Goal: Task Accomplishment & Management: Complete application form

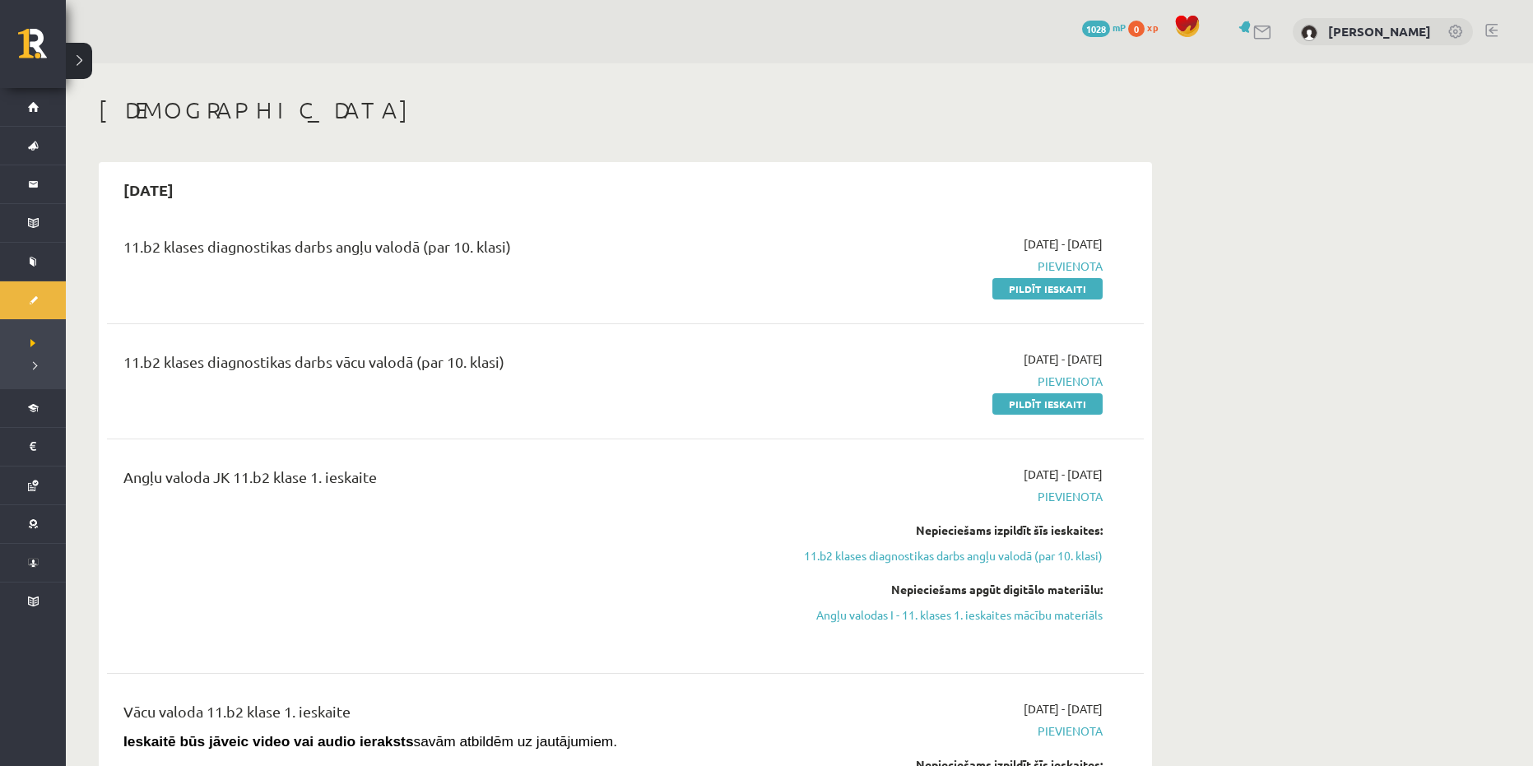
scroll to position [82, 0]
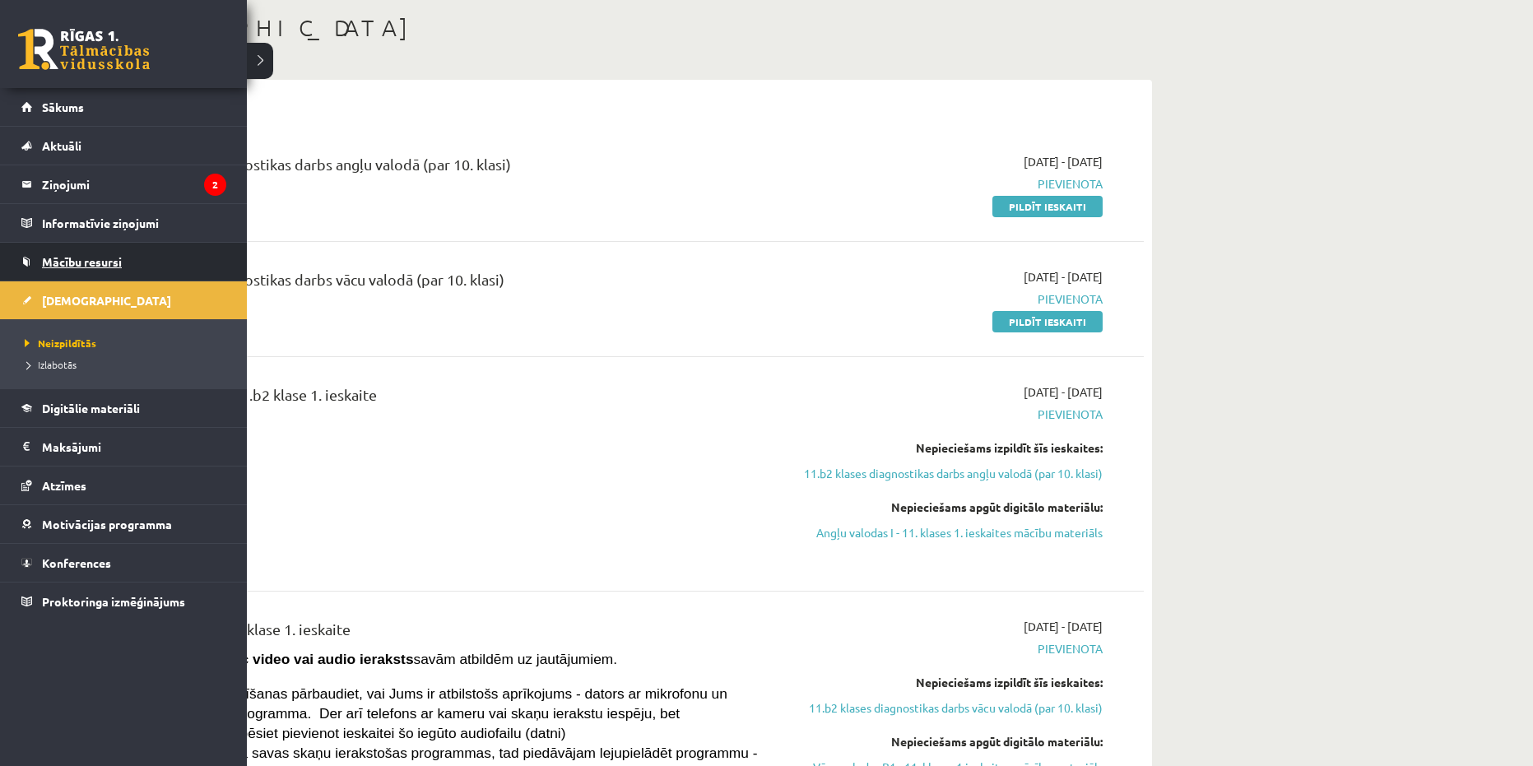
click at [63, 257] on span "Mācību resursi" at bounding box center [82, 261] width 80 height 15
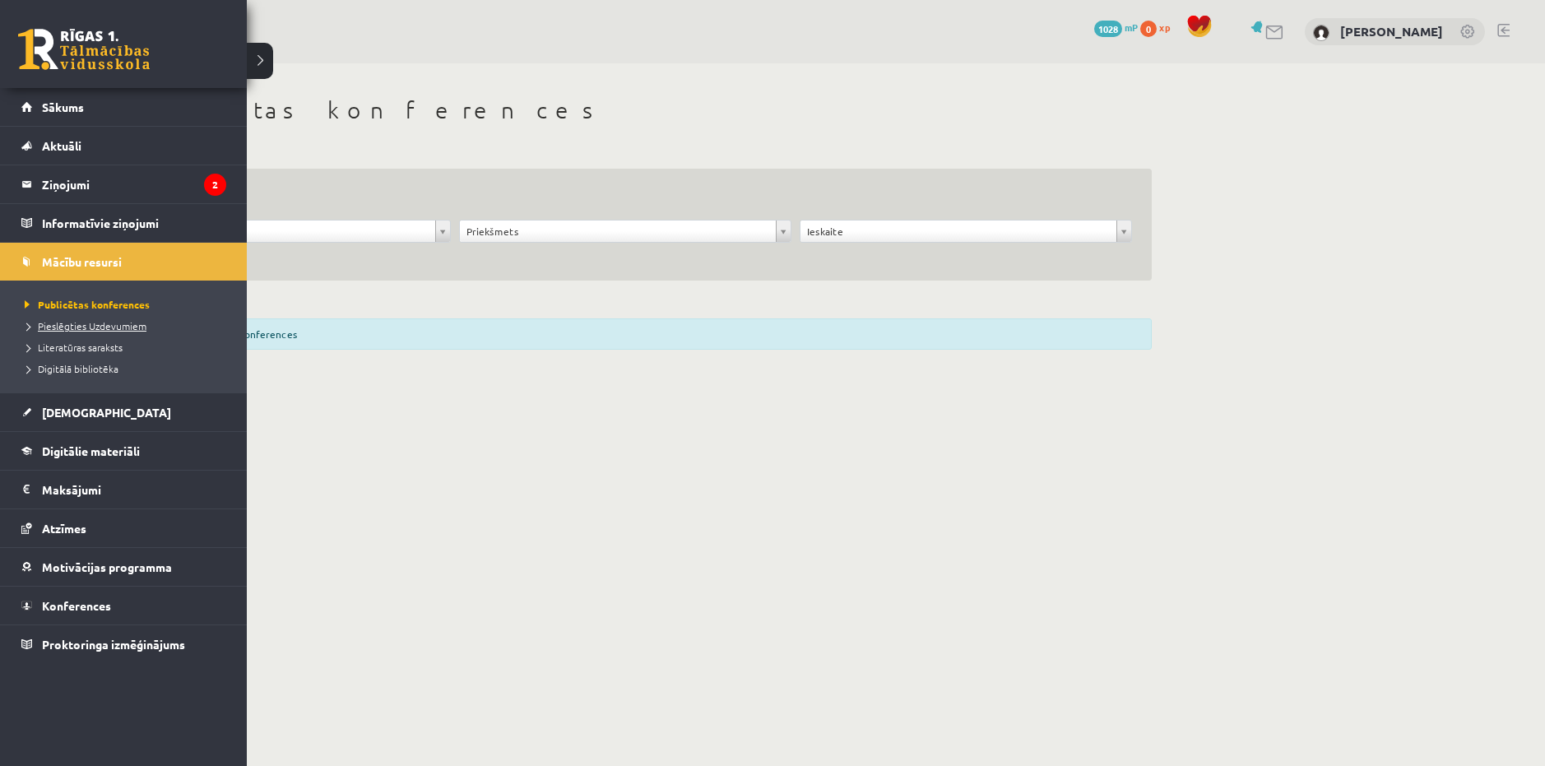
click at [71, 327] on span "Pieslēgties Uzdevumiem" at bounding box center [84, 325] width 126 height 13
click at [51, 63] on link at bounding box center [84, 49] width 132 height 41
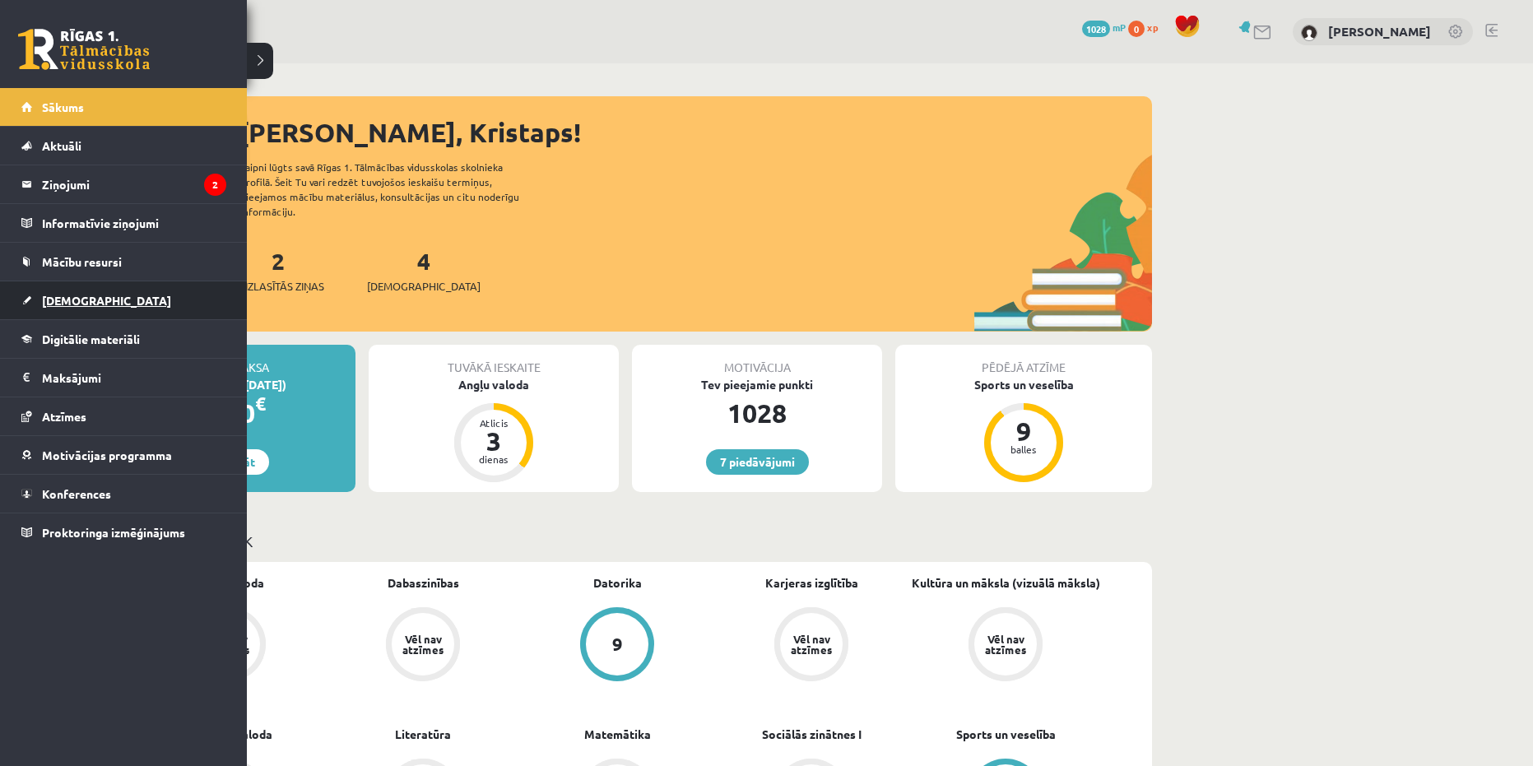
click at [67, 293] on link "[DEMOGRAPHIC_DATA]" at bounding box center [123, 300] width 205 height 38
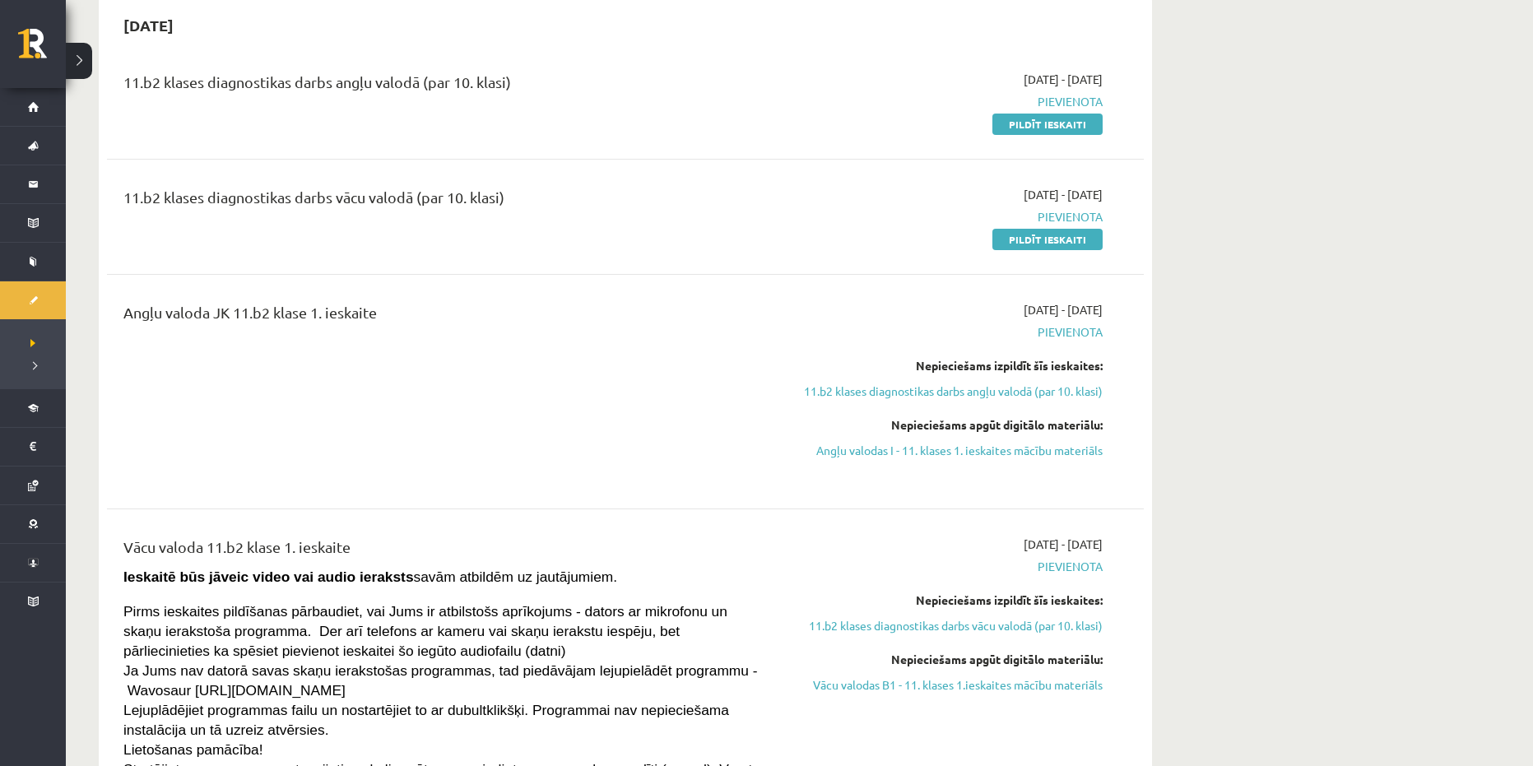
scroll to position [82, 0]
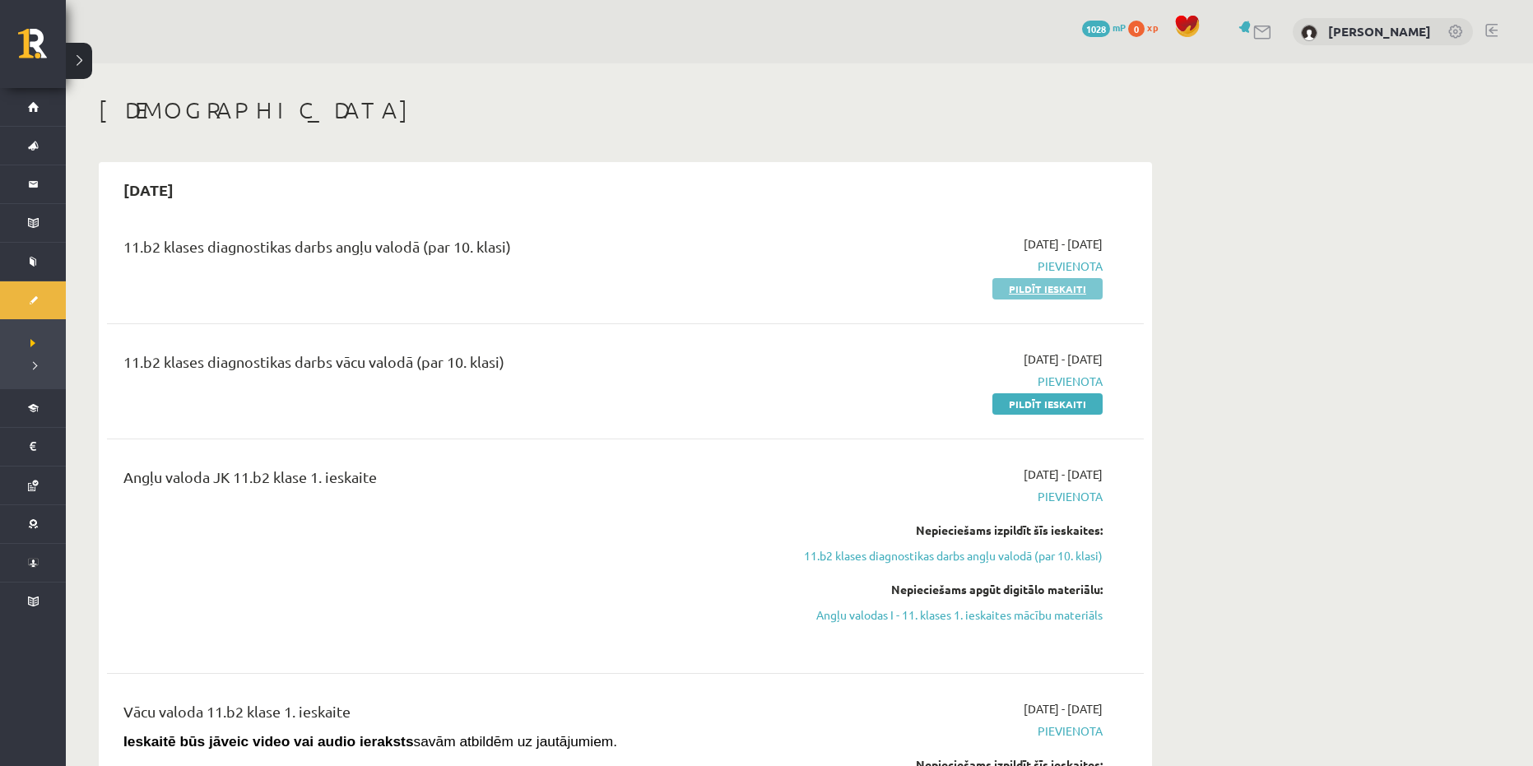
click at [1042, 286] on link "Pildīt ieskaiti" at bounding box center [1047, 288] width 110 height 21
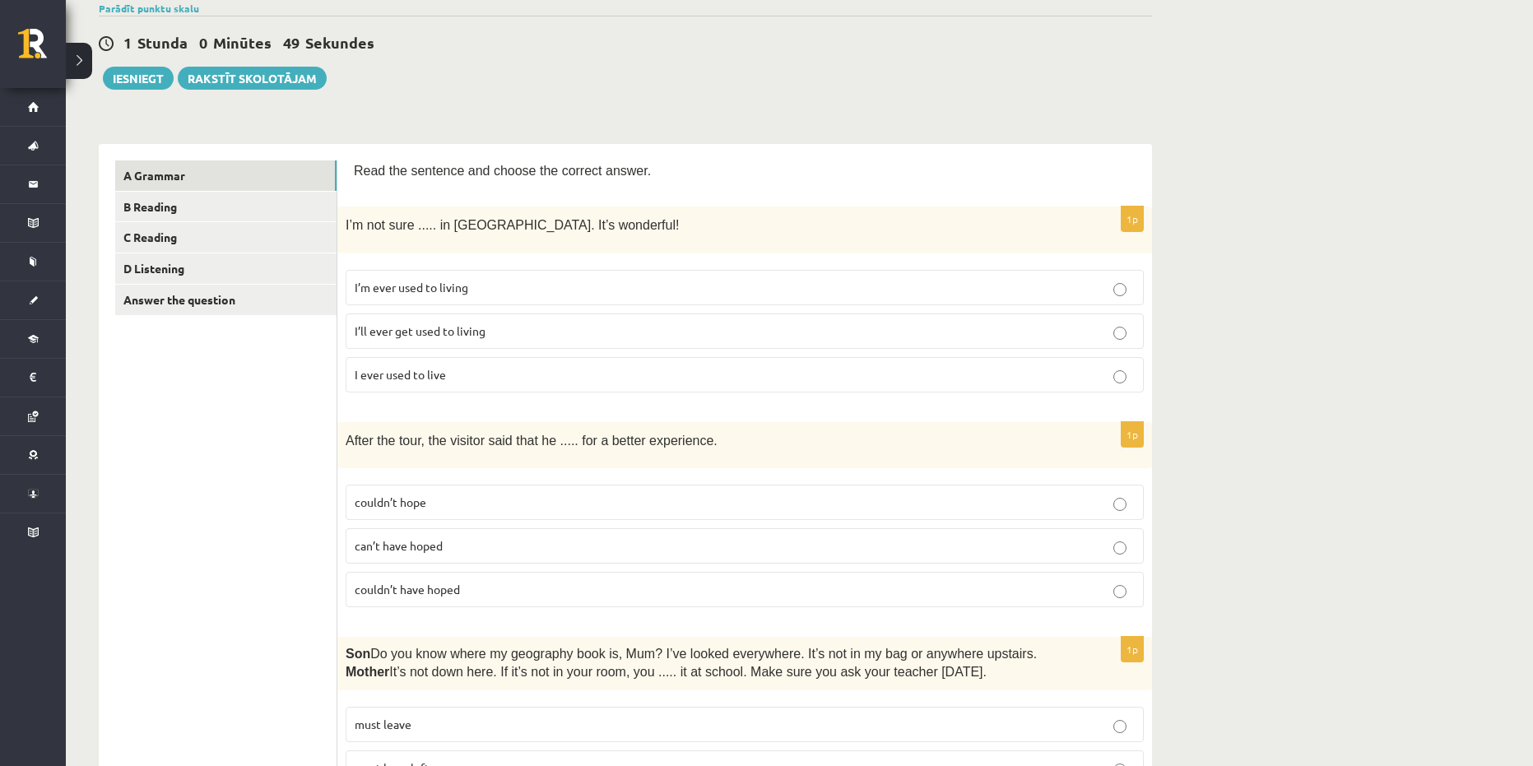
scroll to position [165, 0]
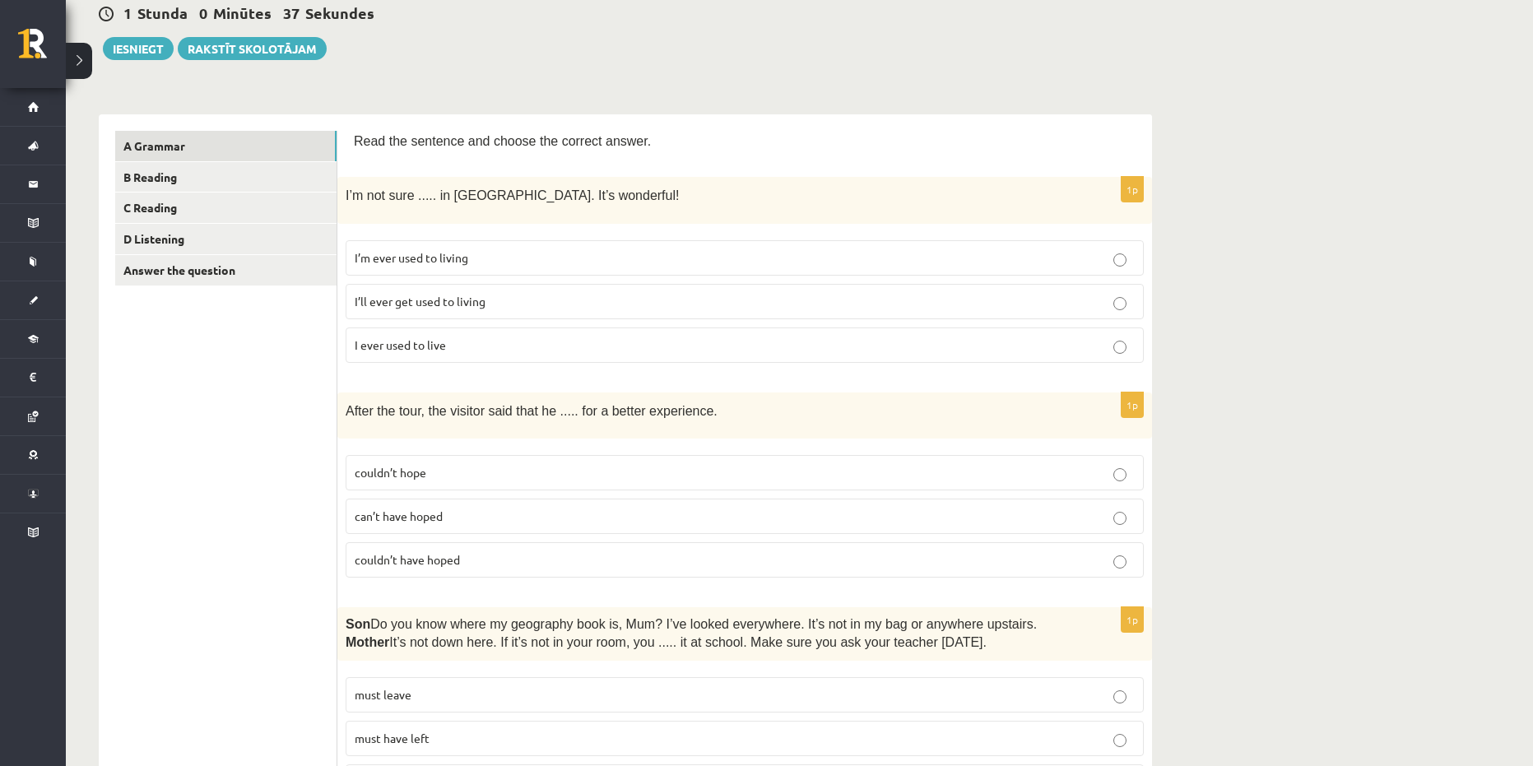
click at [513, 307] on p "I’ll ever get used to living" at bounding box center [745, 301] width 780 height 17
click at [516, 301] on p "I’ll ever get used to living" at bounding box center [745, 301] width 780 height 17
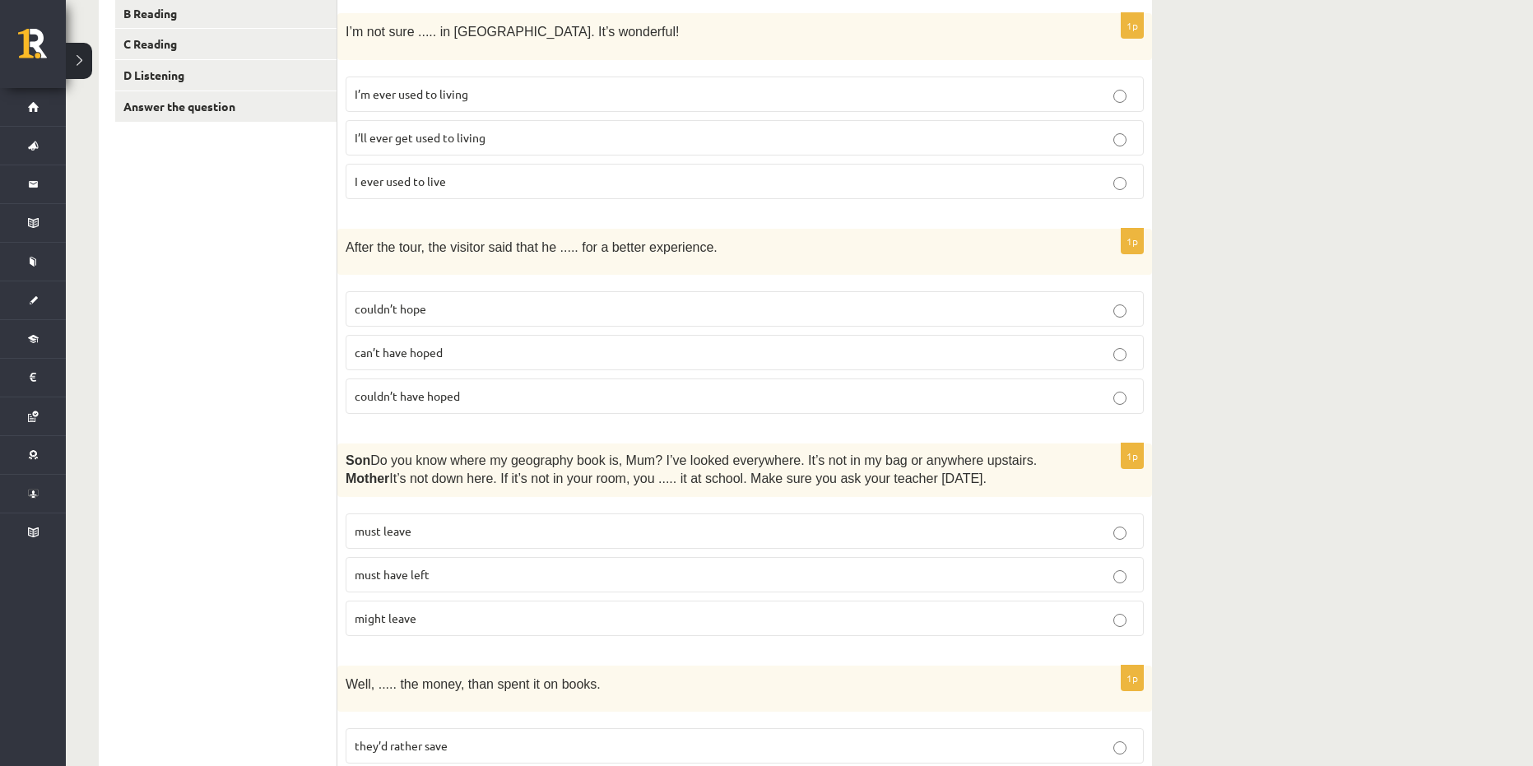
scroll to position [329, 0]
click at [405, 394] on span "couldn’t have hoped" at bounding box center [407, 394] width 105 height 15
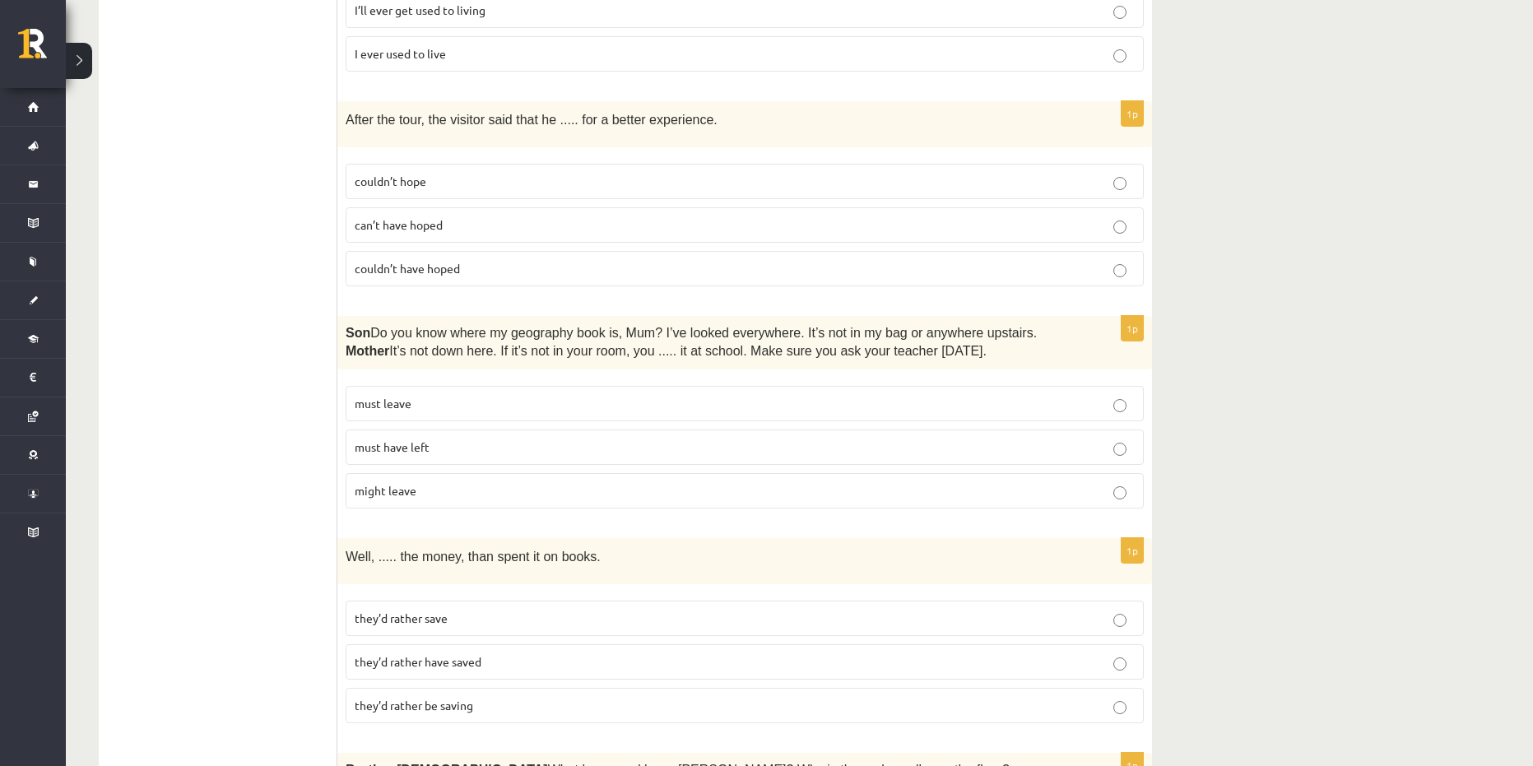
scroll to position [494, 0]
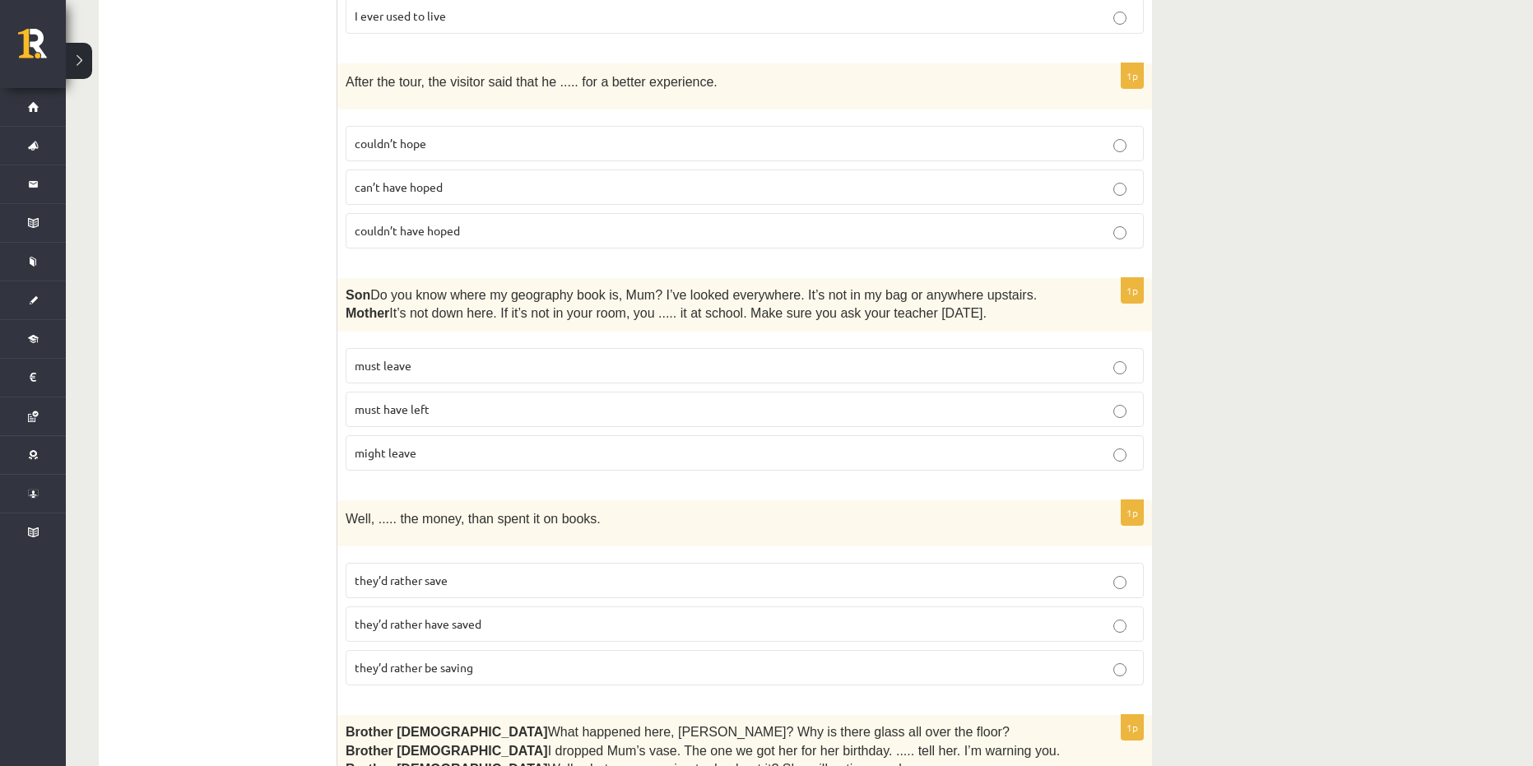
click at [473, 412] on p "must have left" at bounding box center [745, 409] width 780 height 17
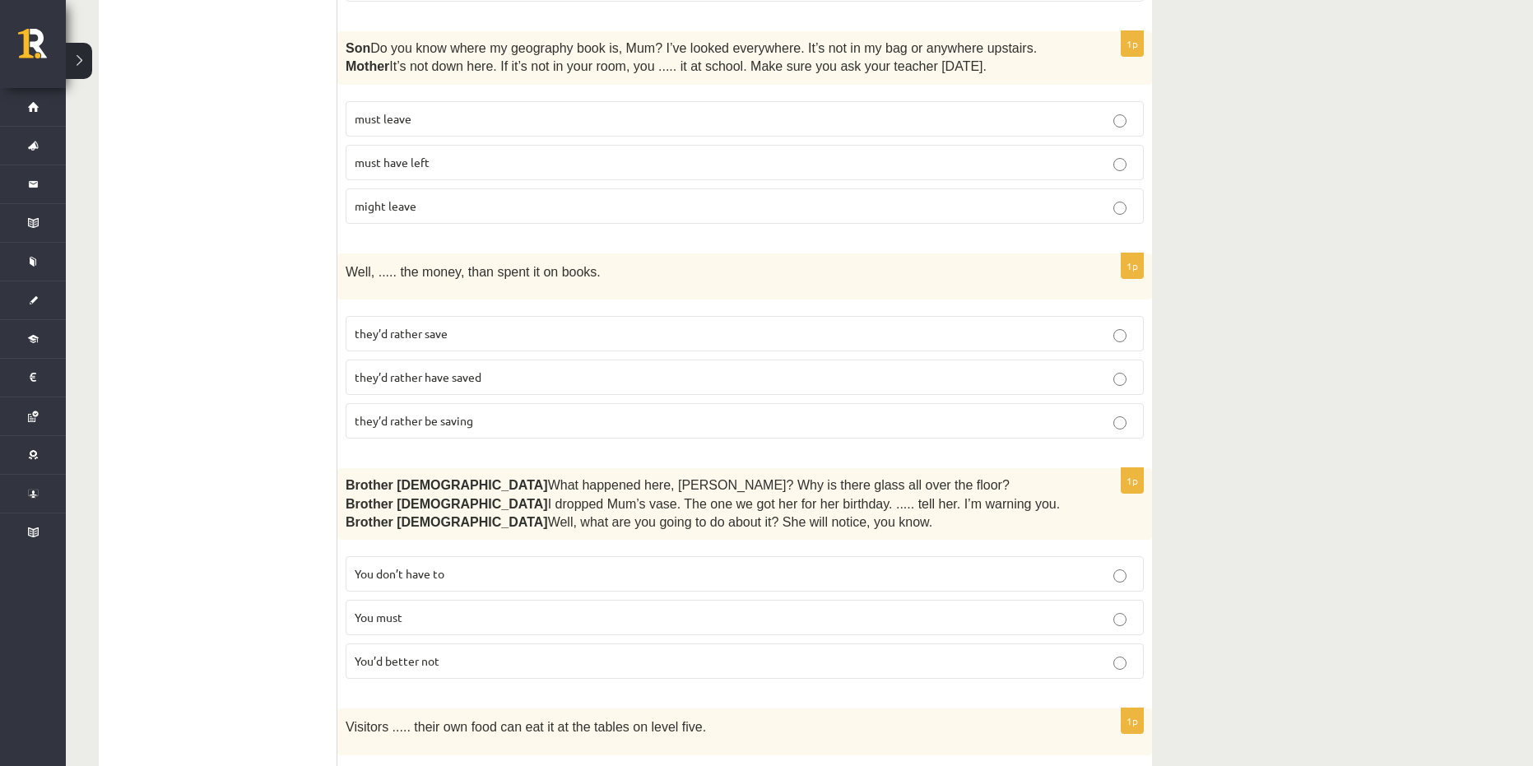
scroll to position [823, 0]
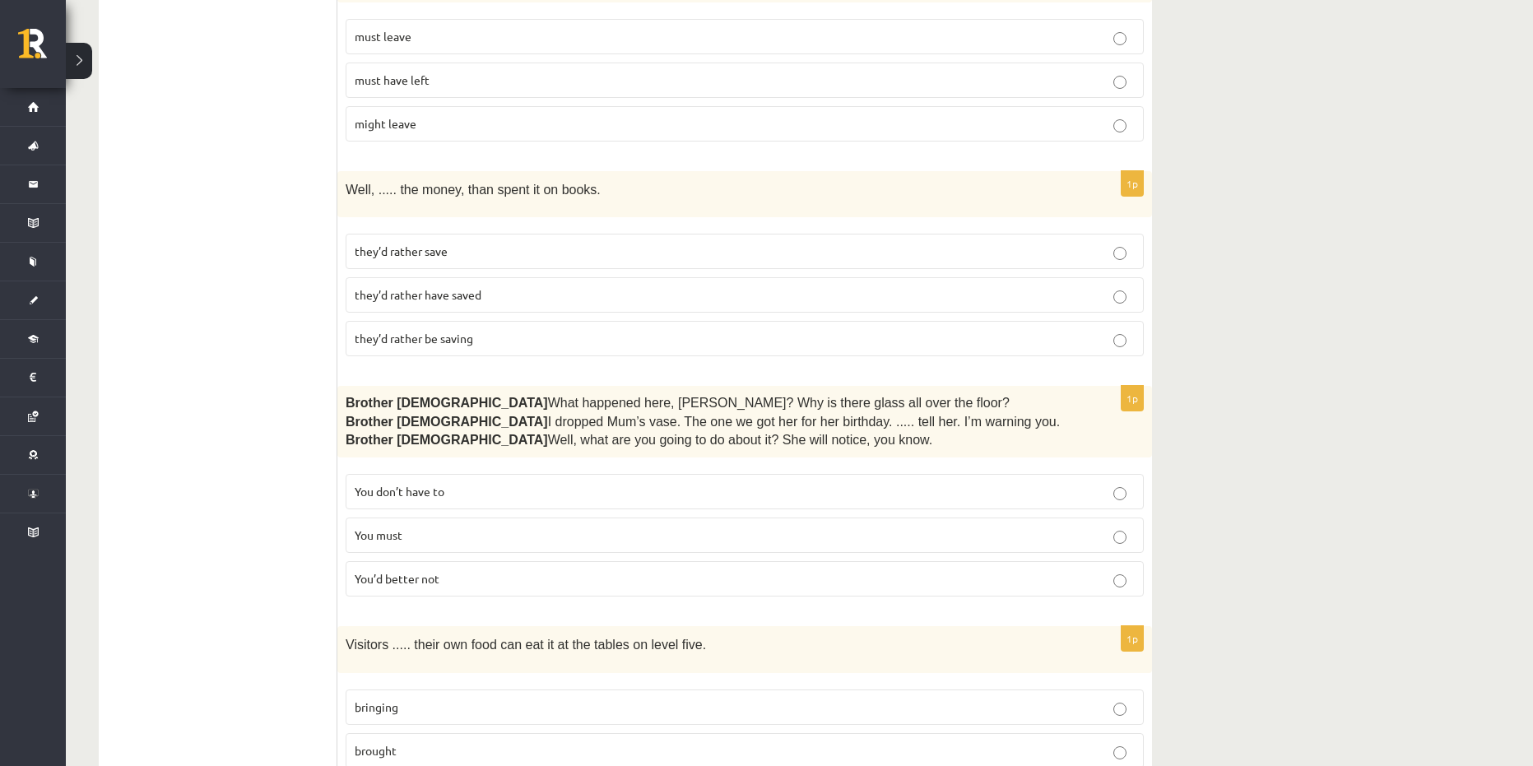
click at [421, 253] on span "they’d rather save" at bounding box center [401, 251] width 93 height 15
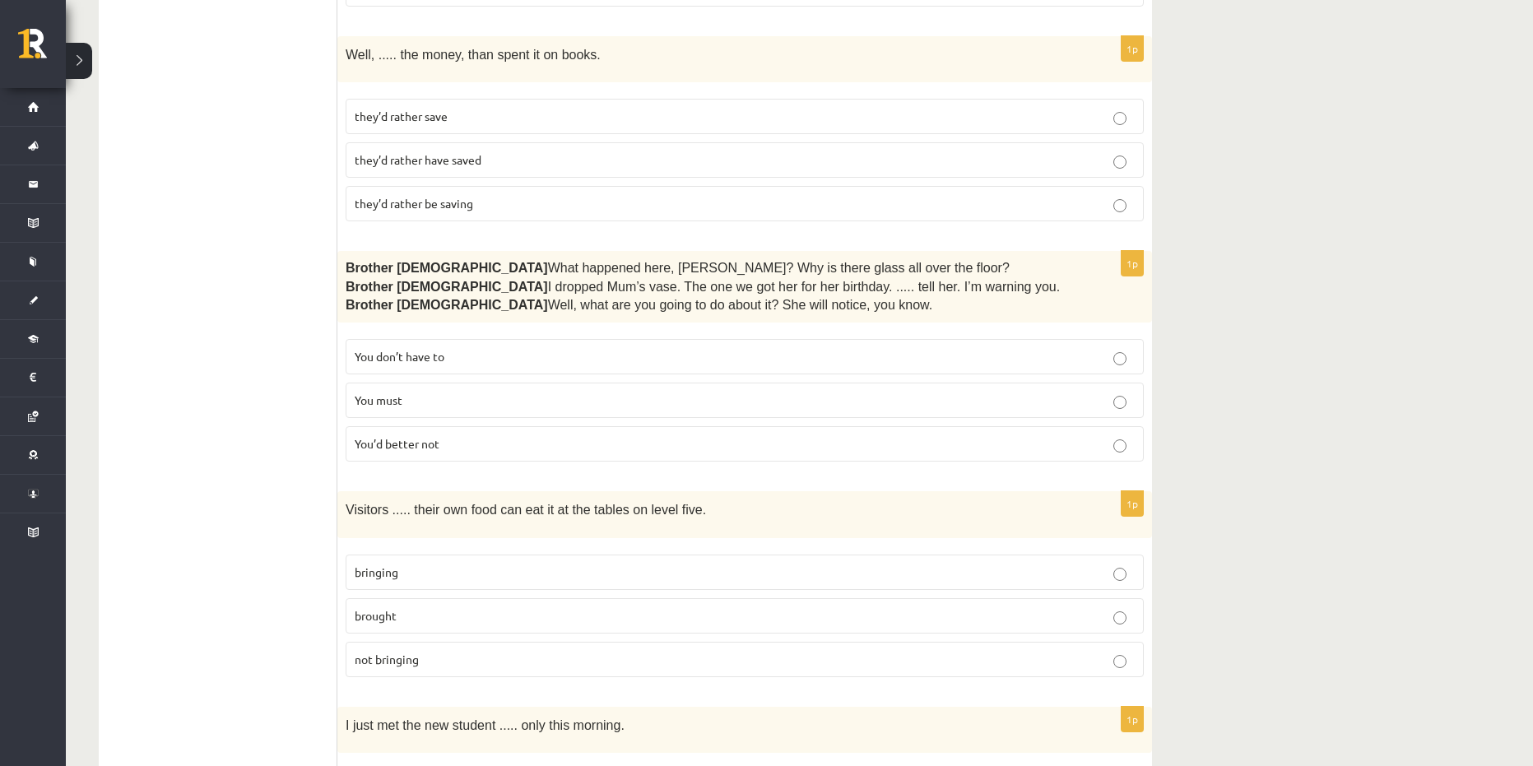
scroll to position [987, 0]
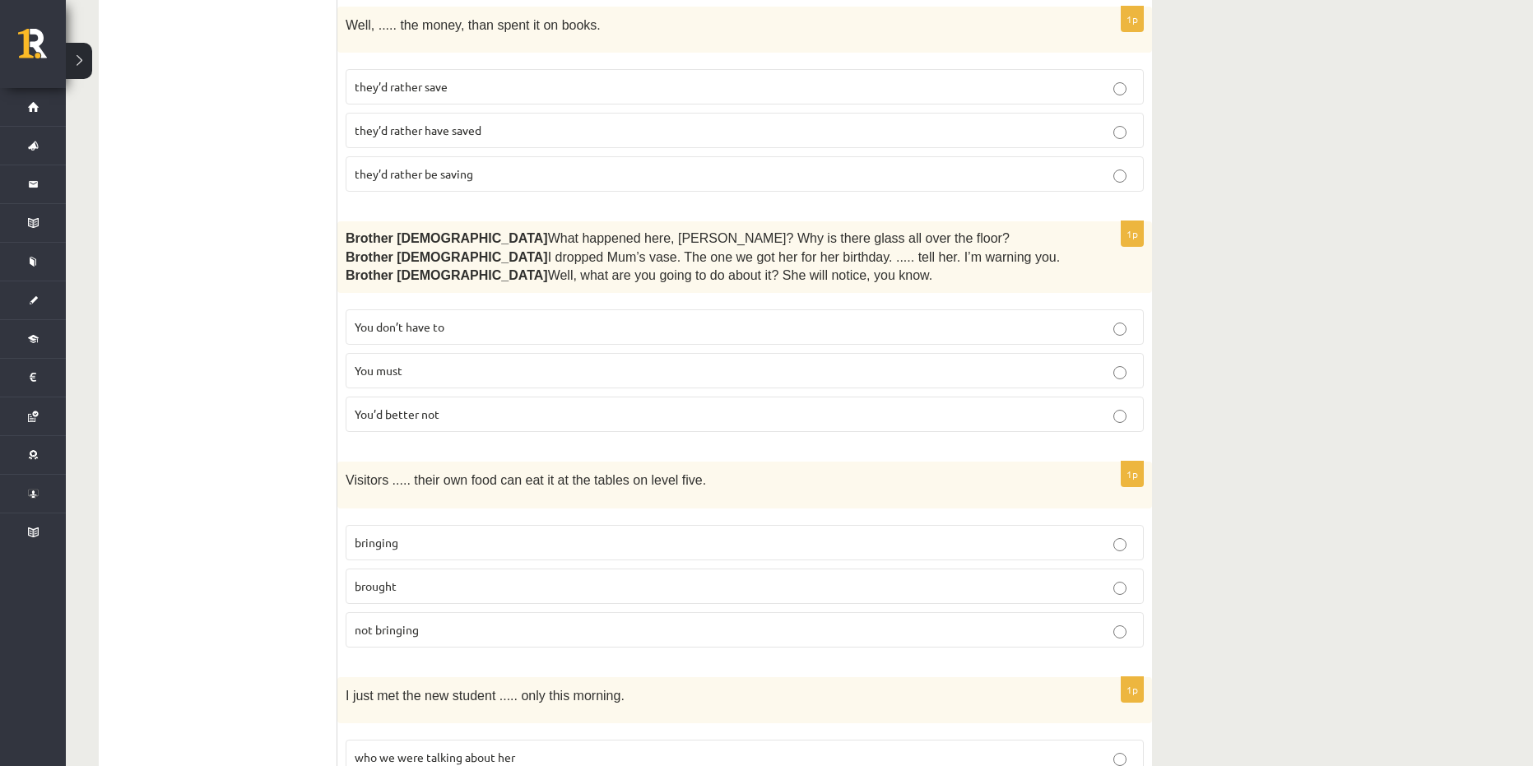
click at [466, 413] on p "You’d better not" at bounding box center [745, 414] width 780 height 17
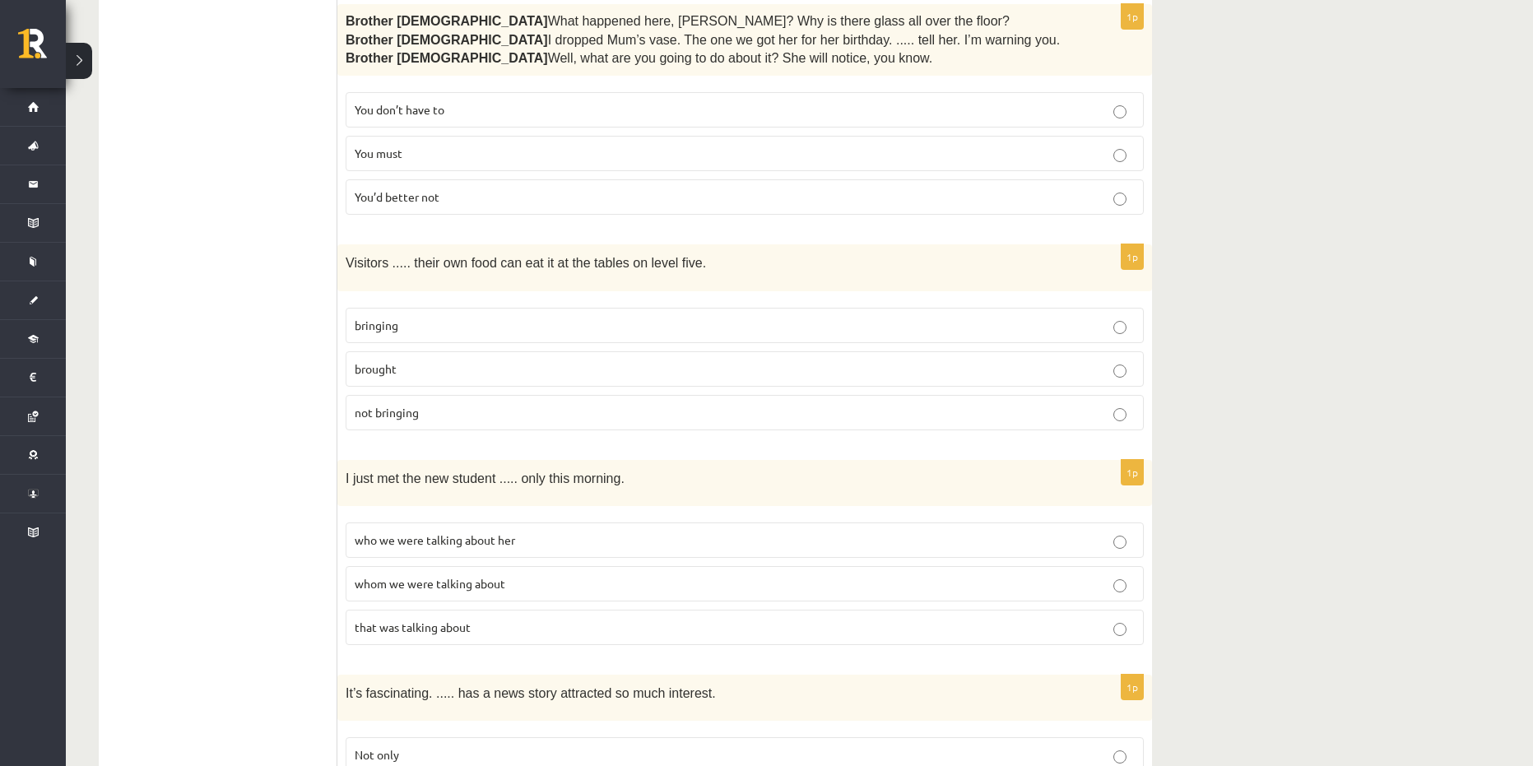
scroll to position [1234, 0]
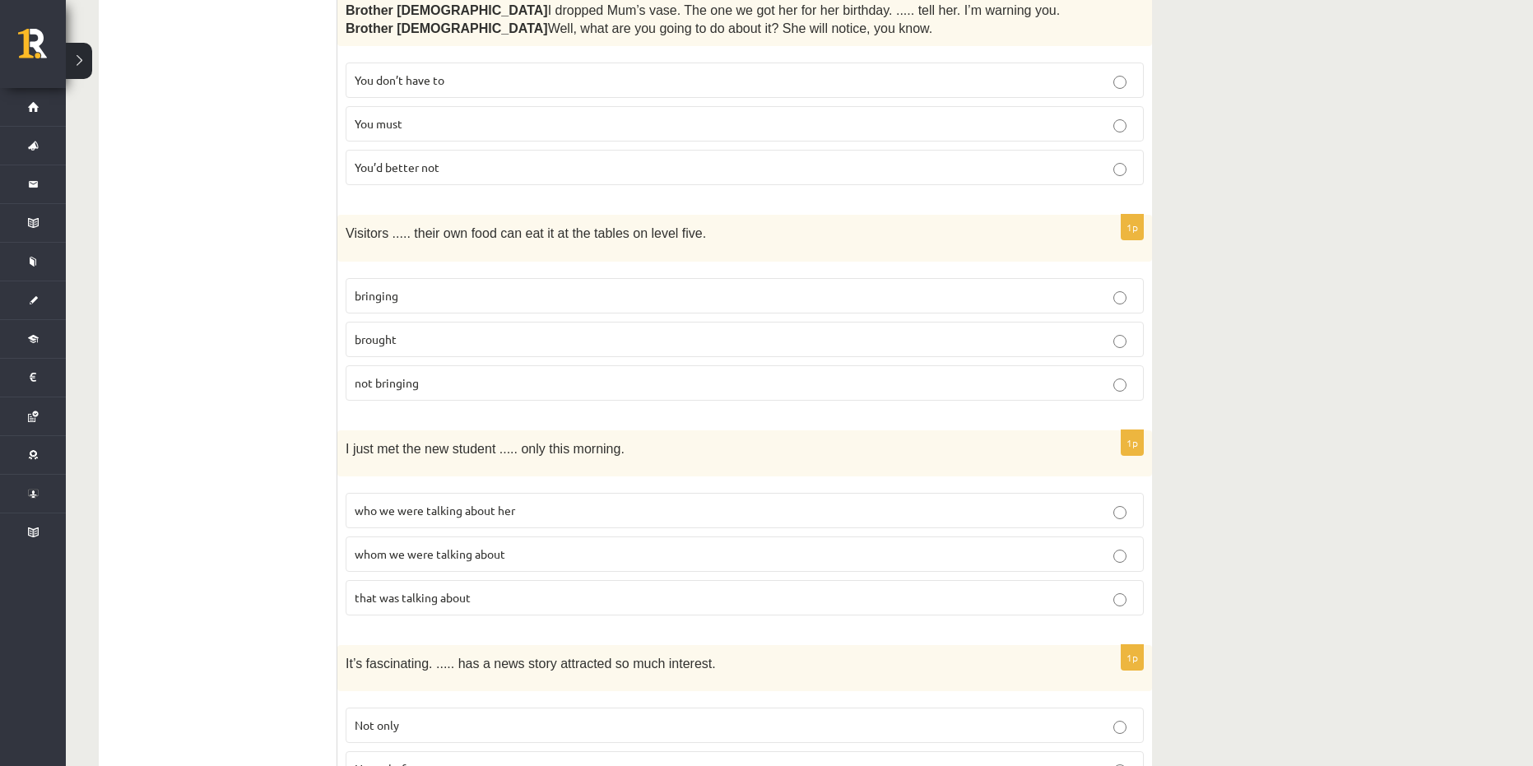
click at [442, 292] on p "bringing" at bounding box center [745, 295] width 780 height 17
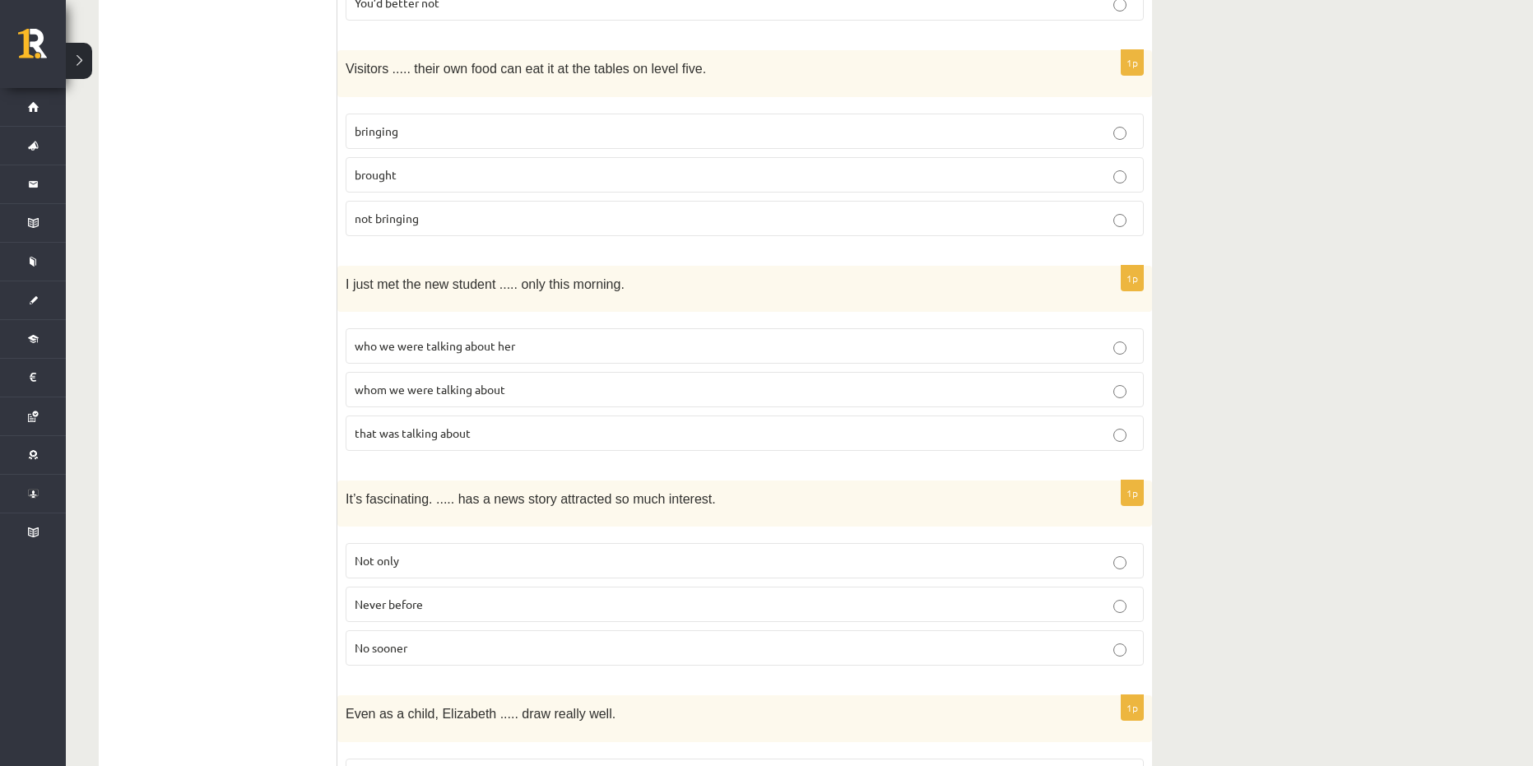
scroll to position [1481, 0]
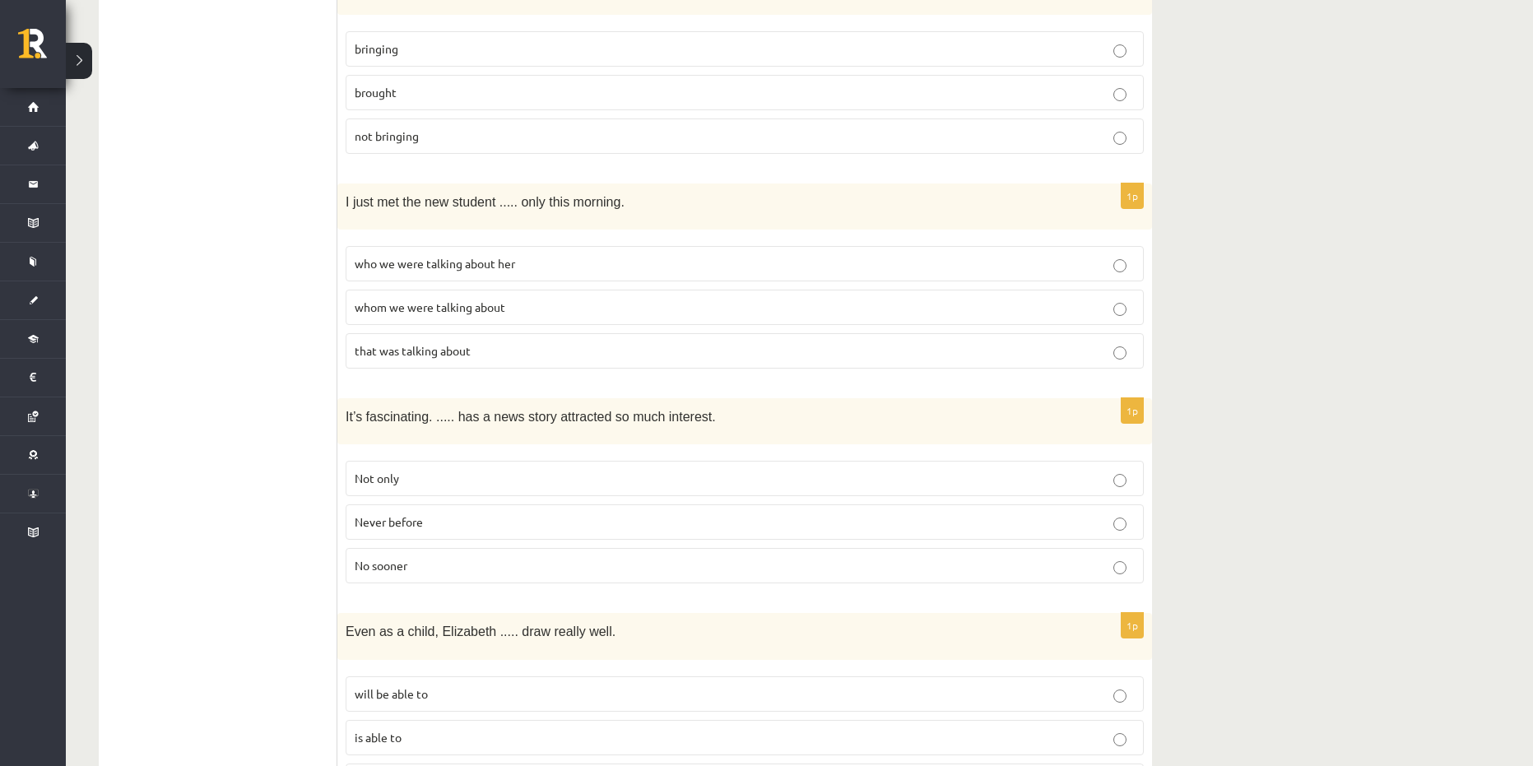
click at [431, 304] on span "whom we were talking about" at bounding box center [430, 306] width 151 height 15
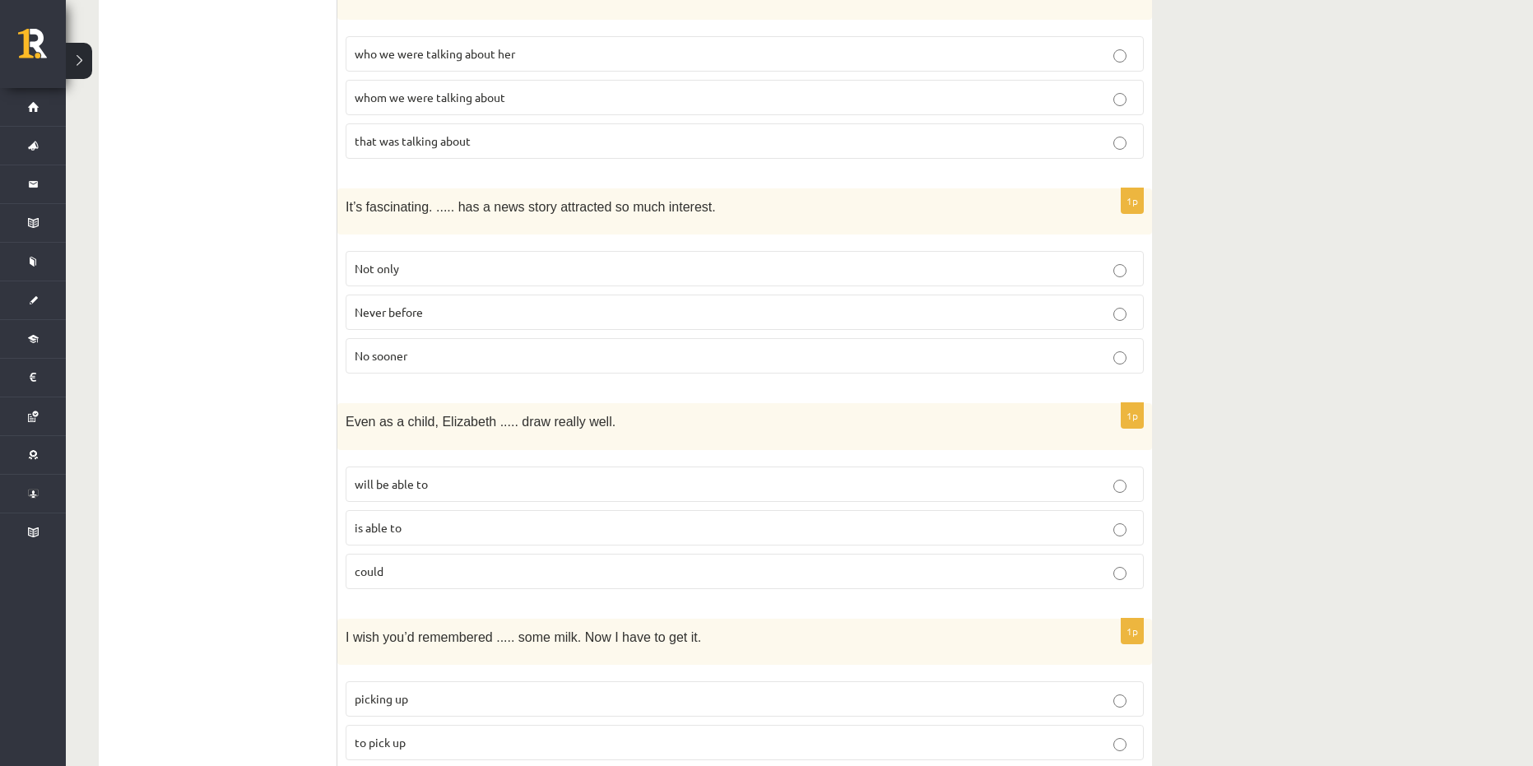
scroll to position [1728, 0]
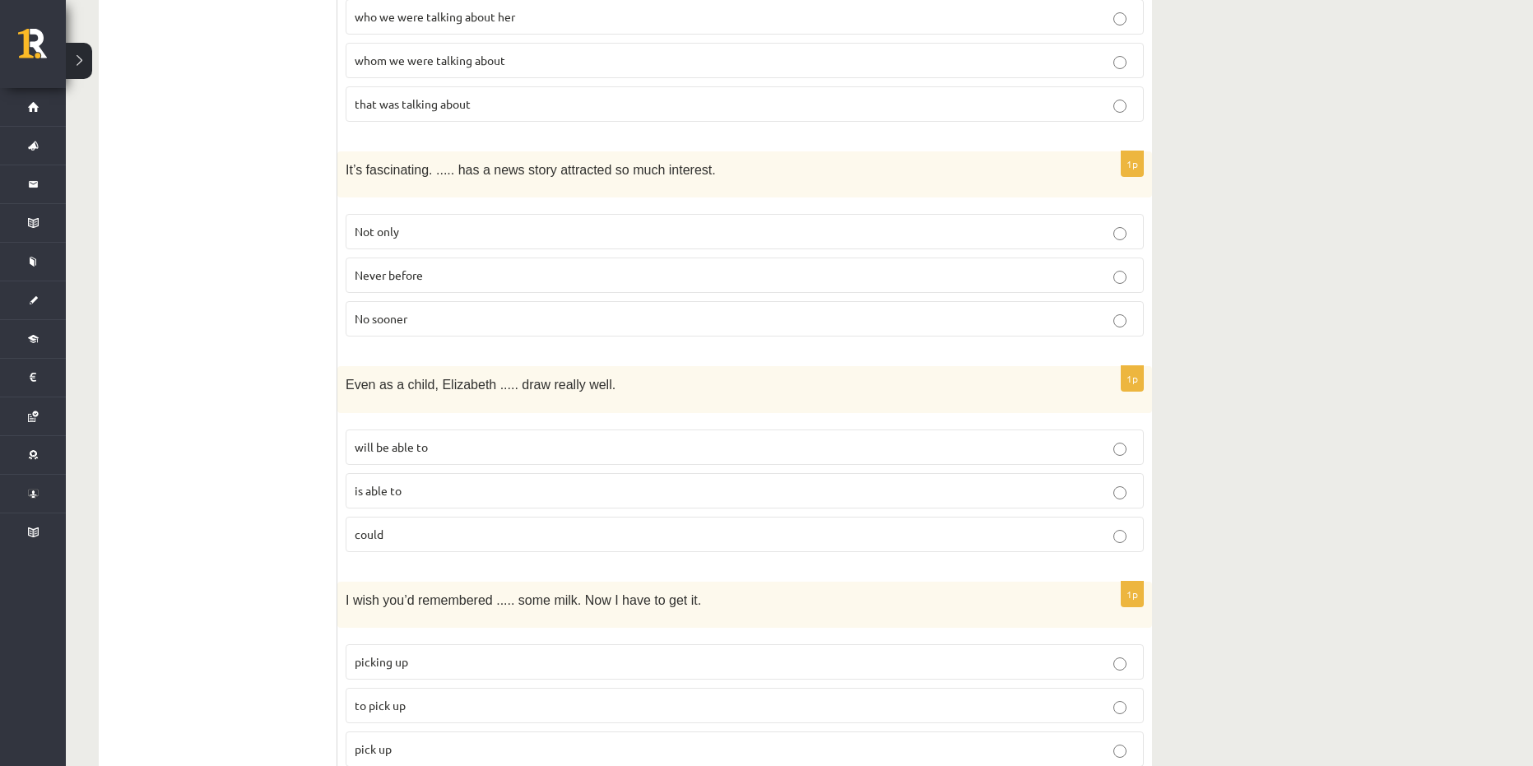
click at [406, 271] on span "Never before" at bounding box center [389, 274] width 68 height 15
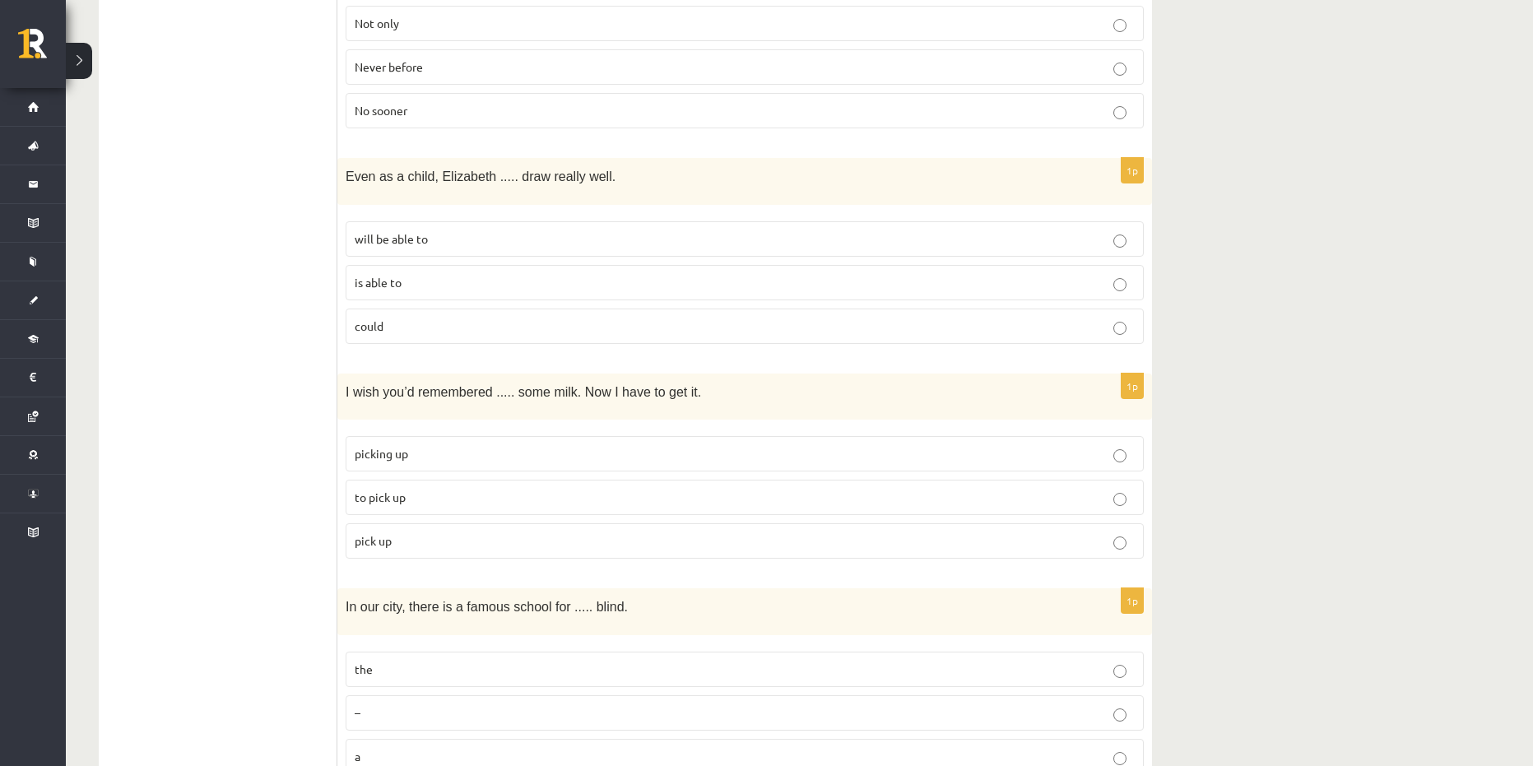
scroll to position [1974, 0]
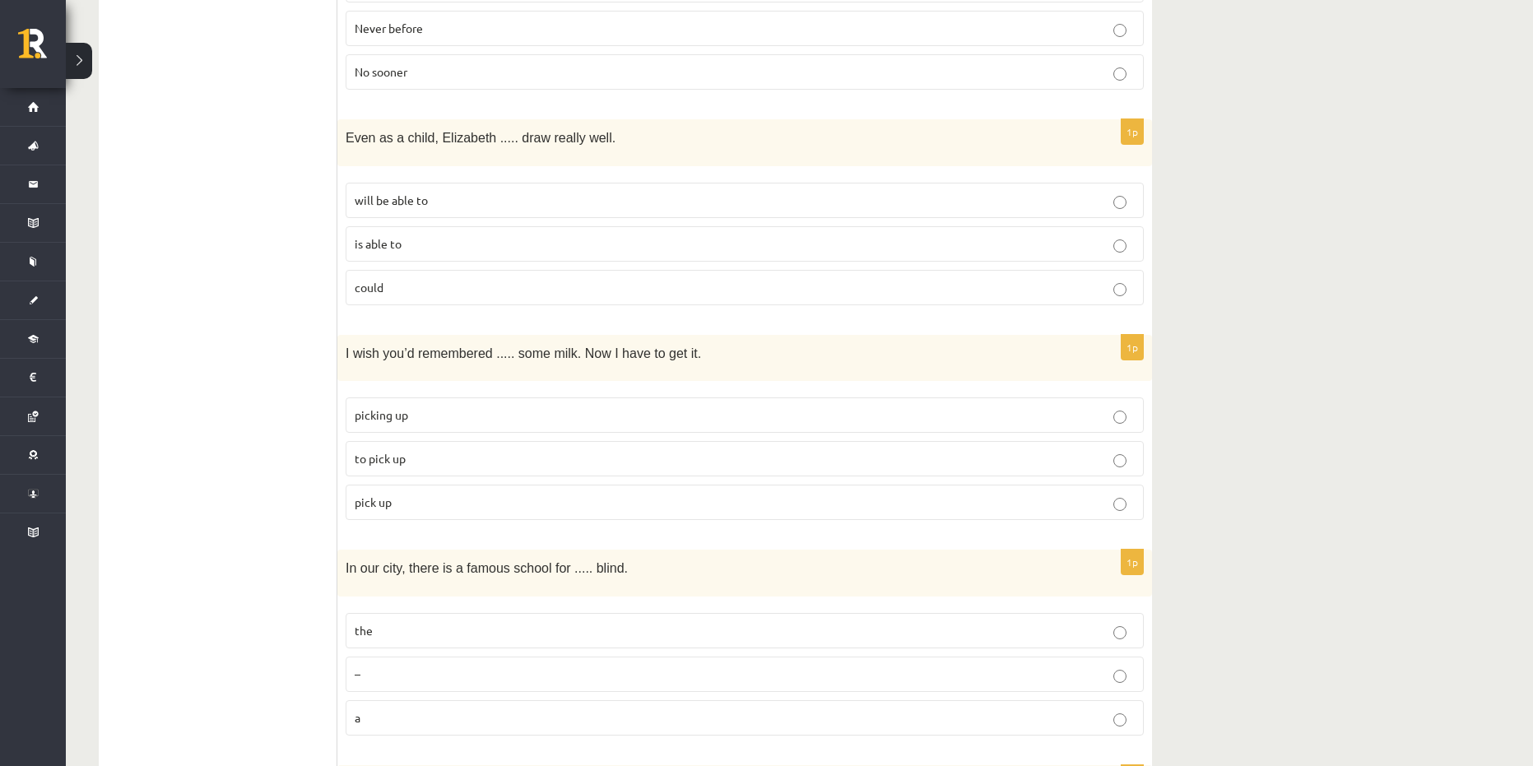
click at [412, 285] on p "could" at bounding box center [745, 287] width 780 height 17
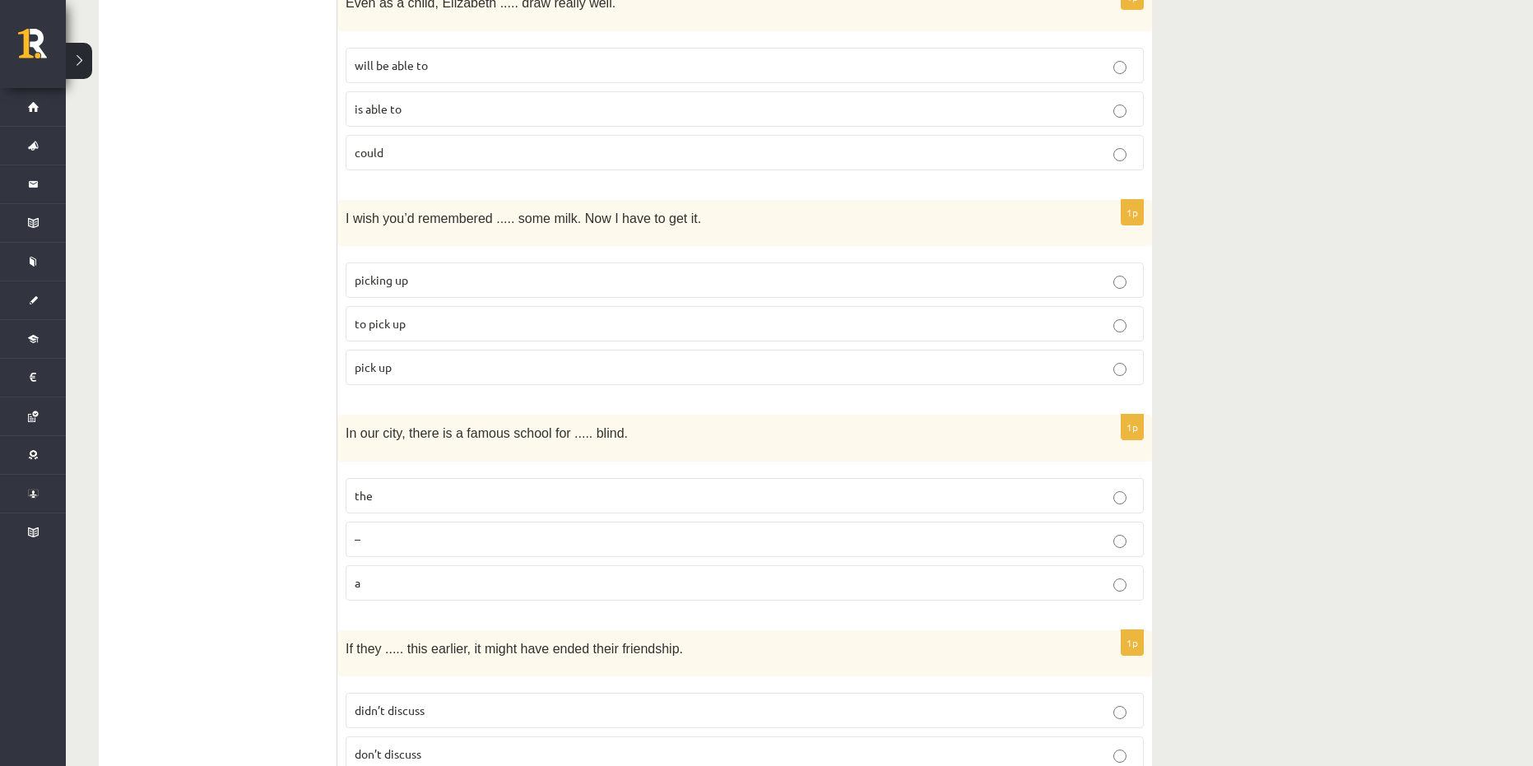
scroll to position [2139, 0]
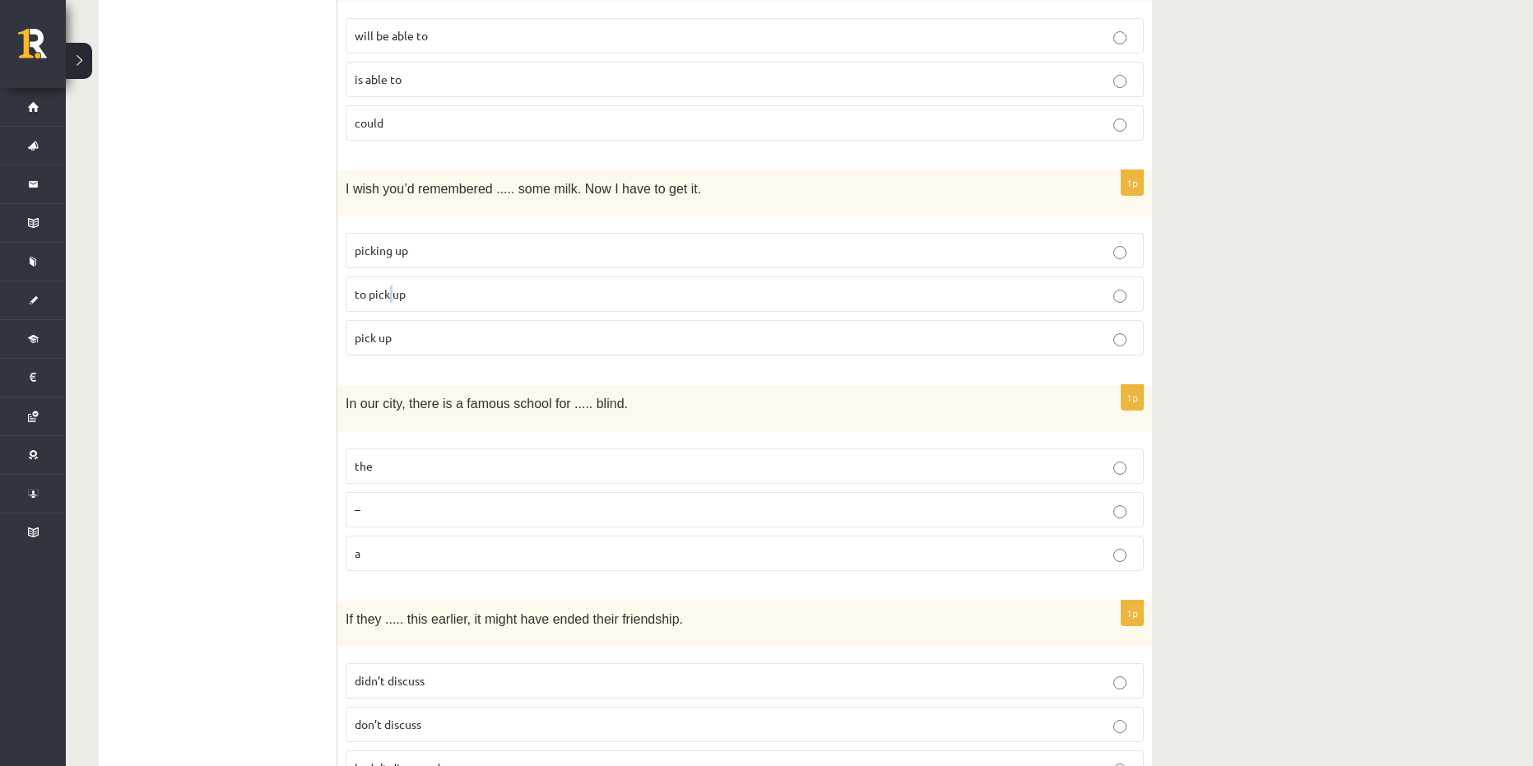
click at [393, 286] on span "to pick up" at bounding box center [380, 293] width 51 height 15
click at [426, 293] on p "to pick up" at bounding box center [745, 293] width 780 height 17
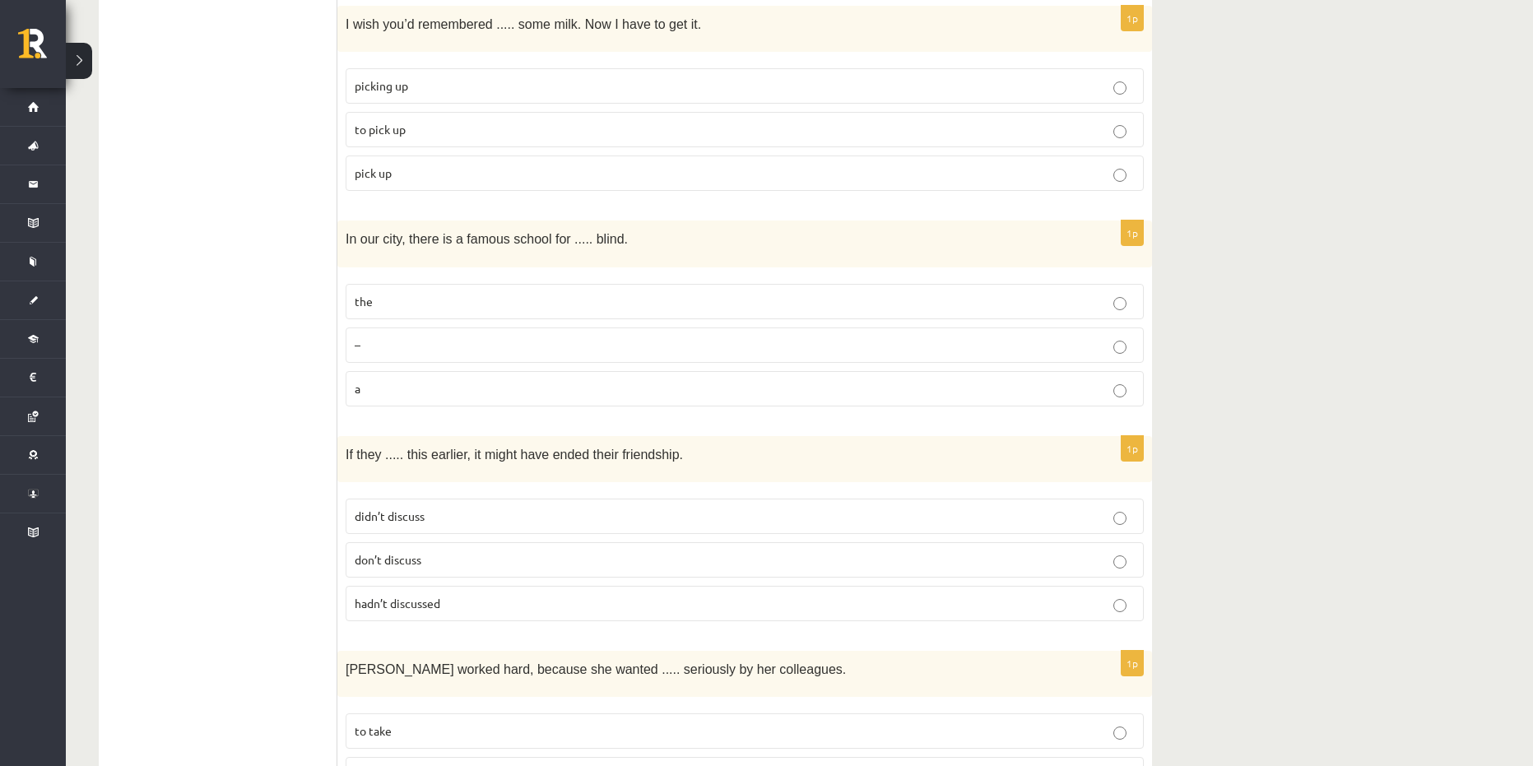
scroll to position [2386, 0]
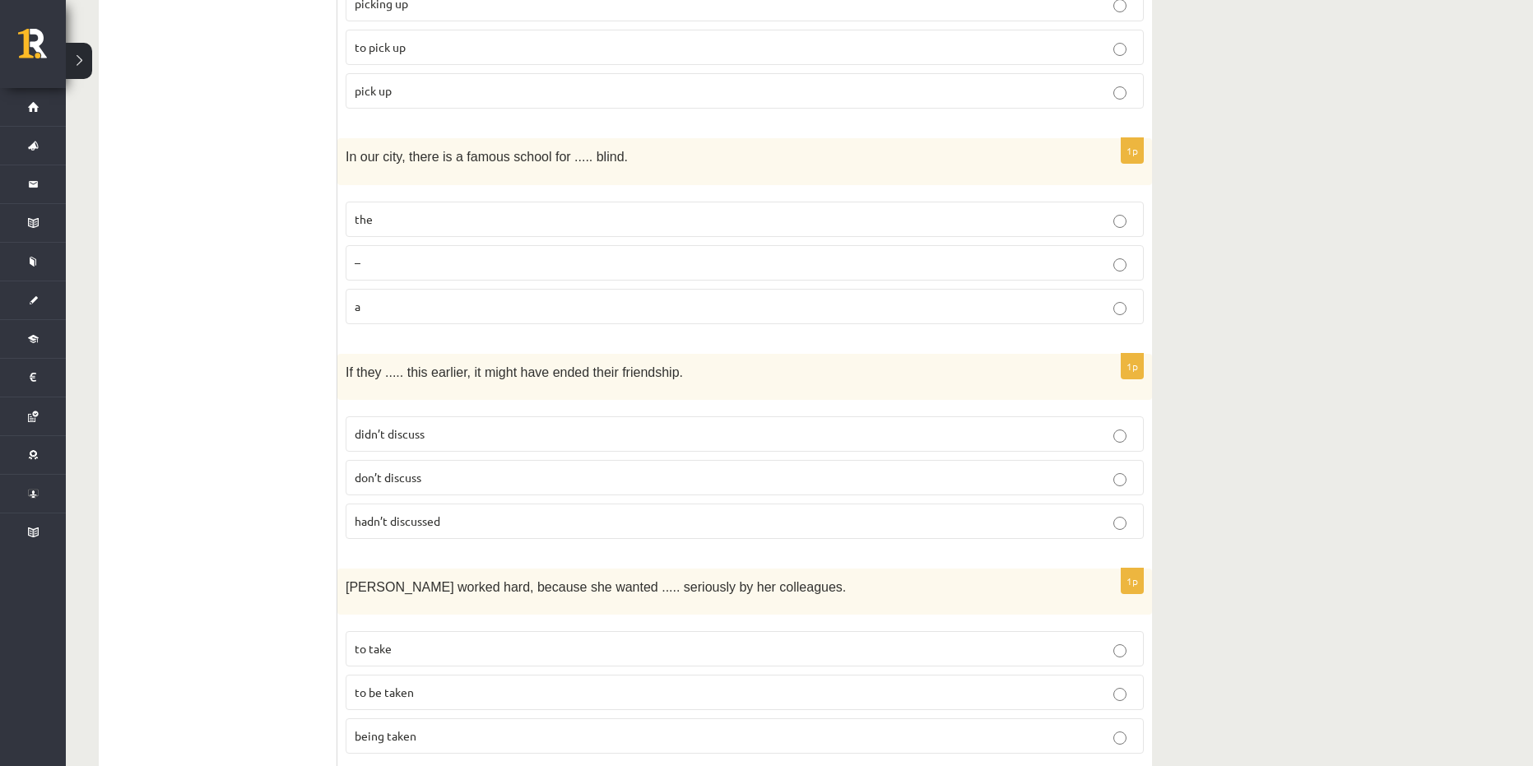
click at [435, 213] on p "the" at bounding box center [745, 219] width 780 height 17
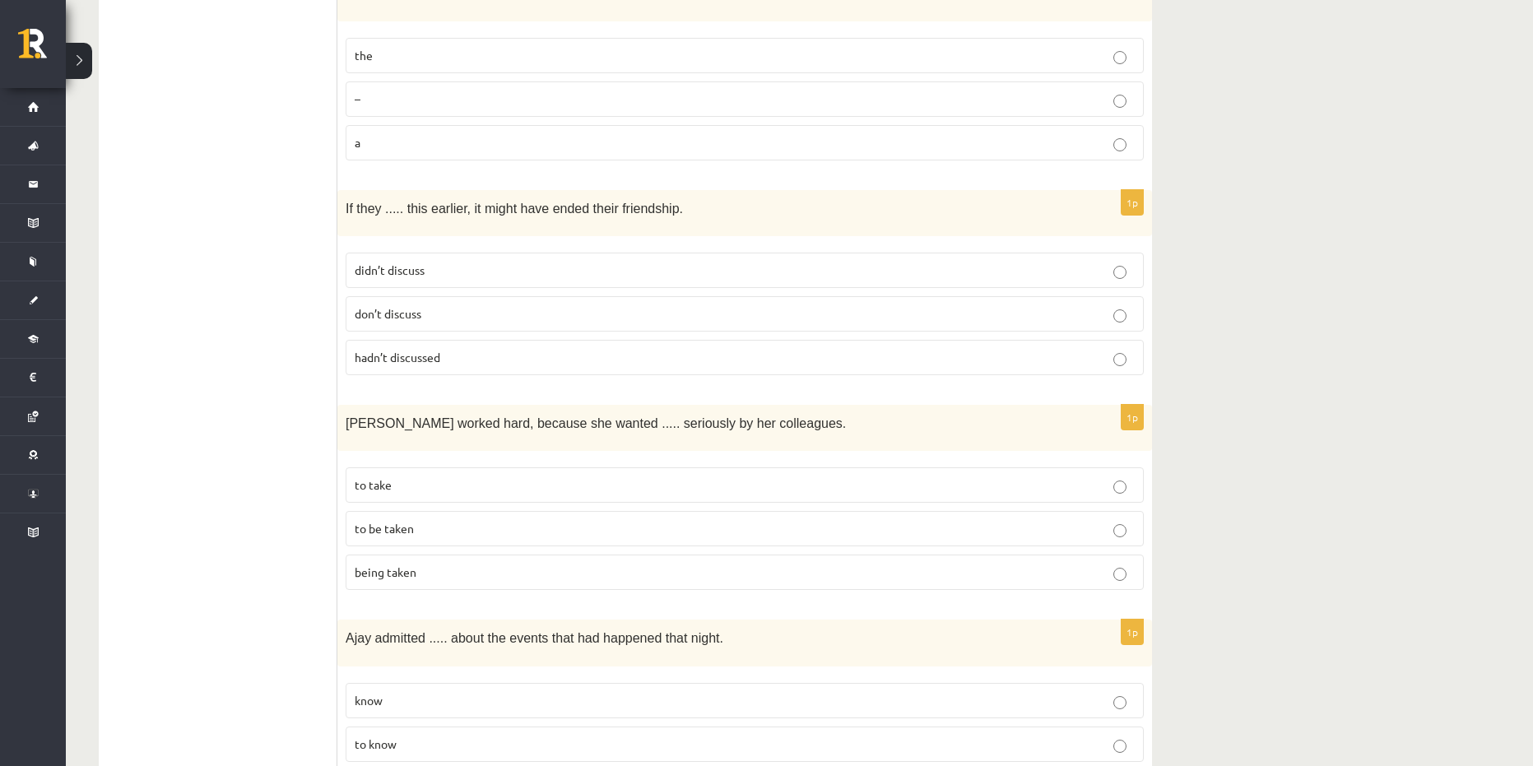
scroll to position [2550, 0]
click at [417, 349] on span "hadn’t discussed" at bounding box center [398, 356] width 86 height 15
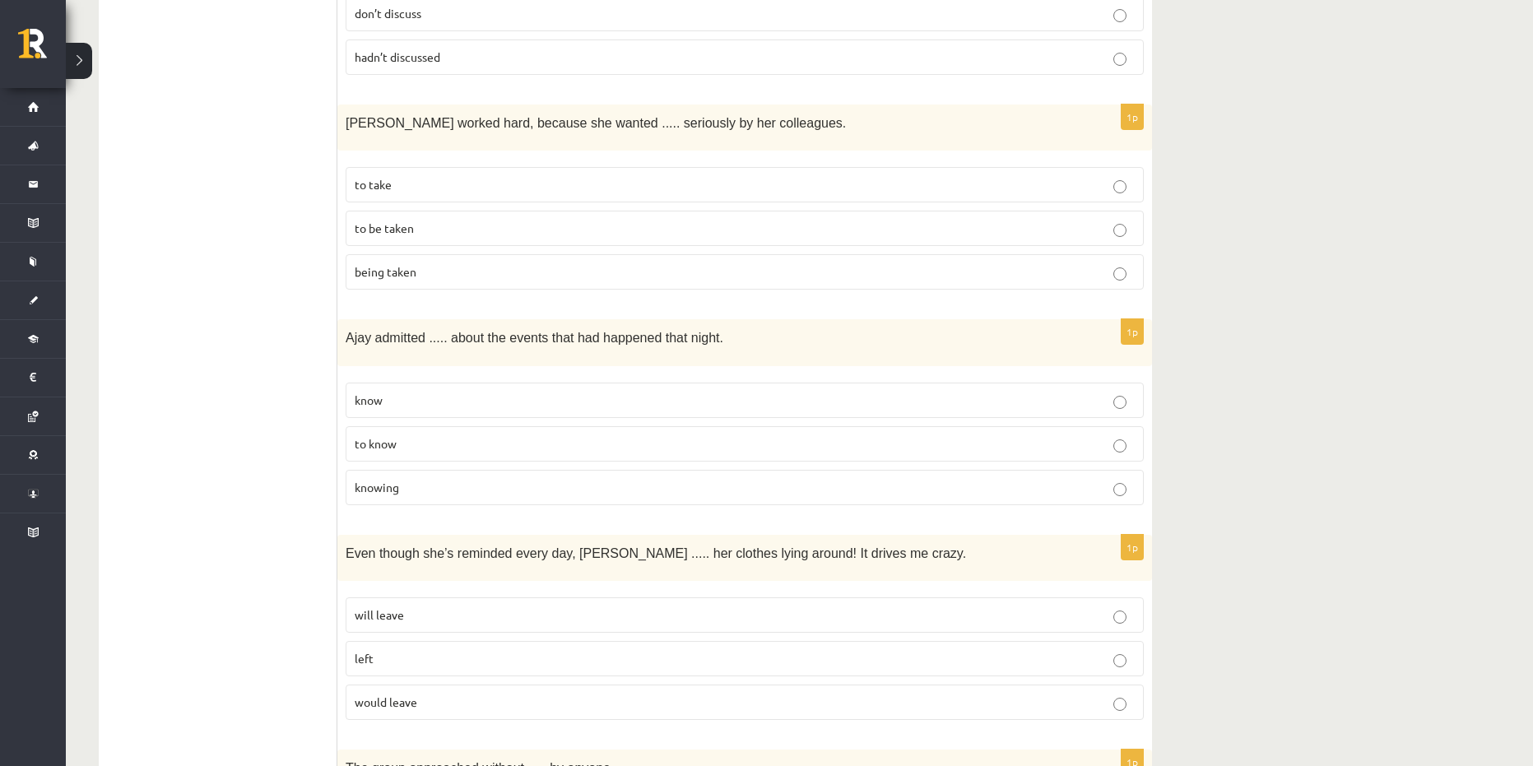
scroll to position [2879, 0]
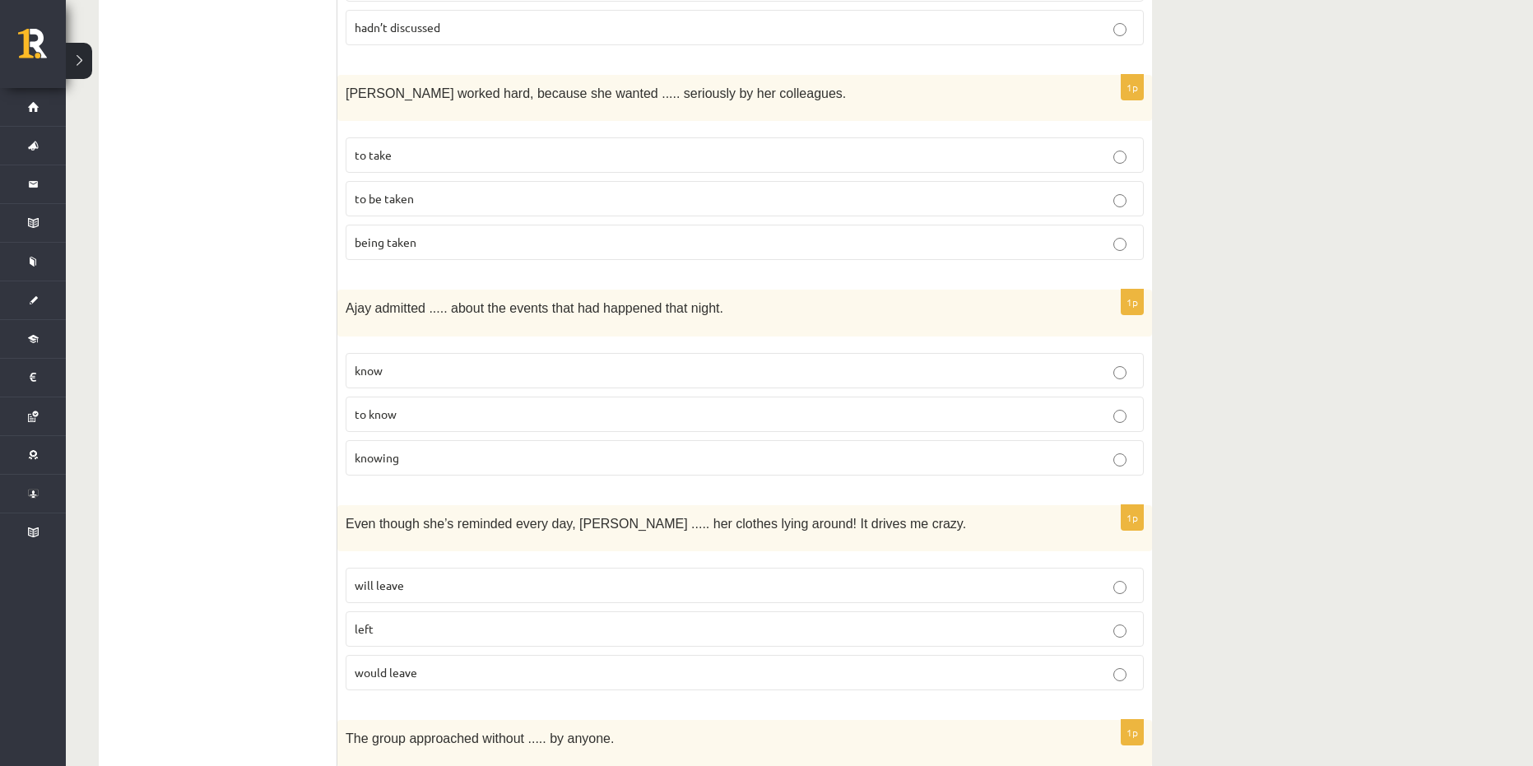
click at [398, 191] on span "to be taken" at bounding box center [384, 198] width 59 height 15
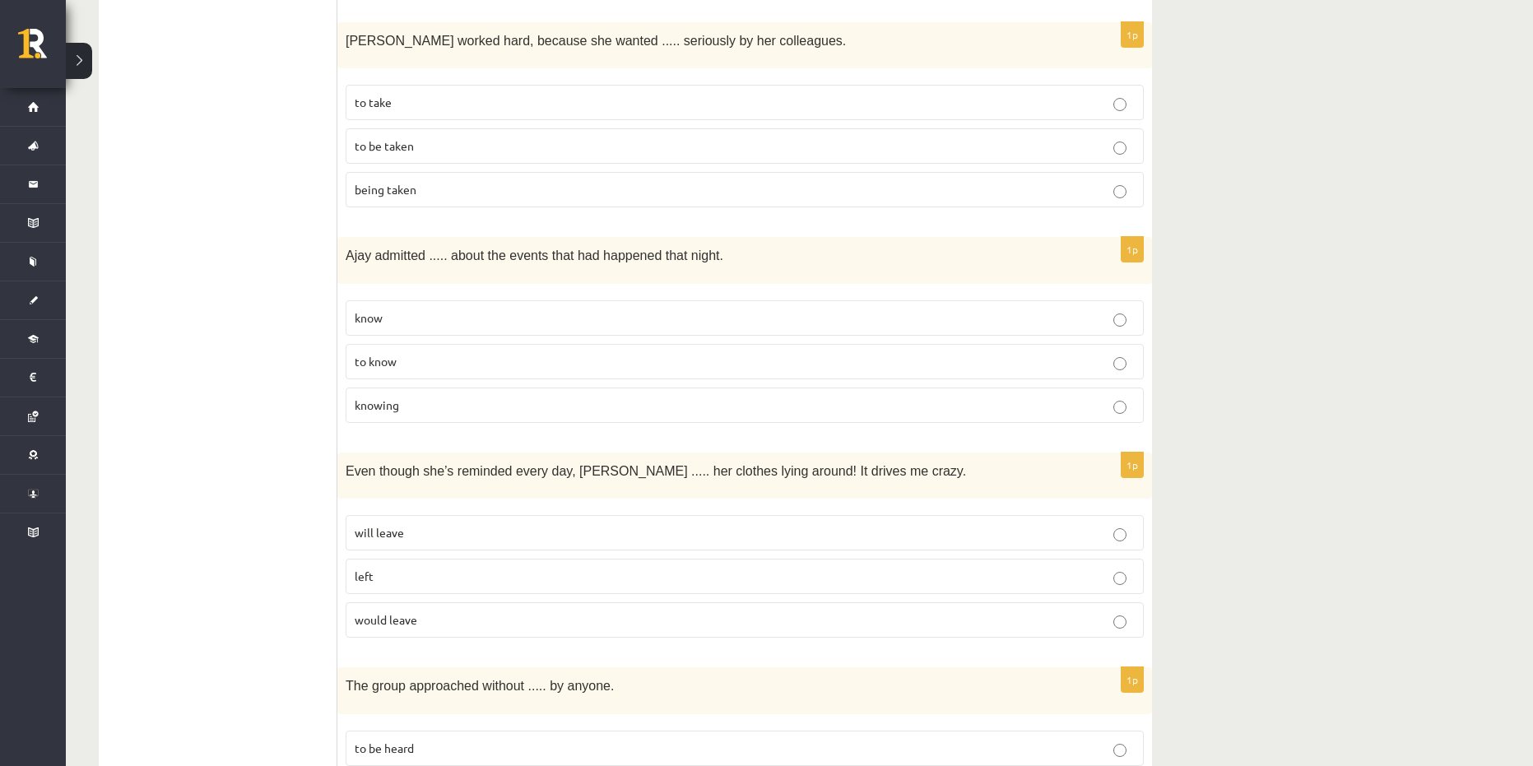
scroll to position [2962, 0]
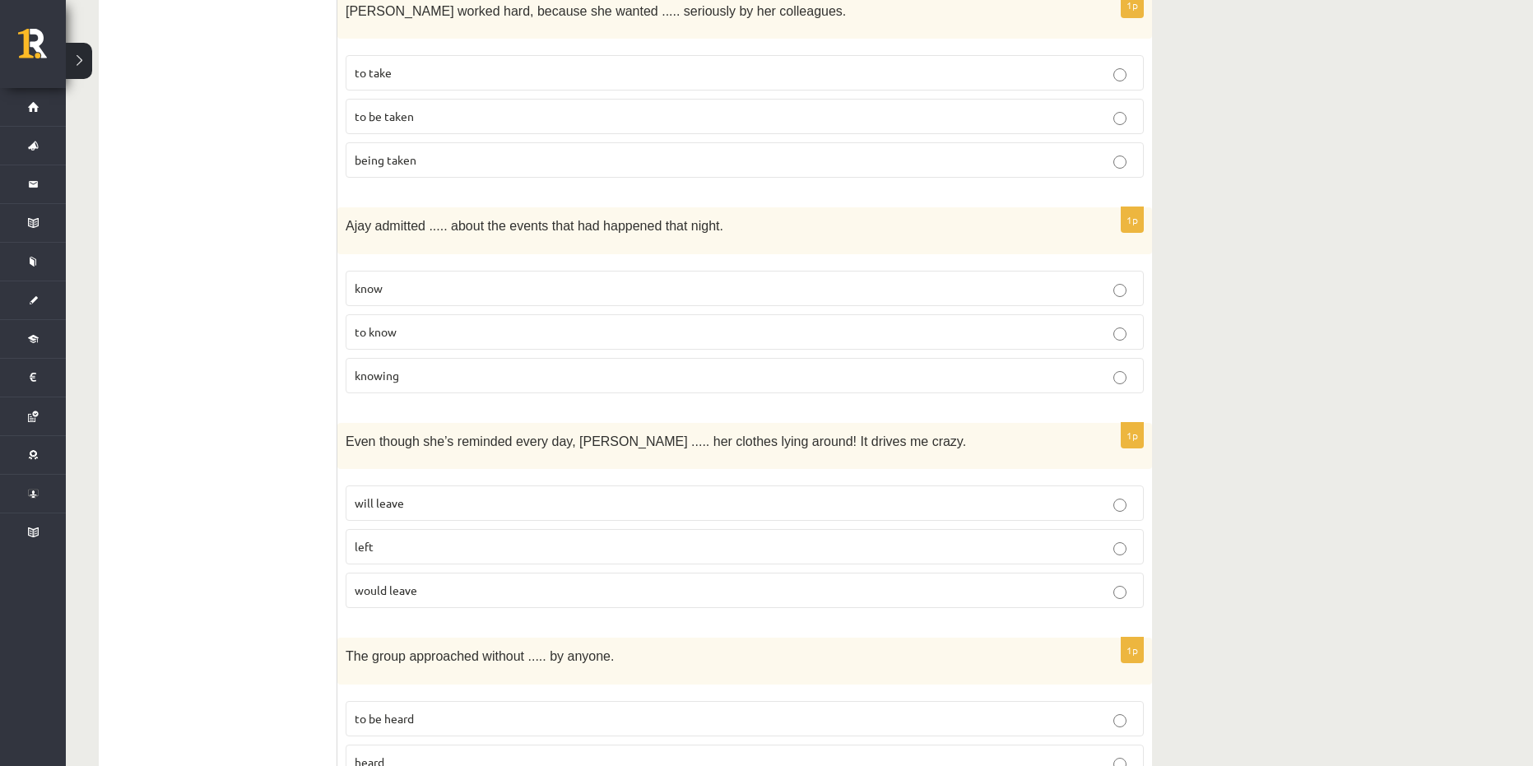
click at [418, 323] on p "to know" at bounding box center [745, 331] width 780 height 17
click at [389, 314] on label "to know" at bounding box center [745, 331] width 798 height 35
click at [434, 367] on p "knowing" at bounding box center [745, 375] width 780 height 17
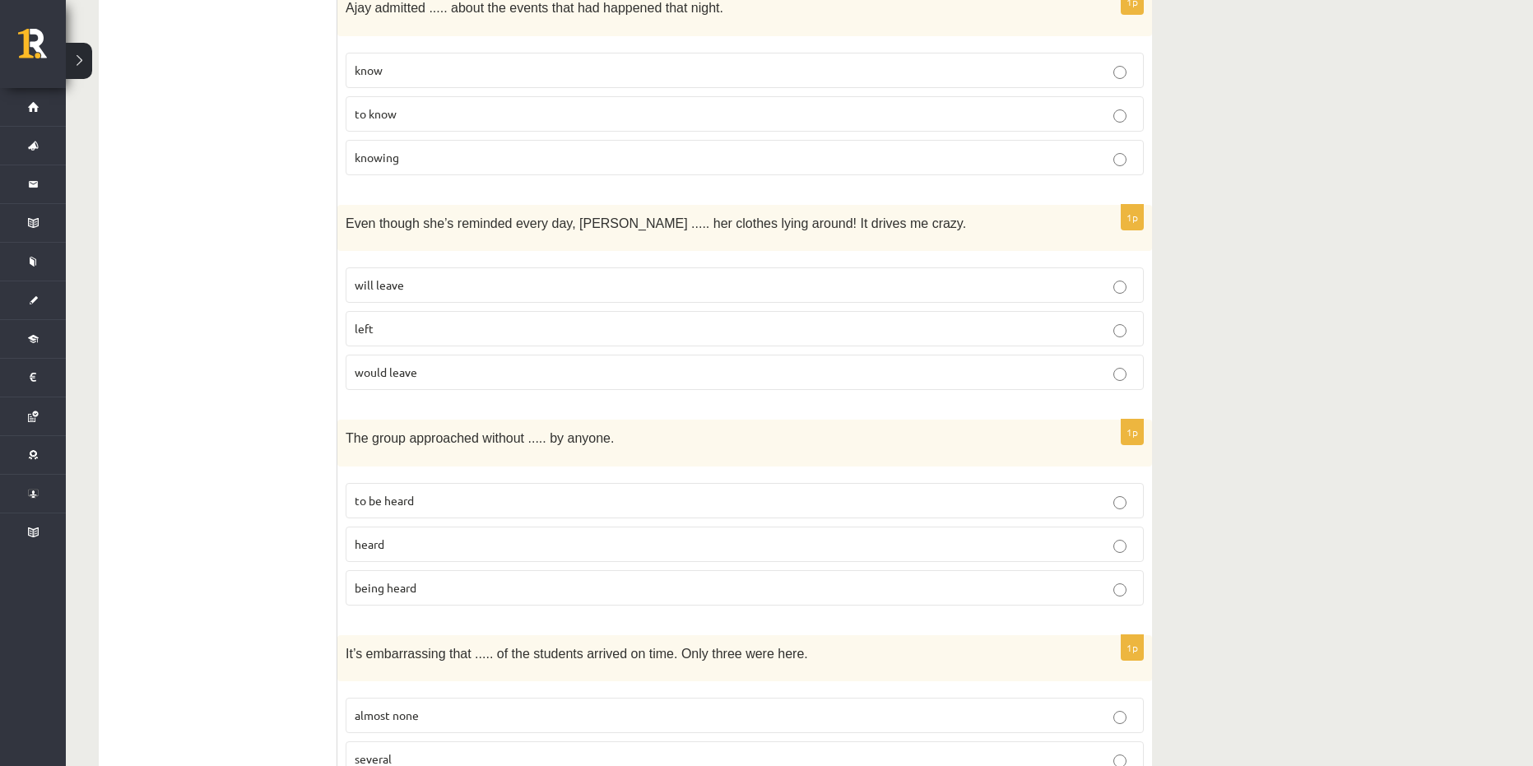
scroll to position [3208, 0]
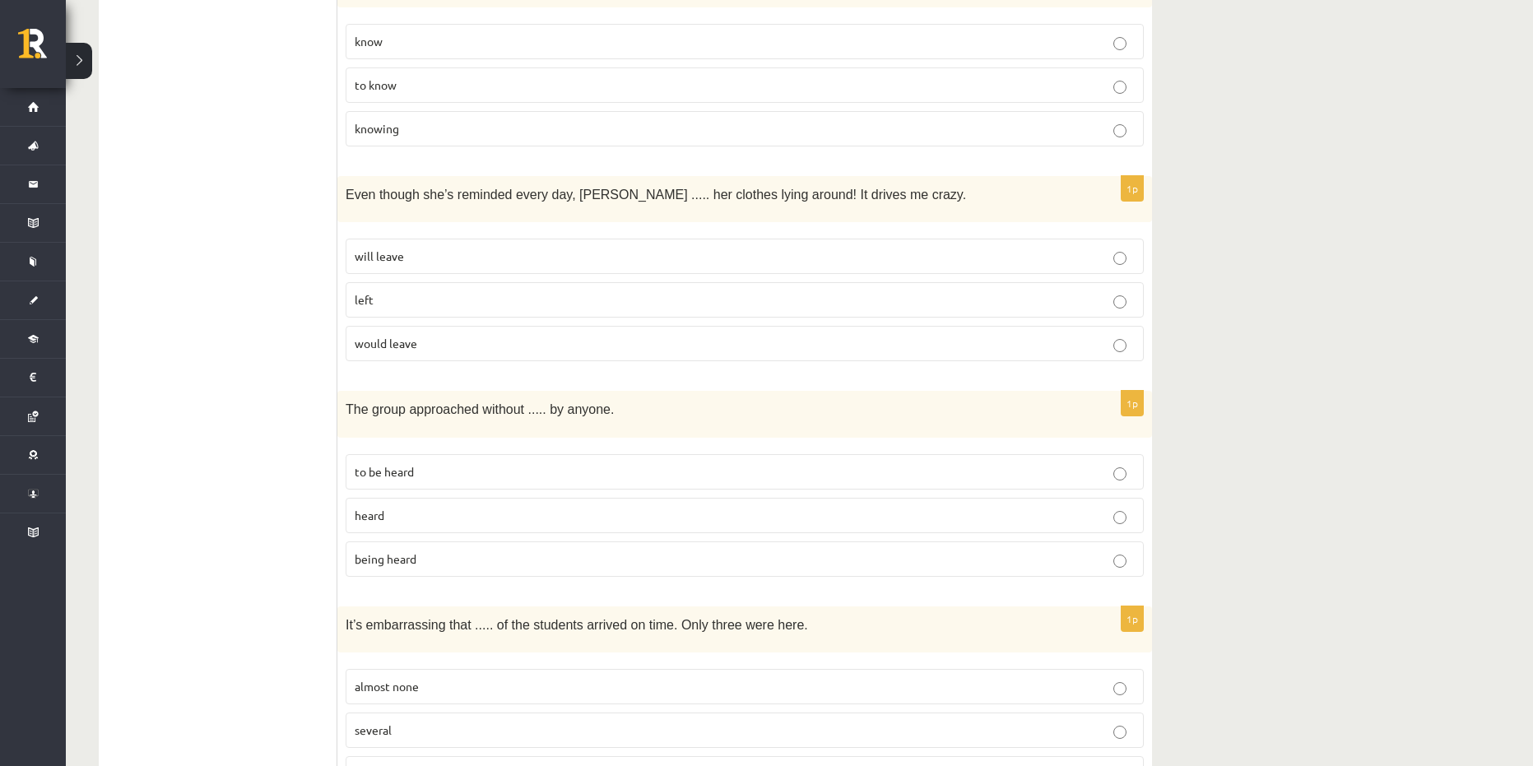
click at [434, 248] on p "will leave" at bounding box center [745, 256] width 780 height 17
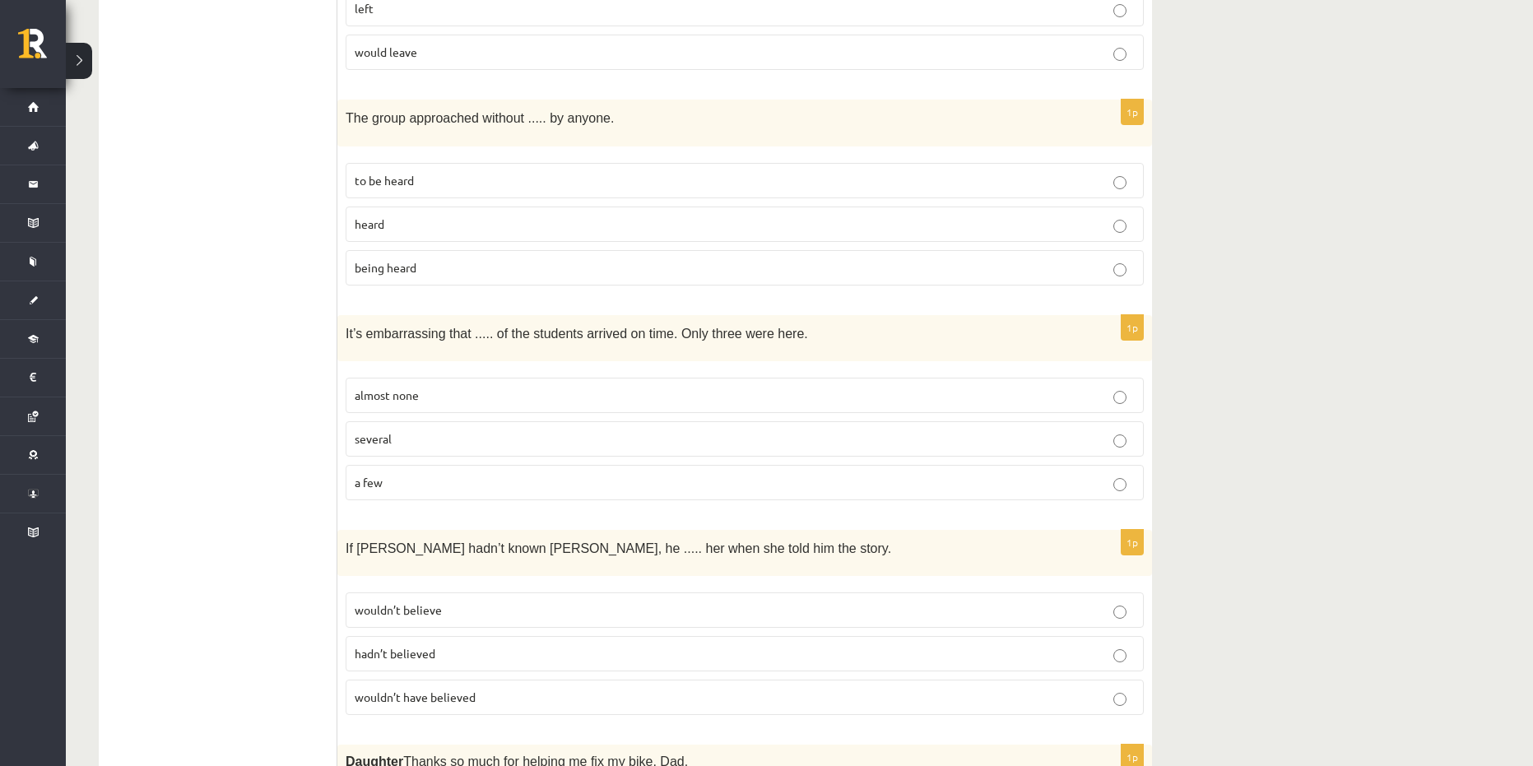
scroll to position [3537, 0]
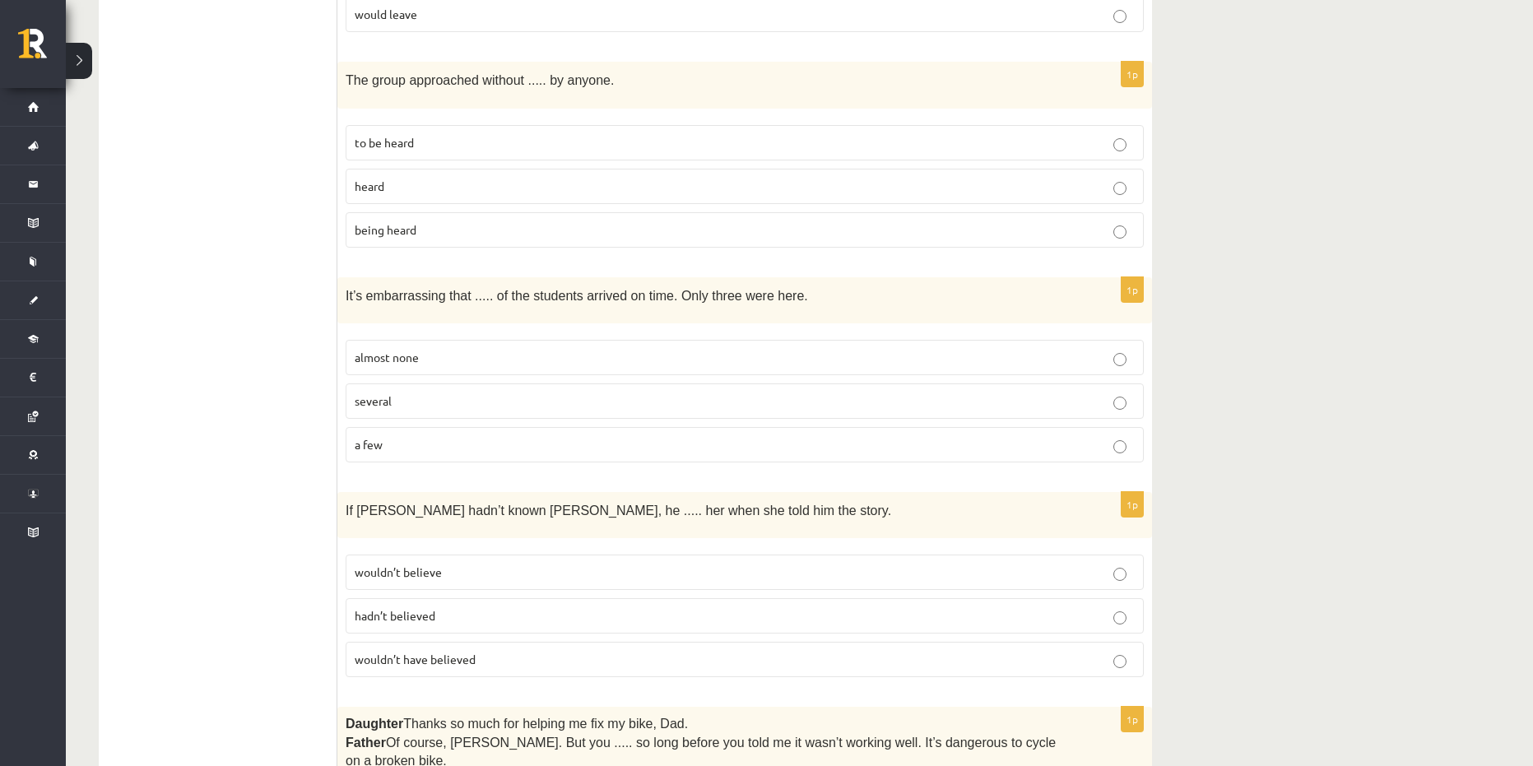
click at [384, 222] on span "being heard" at bounding box center [386, 229] width 62 height 15
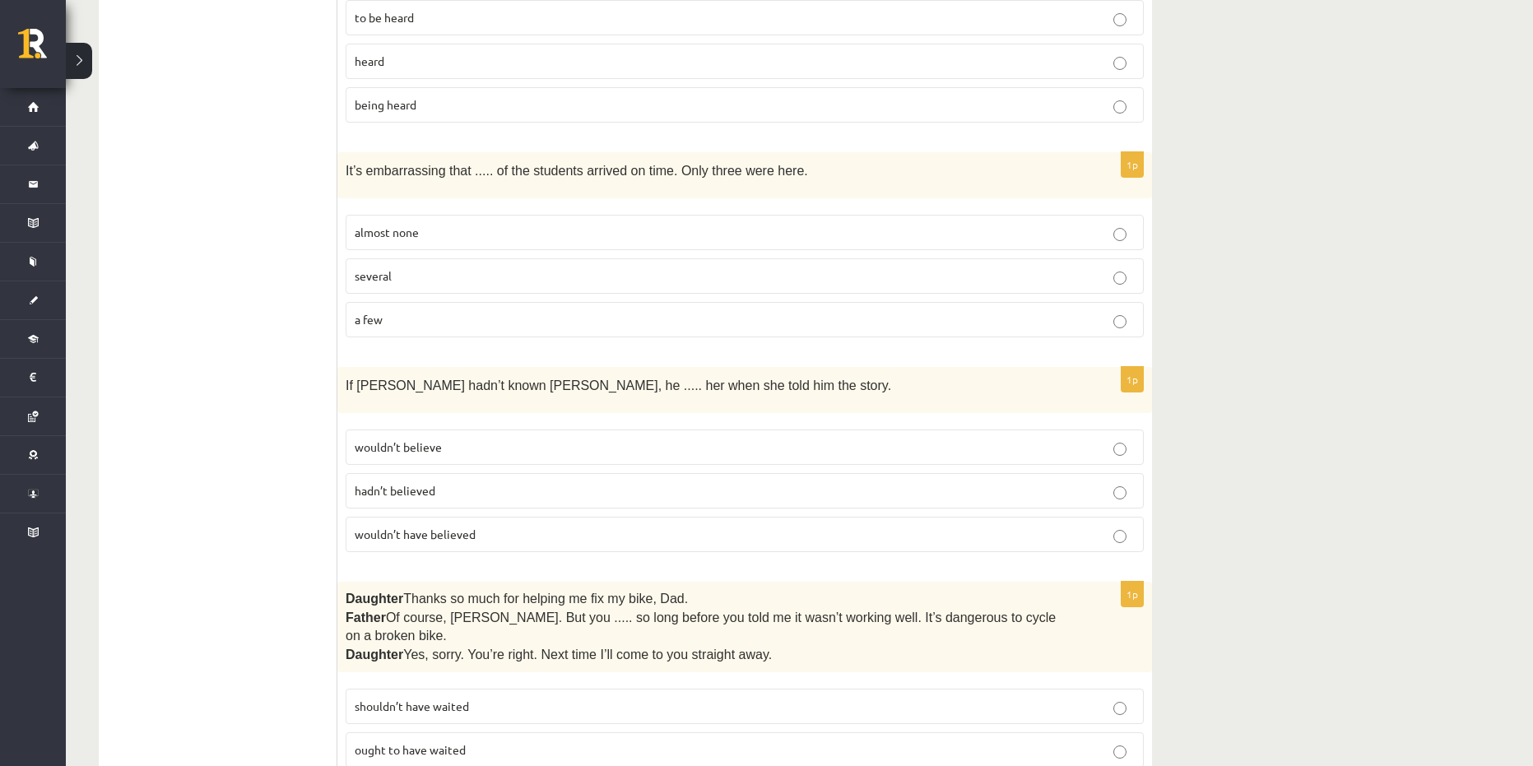
scroll to position [3702, 0]
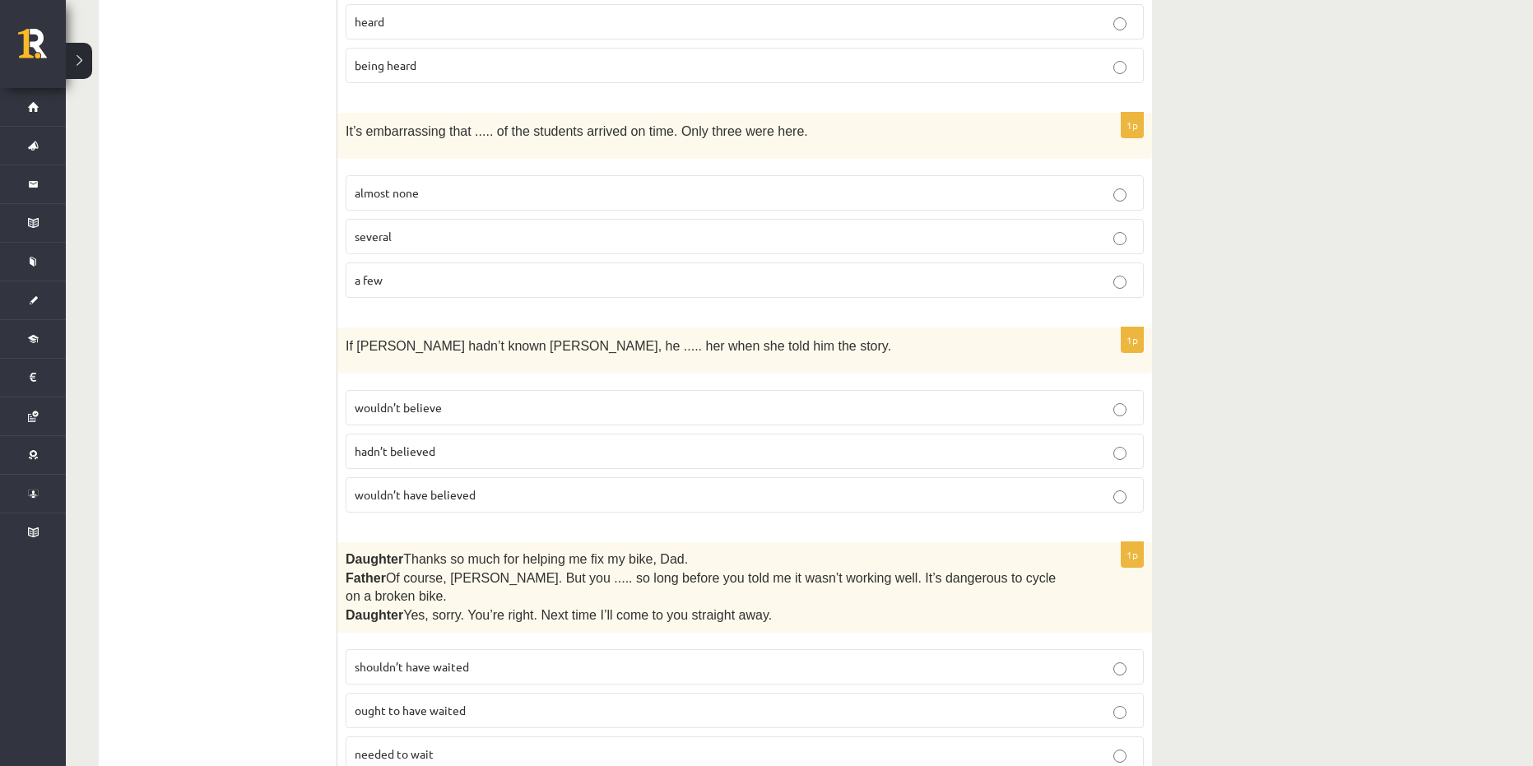
click at [468, 184] on p "almost none" at bounding box center [745, 192] width 780 height 17
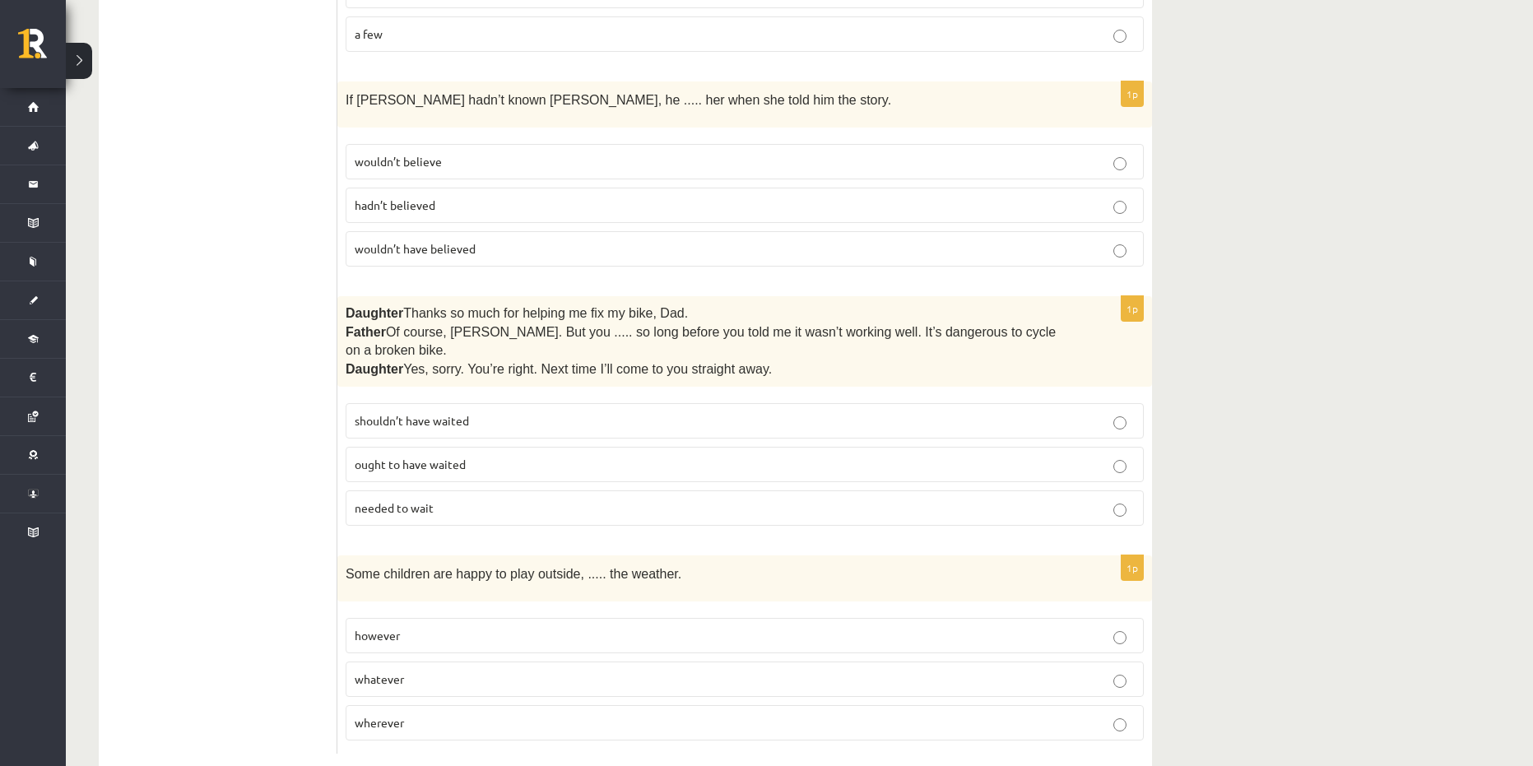
scroll to position [3949, 0]
click at [430, 240] on span "wouldn’t have believed" at bounding box center [415, 247] width 121 height 15
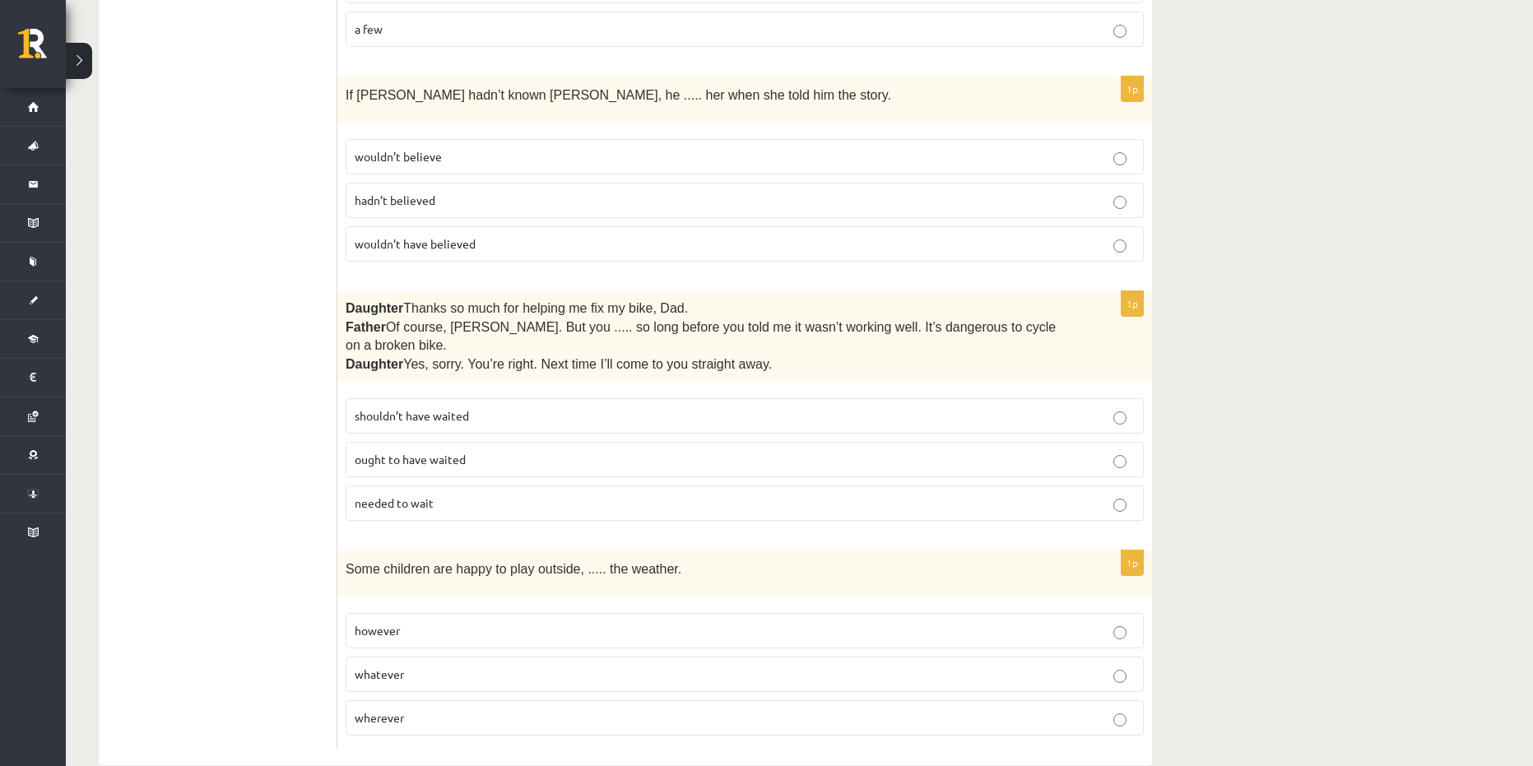
click at [484, 407] on p "shouldn’t have waited" at bounding box center [745, 415] width 780 height 17
click at [443, 666] on p "whatever" at bounding box center [745, 674] width 780 height 17
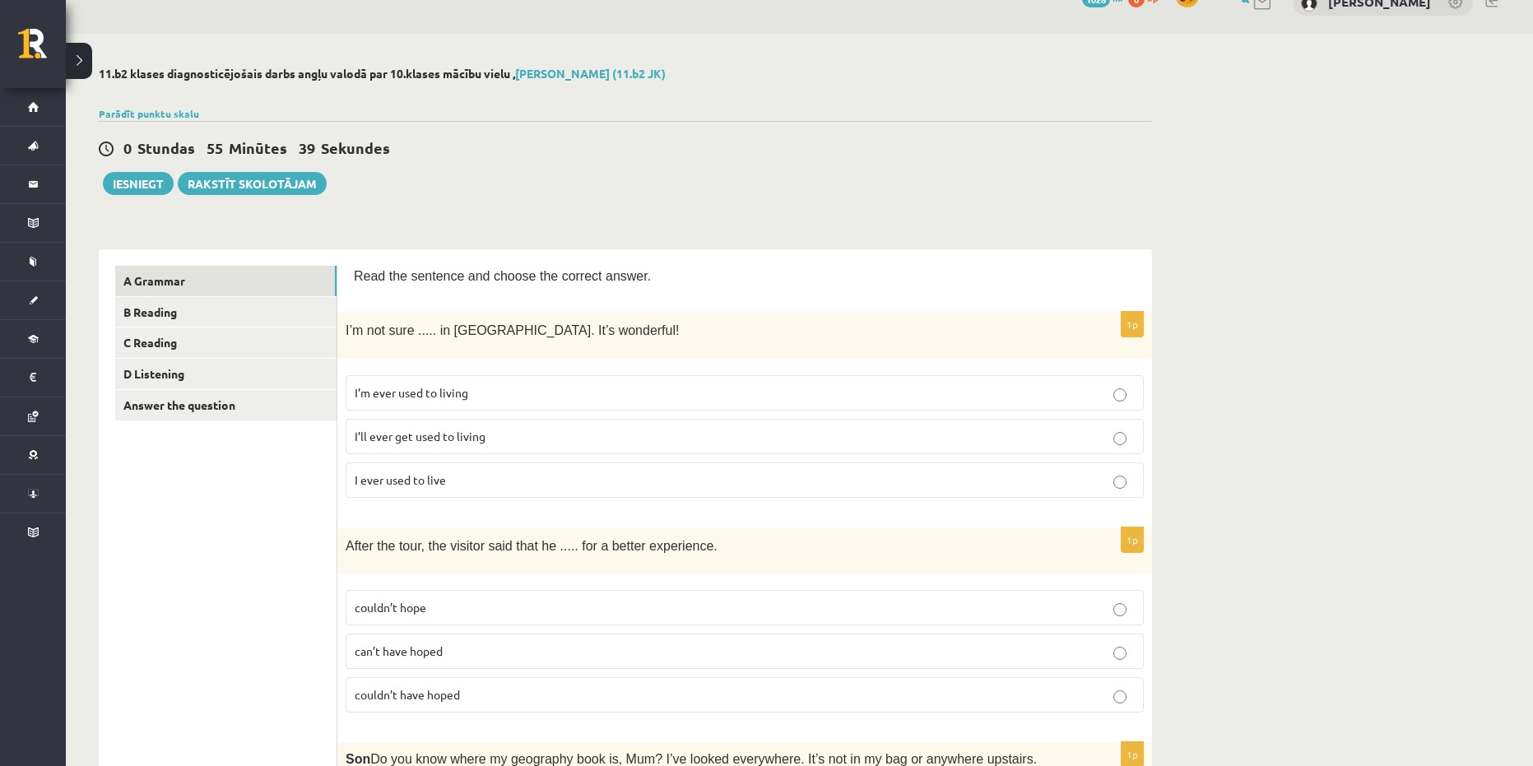
scroll to position [0, 0]
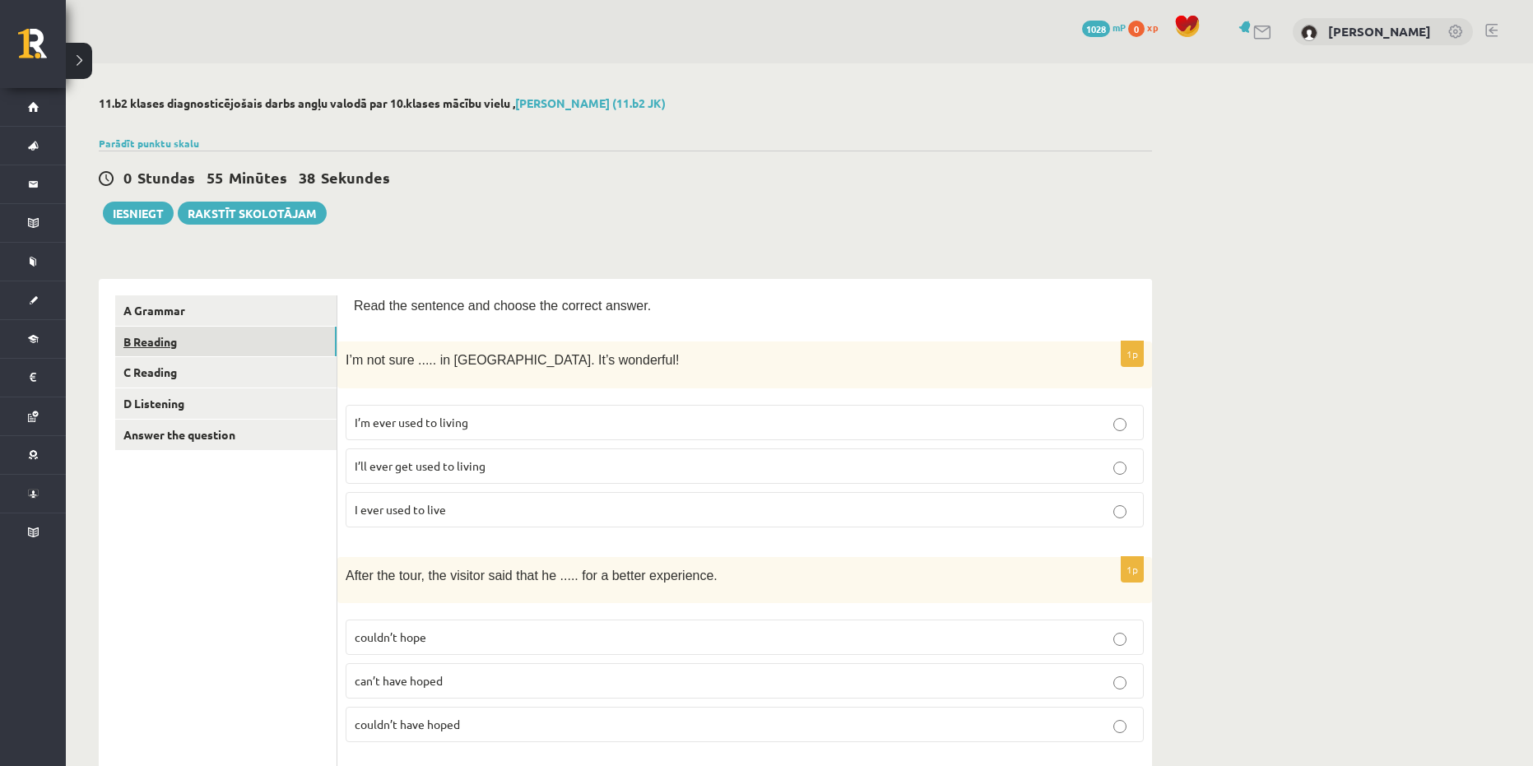
click at [213, 341] on link "B Reading" at bounding box center [225, 342] width 221 height 30
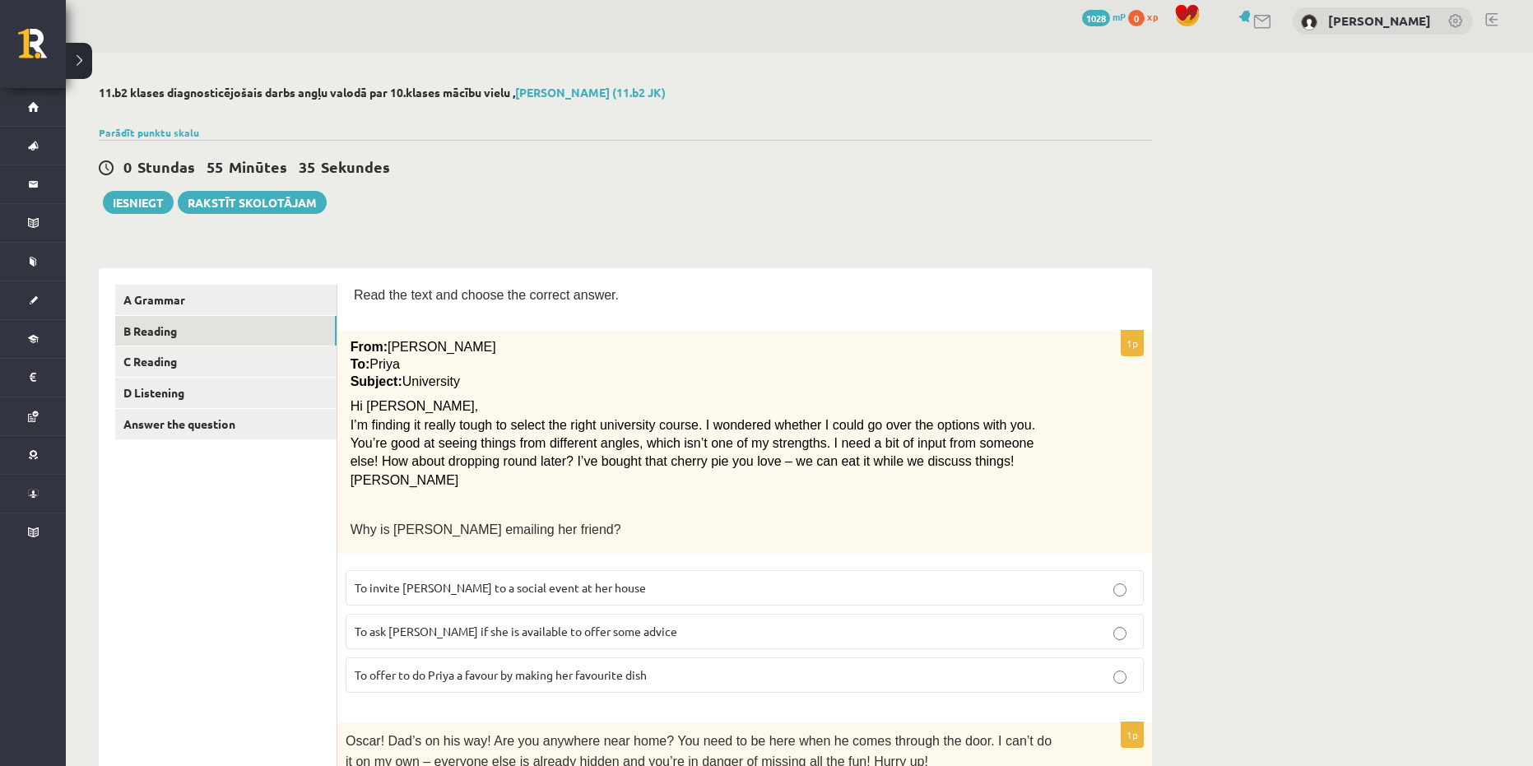
scroll to position [82, 0]
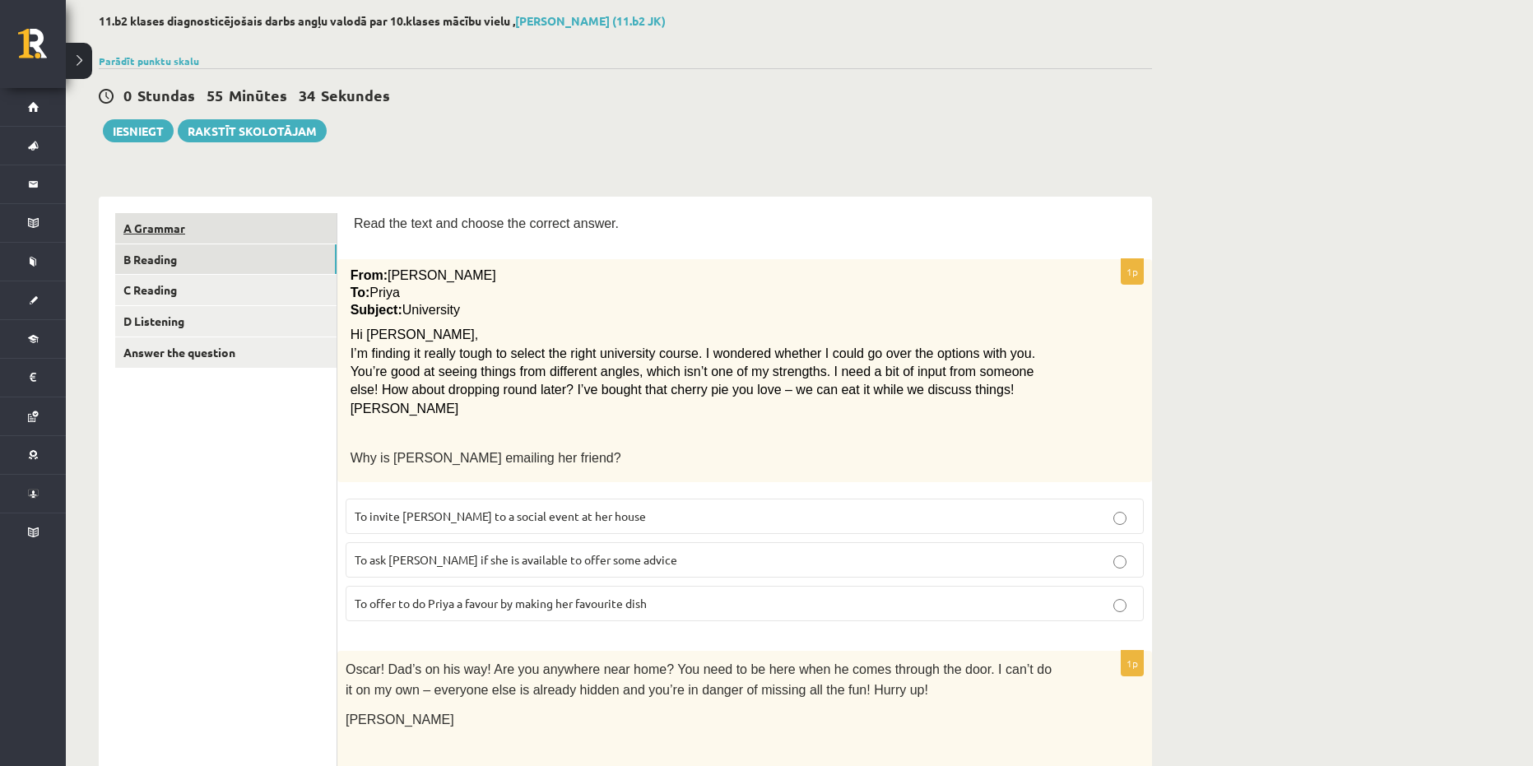
click at [263, 225] on link "A Grammar" at bounding box center [225, 228] width 221 height 30
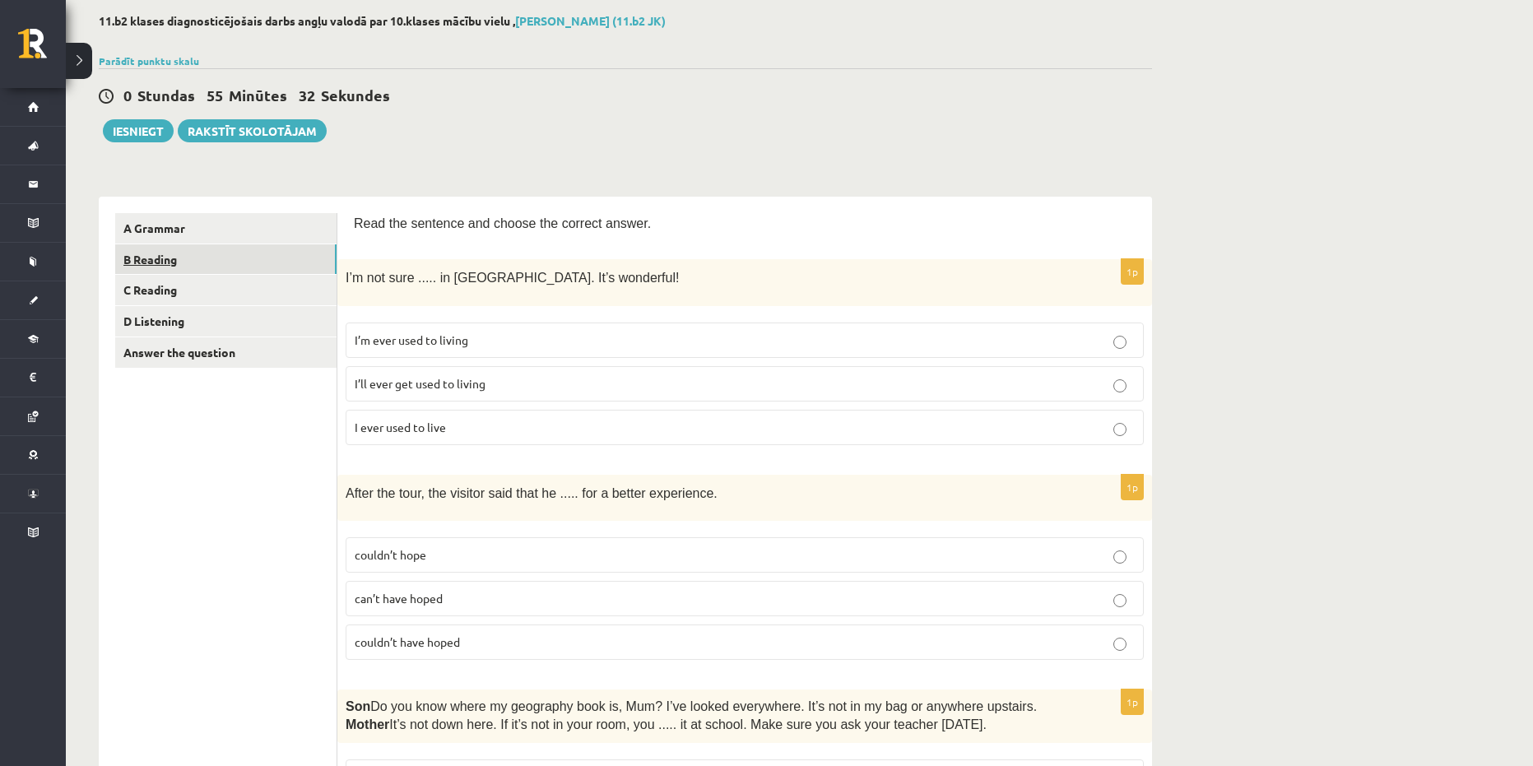
click at [259, 267] on link "B Reading" at bounding box center [225, 259] width 221 height 30
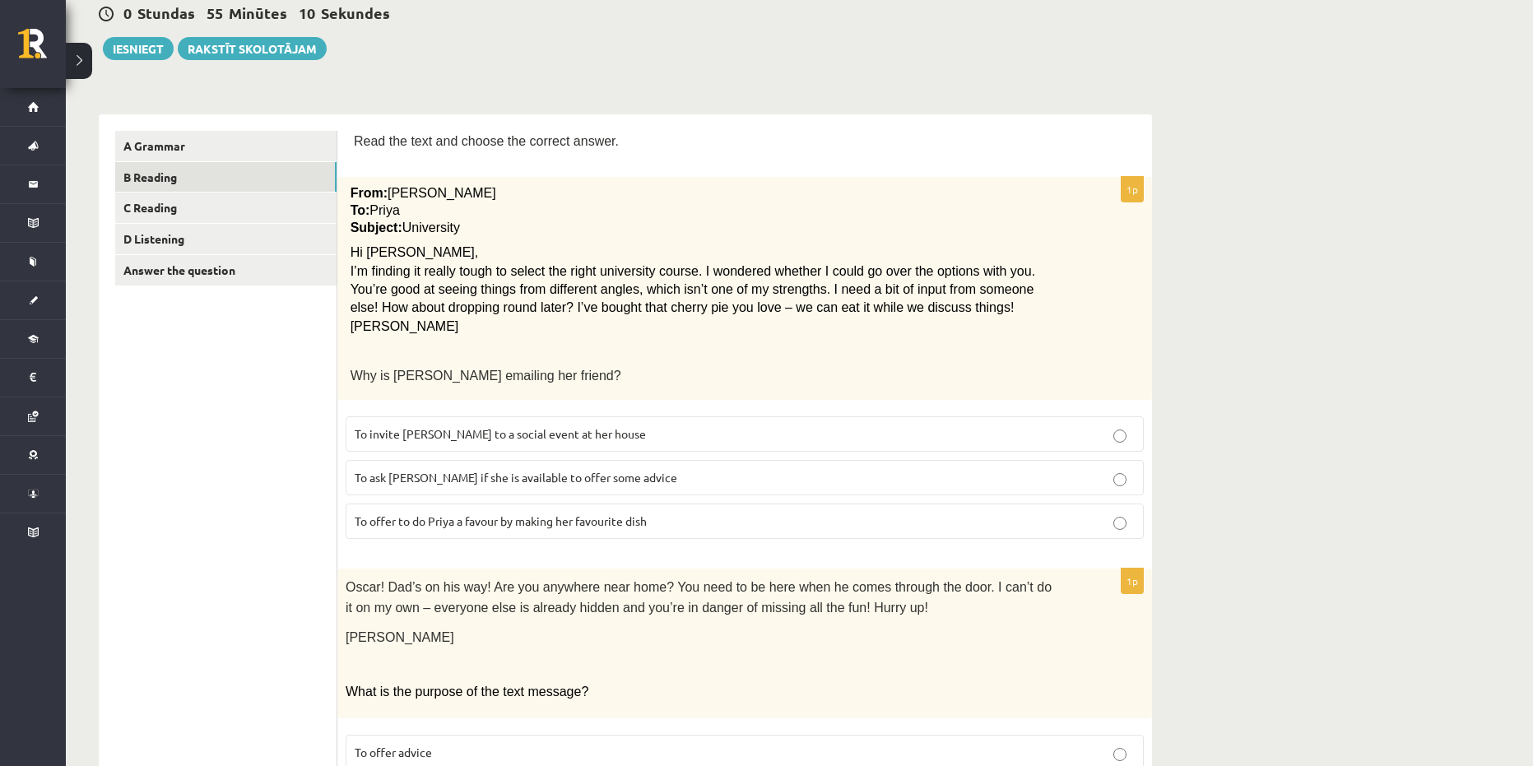
scroll to position [247, 0]
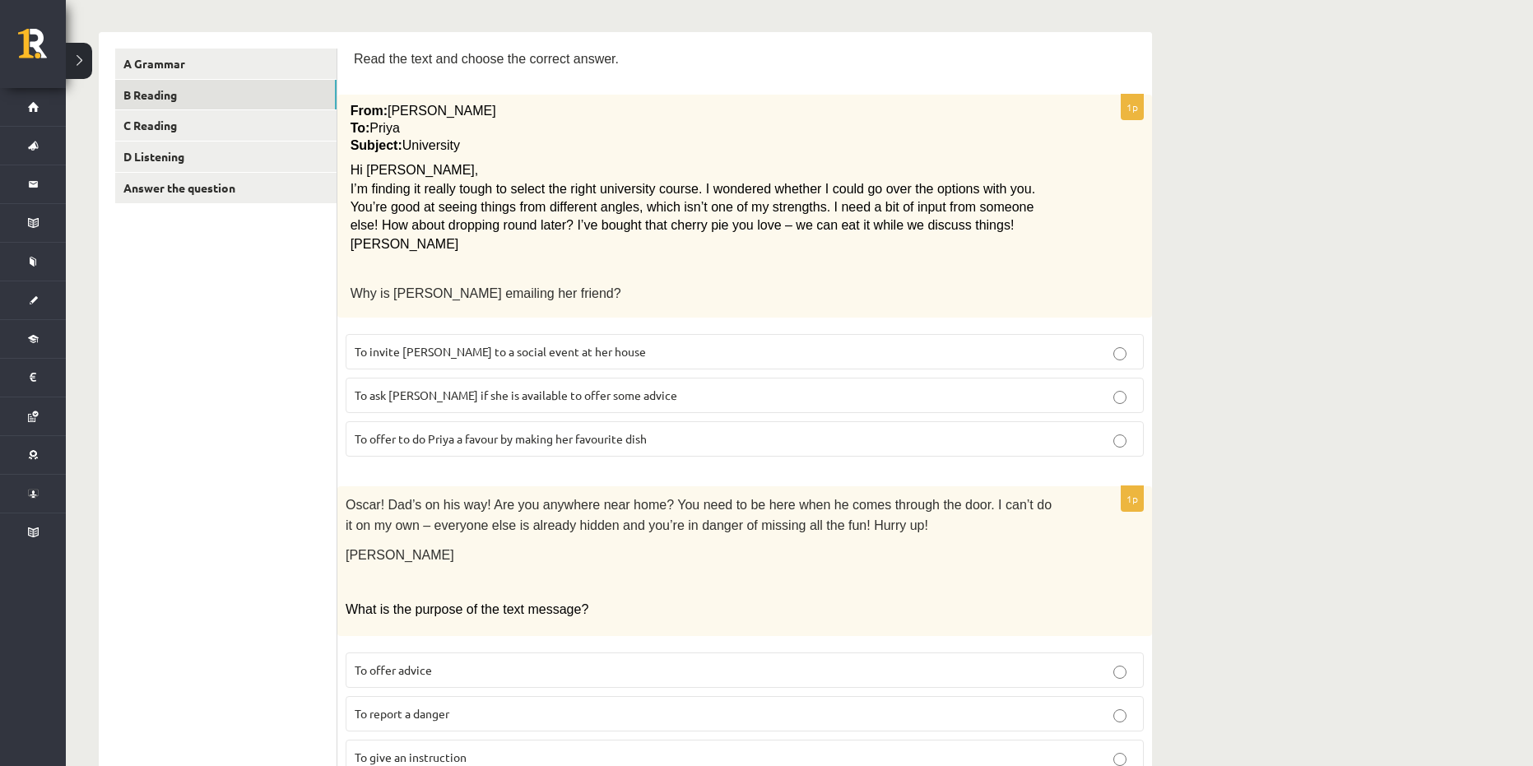
click at [531, 397] on span "To ask [PERSON_NAME] if she is available to offer some advice" at bounding box center [516, 394] width 322 height 15
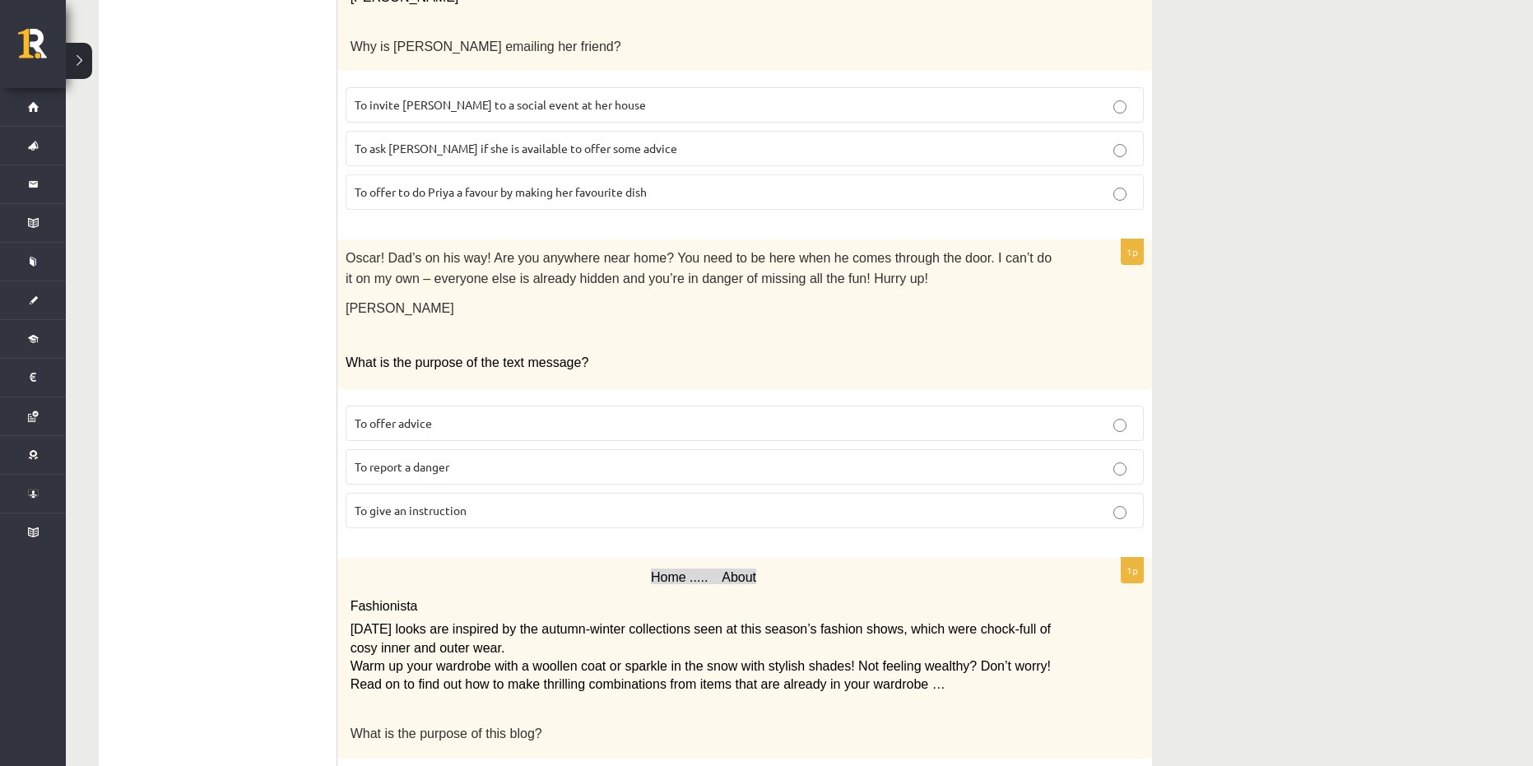
scroll to position [576, 0]
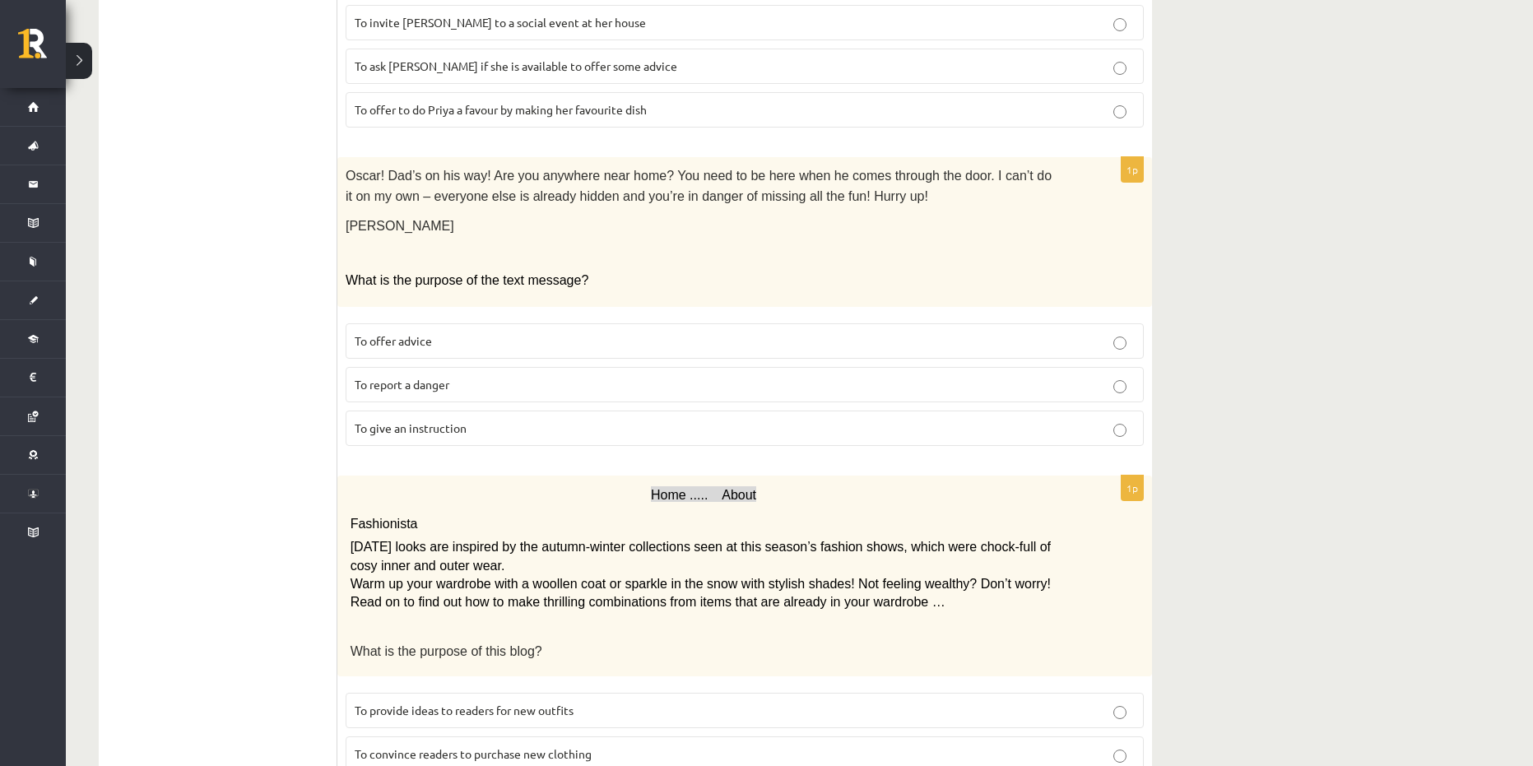
click at [413, 421] on span "To give an instruction" at bounding box center [411, 427] width 112 height 15
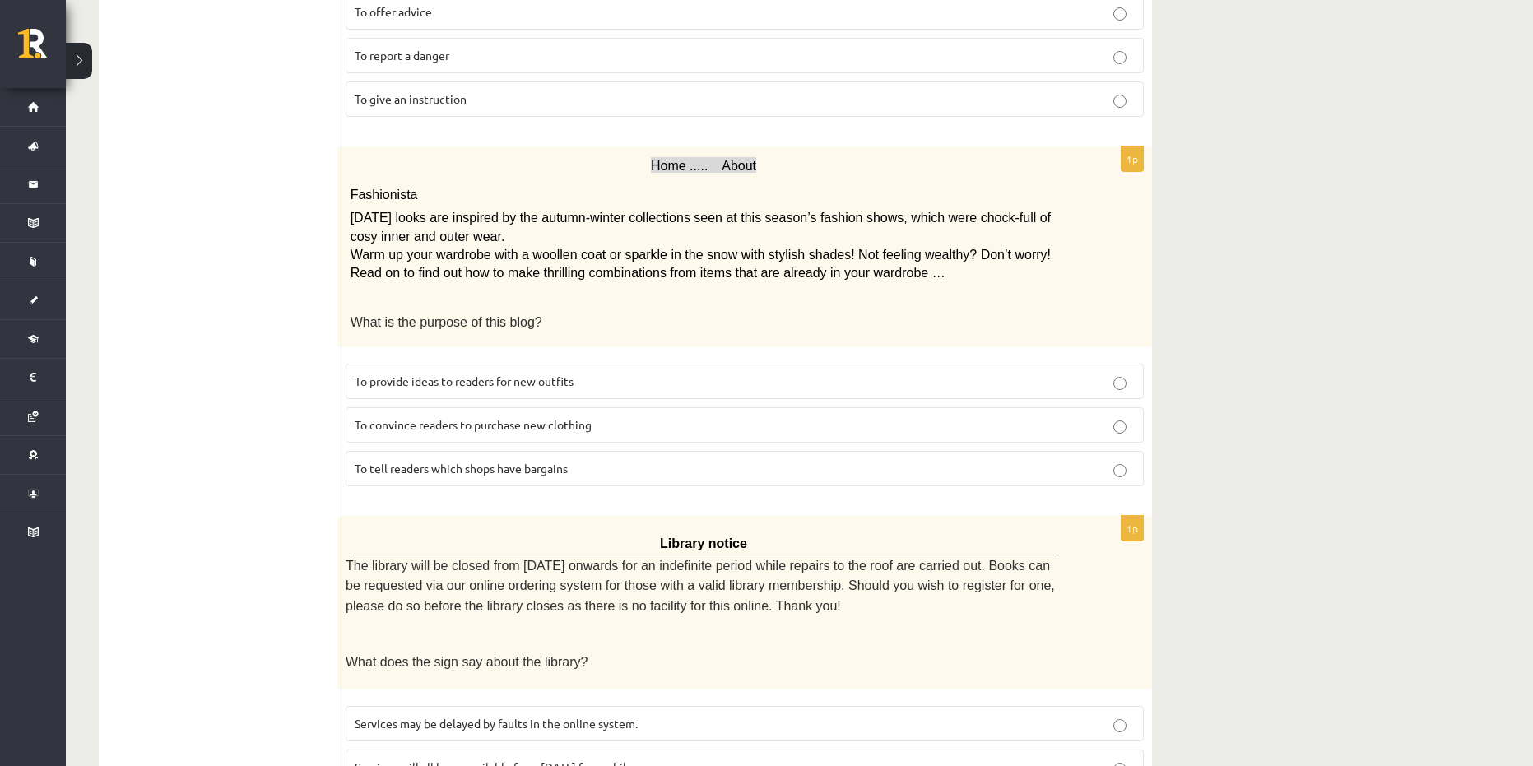
scroll to position [987, 0]
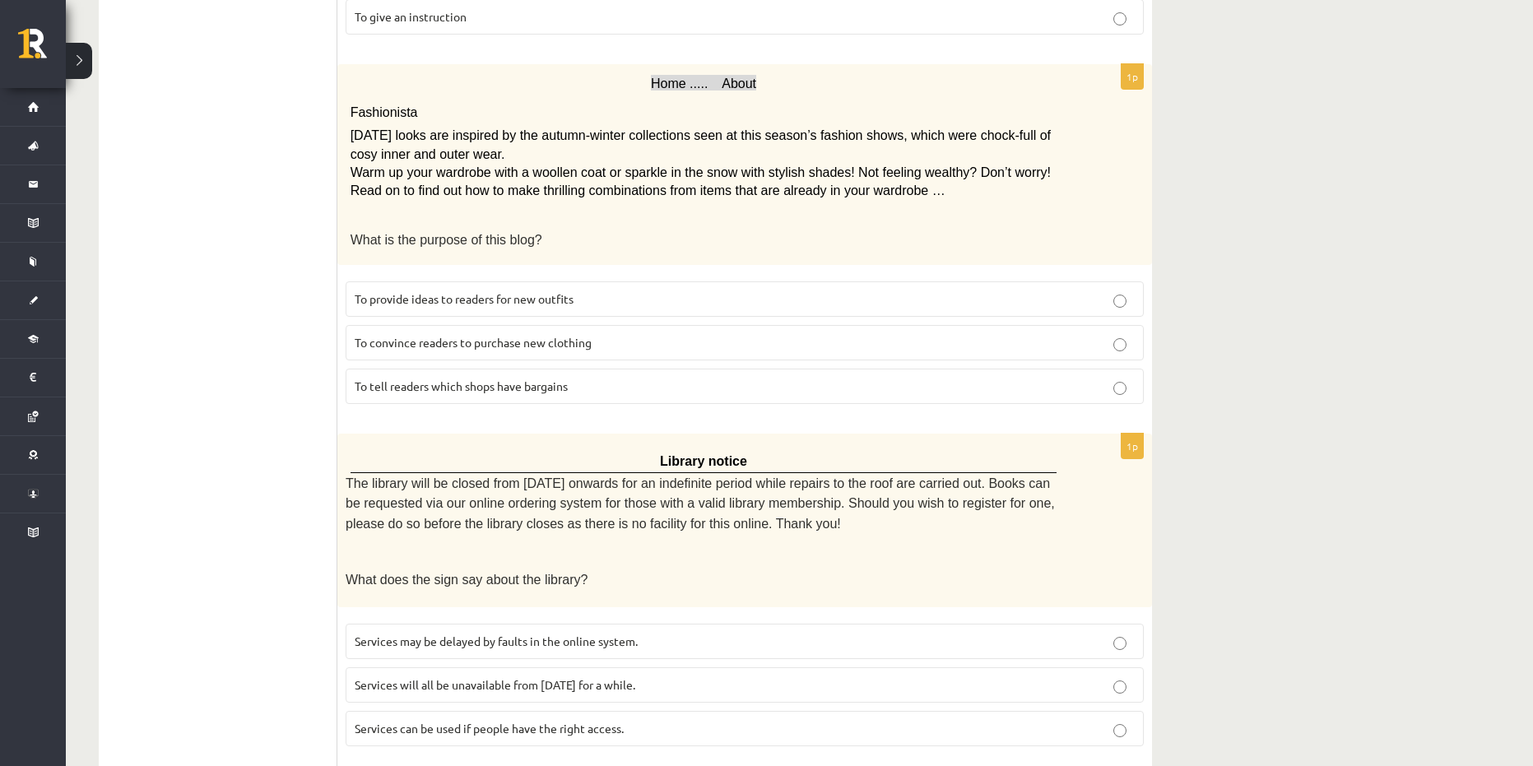
click at [493, 291] on span "To provide ideas to readers for new outfits" at bounding box center [464, 298] width 219 height 15
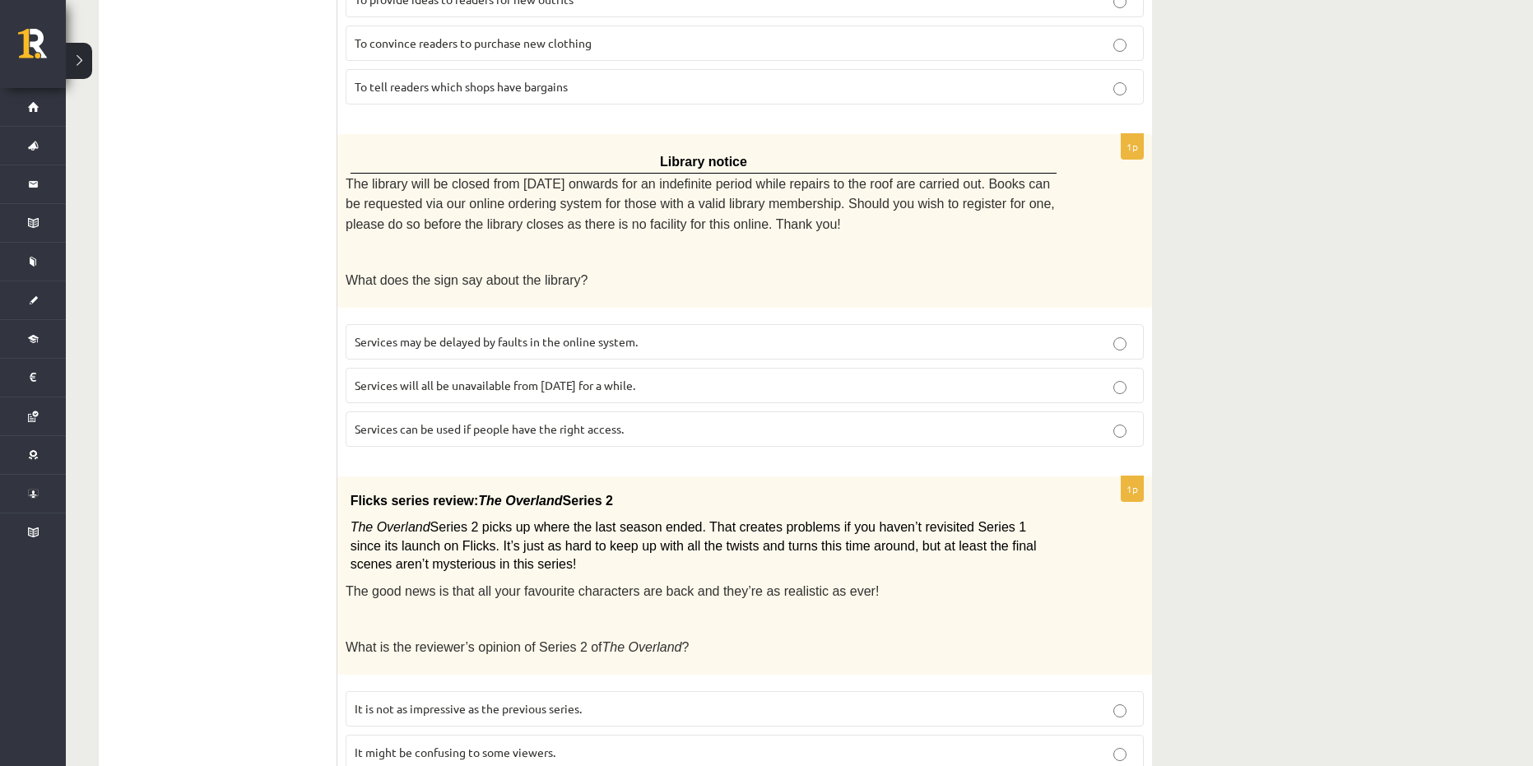
scroll to position [1316, 0]
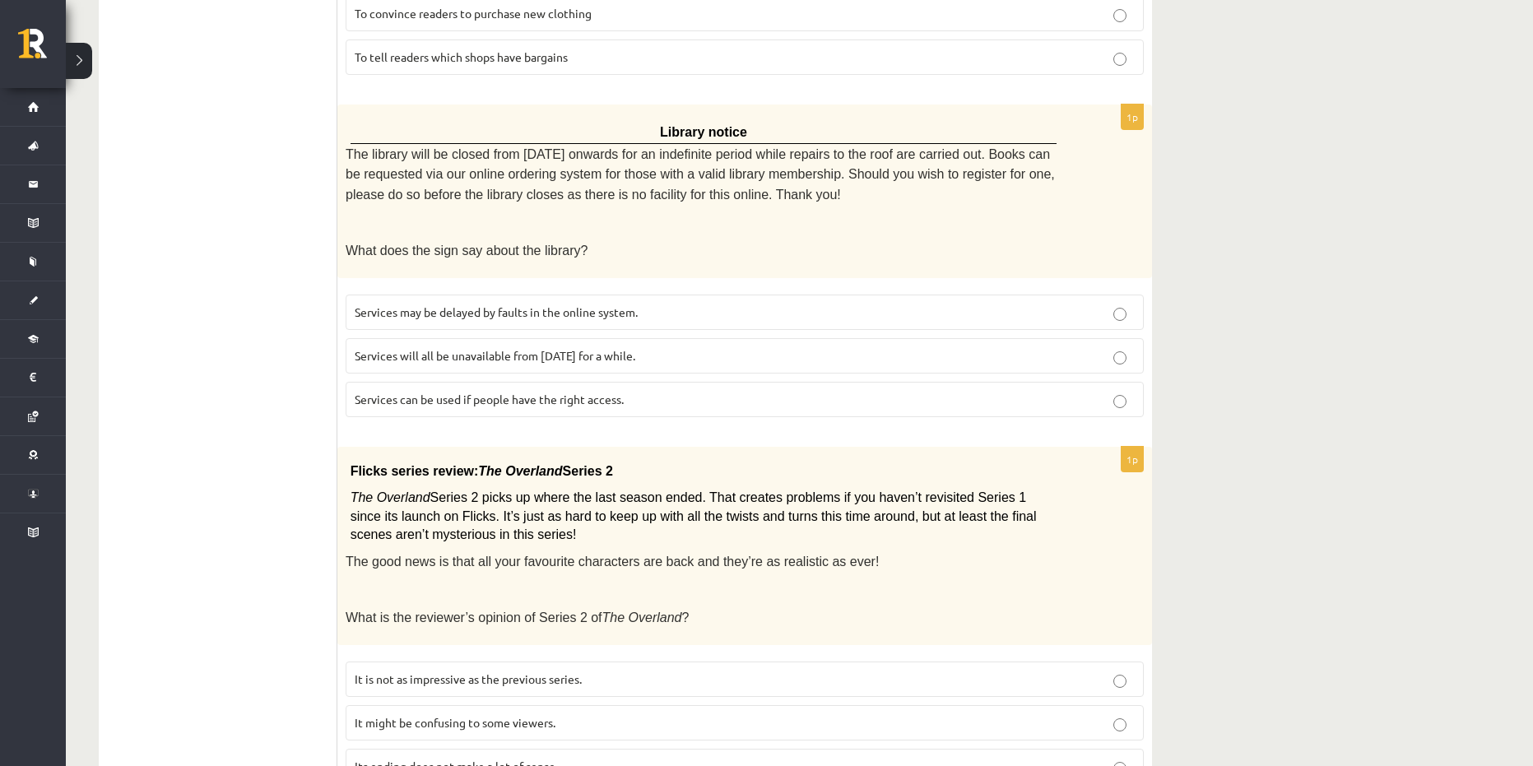
click at [457, 394] on span "Services can be used if people have the right access." at bounding box center [489, 399] width 269 height 15
click at [465, 348] on span "Services will all be unavailable from [DATE] for a while." at bounding box center [495, 355] width 281 height 15
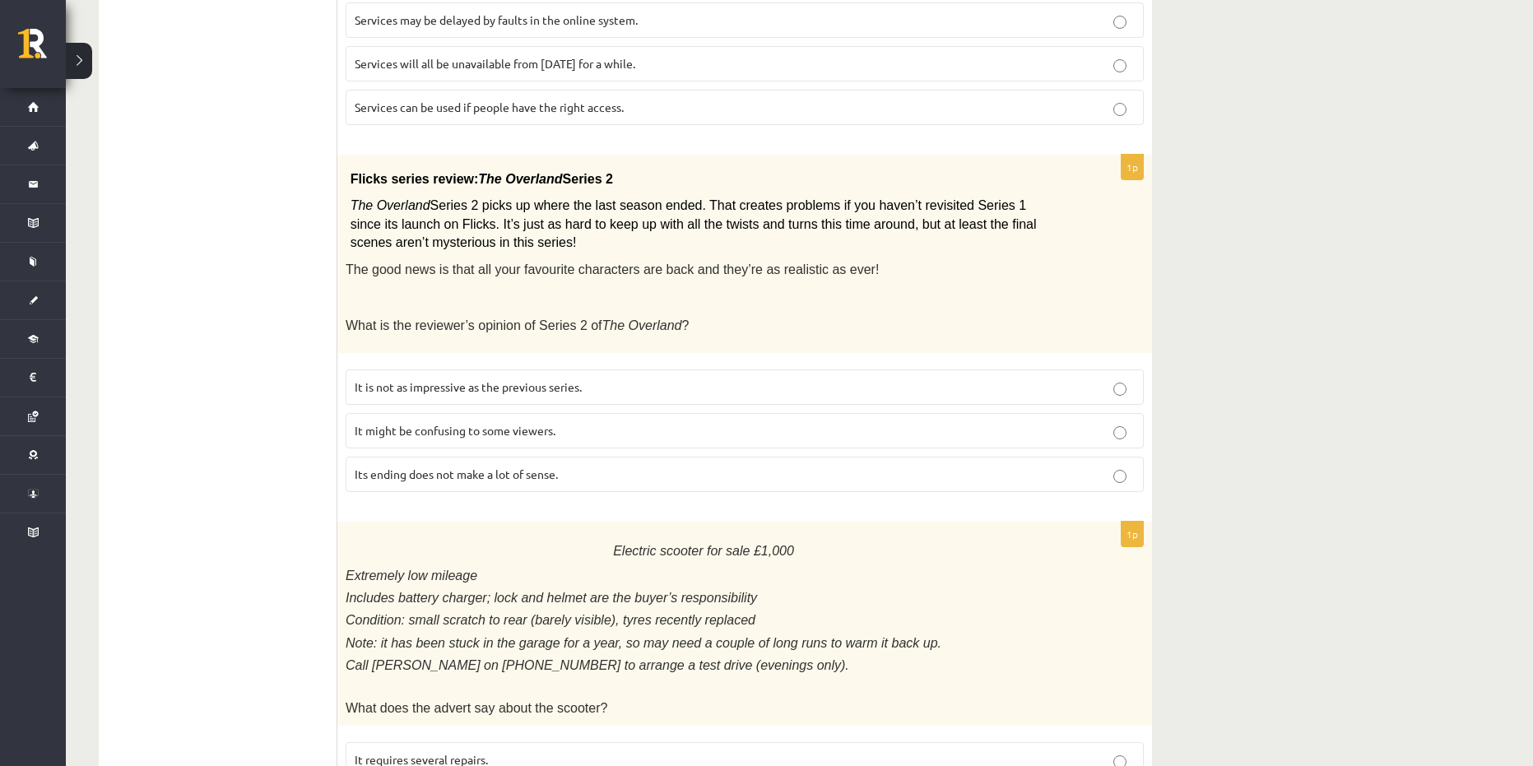
scroll to position [1645, 0]
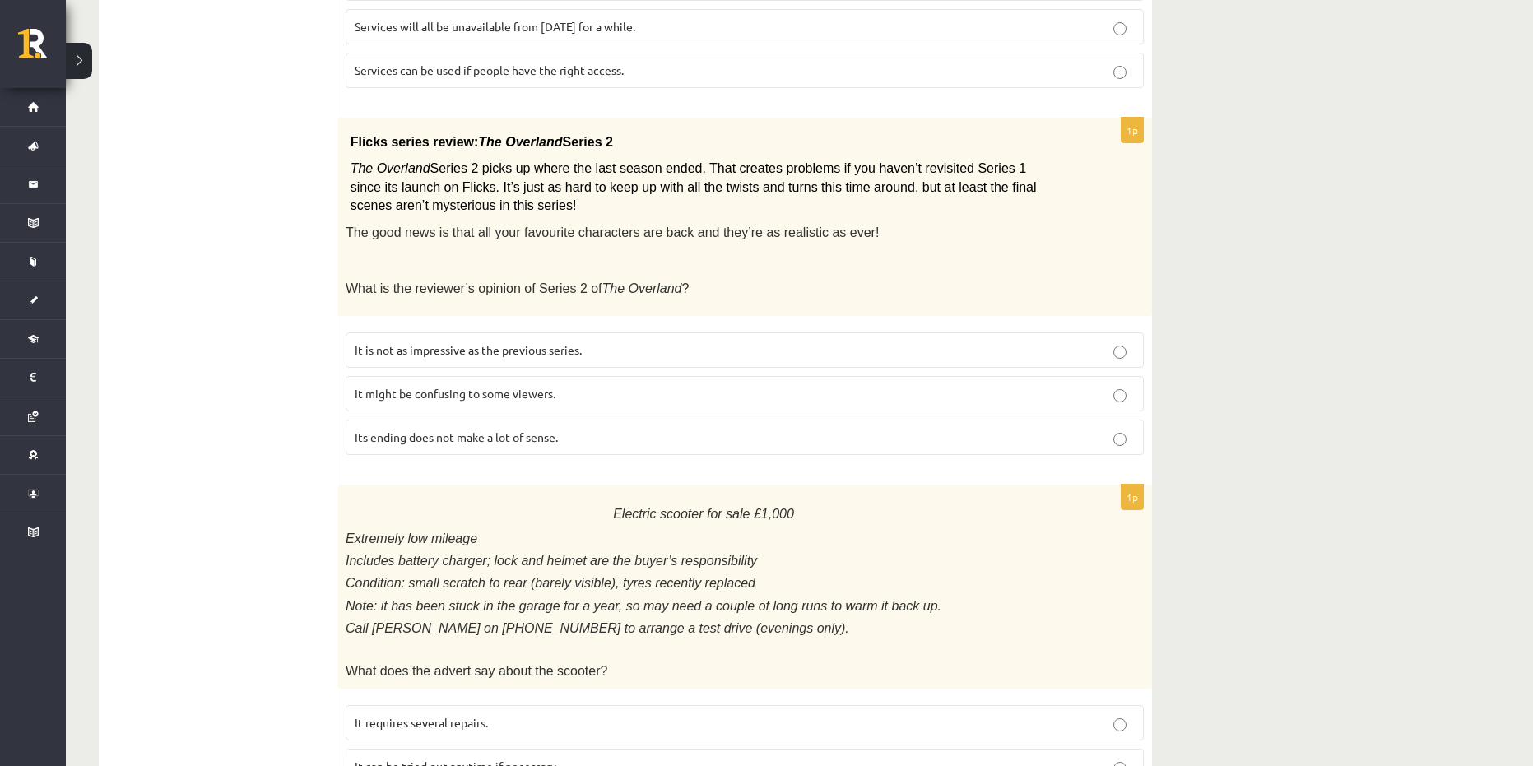
click at [486, 386] on p "It might be confusing to some viewers." at bounding box center [745, 393] width 780 height 17
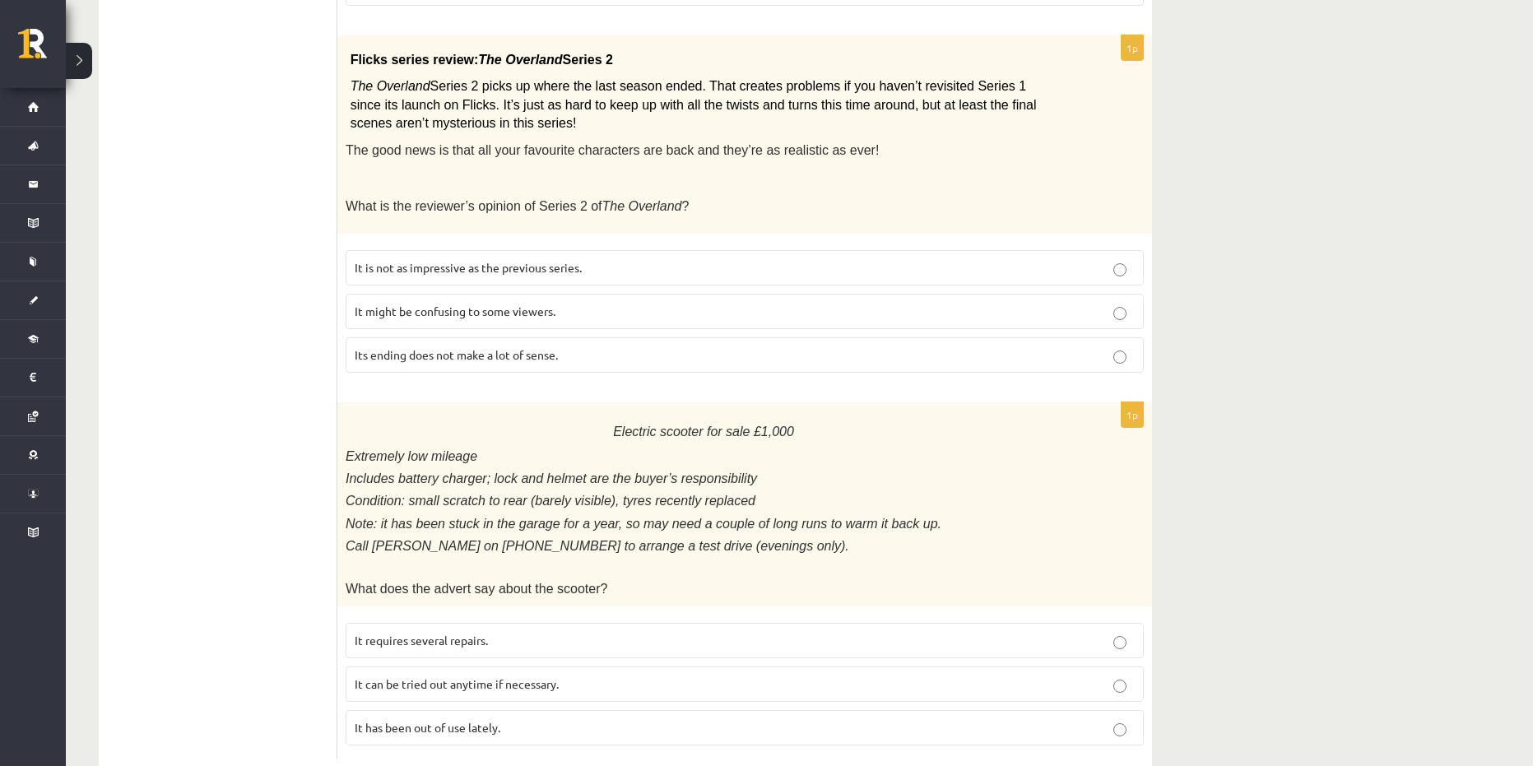
scroll to position [1750, 0]
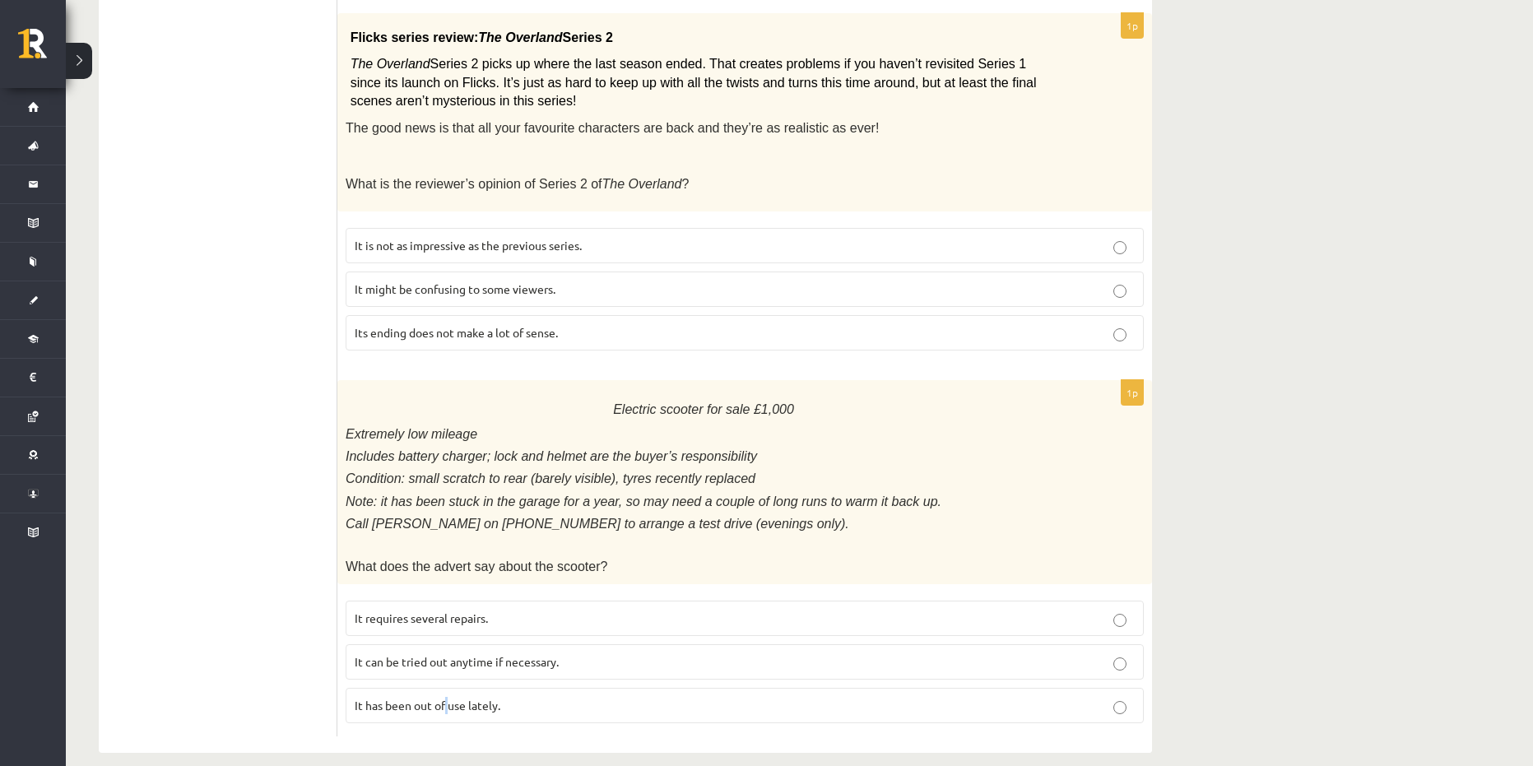
click at [448, 698] on span "It has been out of use lately." at bounding box center [428, 705] width 146 height 15
click at [406, 688] on label "It has been out of use lately." at bounding box center [745, 705] width 798 height 35
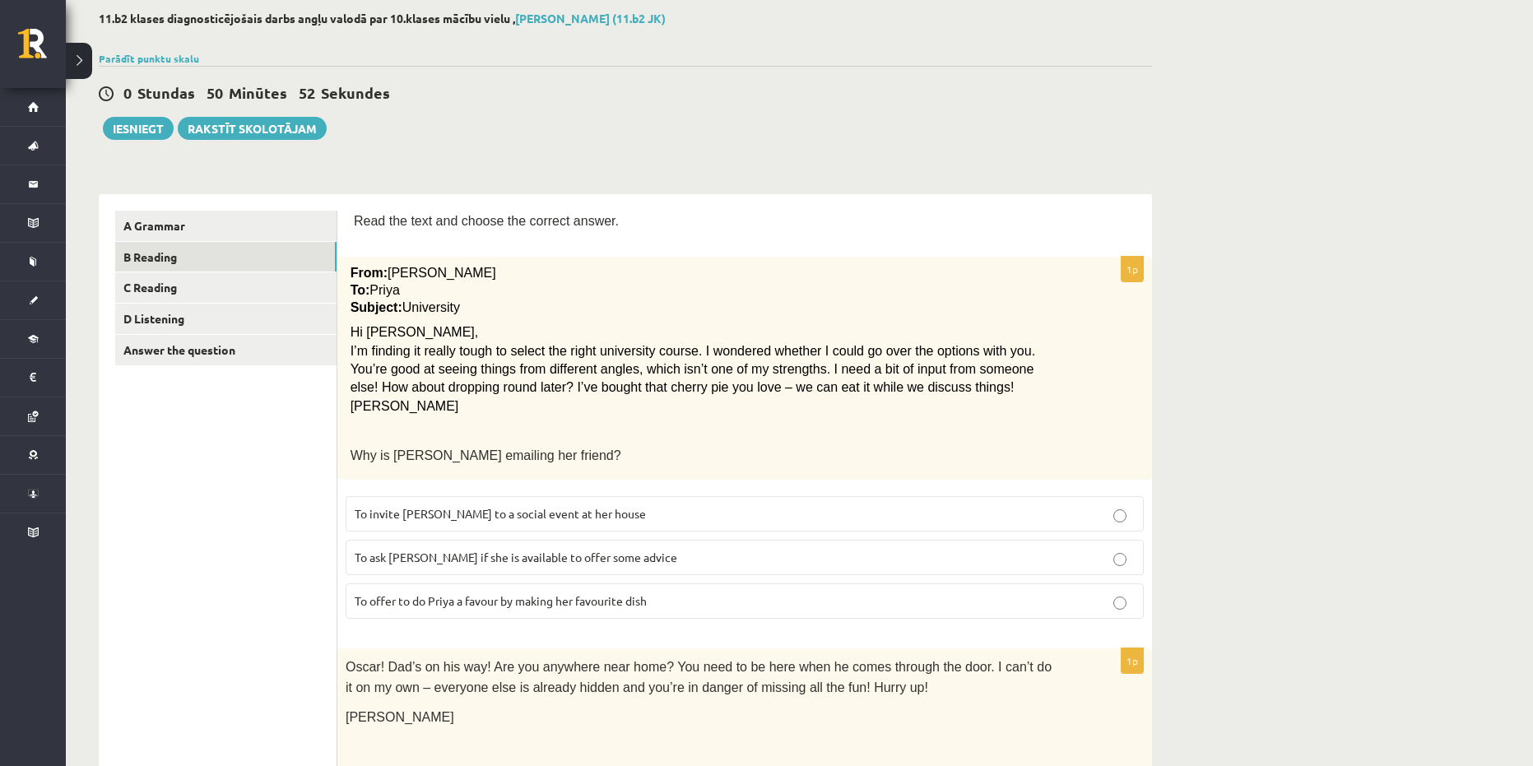
scroll to position [0, 0]
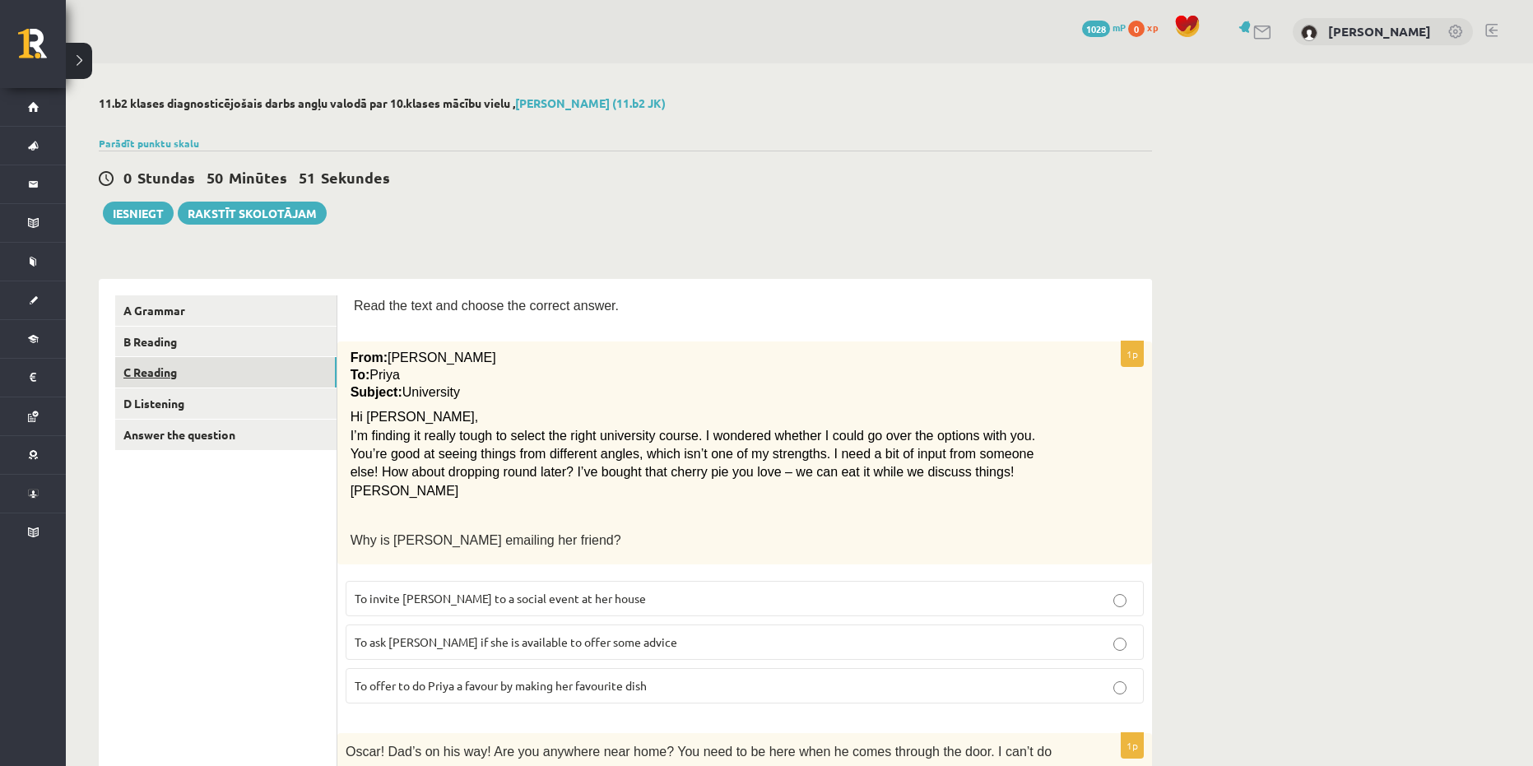
click at [224, 371] on link "C Reading" at bounding box center [225, 372] width 221 height 30
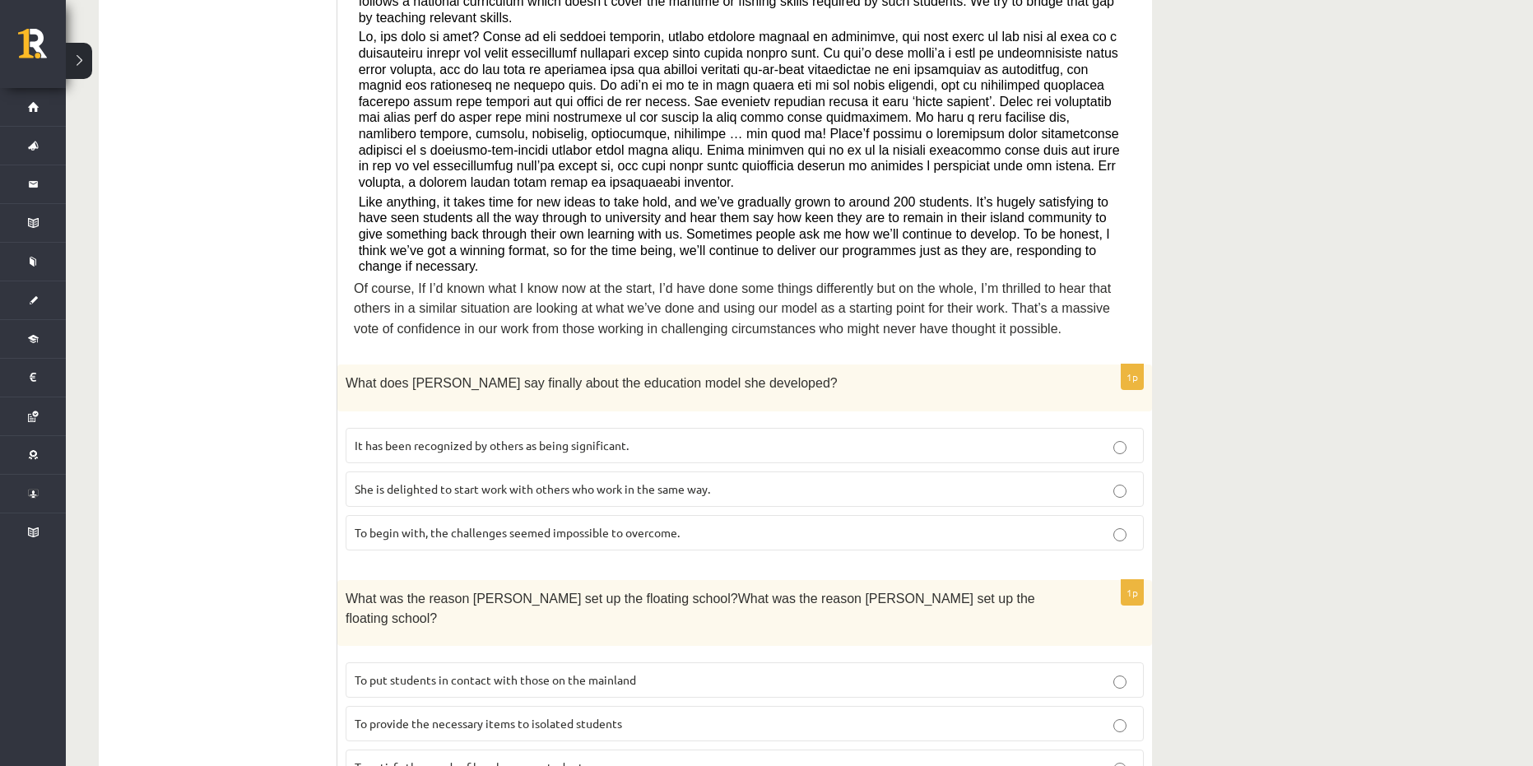
scroll to position [494, 0]
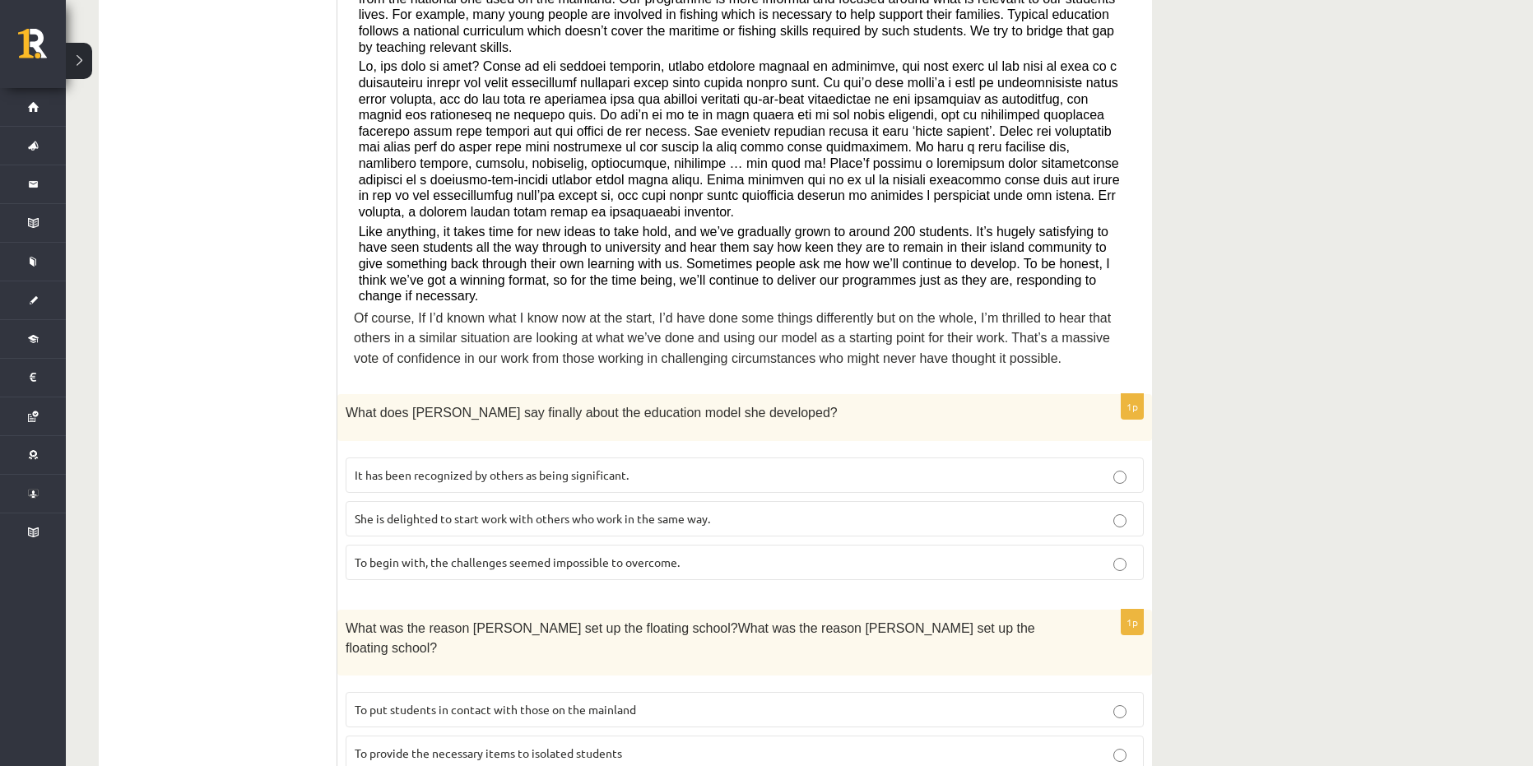
click at [537, 467] on span "It has been recognized by others as being significant." at bounding box center [492, 474] width 274 height 15
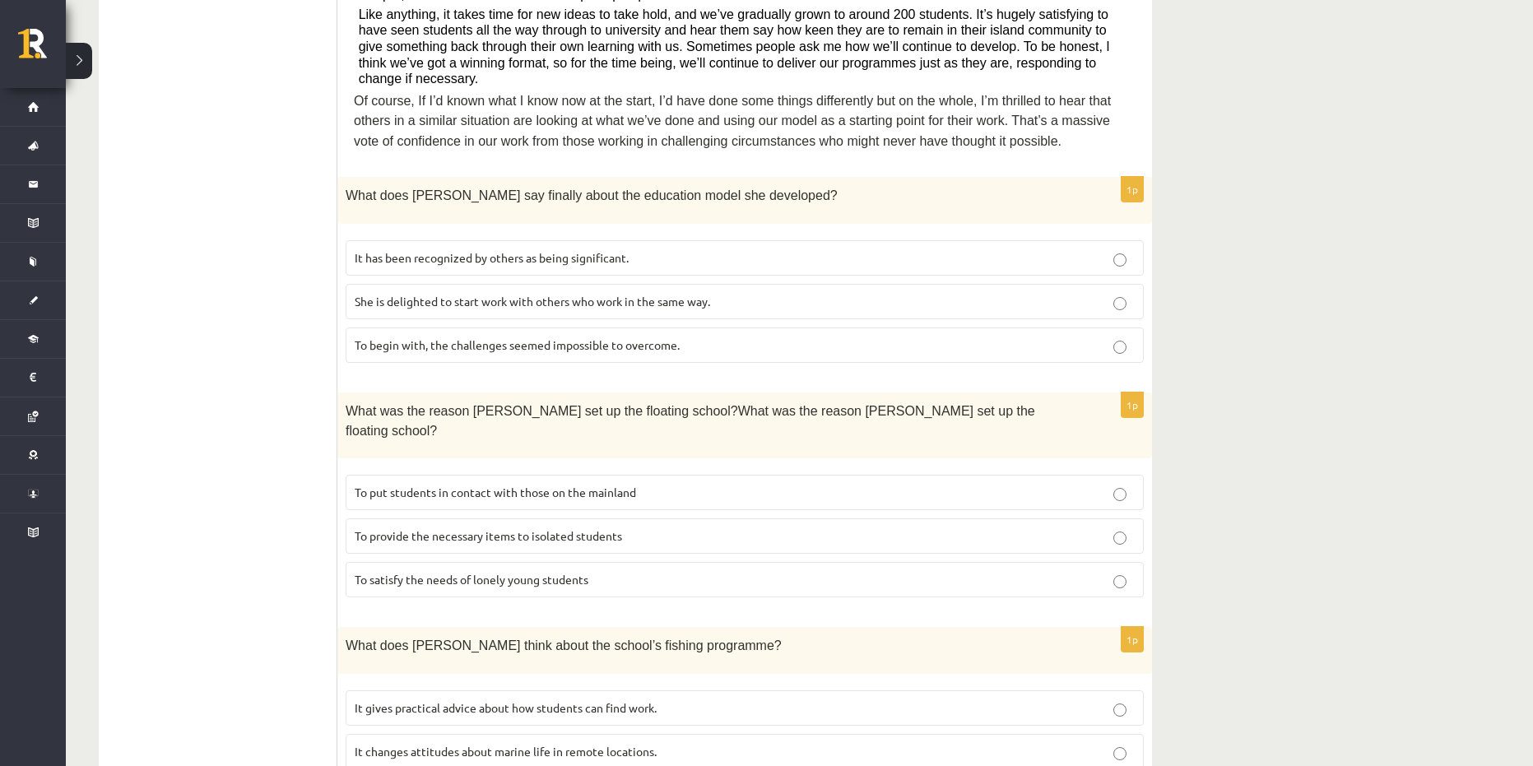
scroll to position [740, 0]
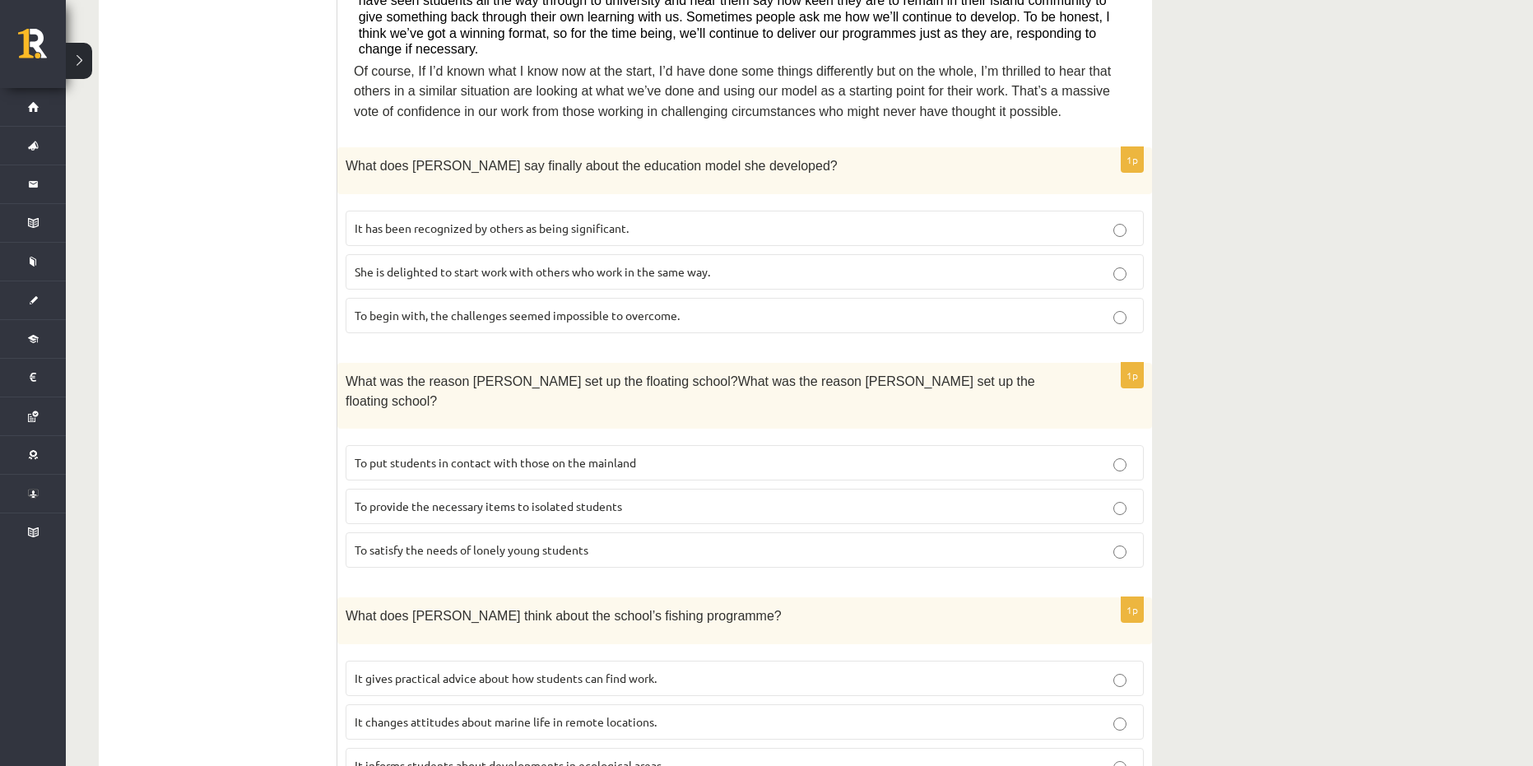
click at [442, 499] on span "To provide the necessary items to isolated students" at bounding box center [488, 506] width 267 height 15
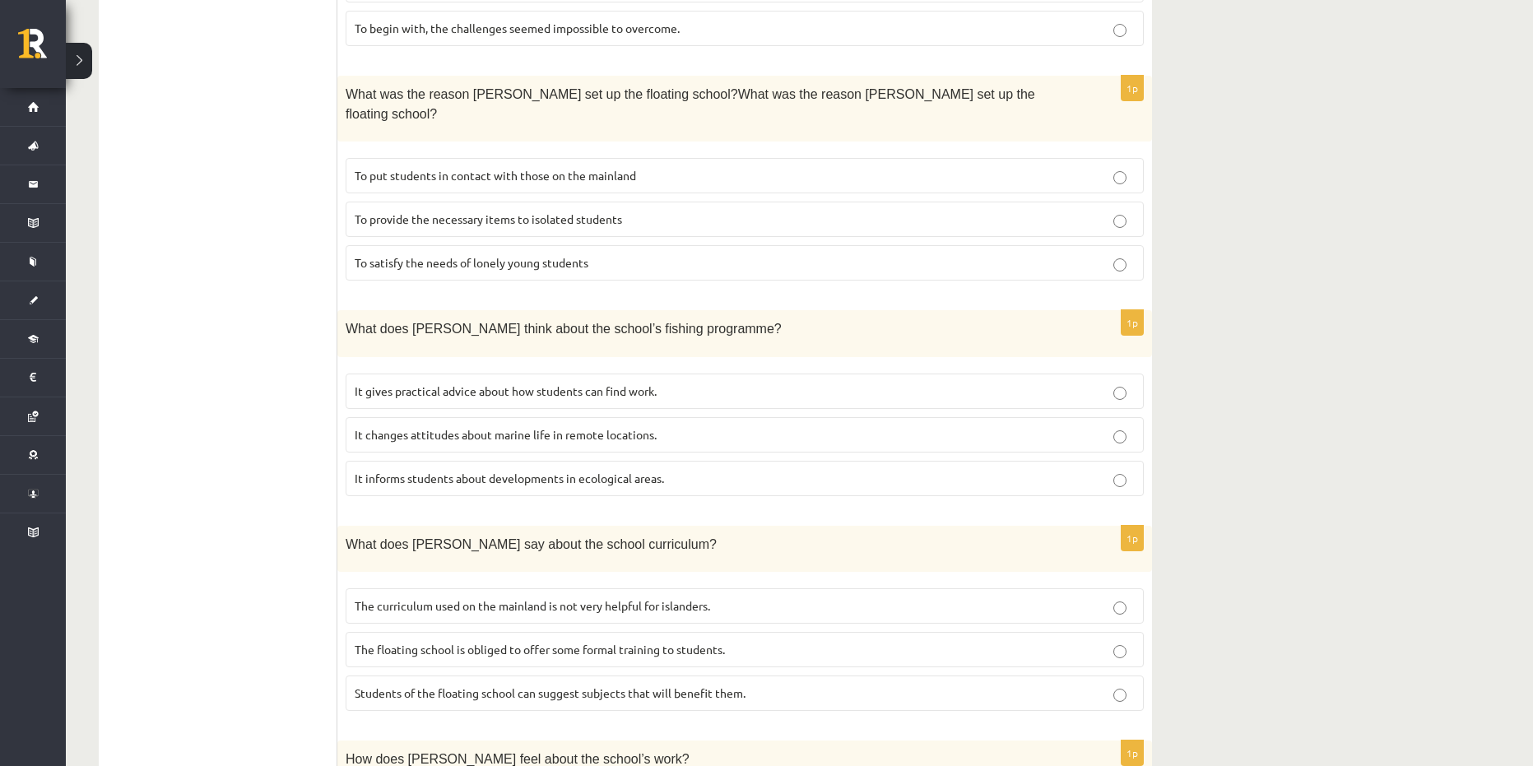
scroll to position [987, 0]
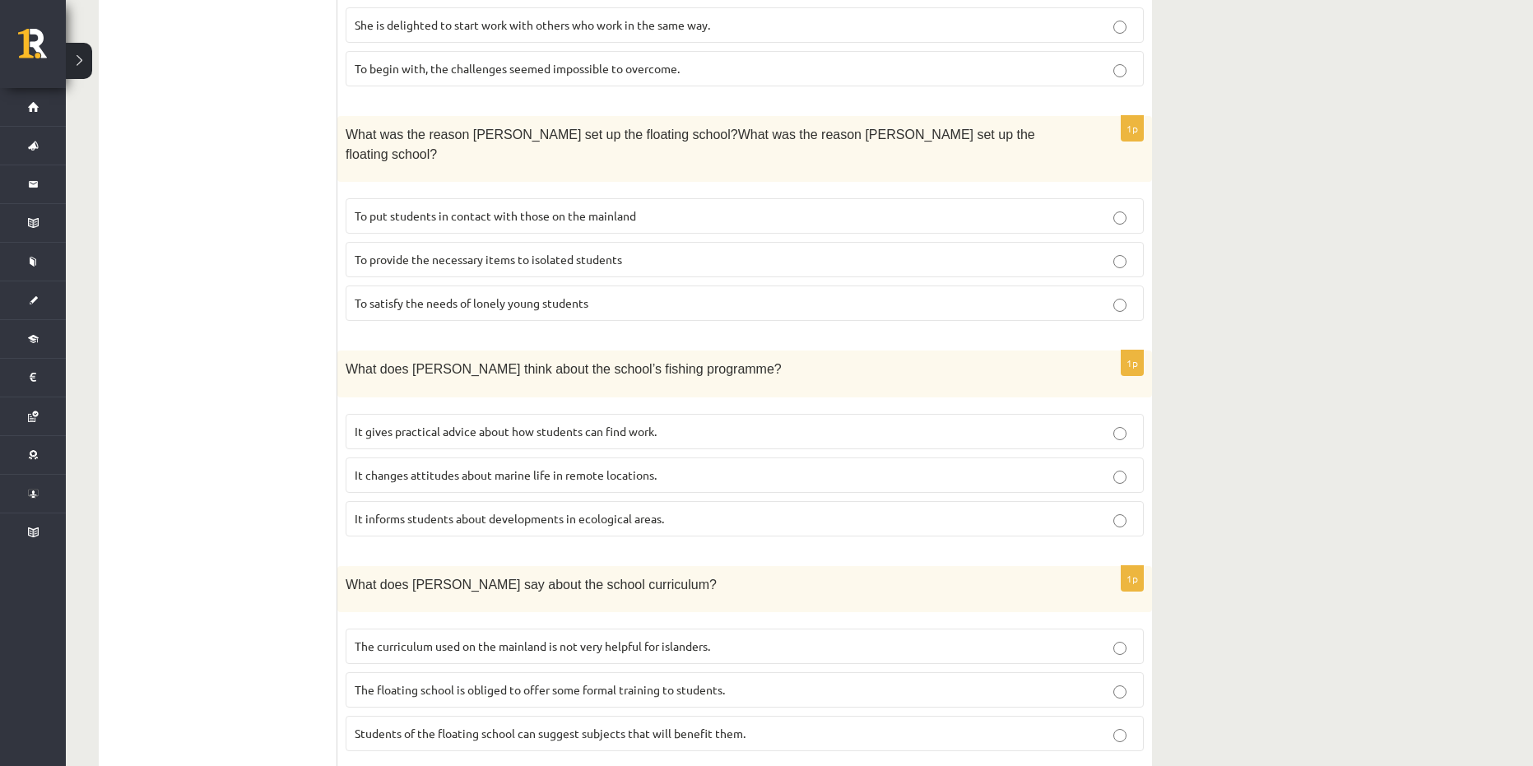
click at [438, 457] on label "It changes attitudes about marine life in remote locations." at bounding box center [745, 474] width 798 height 35
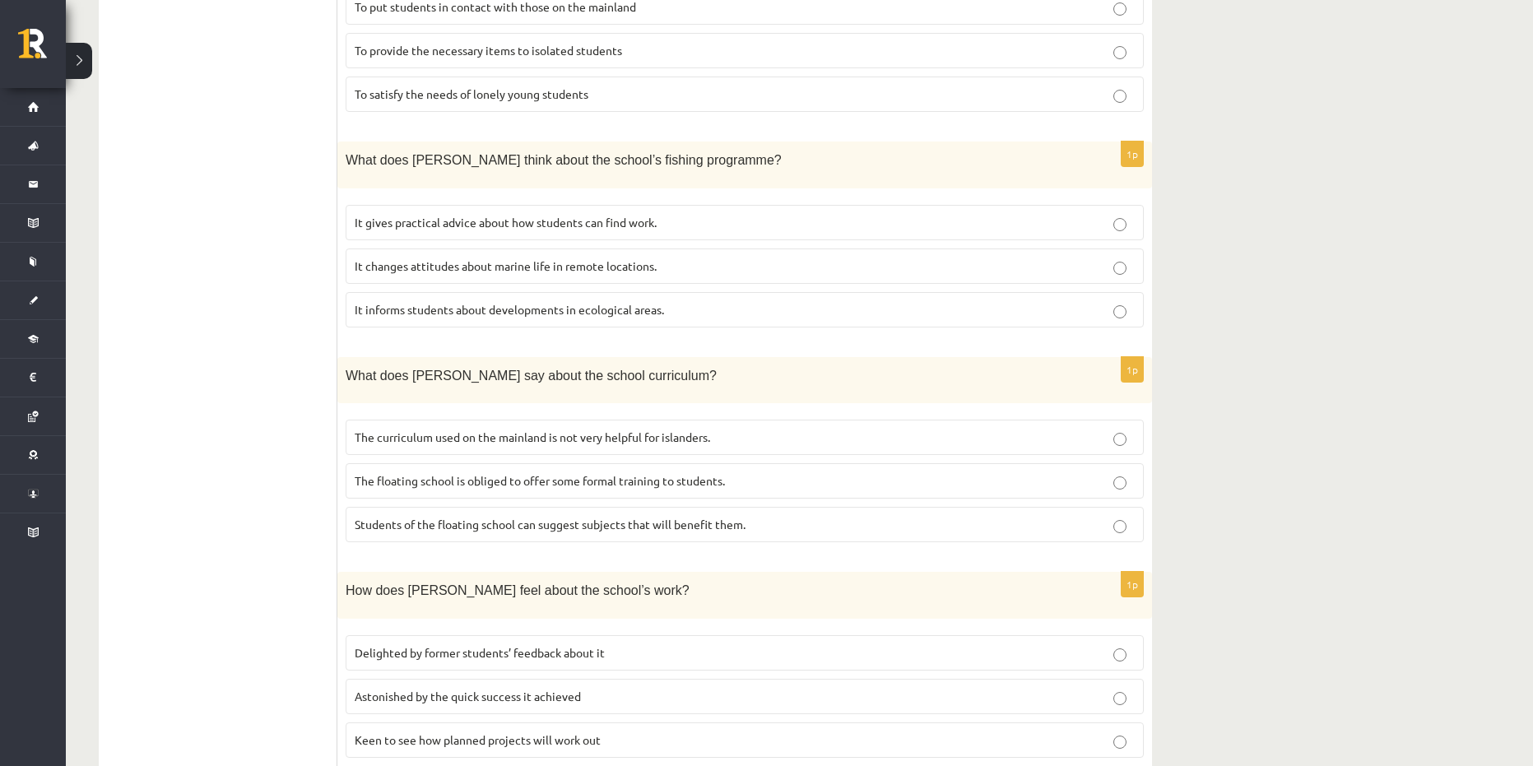
scroll to position [1234, 0]
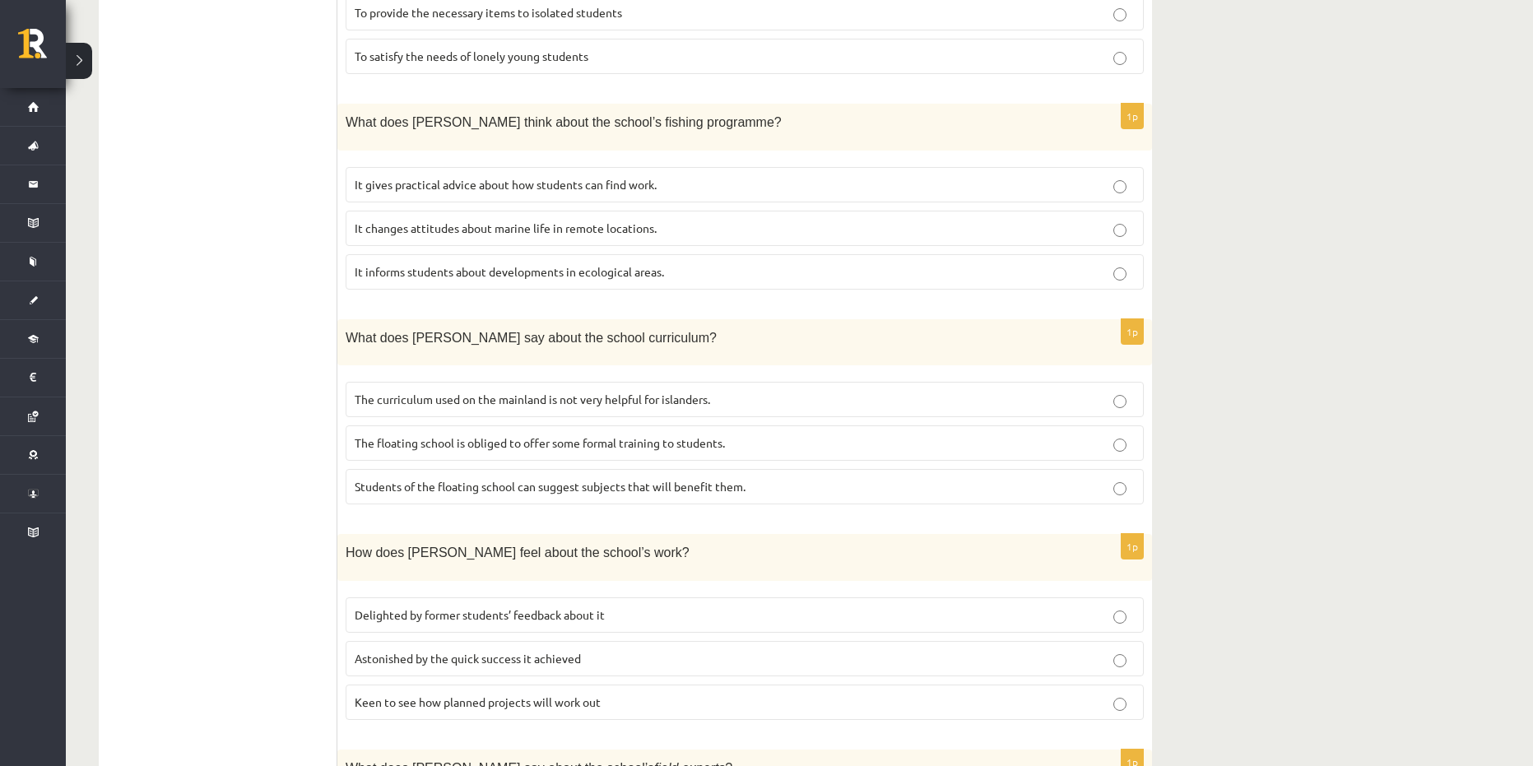
click at [524, 391] on p "The curriculum used on the mainland is not very helpful for islanders." at bounding box center [745, 399] width 780 height 17
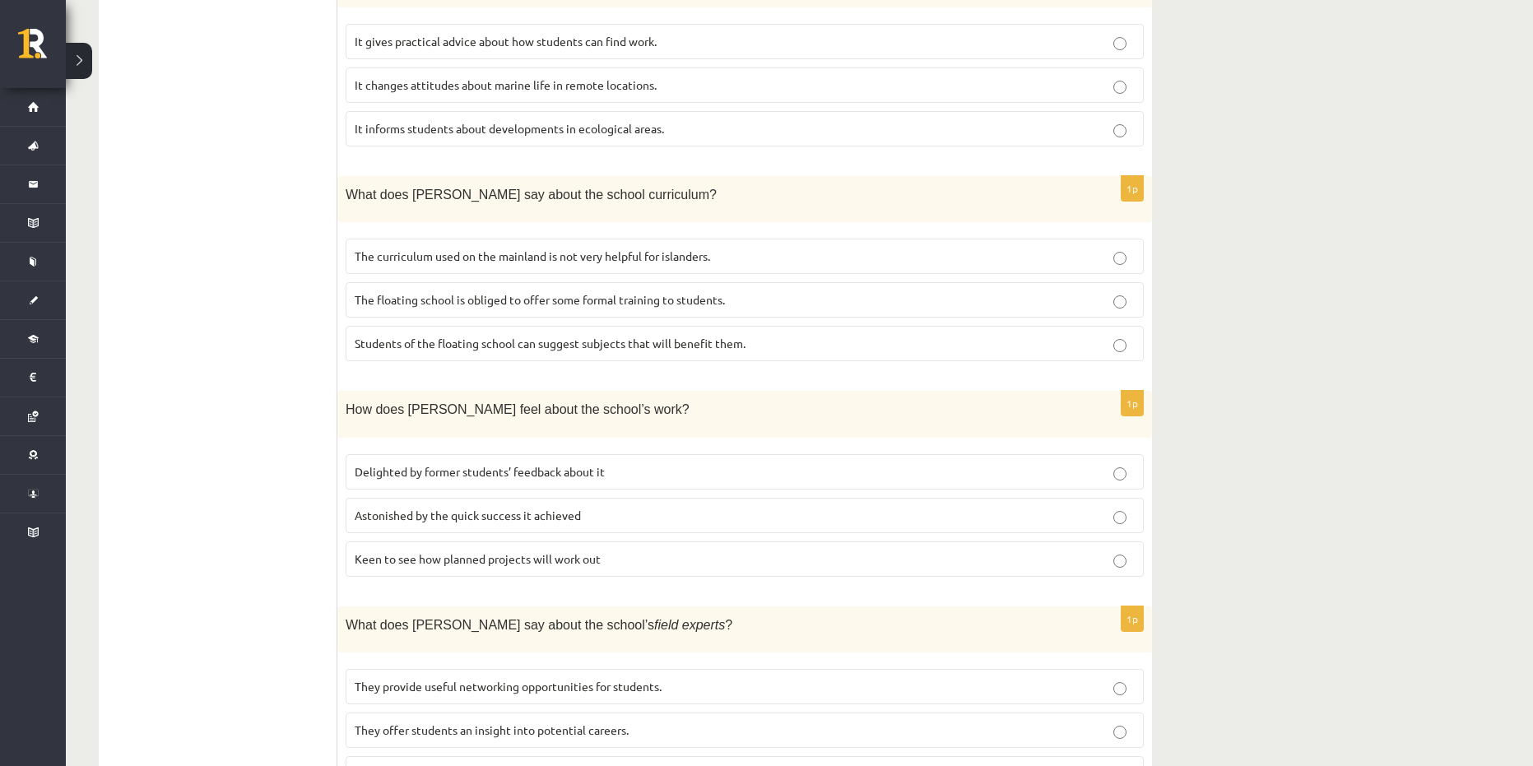
scroll to position [1389, 0]
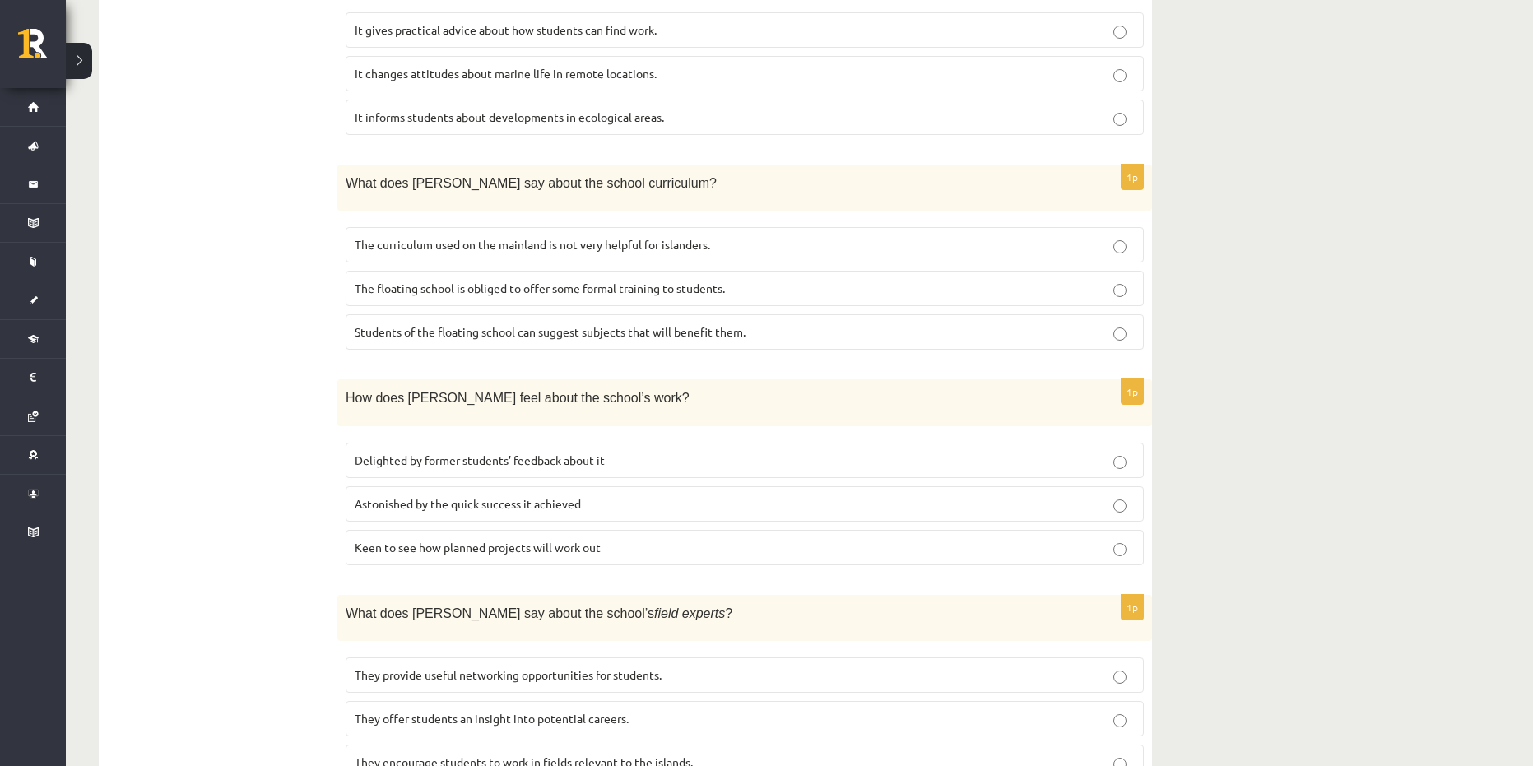
click at [513, 452] on span "Delighted by former students’ feedback about it" at bounding box center [480, 459] width 250 height 15
click at [458, 754] on p "They encourage students to work in fields relevant to the islands." at bounding box center [745, 762] width 780 height 17
click at [458, 711] on span "They offer students an insight into potential careers." at bounding box center [492, 718] width 274 height 15
click at [447, 701] on label "They offer students an insight into potential careers." at bounding box center [745, 718] width 798 height 35
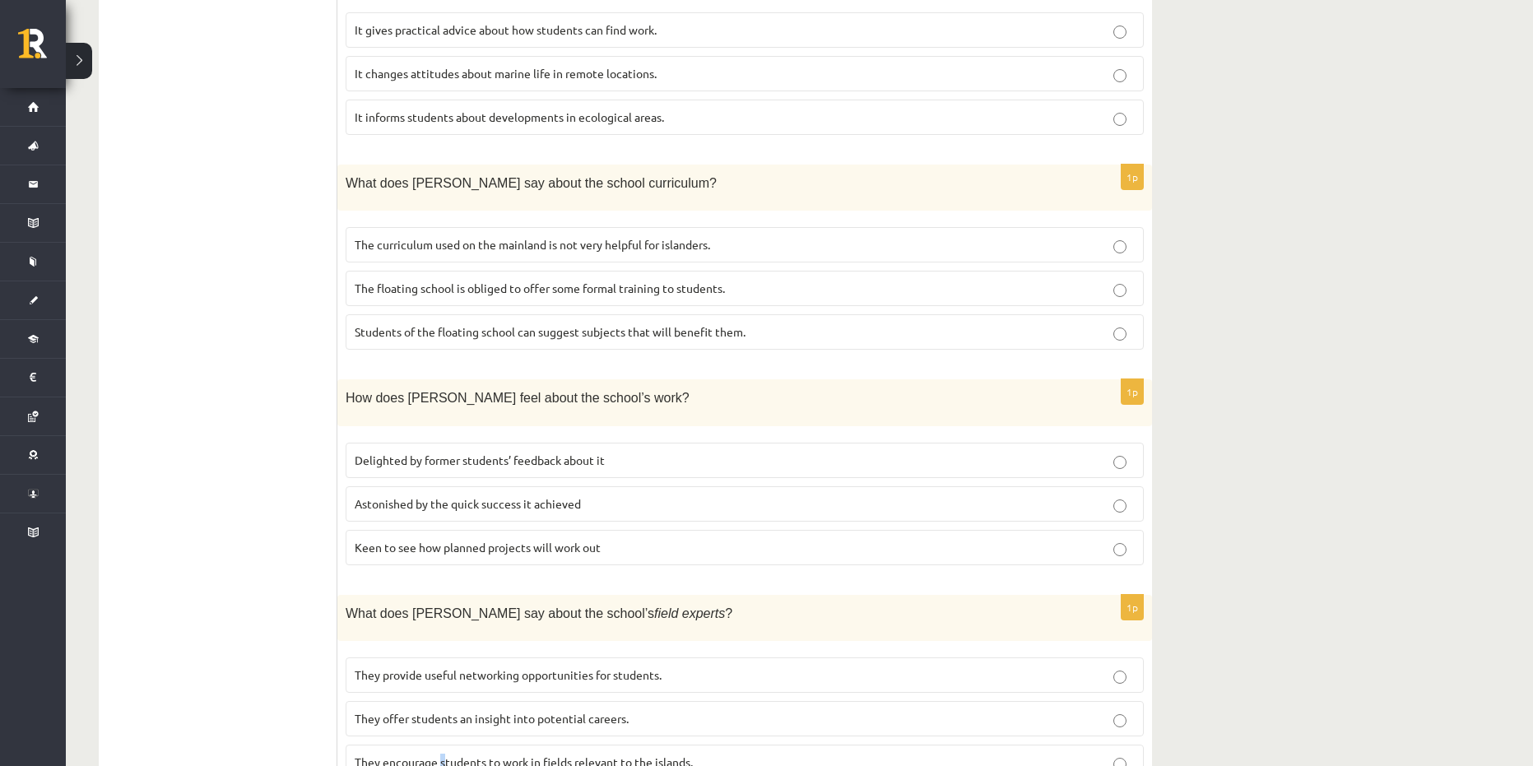
click at [445, 745] on label "They encourage students to work in fields relevant to the islands." at bounding box center [745, 762] width 798 height 35
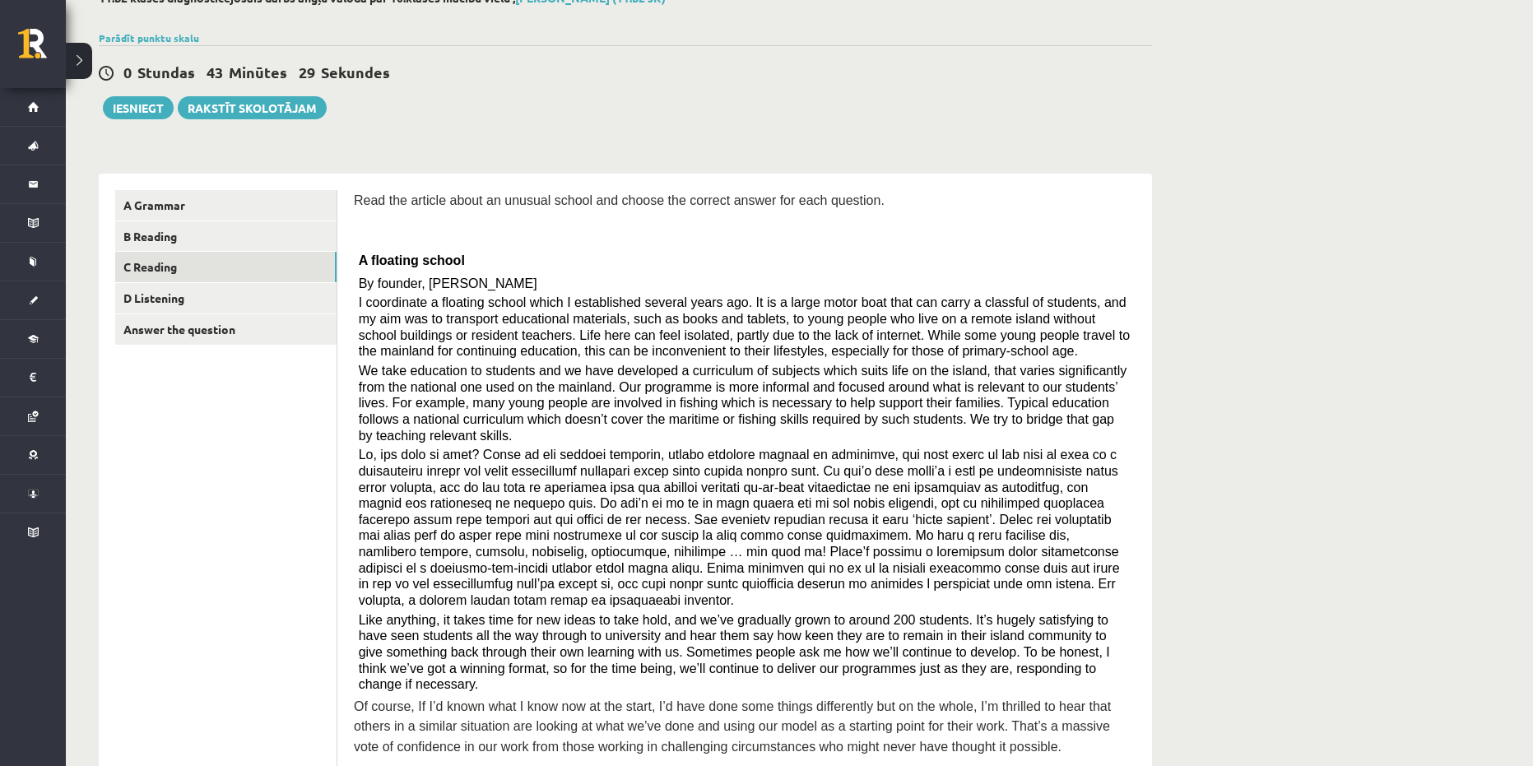
scroll to position [0, 0]
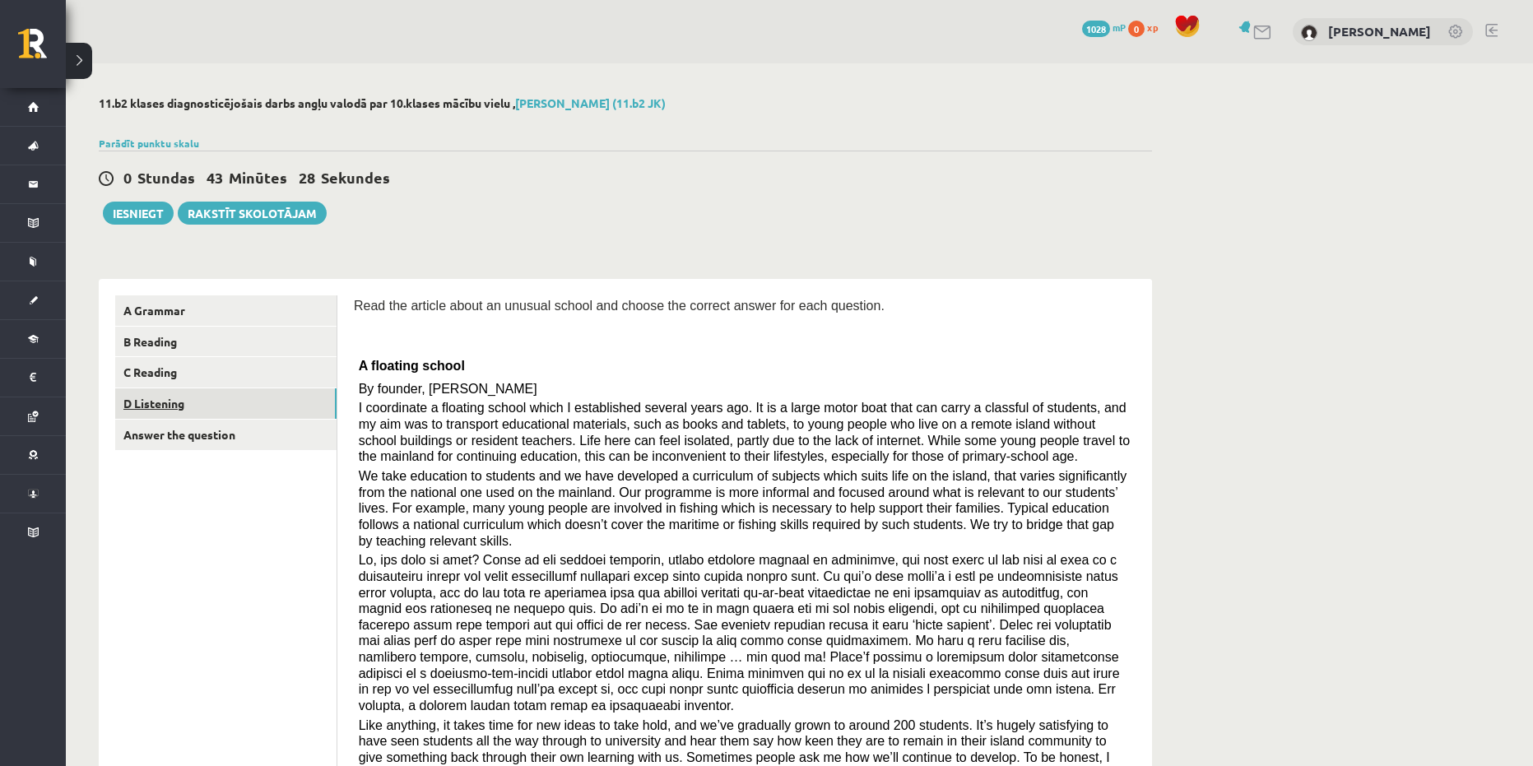
click at [239, 405] on link "D Listening" at bounding box center [225, 403] width 221 height 30
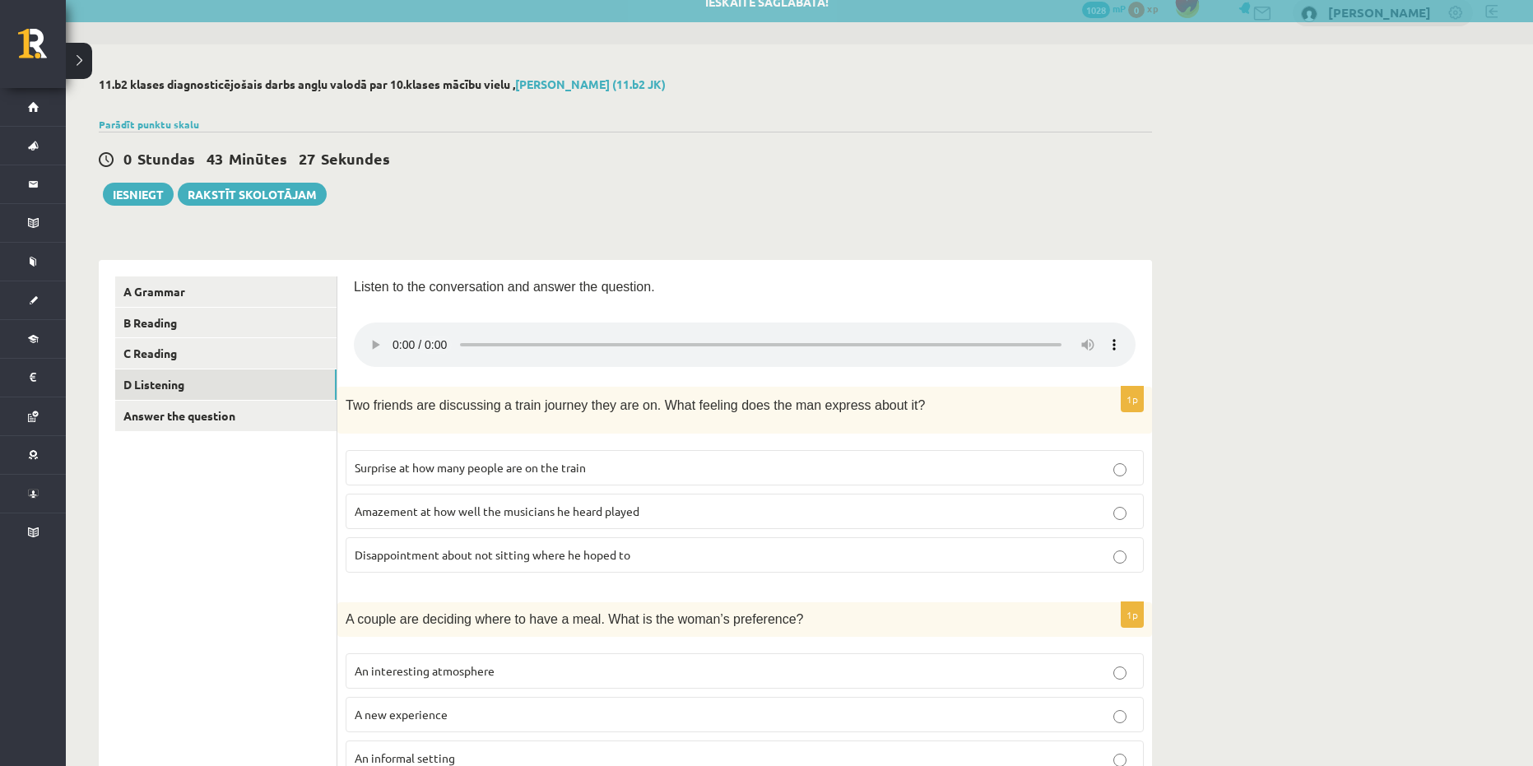
scroll to position [82, 0]
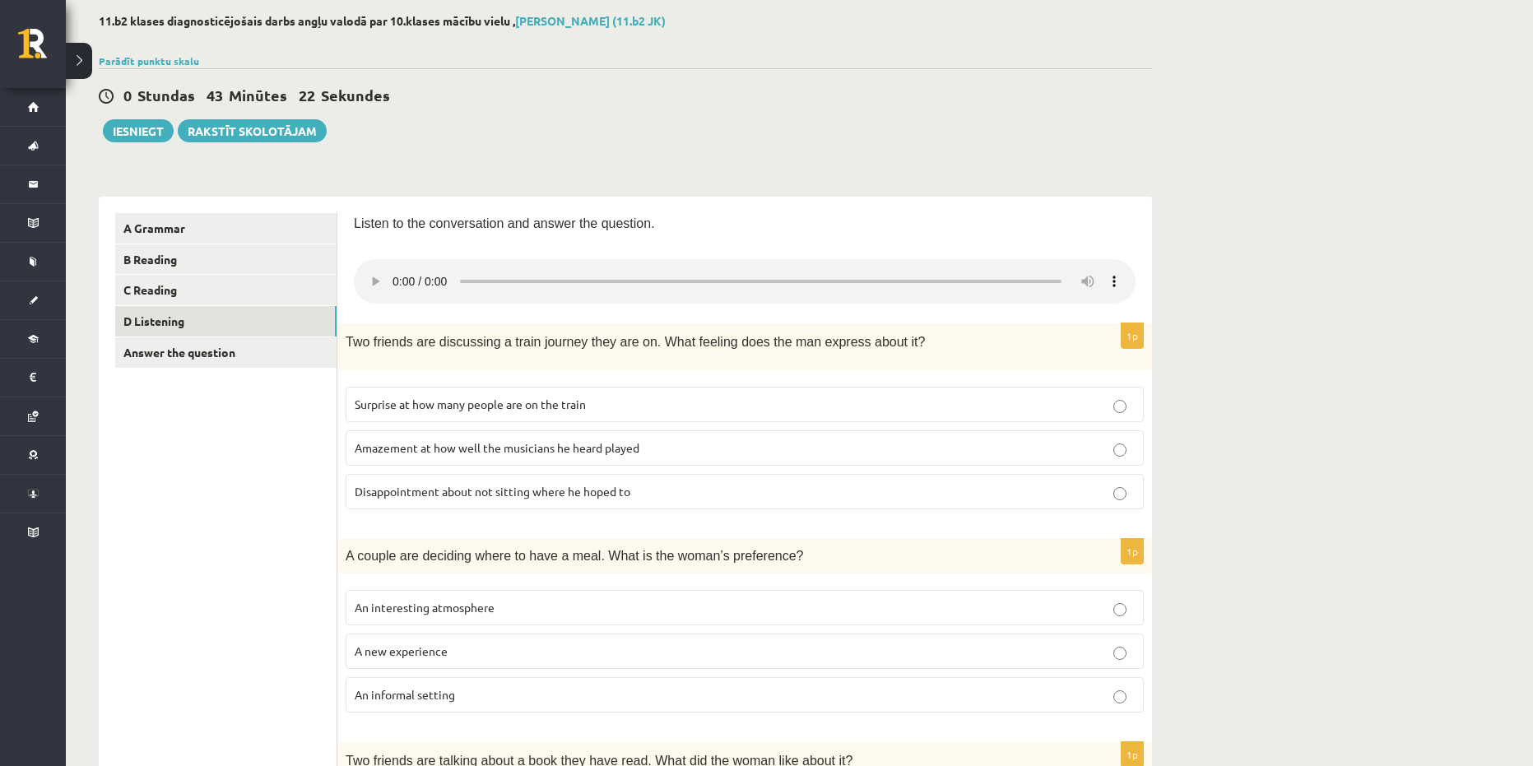
drag, startPoint x: 288, startPoint y: 485, endPoint x: 361, endPoint y: 351, distance: 152.8
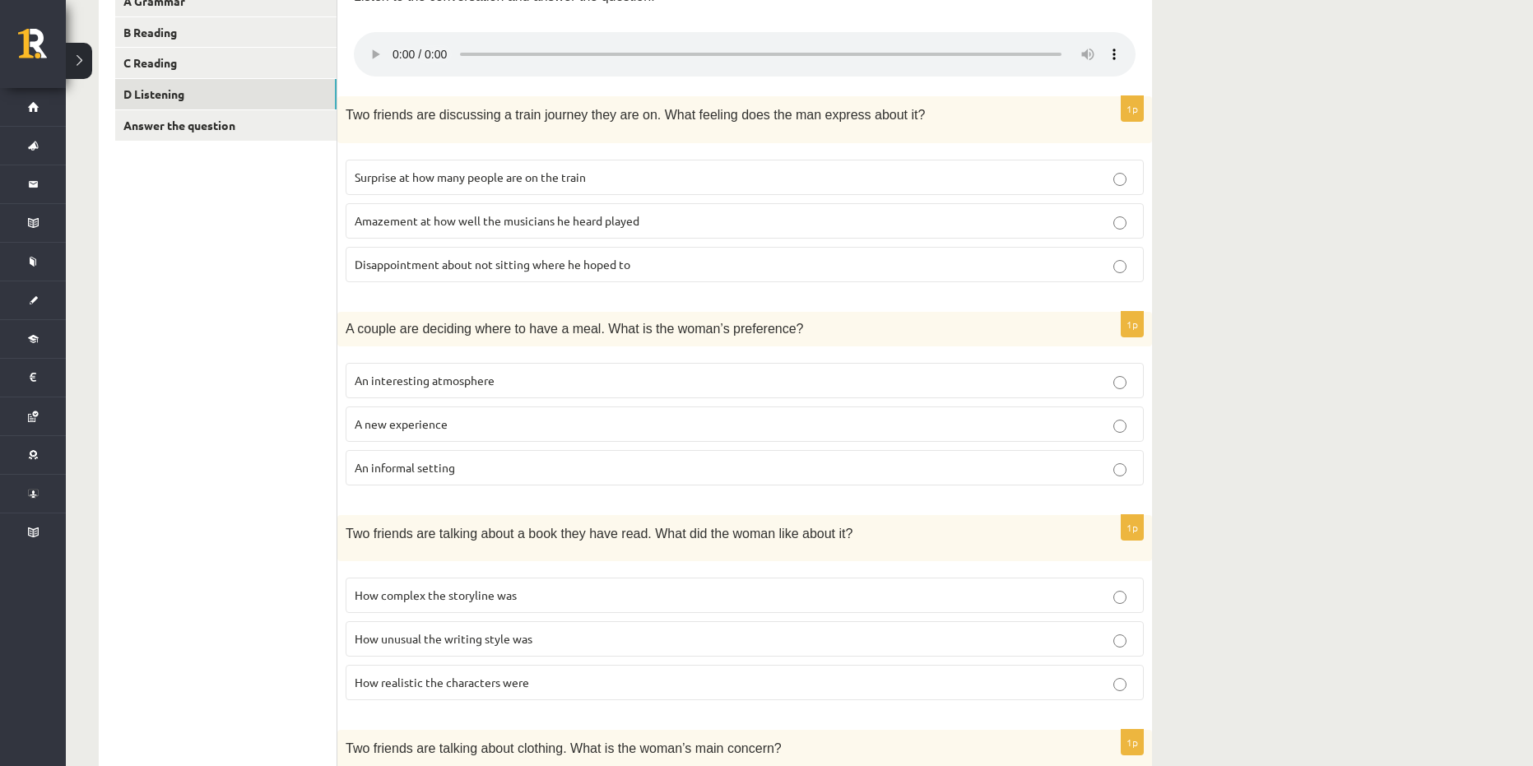
scroll to position [280, 0]
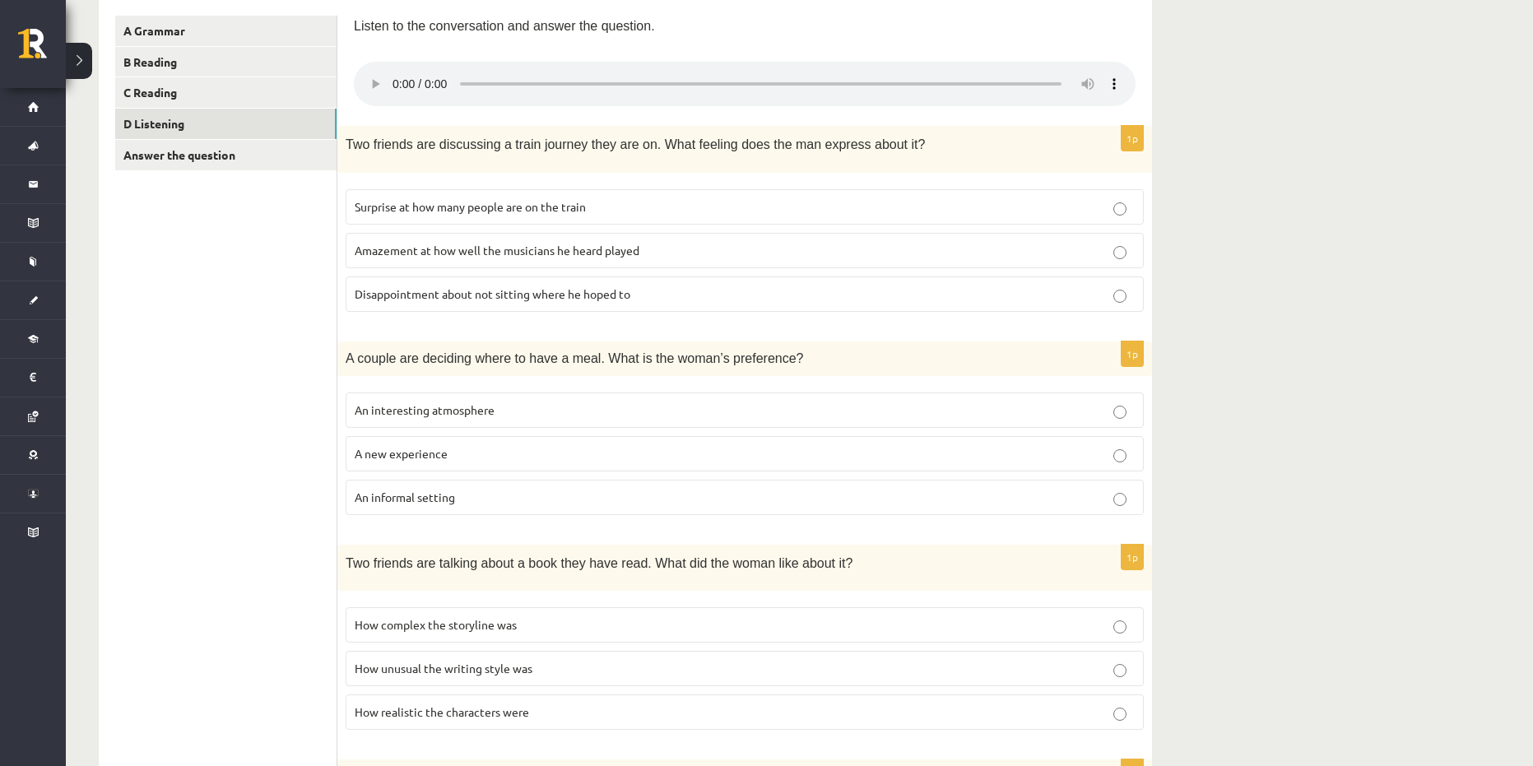
click at [387, 501] on span "An informal setting" at bounding box center [405, 496] width 100 height 15
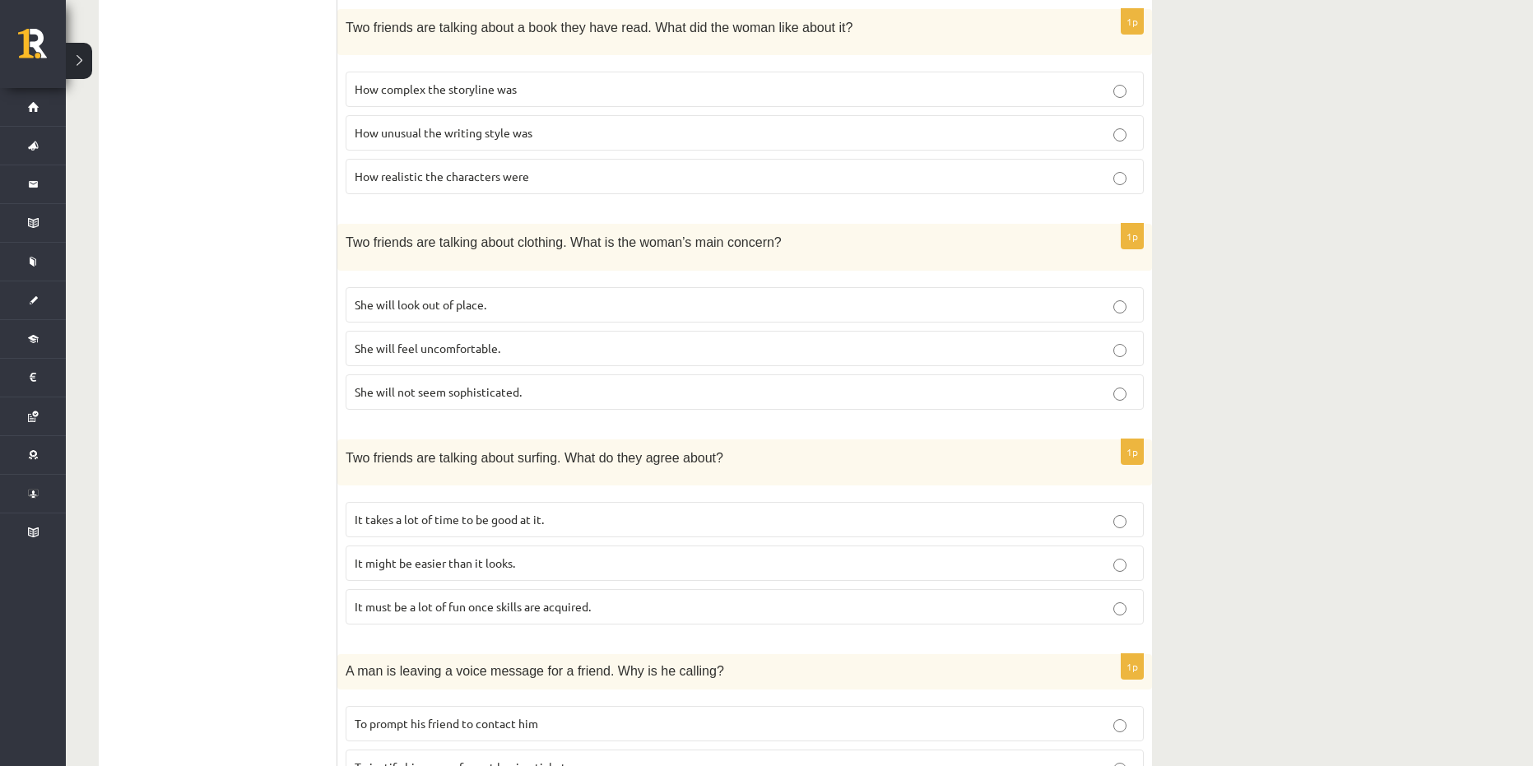
scroll to position [856, 0]
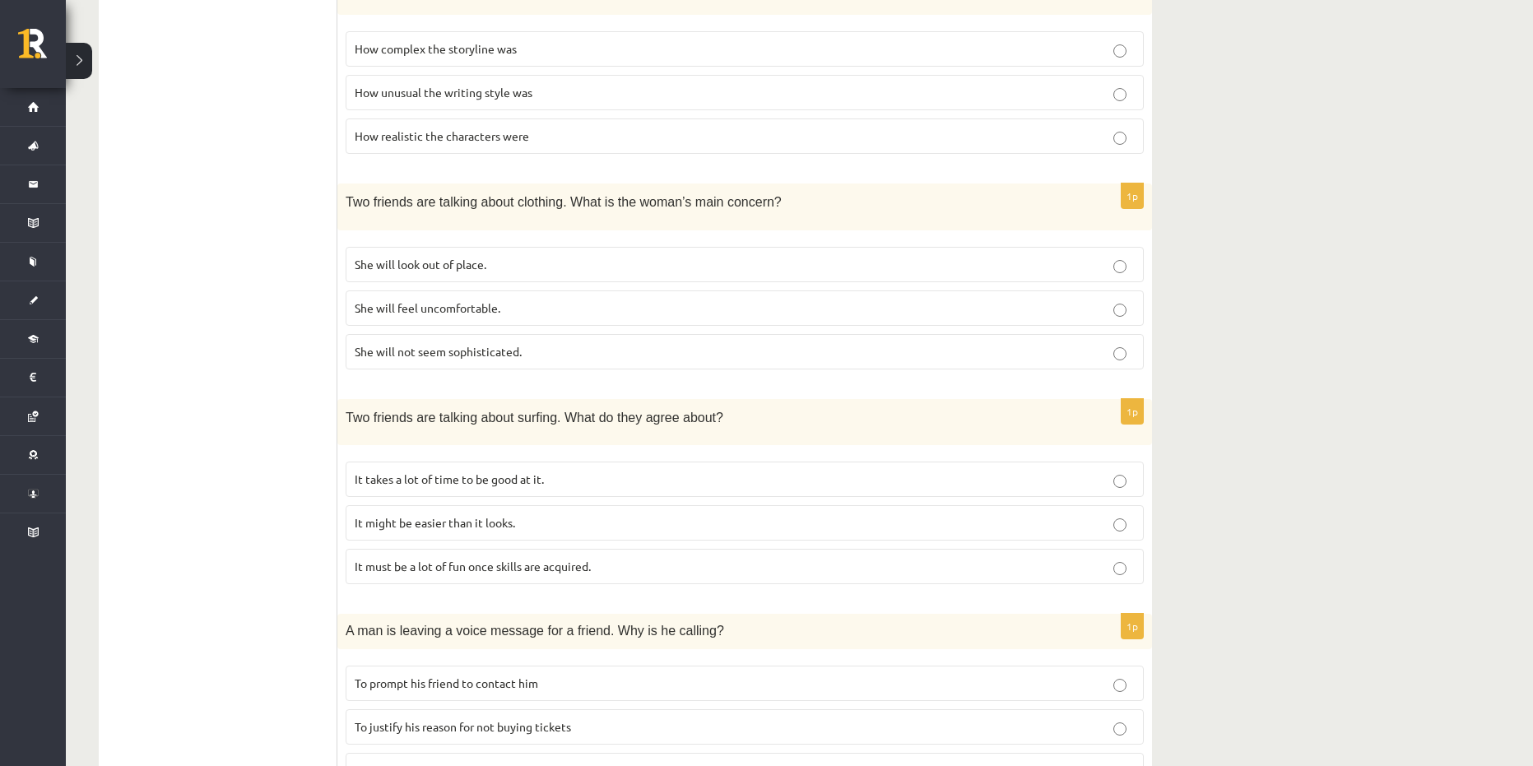
click at [509, 473] on span "It takes a lot of time to be good at it." at bounding box center [449, 478] width 189 height 15
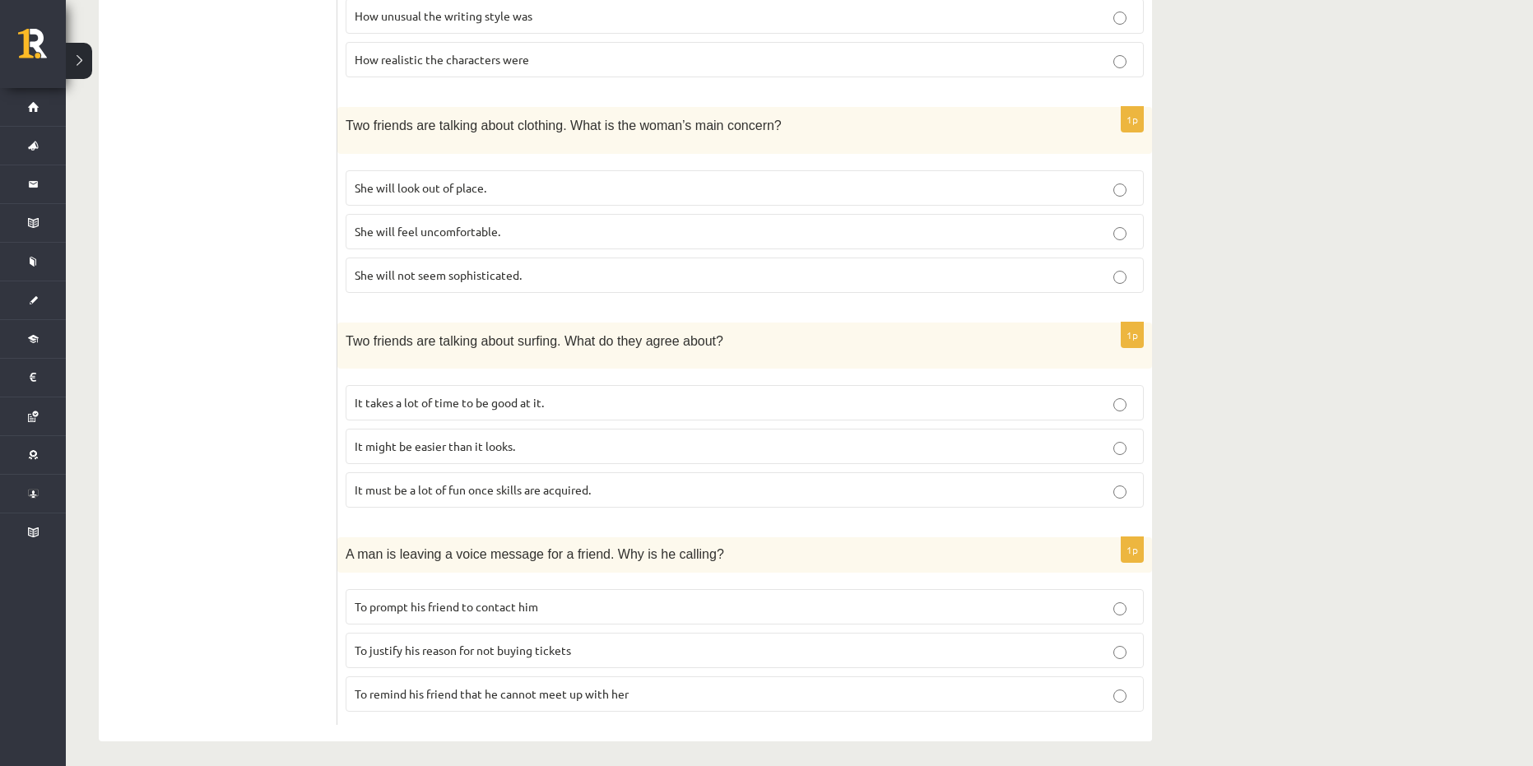
scroll to position [938, 0]
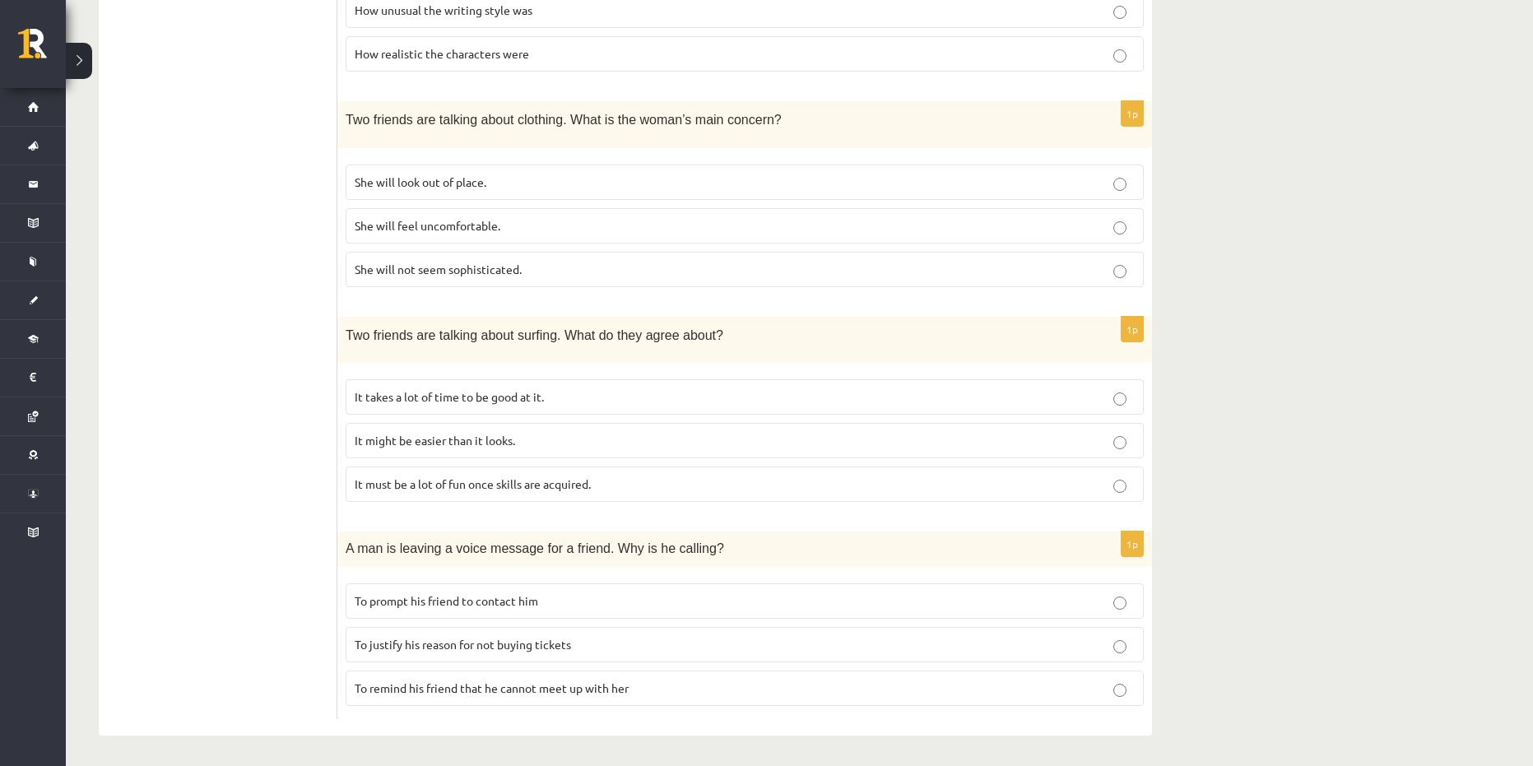
click at [437, 601] on span "To prompt his friend to contact him" at bounding box center [446, 600] width 183 height 15
click at [643, 636] on p "To justify his reason for not buying tickets" at bounding box center [745, 644] width 780 height 17
click at [667, 592] on p "To prompt his friend to contact him" at bounding box center [745, 600] width 780 height 17
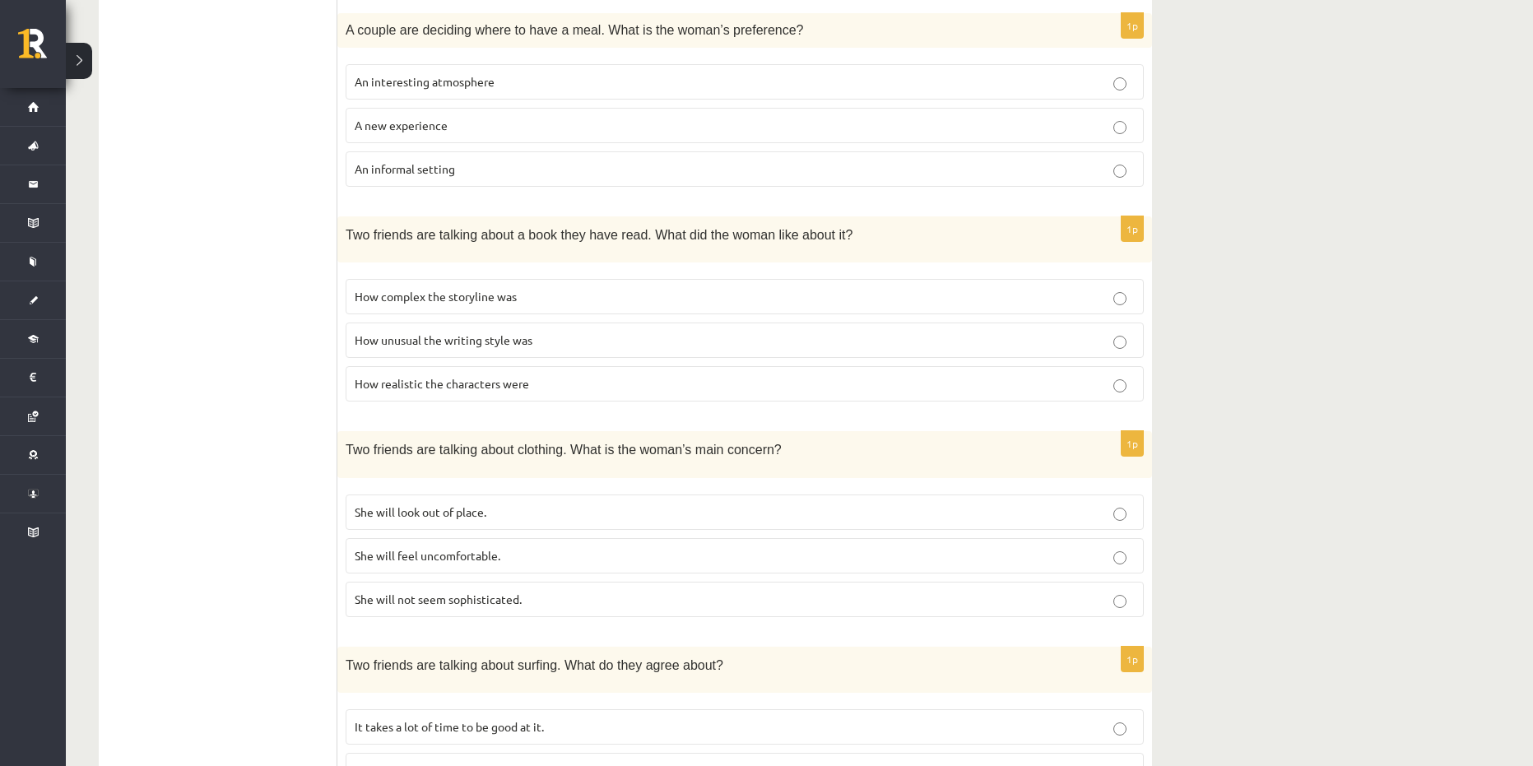
scroll to position [609, 0]
click at [544, 376] on p "How realistic the characters were" at bounding box center [745, 382] width 780 height 17
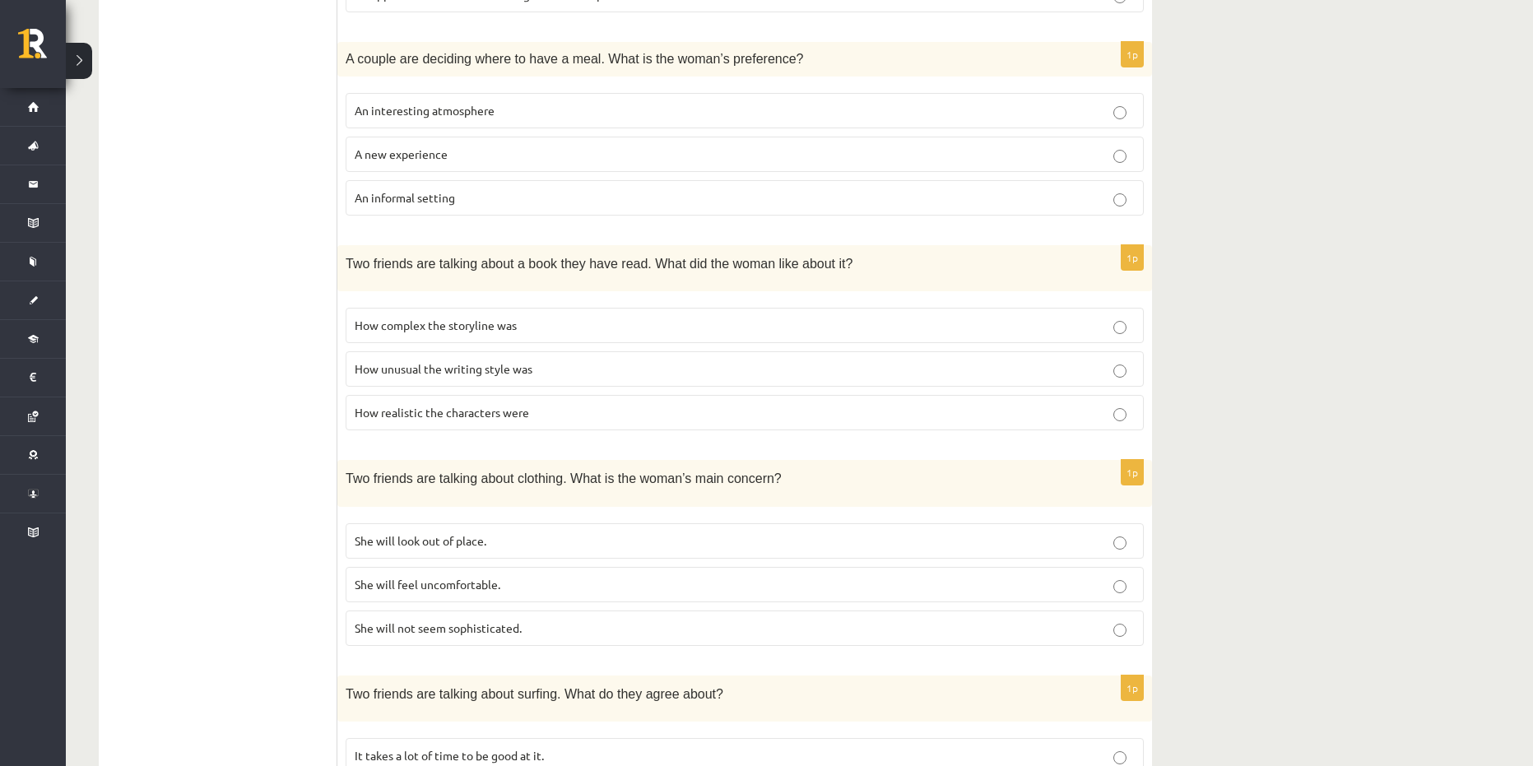
scroll to position [691, 0]
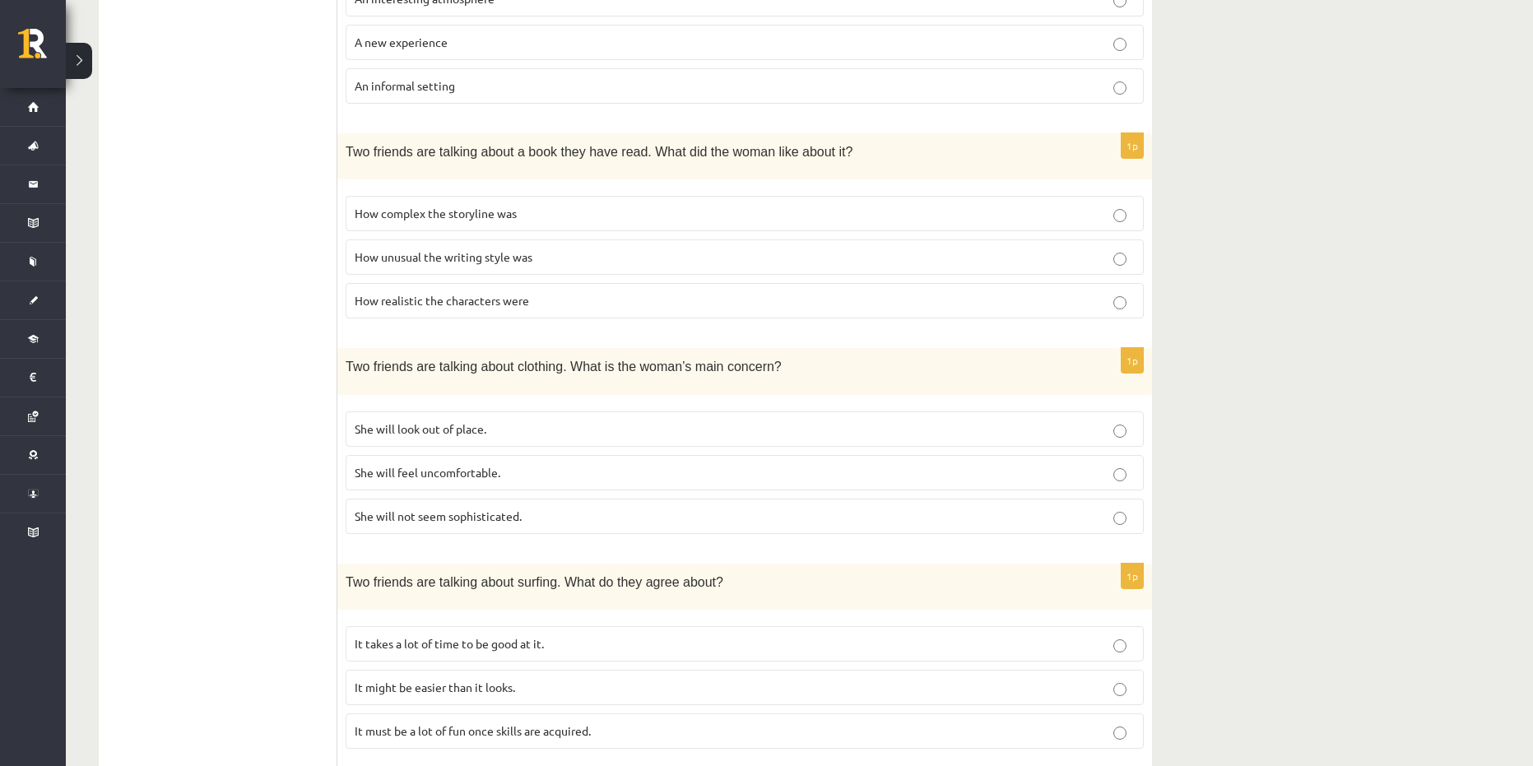
click at [480, 424] on span "She will look out of place." at bounding box center [421, 428] width 132 height 15
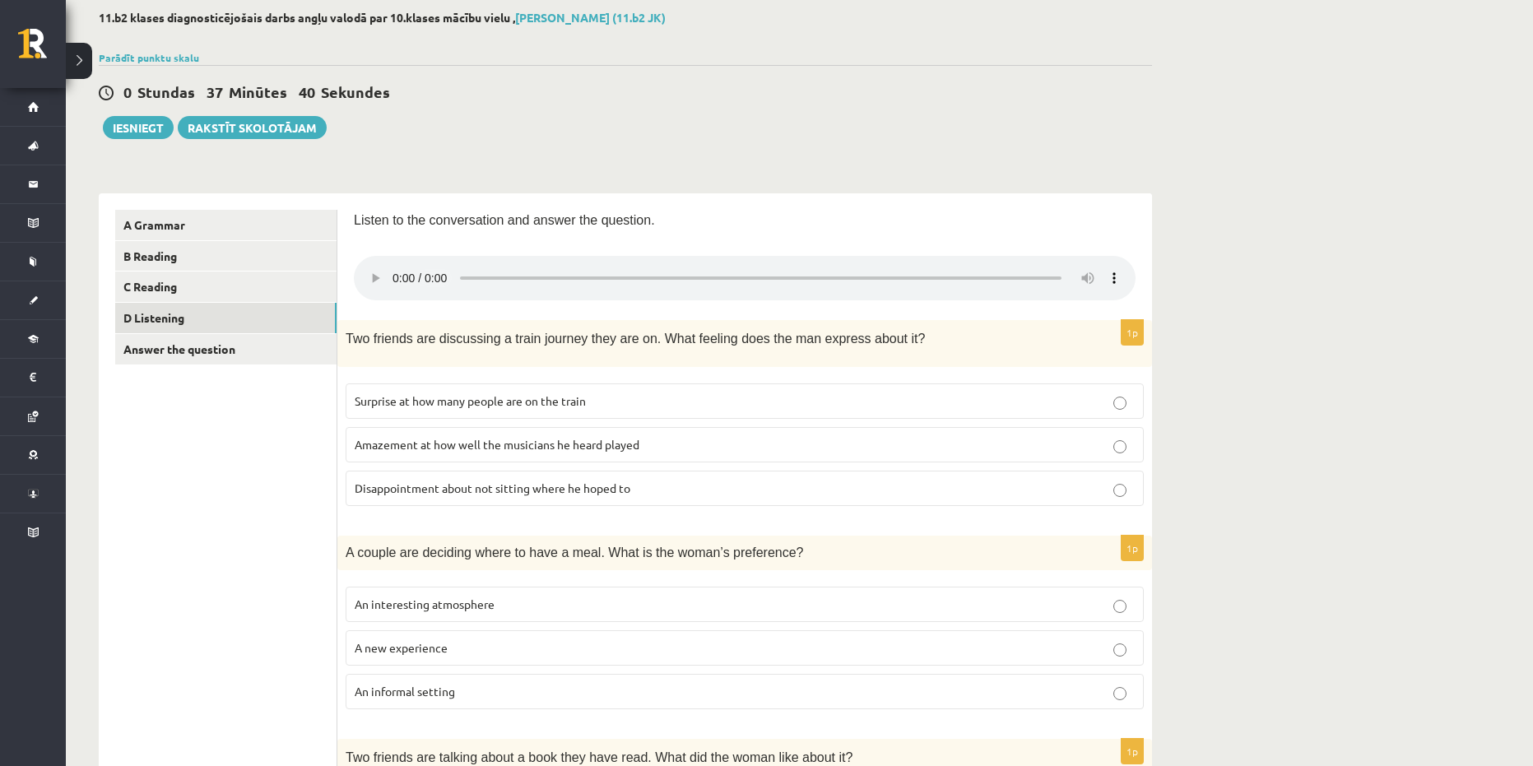
scroll to position [115, 0]
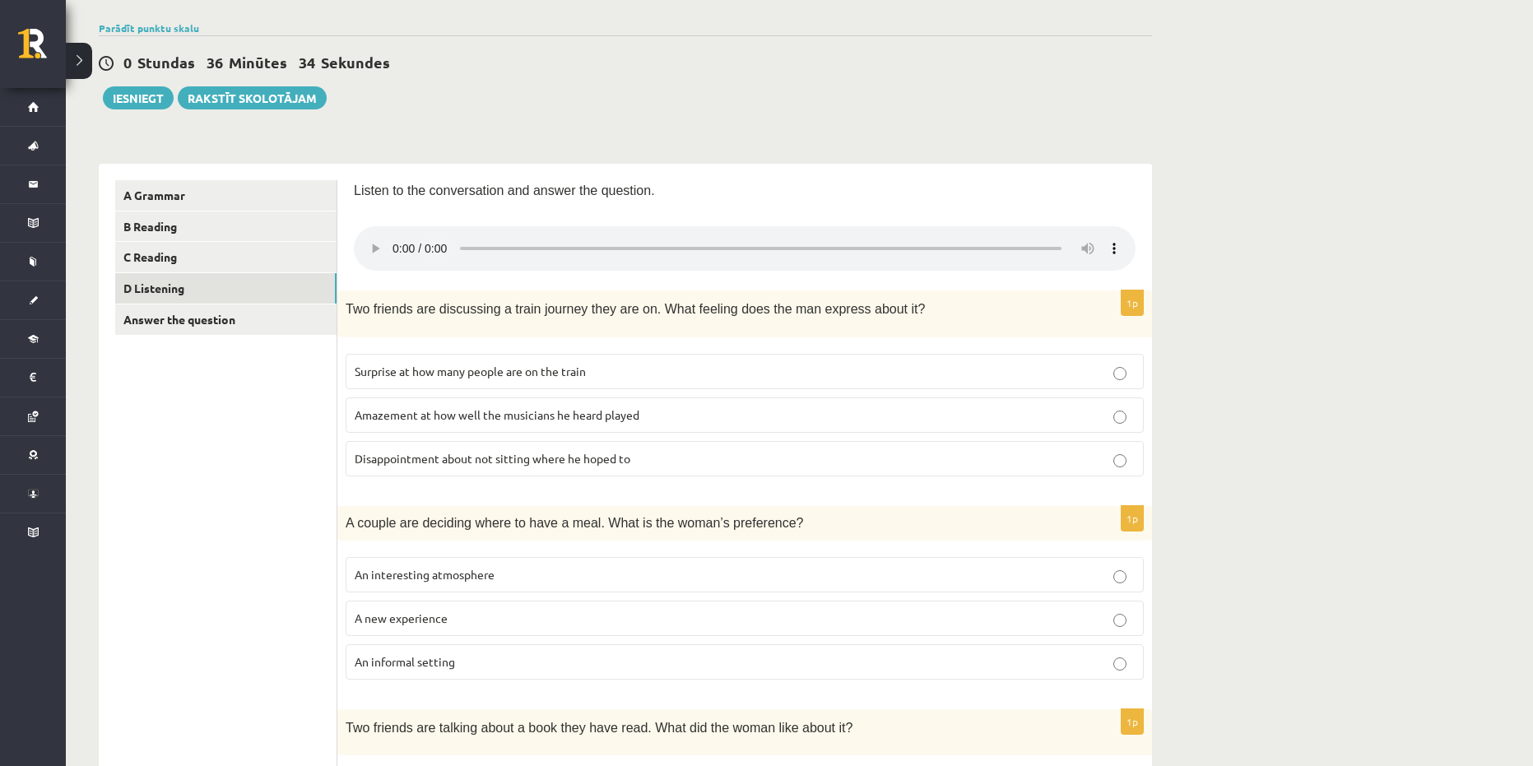
click at [466, 357] on label "Surprise at how many people are on the train" at bounding box center [745, 371] width 798 height 35
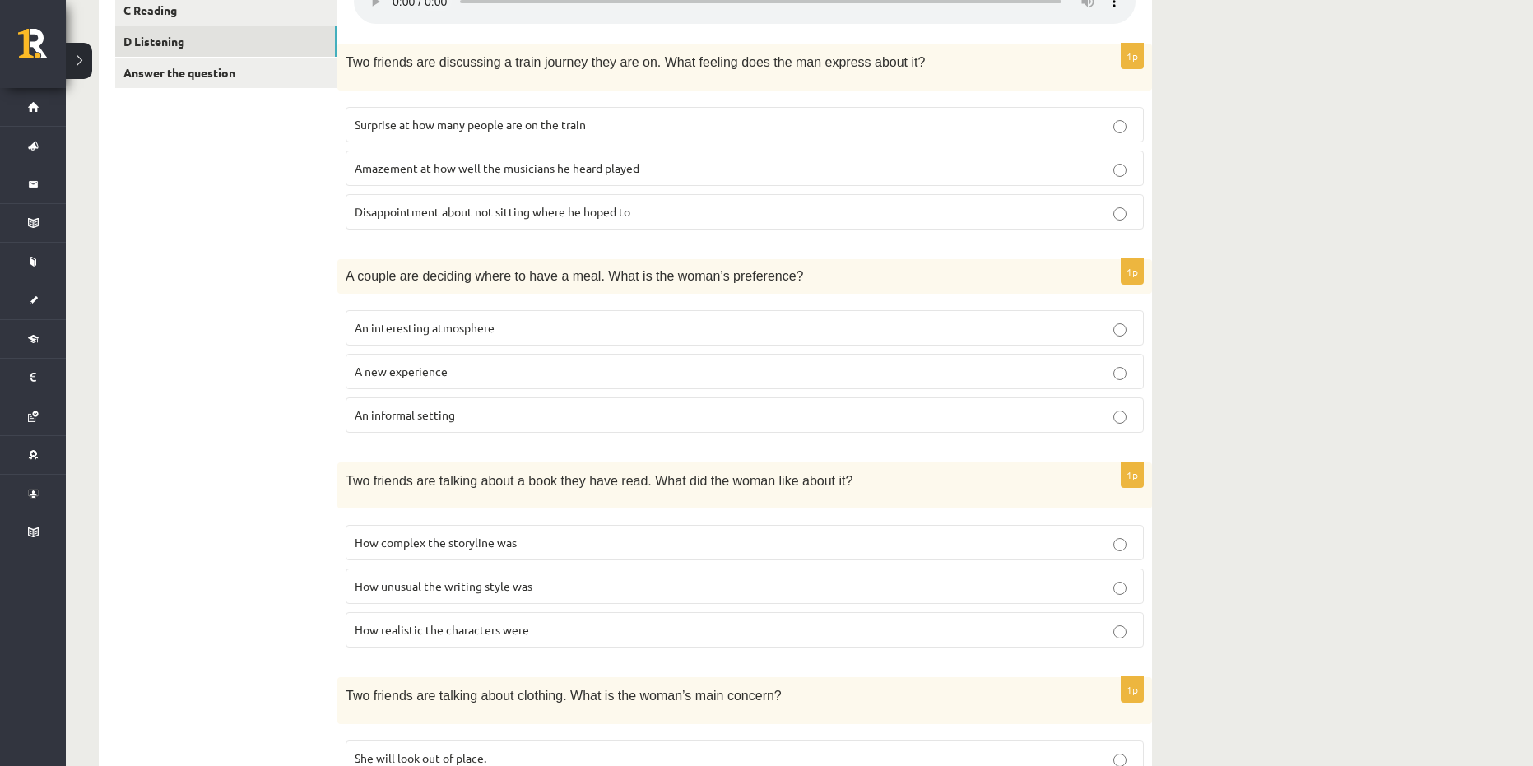
scroll to position [0, 0]
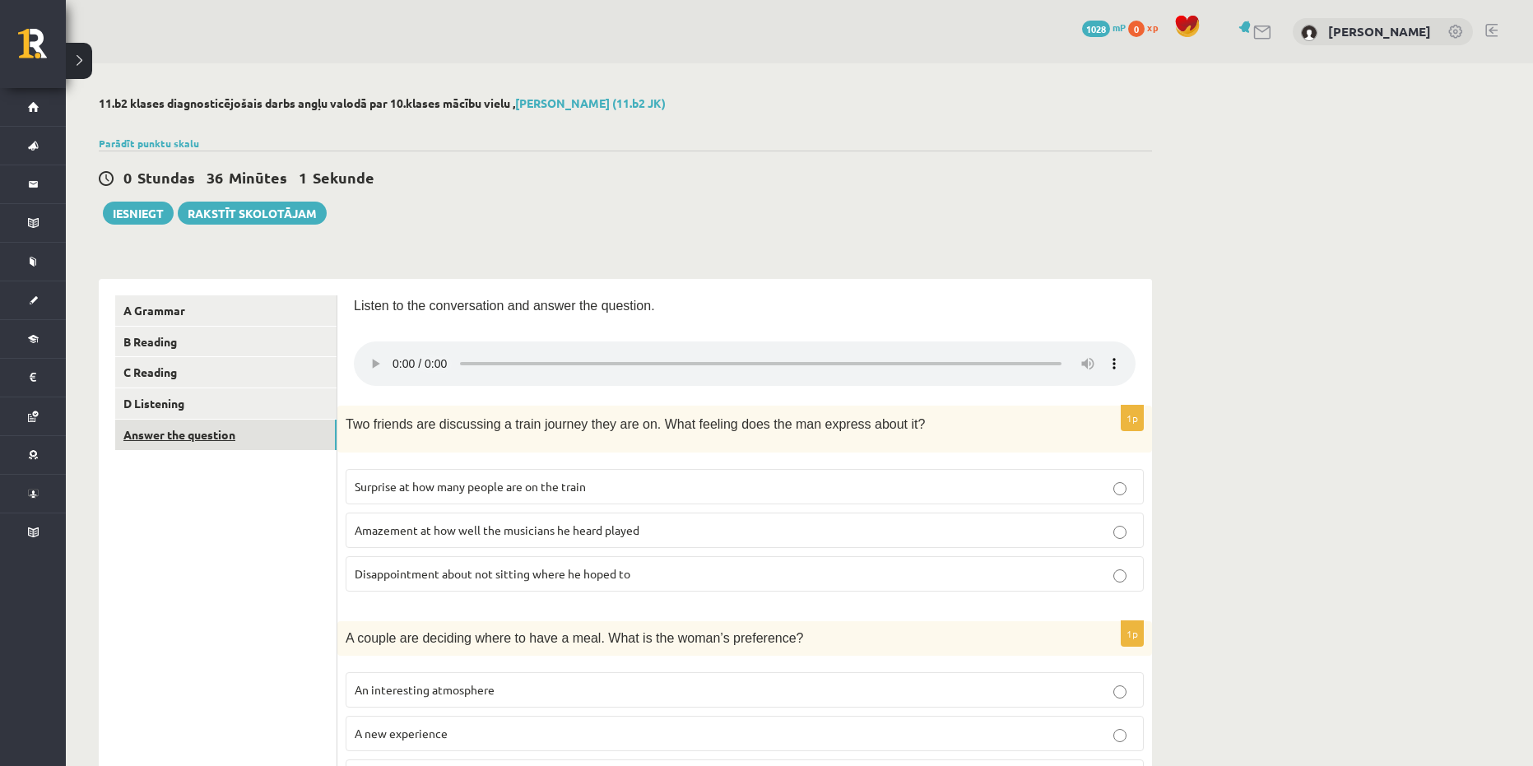
click at [248, 439] on link "Answer the question" at bounding box center [225, 435] width 221 height 30
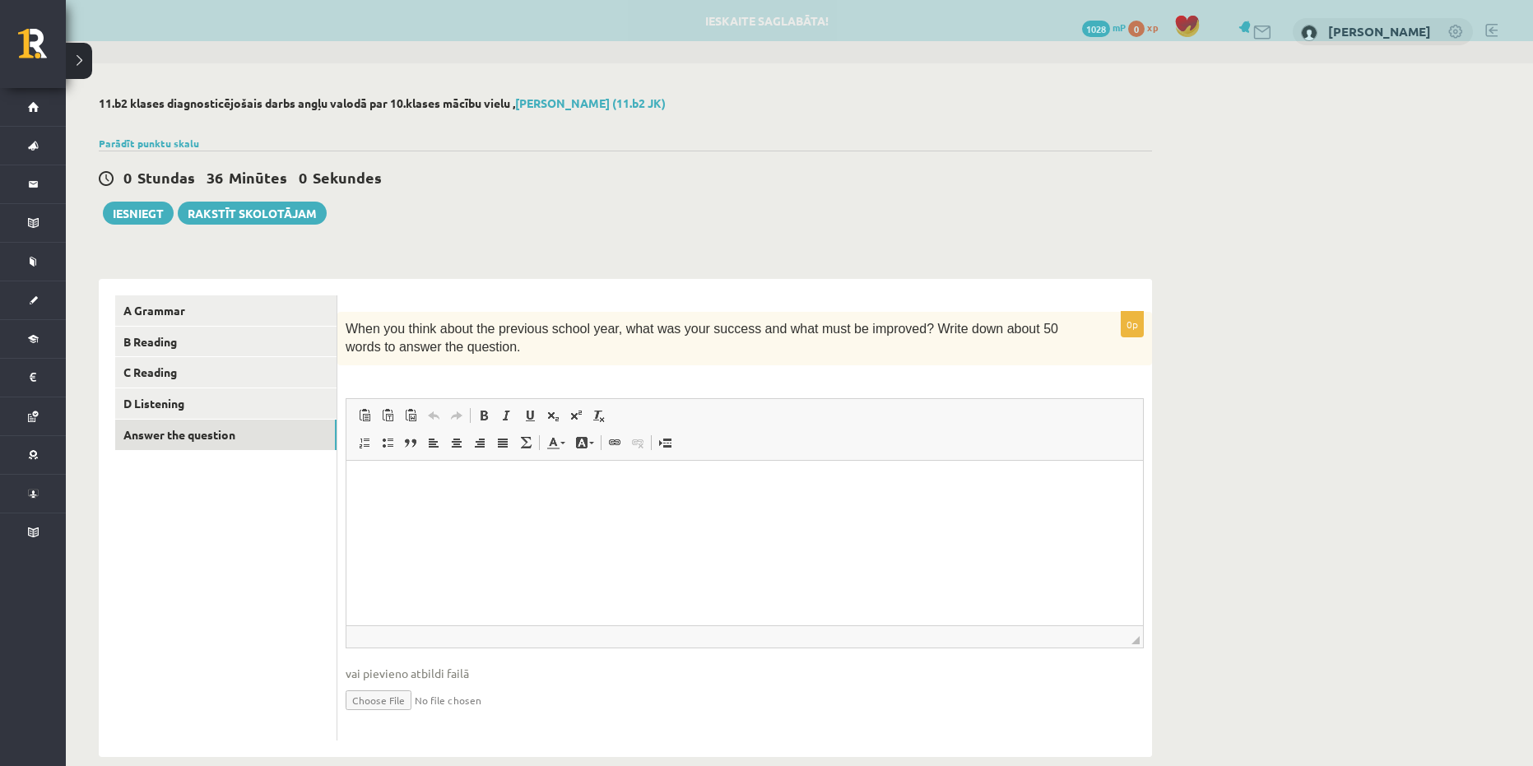
click at [564, 438] on link "Text Color" at bounding box center [555, 442] width 29 height 21
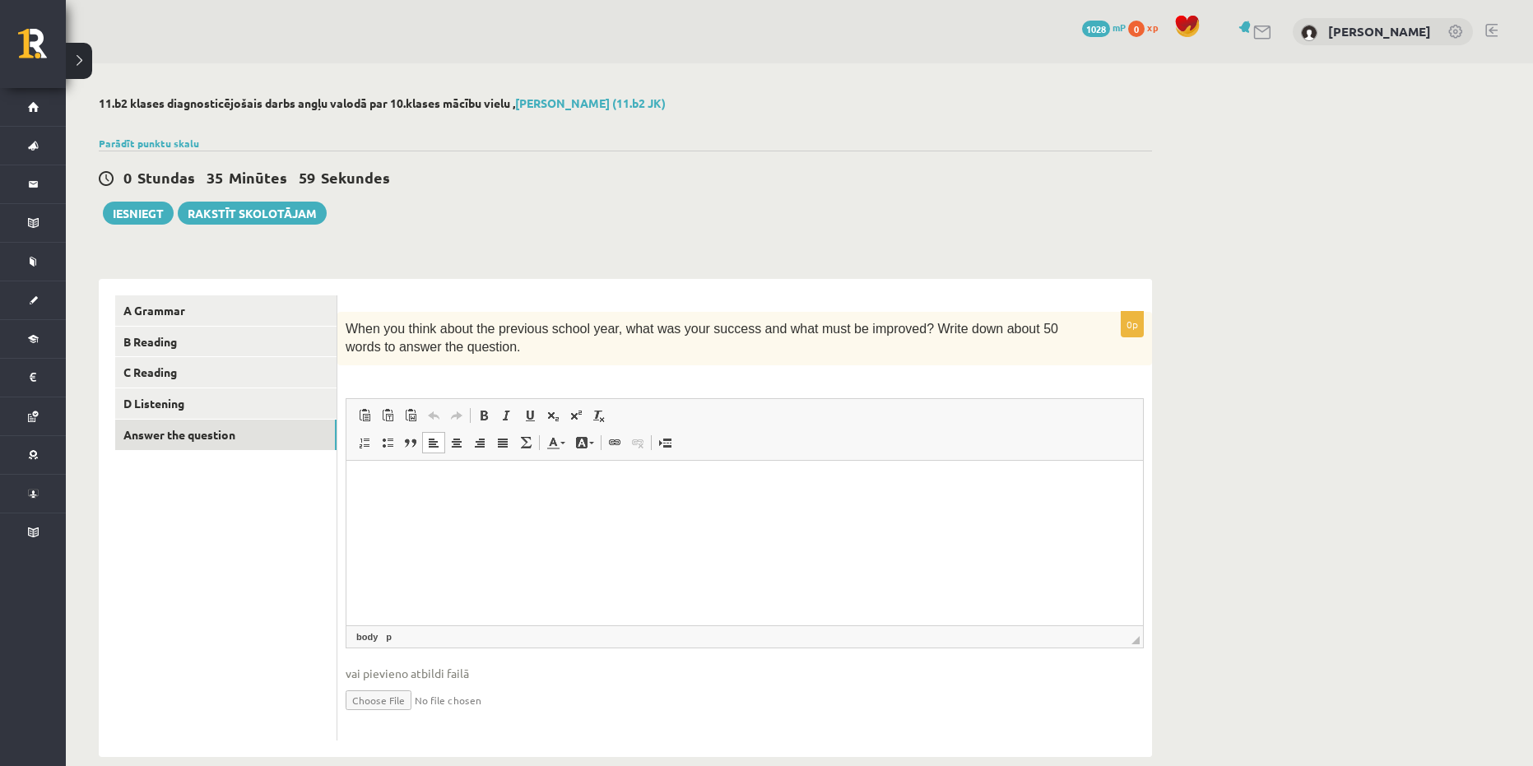
click at [424, 502] on html at bounding box center [744, 485] width 796 height 50
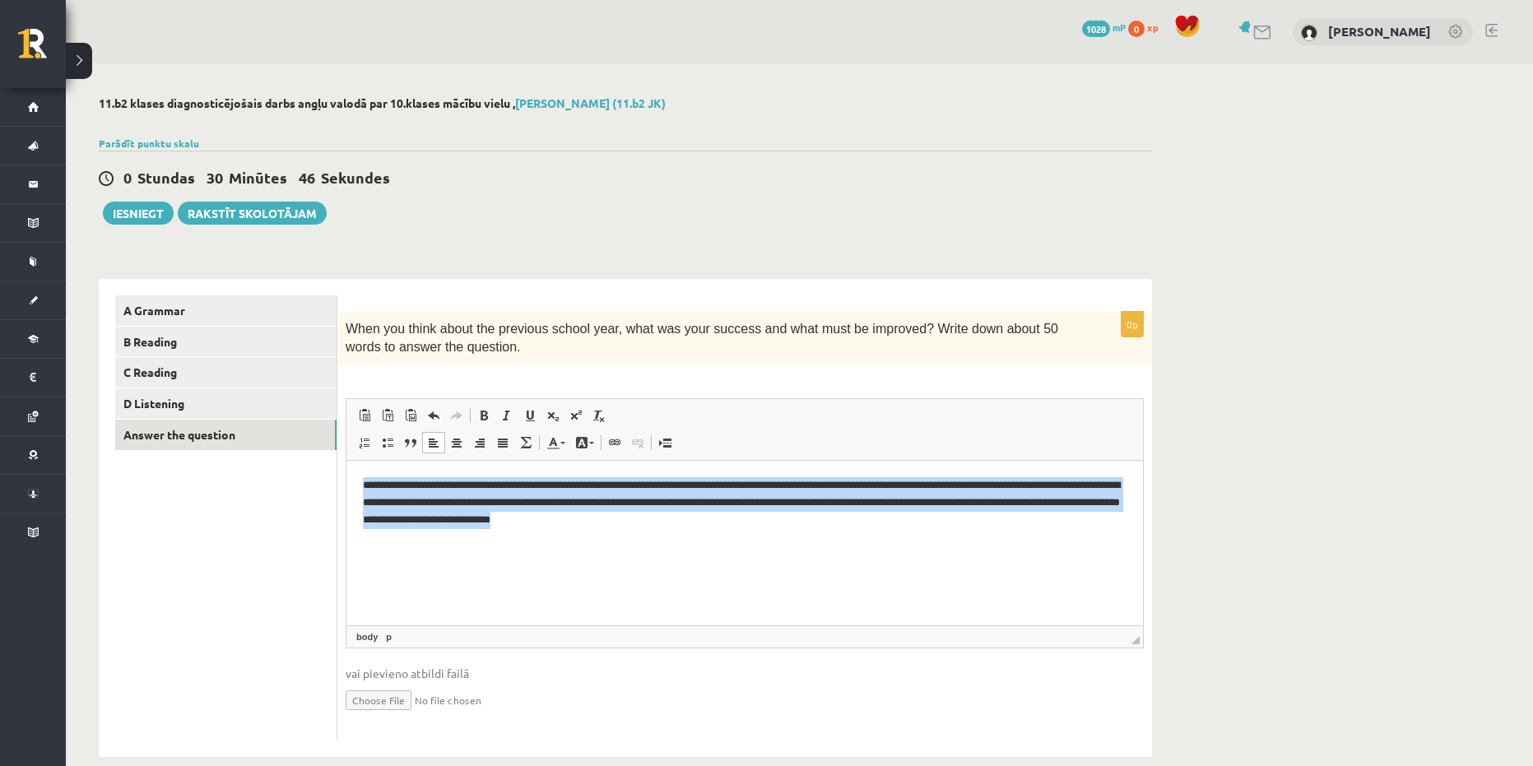
drag, startPoint x: 763, startPoint y: 540, endPoint x: 355, endPoint y: 471, distance: 413.7
click at [355, 471] on html "**********" at bounding box center [744, 502] width 796 height 84
copy p "**********"
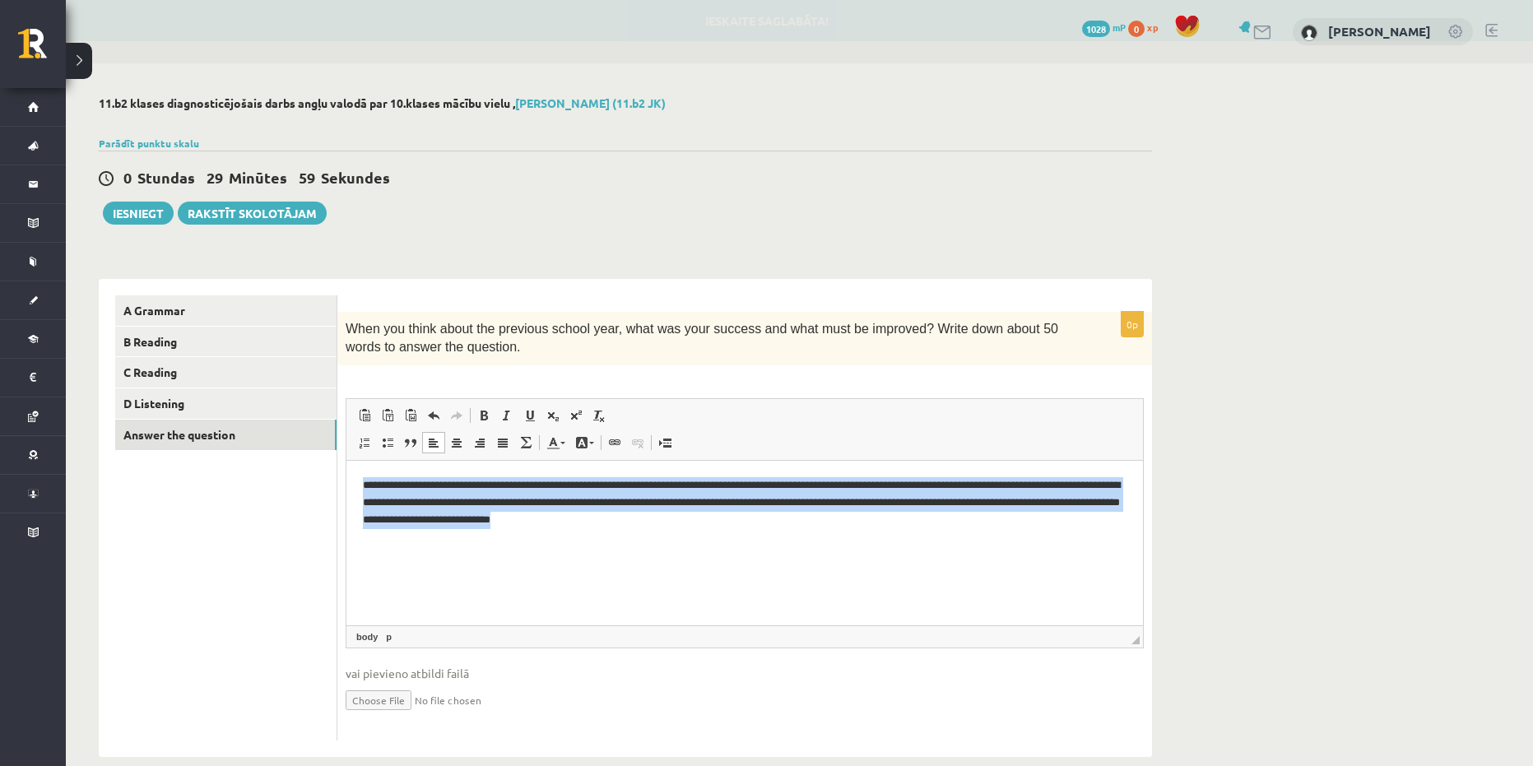
click at [738, 541] on html "**********" at bounding box center [744, 502] width 796 height 84
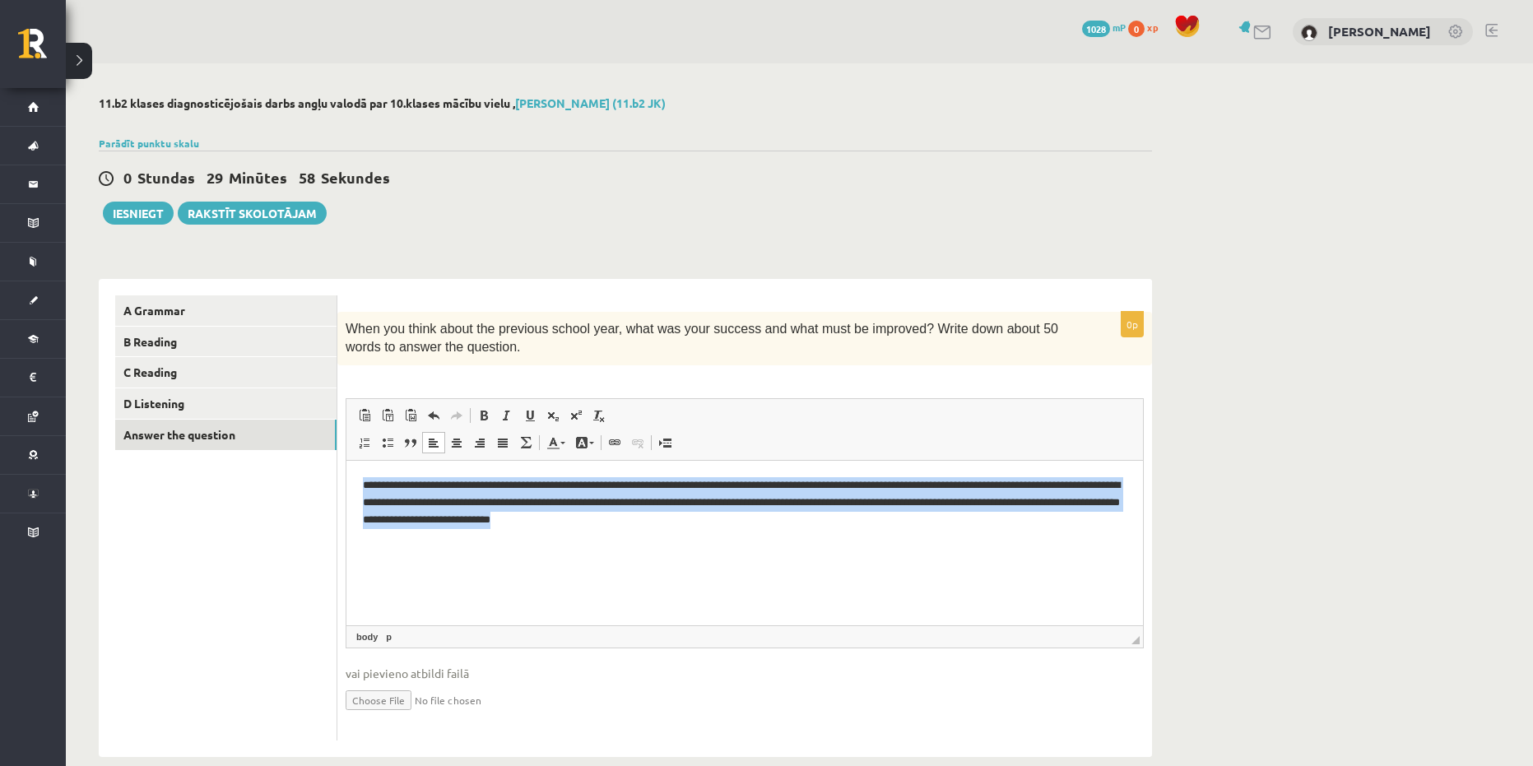
click at [673, 496] on p "**********" at bounding box center [744, 501] width 763 height 51
click at [647, 497] on p "**********" at bounding box center [744, 501] width 763 height 51
click at [657, 503] on p "**********" at bounding box center [744, 501] width 763 height 51
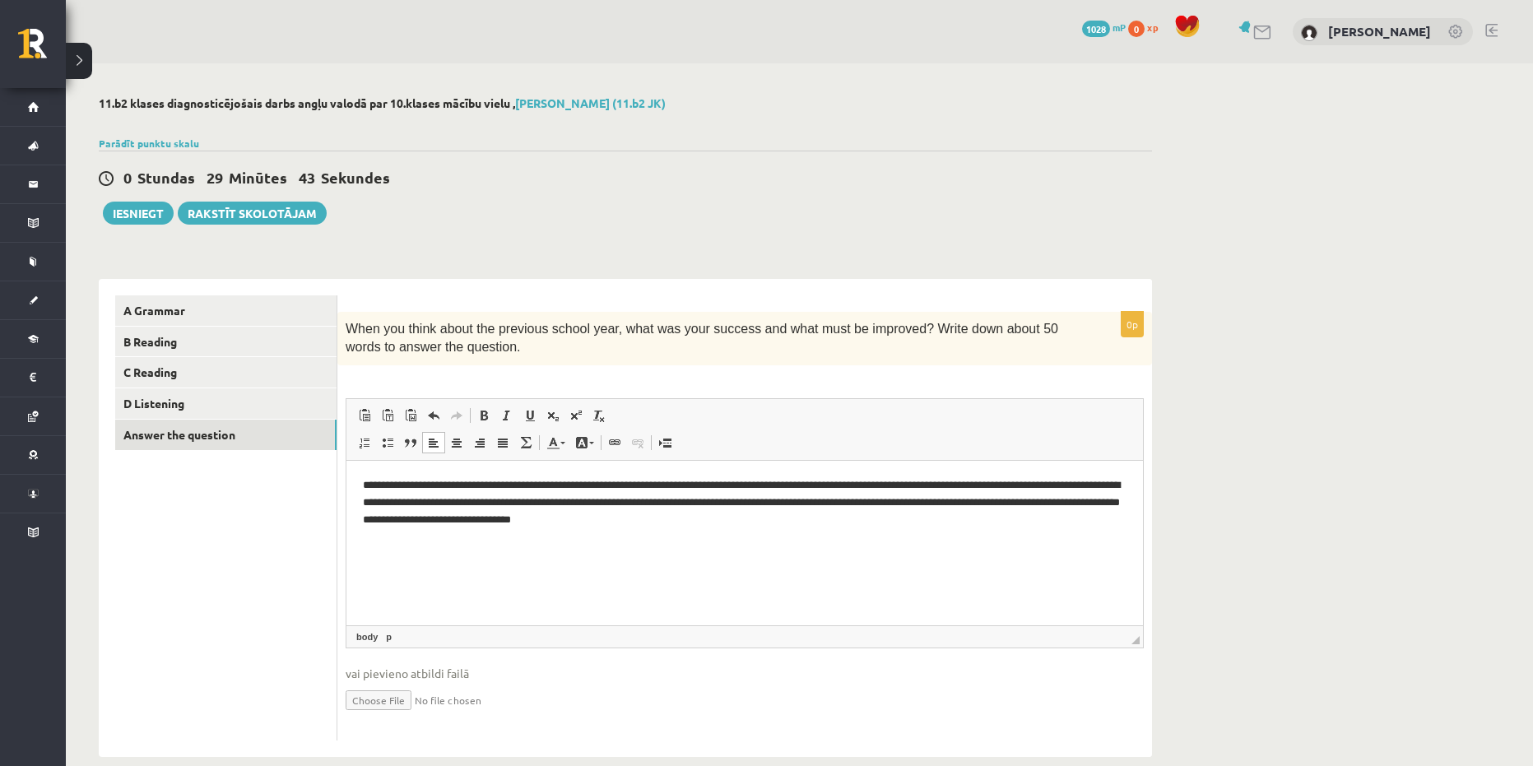
scroll to position [26, 0]
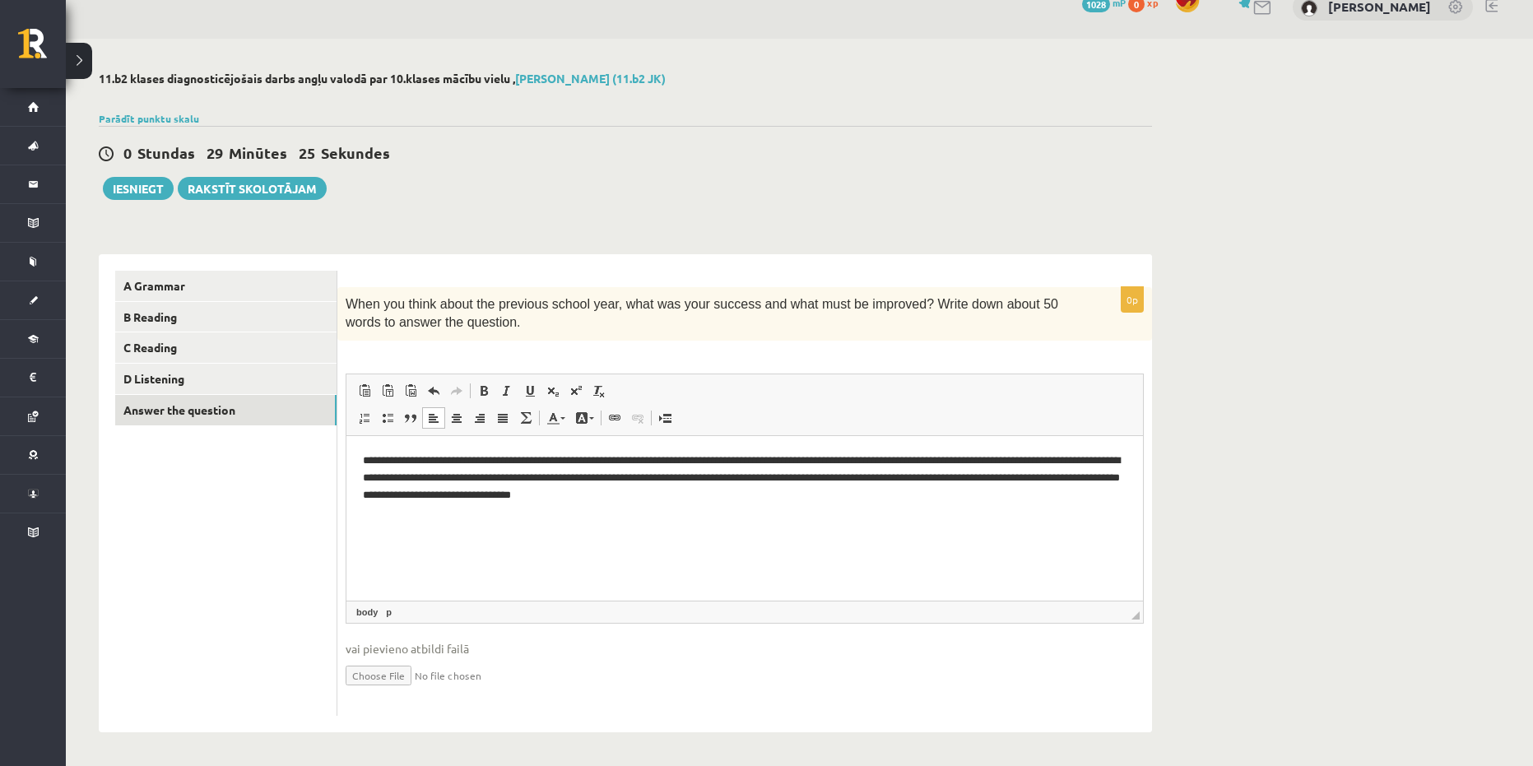
click at [642, 519] on html "**********" at bounding box center [744, 477] width 796 height 84
click at [773, 503] on html "**********" at bounding box center [744, 477] width 796 height 84
click at [241, 383] on link "D Listening" at bounding box center [225, 379] width 221 height 30
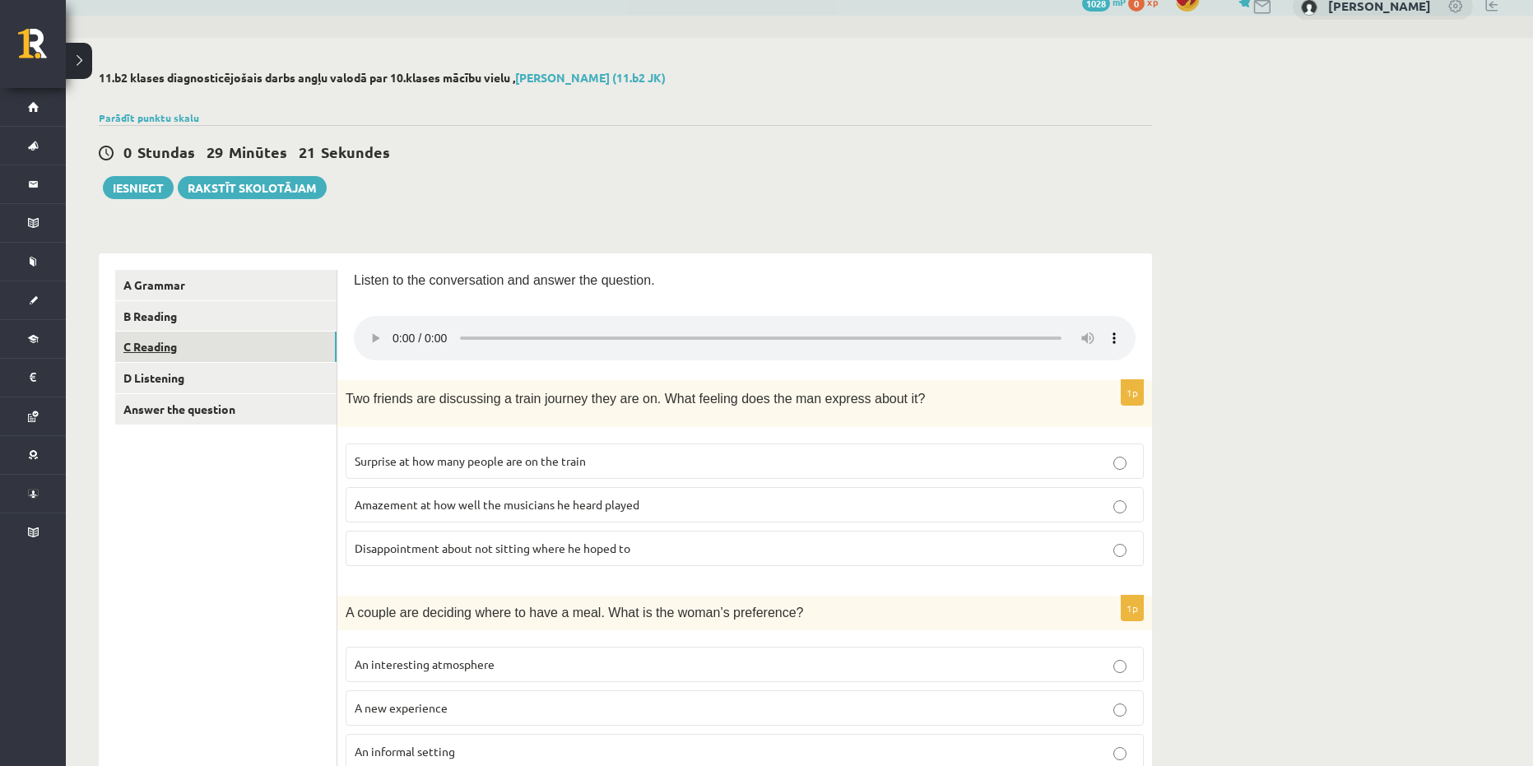
click at [247, 349] on link "C Reading" at bounding box center [225, 347] width 221 height 30
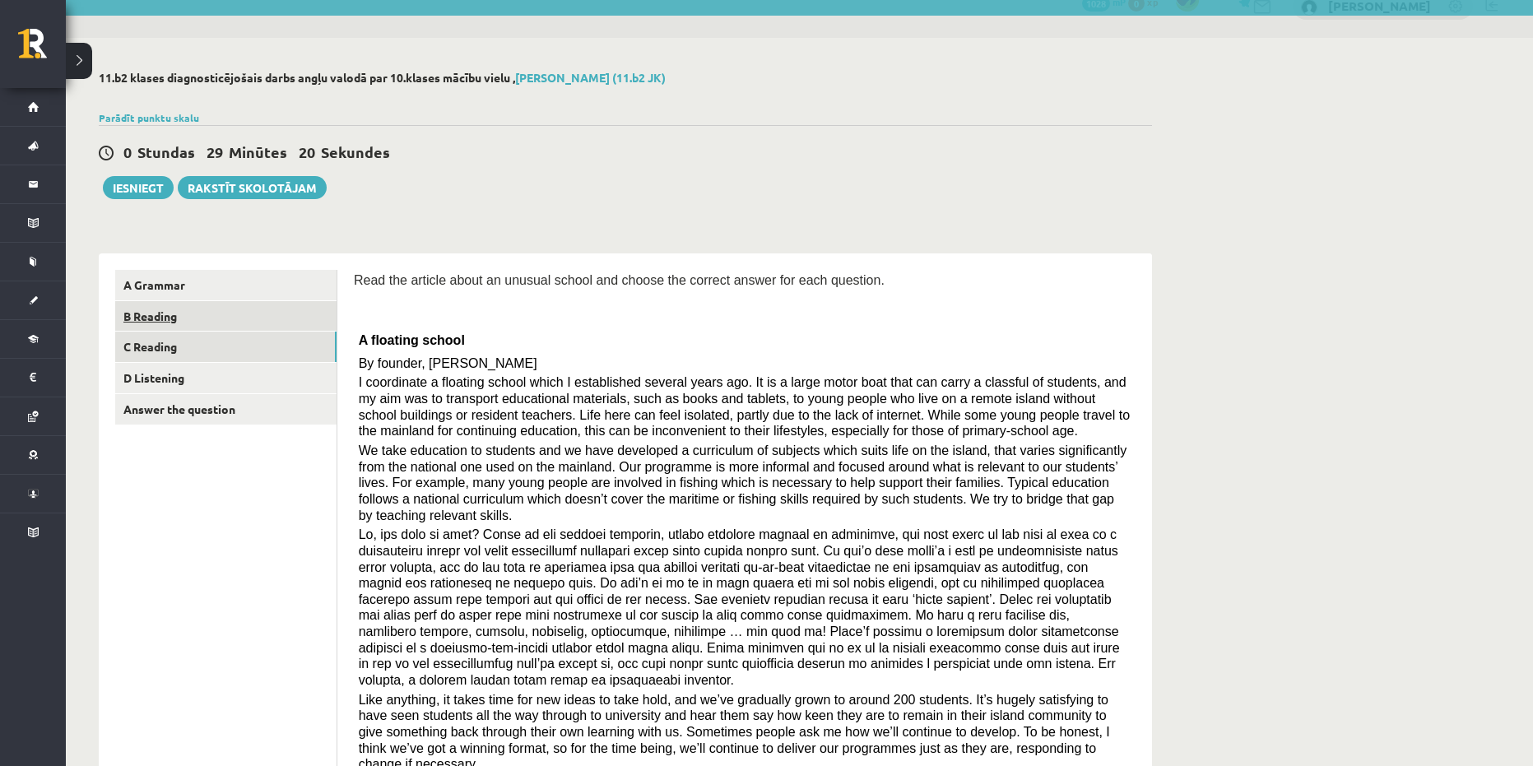
click at [250, 318] on link "B Reading" at bounding box center [225, 316] width 221 height 30
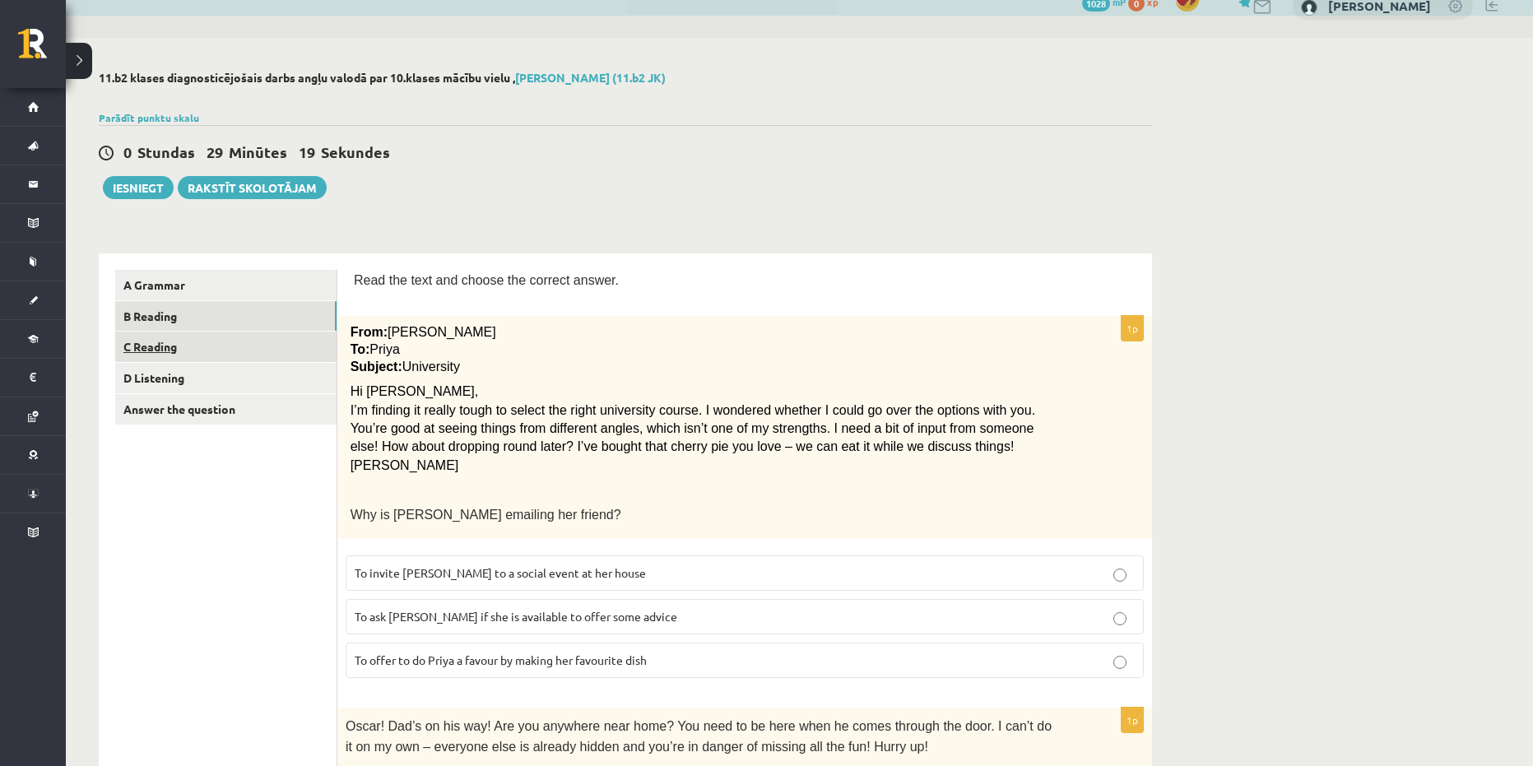
click at [247, 346] on link "C Reading" at bounding box center [225, 347] width 221 height 30
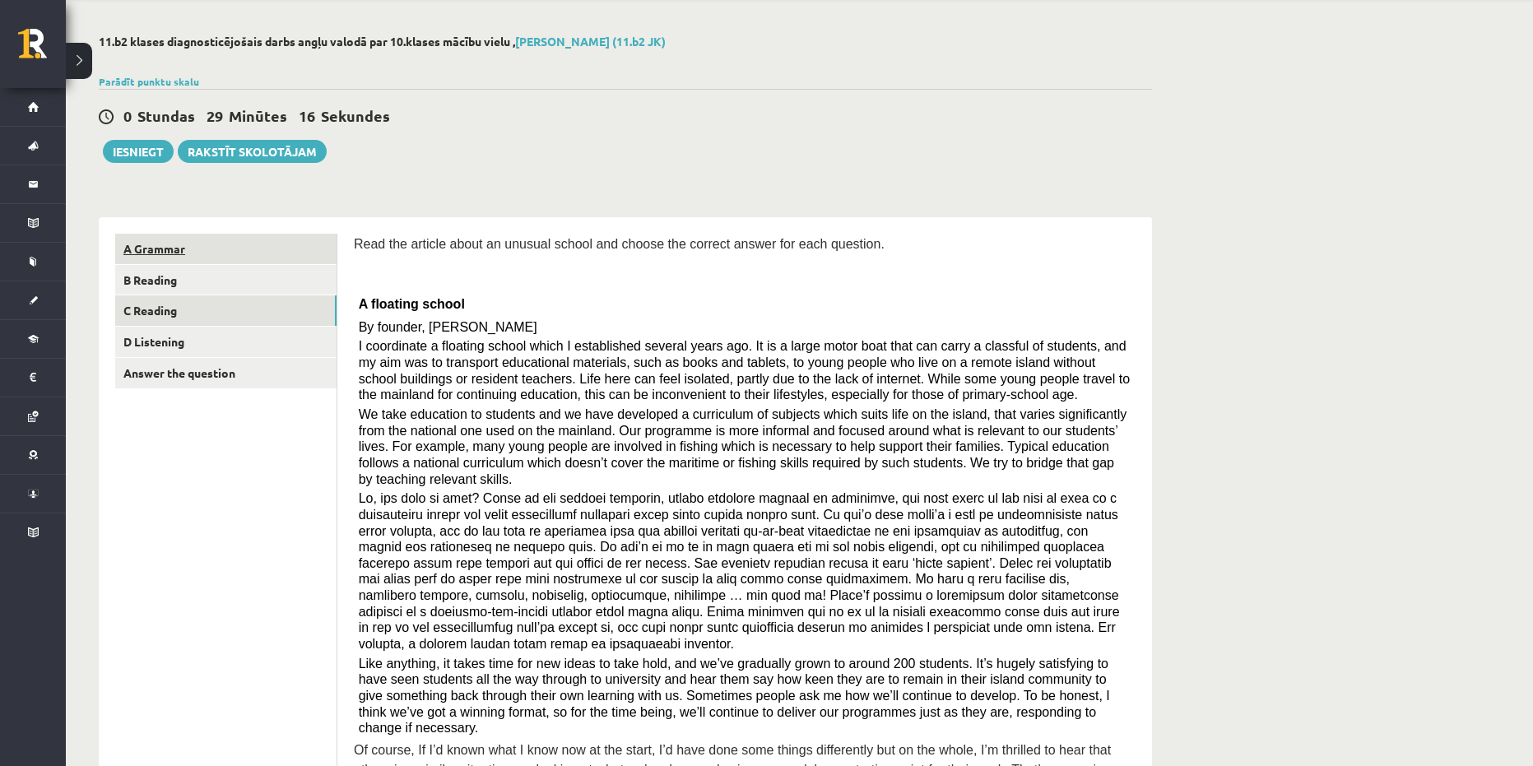
scroll to position [0, 0]
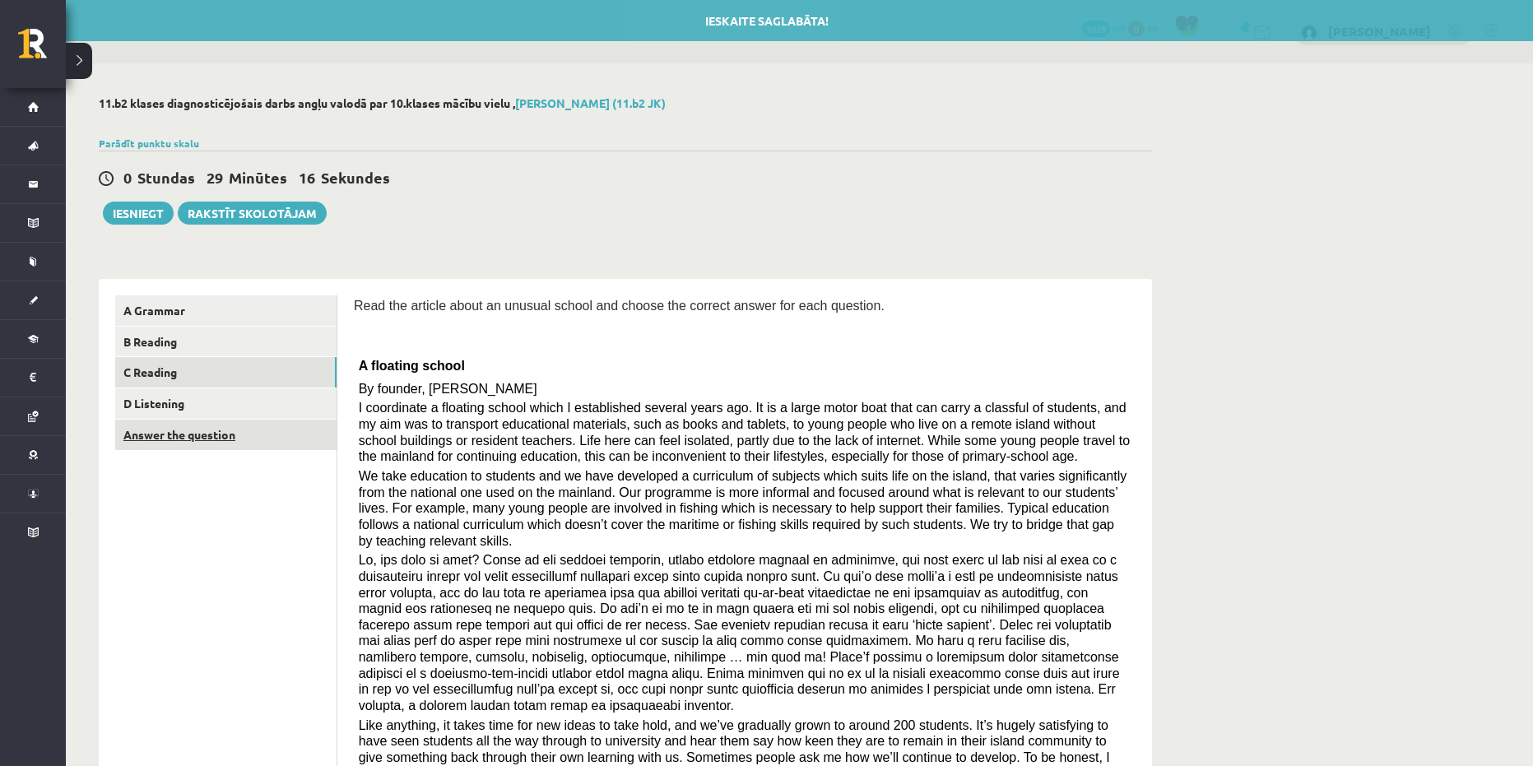
click at [238, 428] on link "Answer the question" at bounding box center [225, 435] width 221 height 30
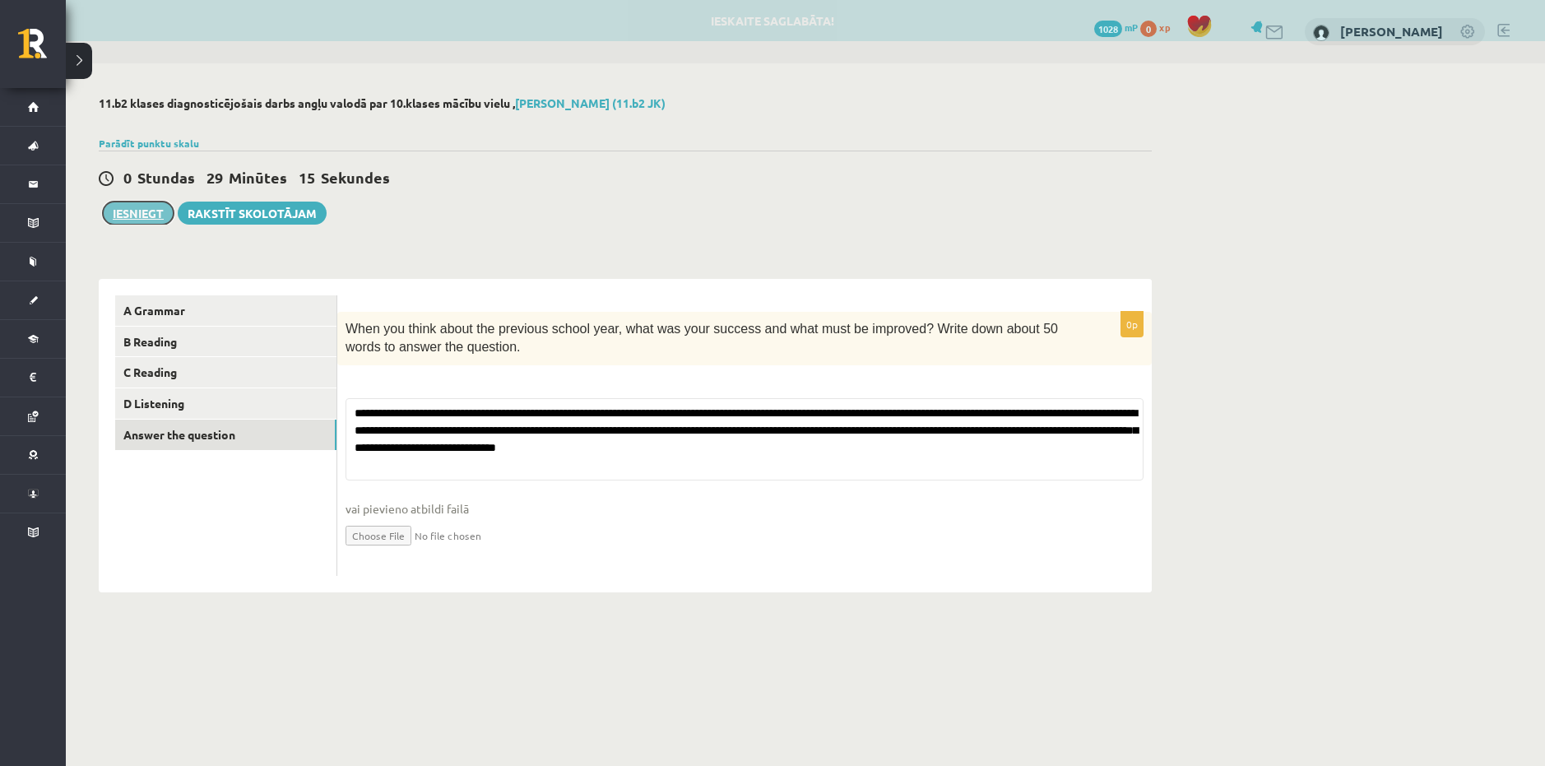
click at [139, 214] on button "Iesniegt" at bounding box center [138, 213] width 71 height 23
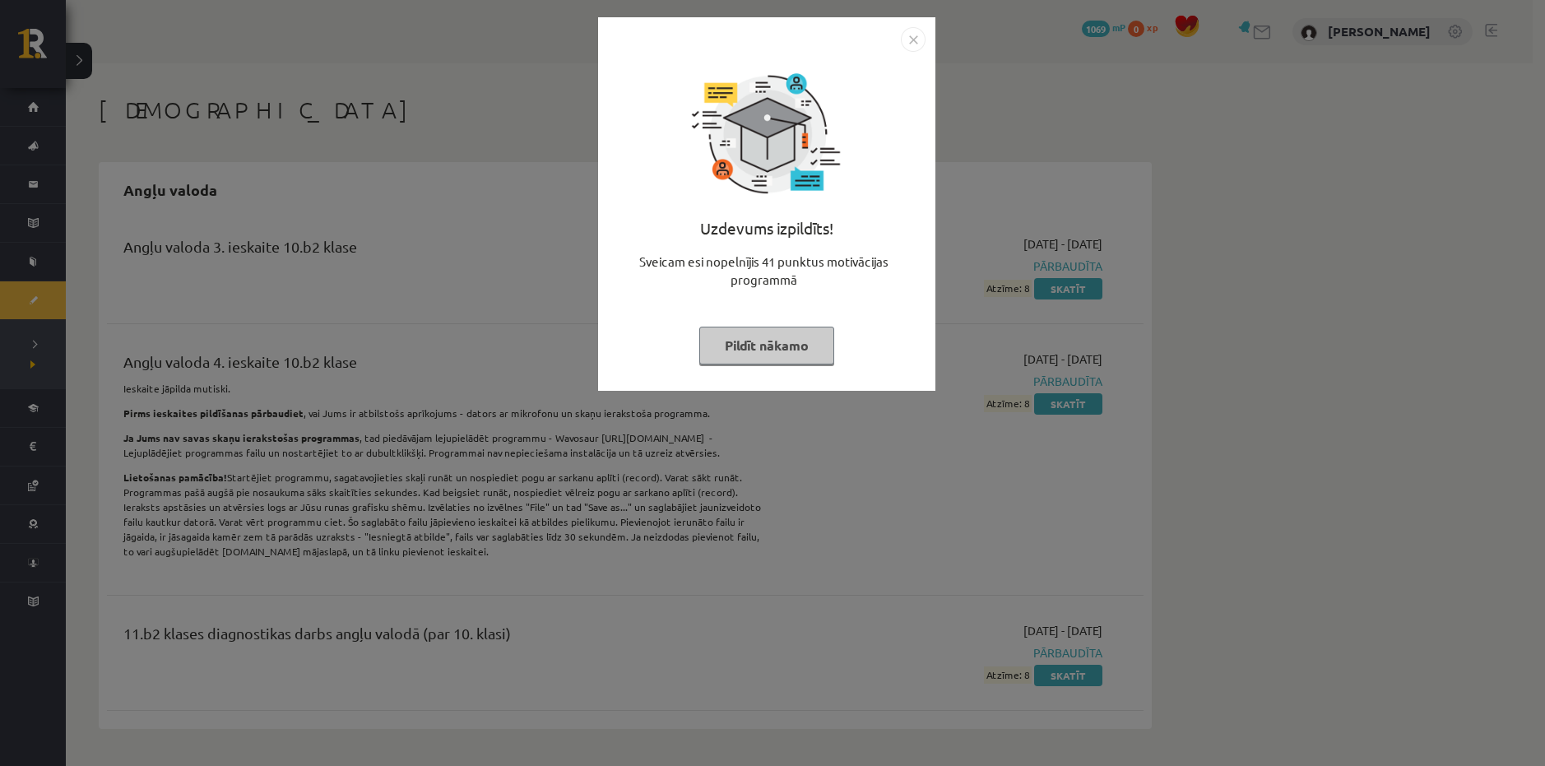
click at [736, 349] on button "Pildīt nākamo" at bounding box center [766, 346] width 135 height 38
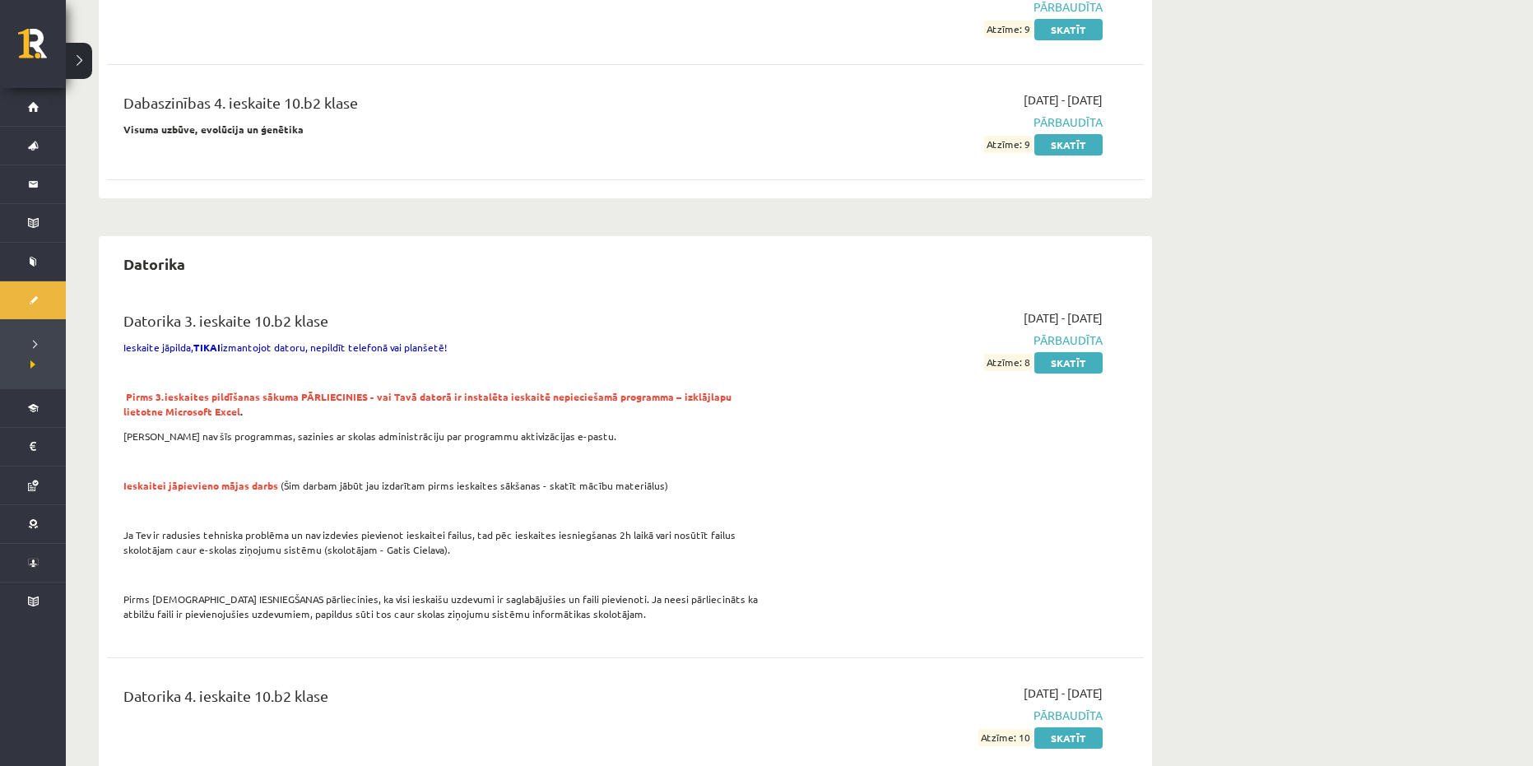
scroll to position [905, 0]
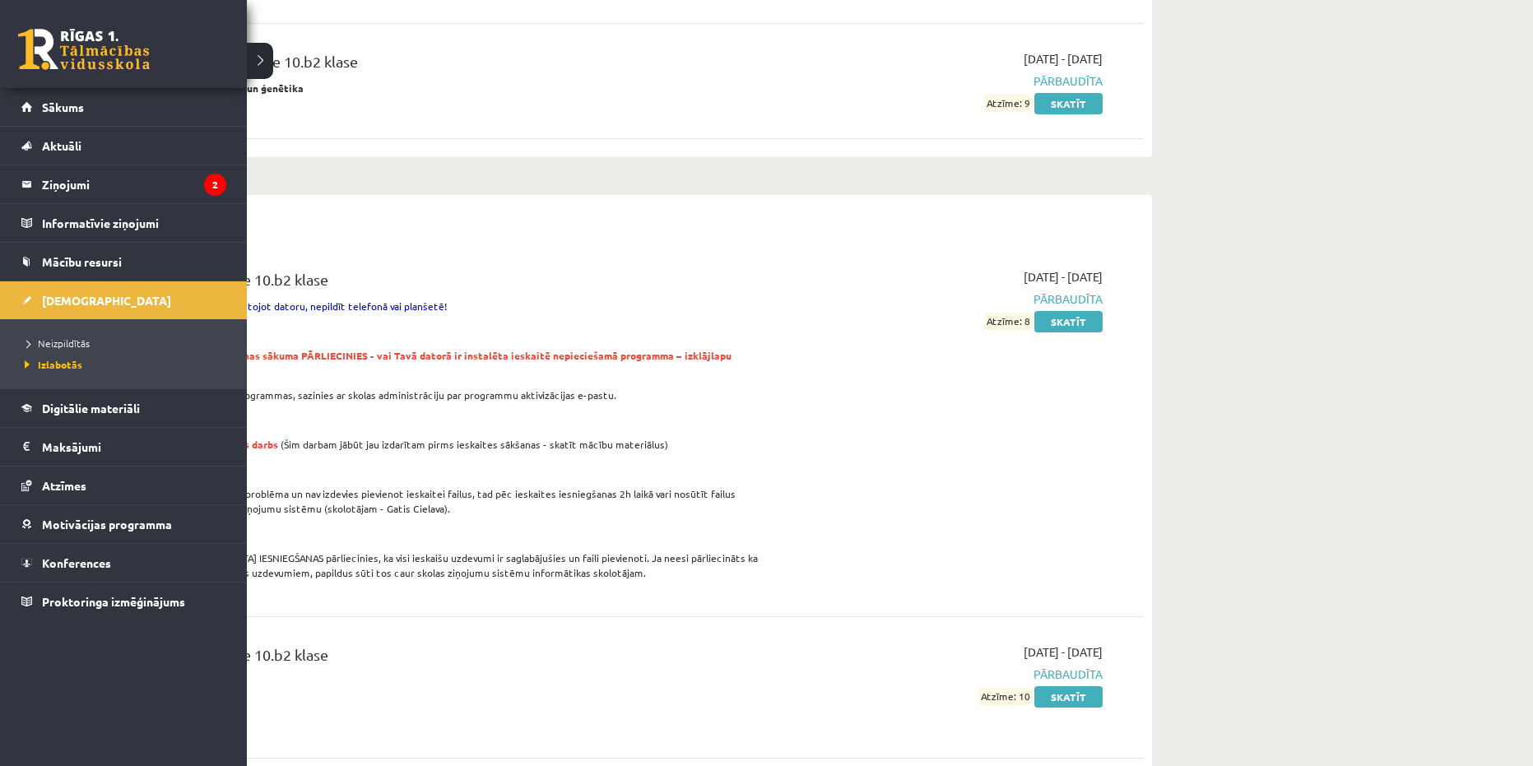
click at [90, 44] on link at bounding box center [84, 49] width 132 height 41
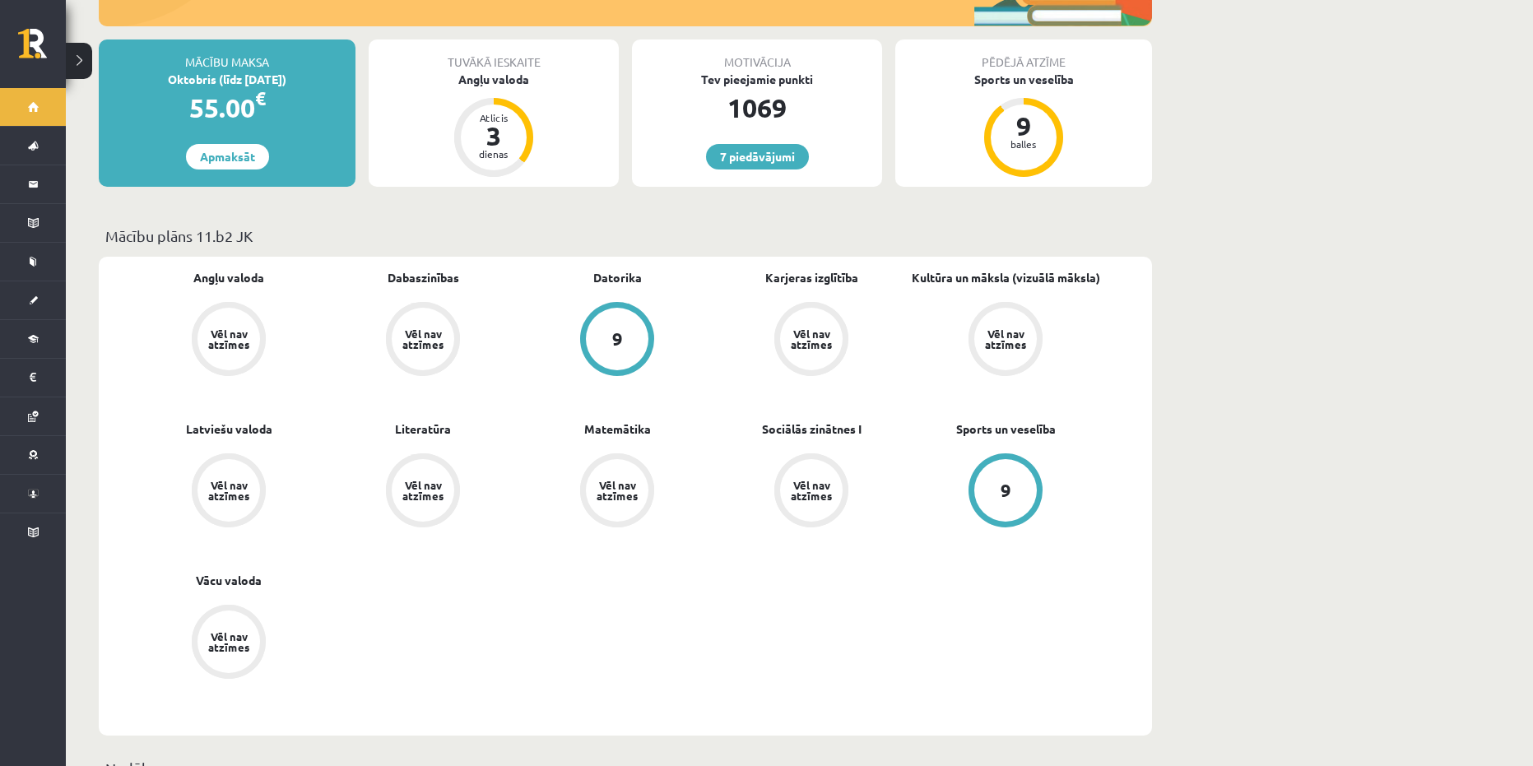
scroll to position [329, 0]
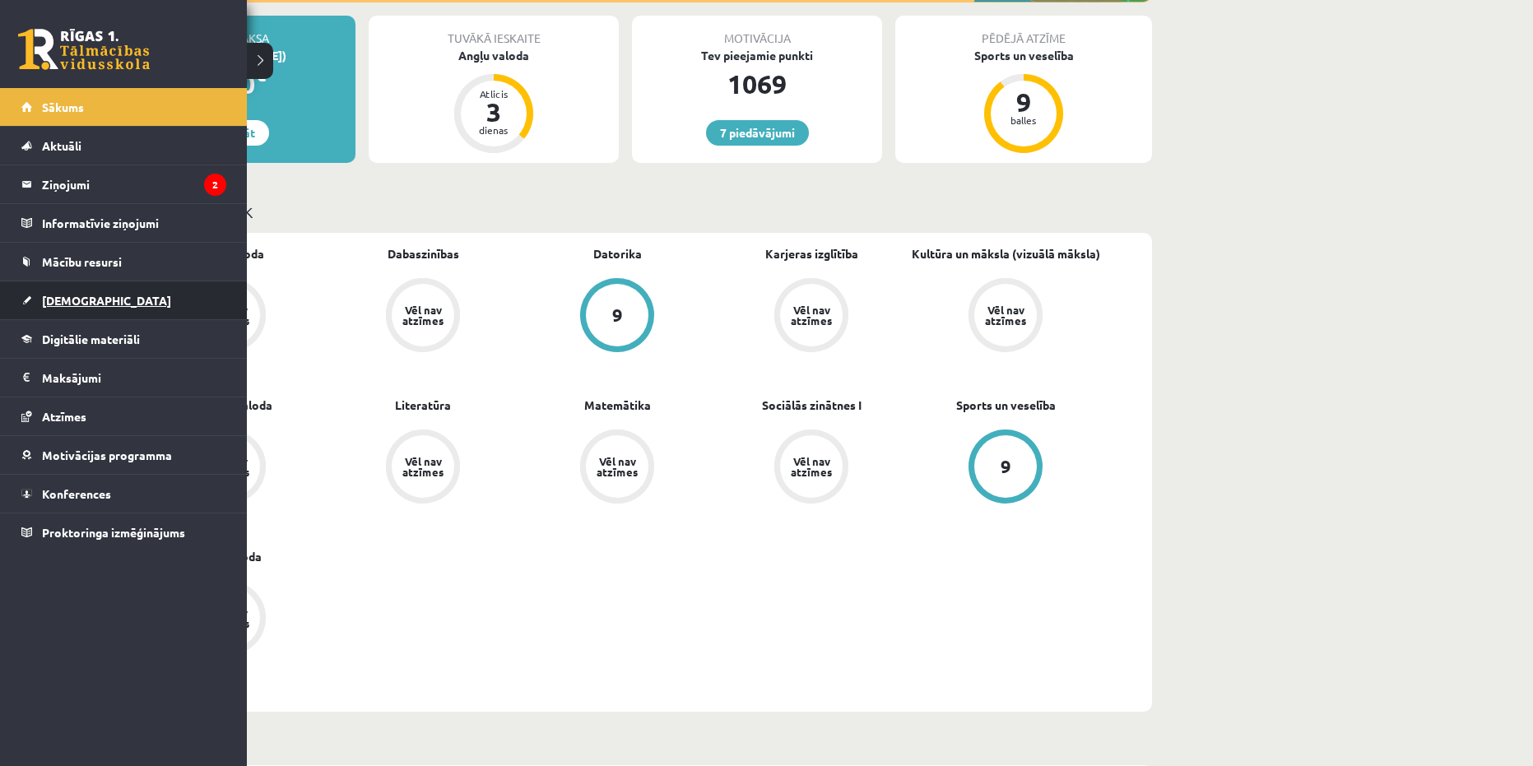
click at [75, 304] on span "[DEMOGRAPHIC_DATA]" at bounding box center [106, 300] width 129 height 15
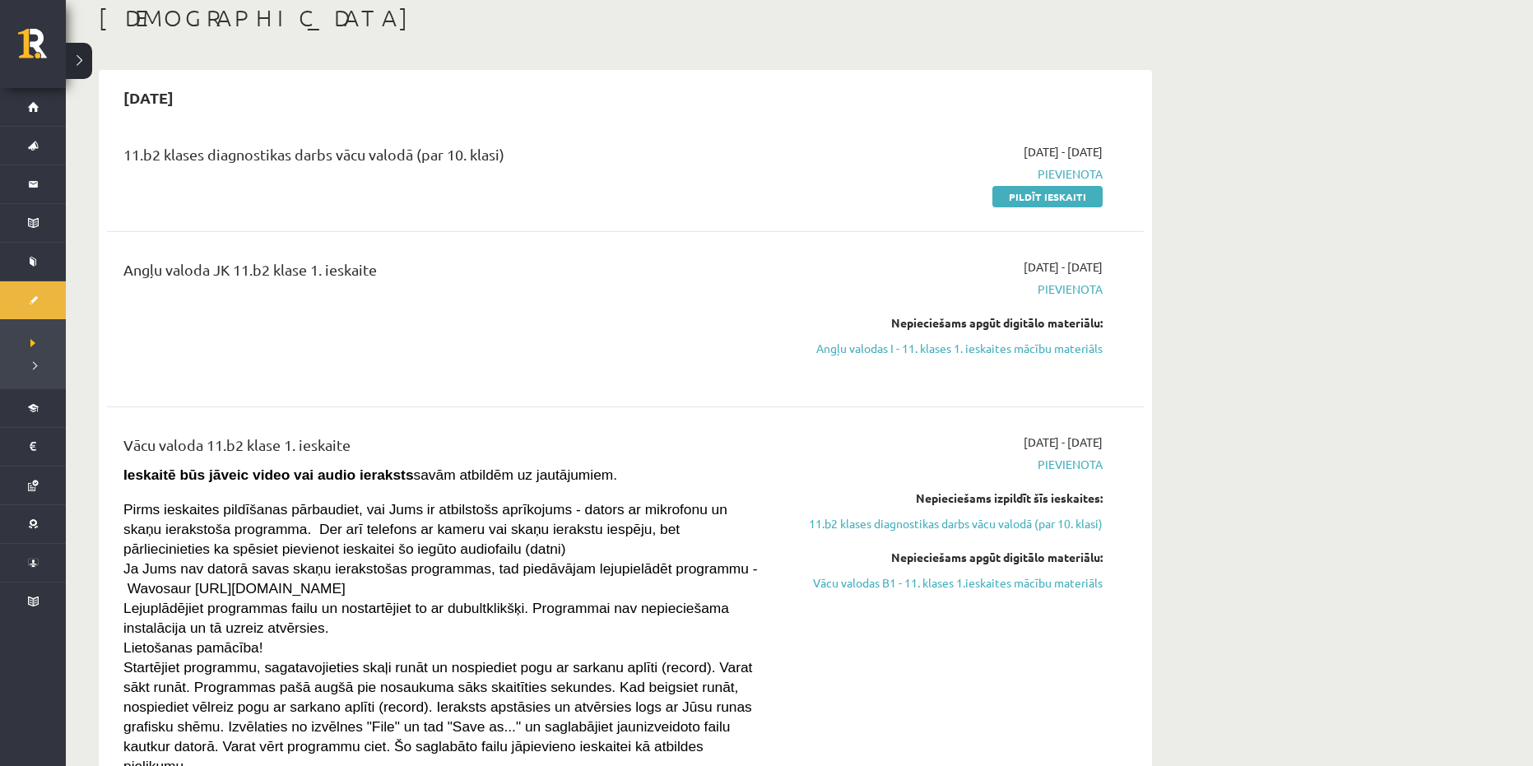
scroll to position [329, 0]
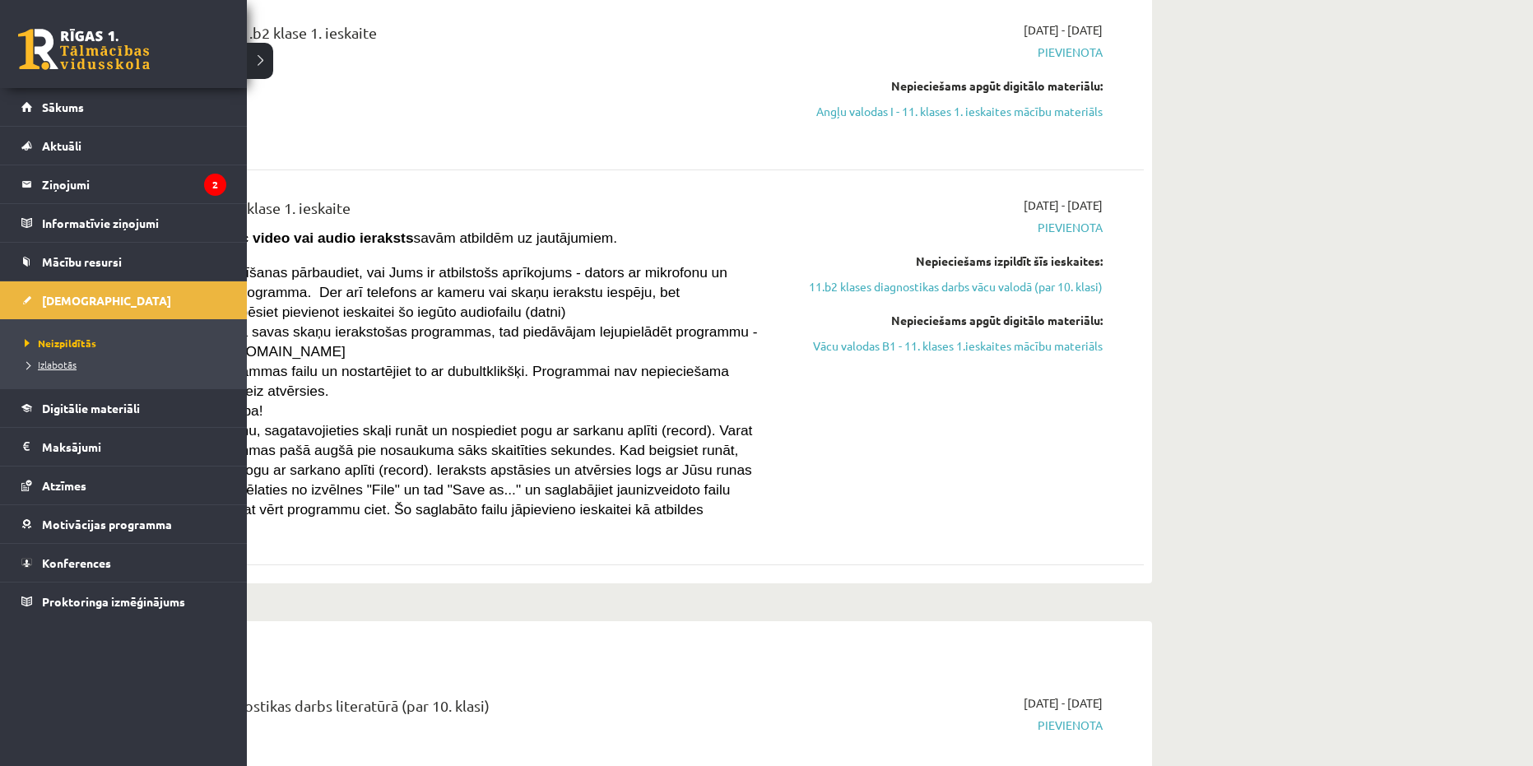
click at [49, 368] on span "Izlabotās" at bounding box center [49, 364] width 56 height 13
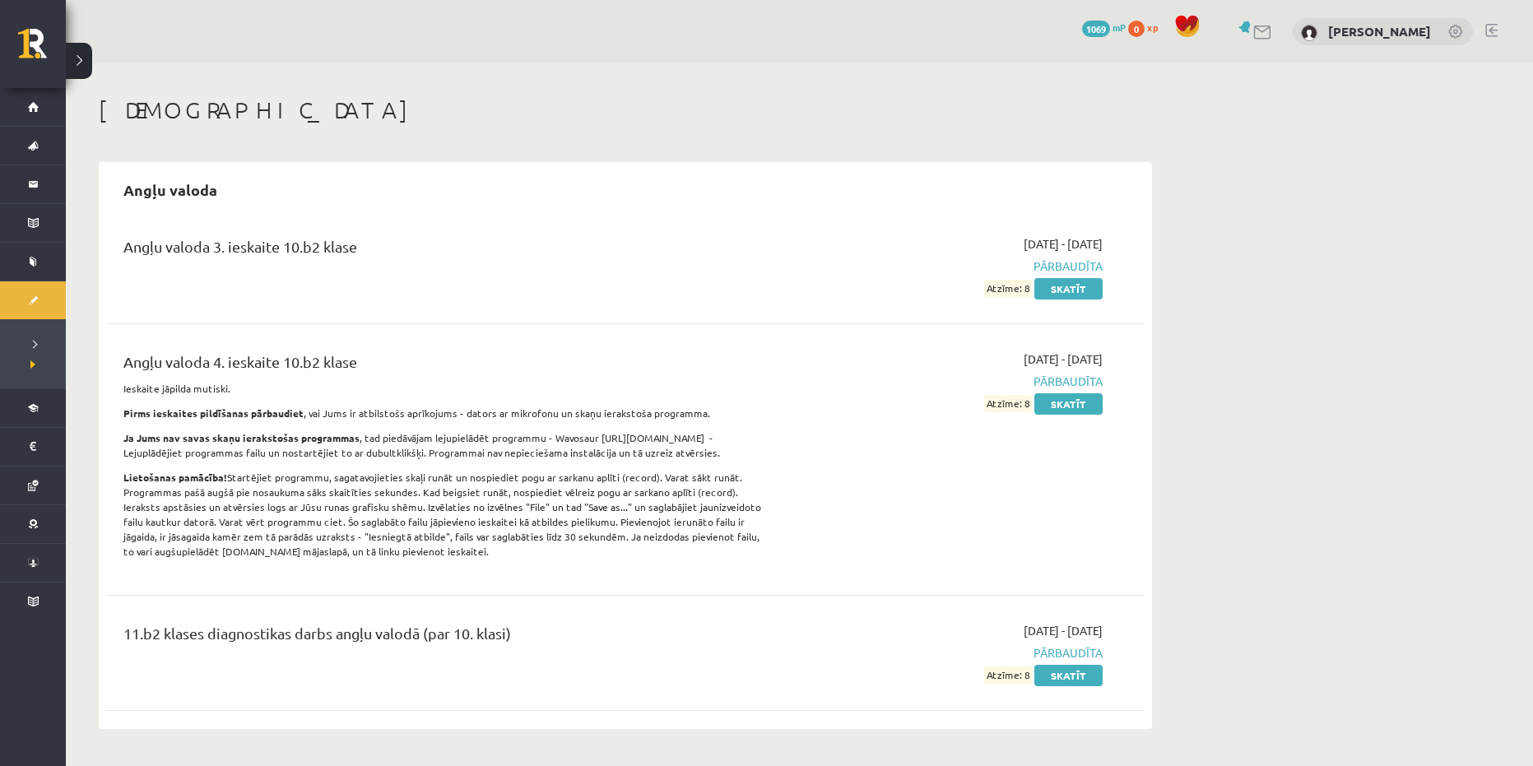
scroll to position [82, 0]
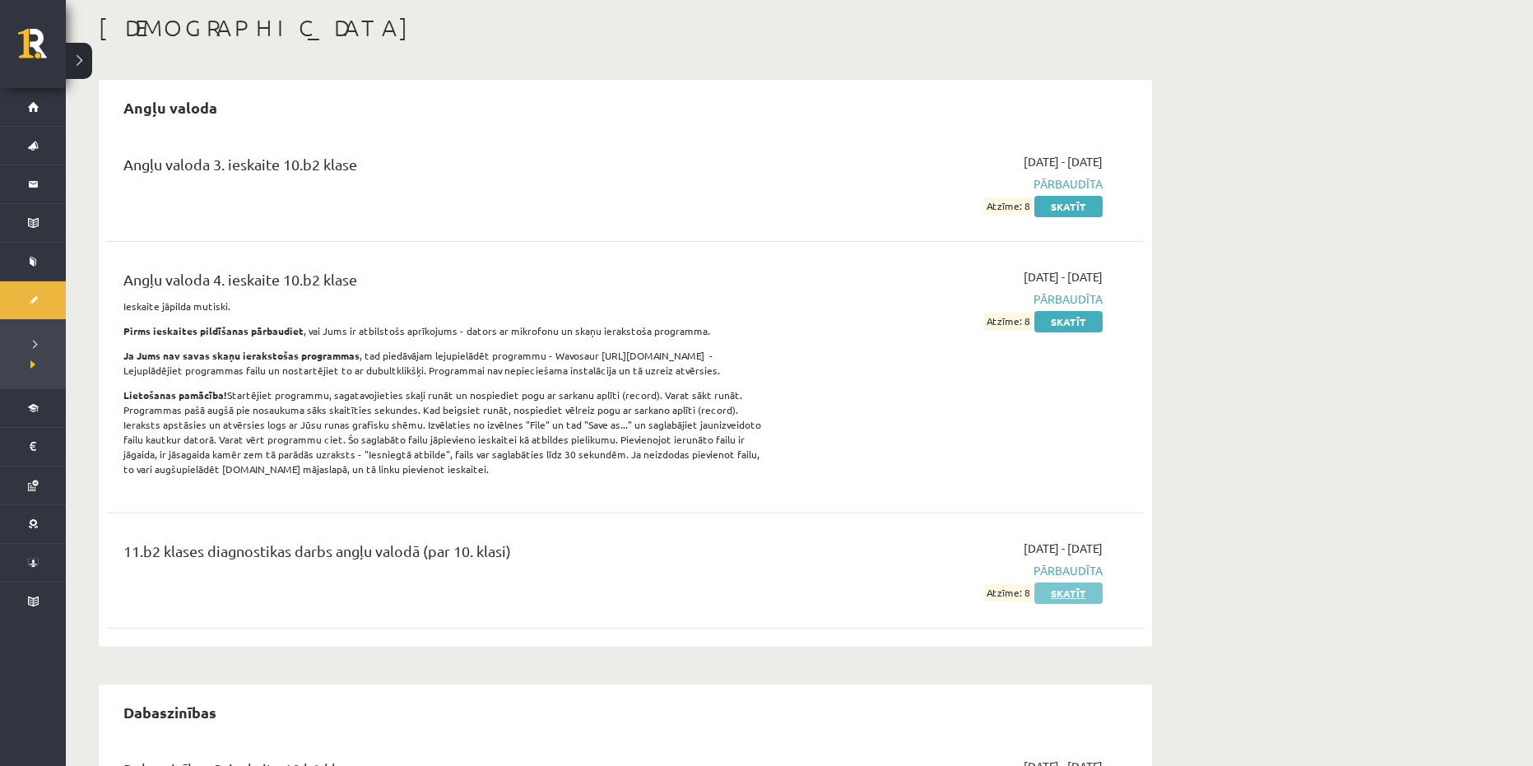
click at [1066, 592] on link "Skatīt" at bounding box center [1068, 592] width 68 height 21
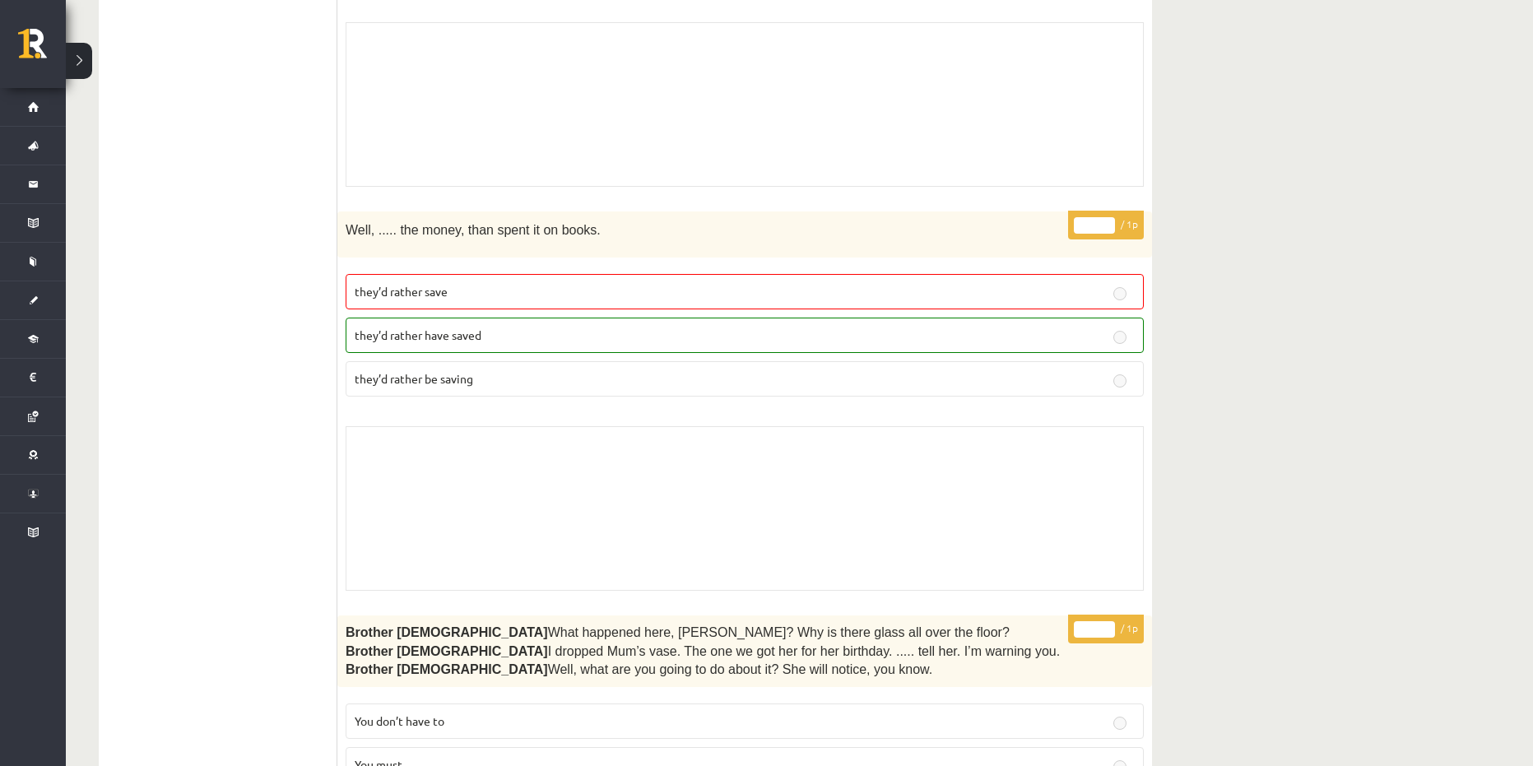
scroll to position [1316, 0]
drag, startPoint x: 344, startPoint y: 233, endPoint x: 535, endPoint y: 236, distance: 190.9
click at [535, 236] on div "Well, ..... the money, than spent it on books." at bounding box center [744, 236] width 814 height 46
click at [500, 241] on div "Well, ..... the money, than spent it on books." at bounding box center [744, 236] width 814 height 46
click at [483, 236] on p "Well, ..... the money, than spent it on books." at bounding box center [704, 231] width 716 height 20
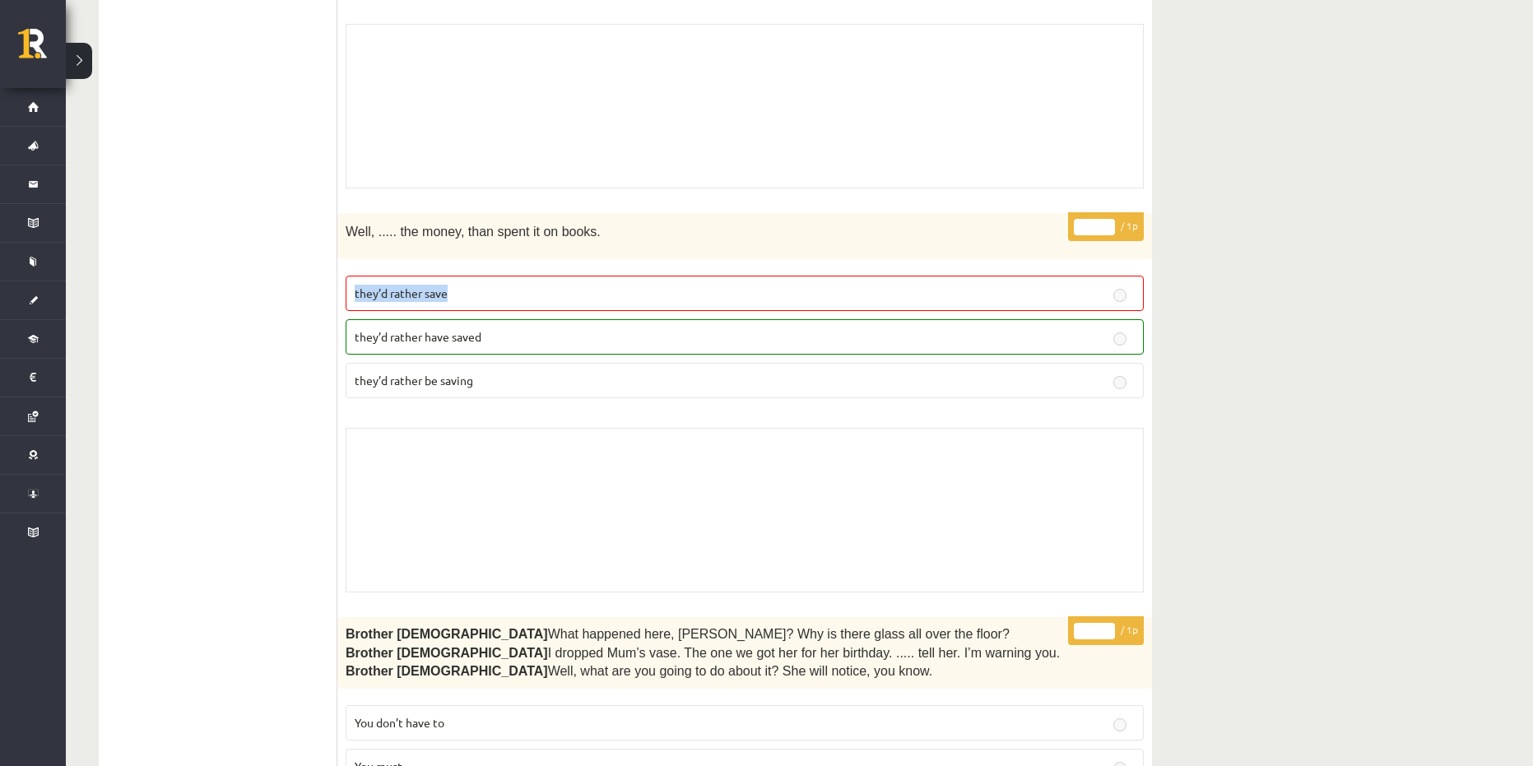
drag, startPoint x: 349, startPoint y: 289, endPoint x: 476, endPoint y: 292, distance: 126.7
click at [476, 292] on label "they’d rather save" at bounding box center [745, 293] width 798 height 35
click at [346, 348] on label "they’d rather have saved" at bounding box center [745, 336] width 798 height 35
drag, startPoint x: 483, startPoint y: 234, endPoint x: 574, endPoint y: 249, distance: 92.6
click at [574, 249] on div "Well, ..... the money, than spent it on books." at bounding box center [744, 236] width 814 height 46
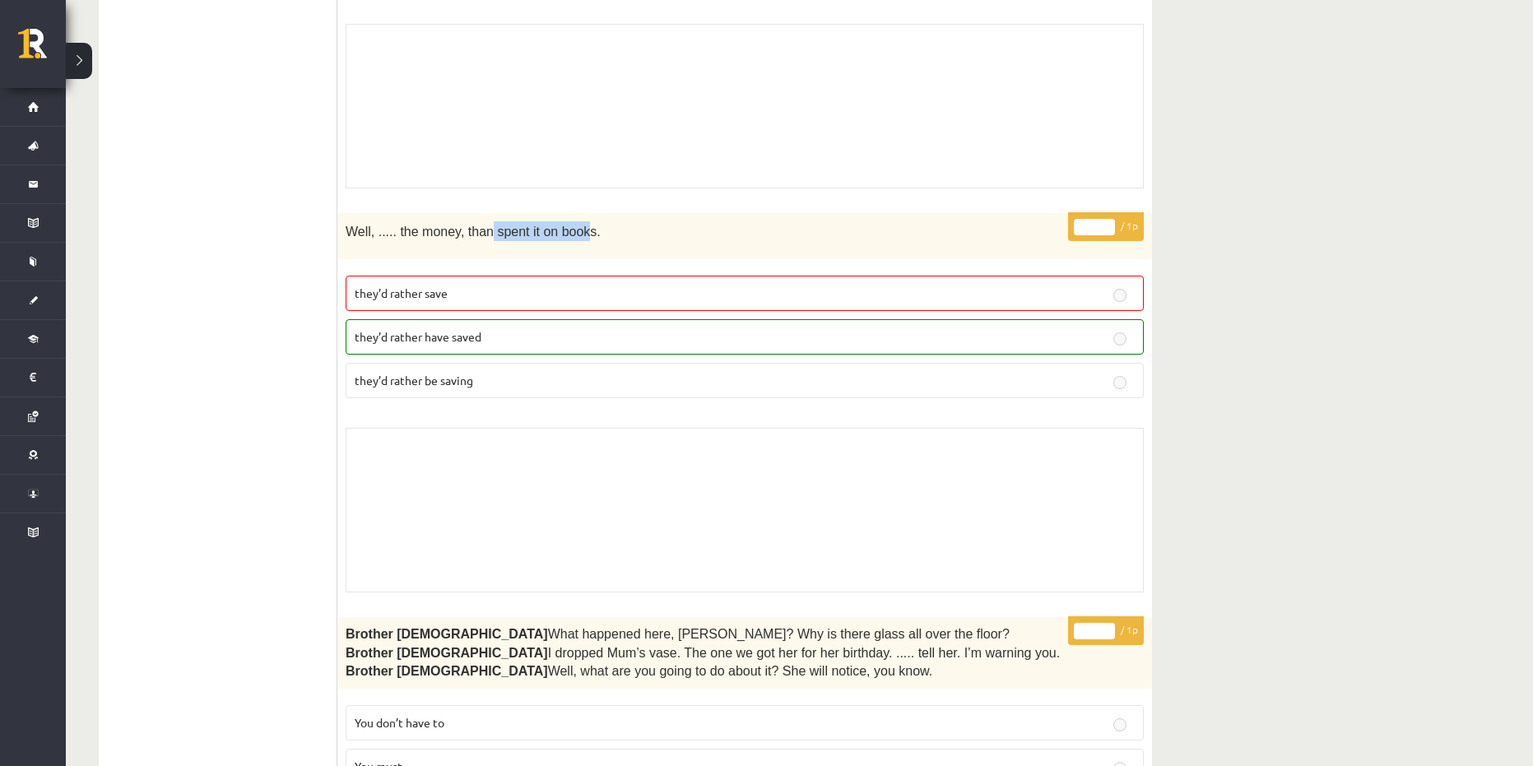
click at [557, 248] on div "Well, ..... the money, than spent it on books." at bounding box center [744, 236] width 814 height 46
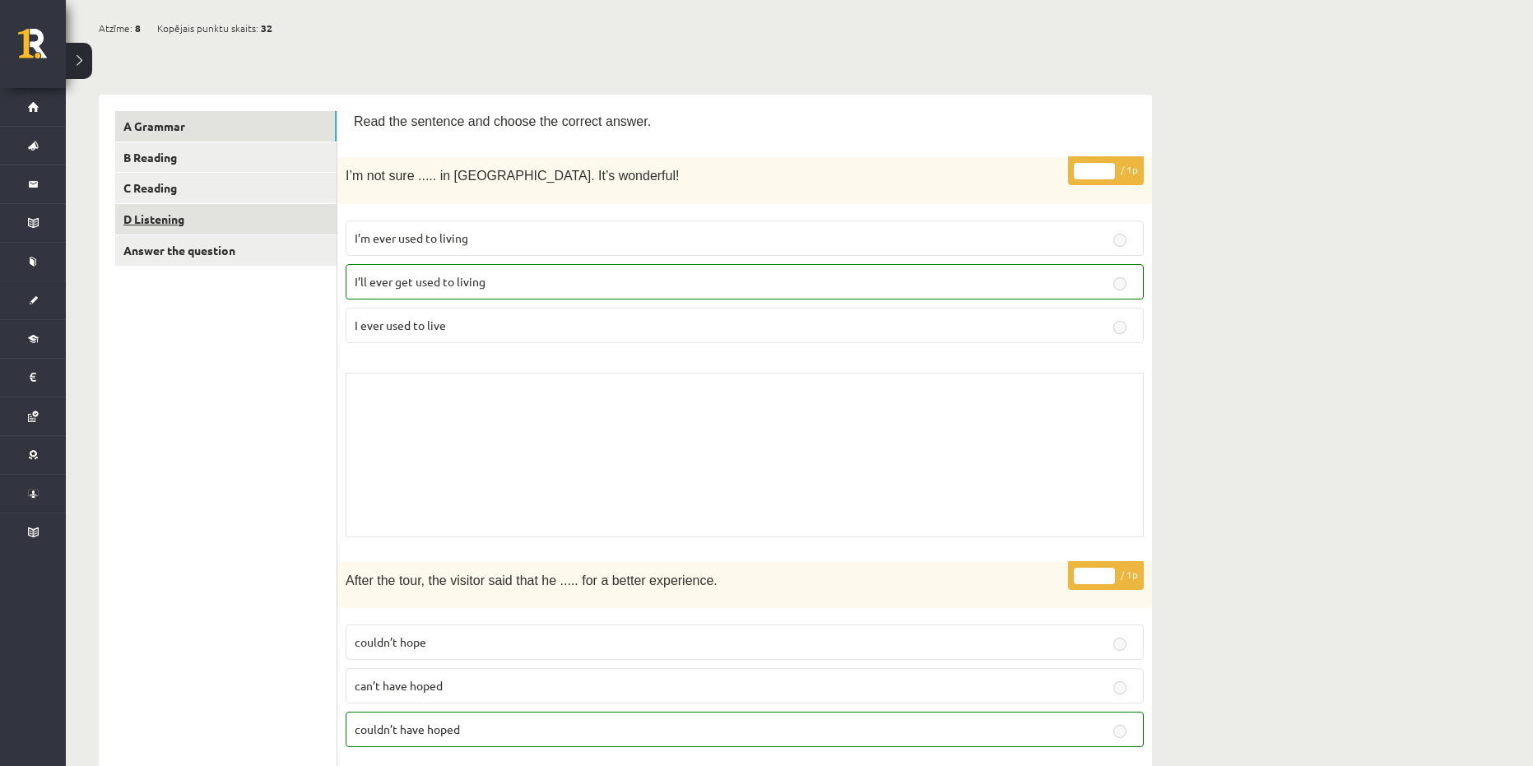
scroll to position [0, 0]
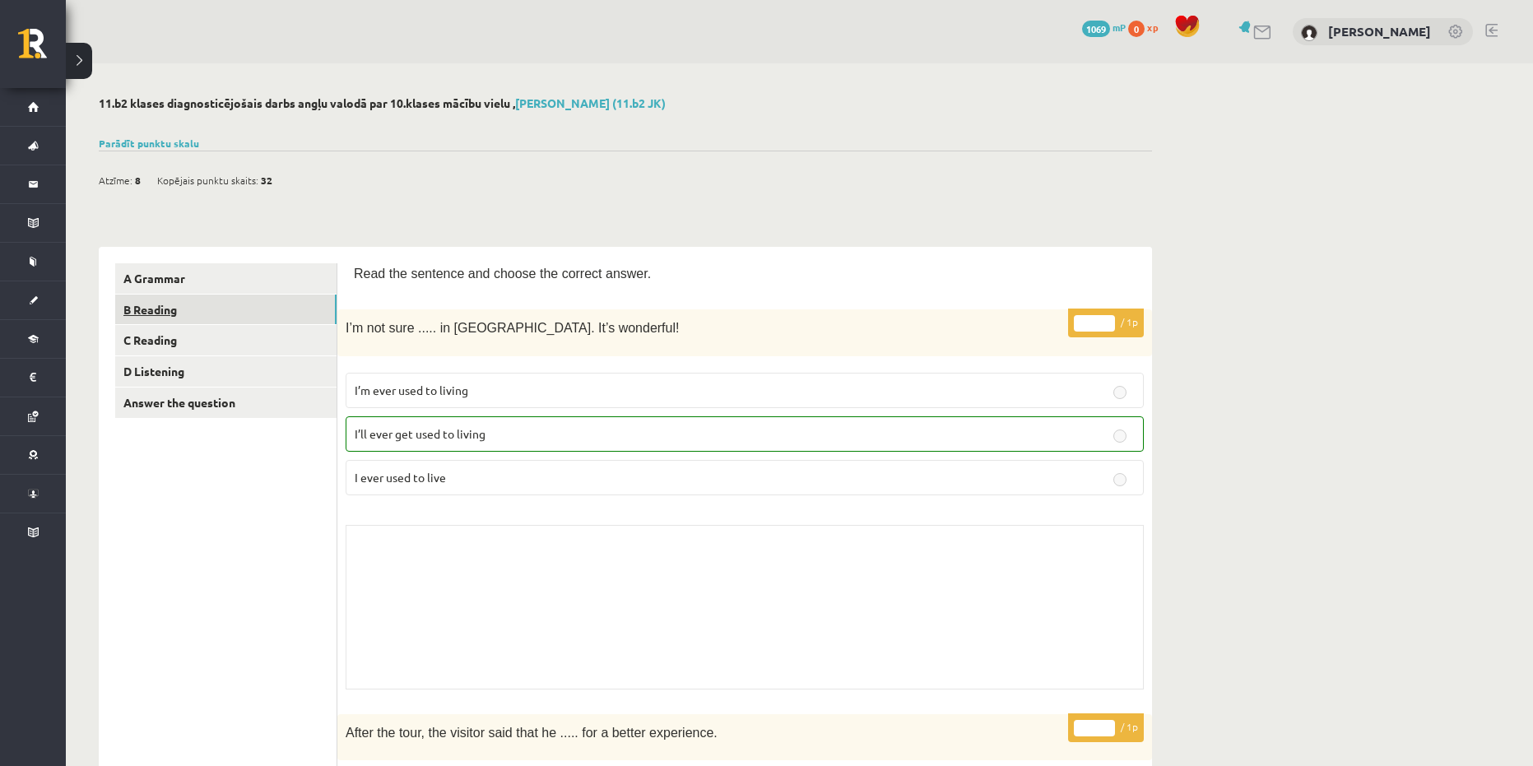
click at [241, 313] on link "B Reading" at bounding box center [225, 310] width 221 height 30
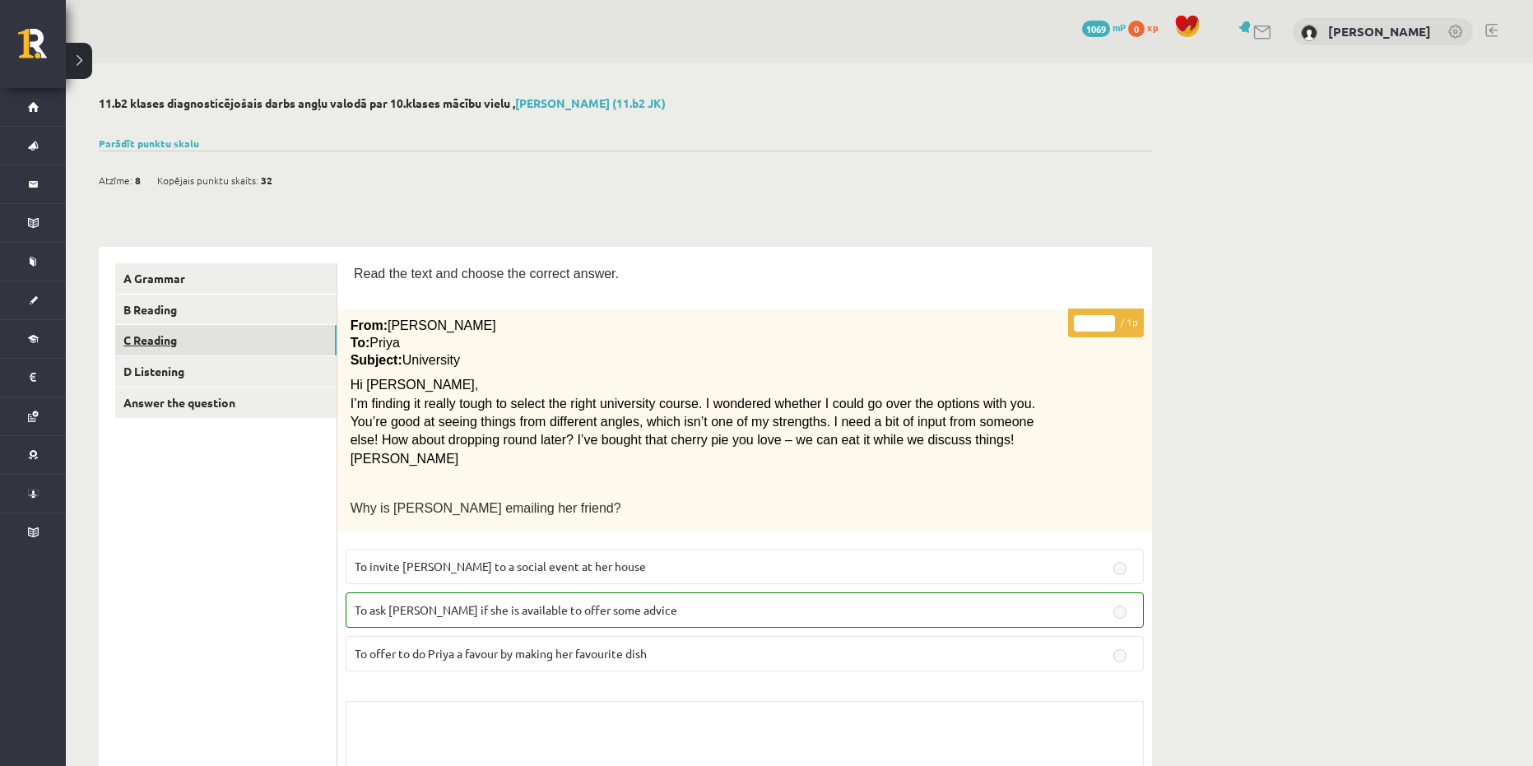
click at [234, 335] on link "C Reading" at bounding box center [225, 340] width 221 height 30
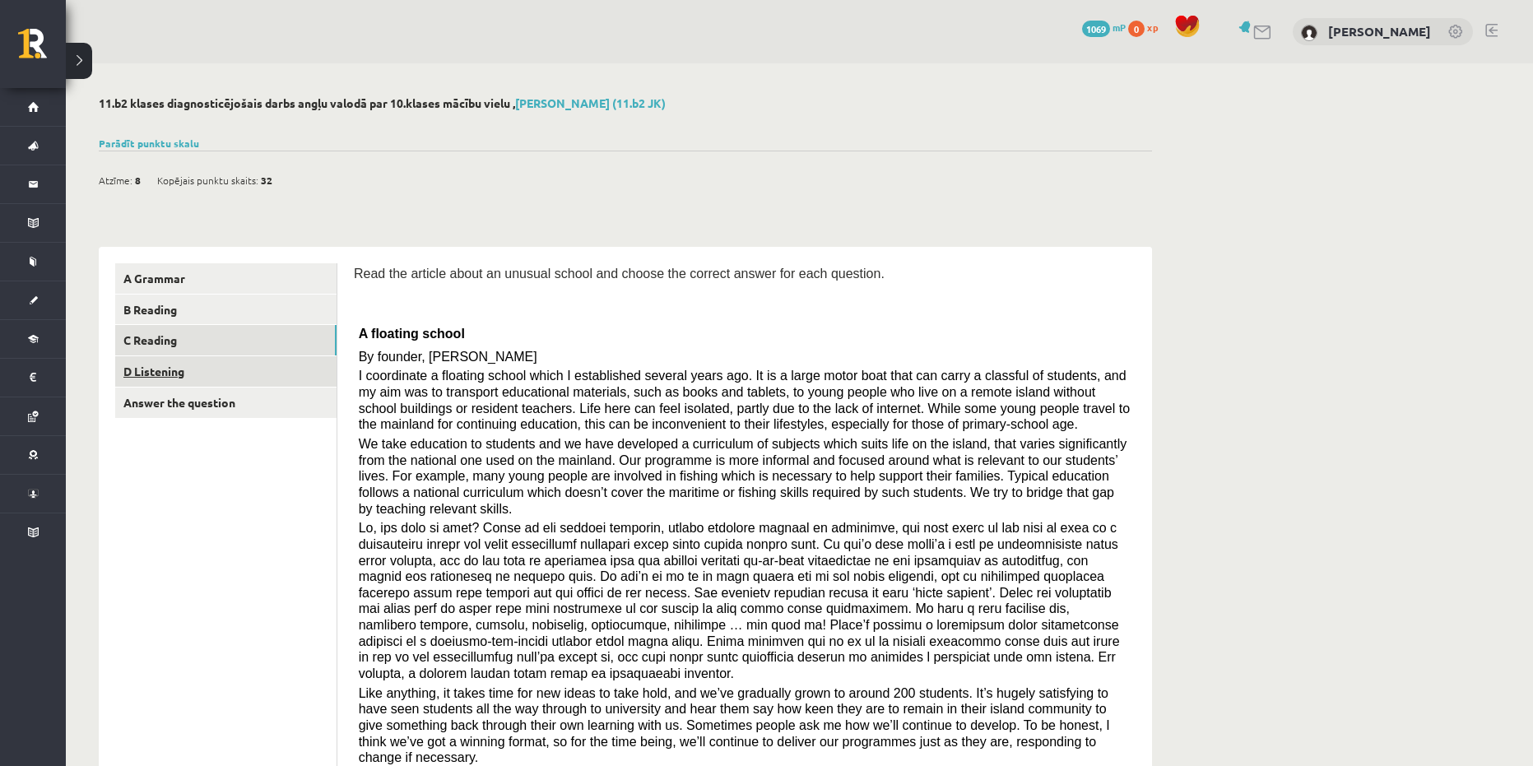
click at [240, 379] on link "D Listening" at bounding box center [225, 371] width 221 height 30
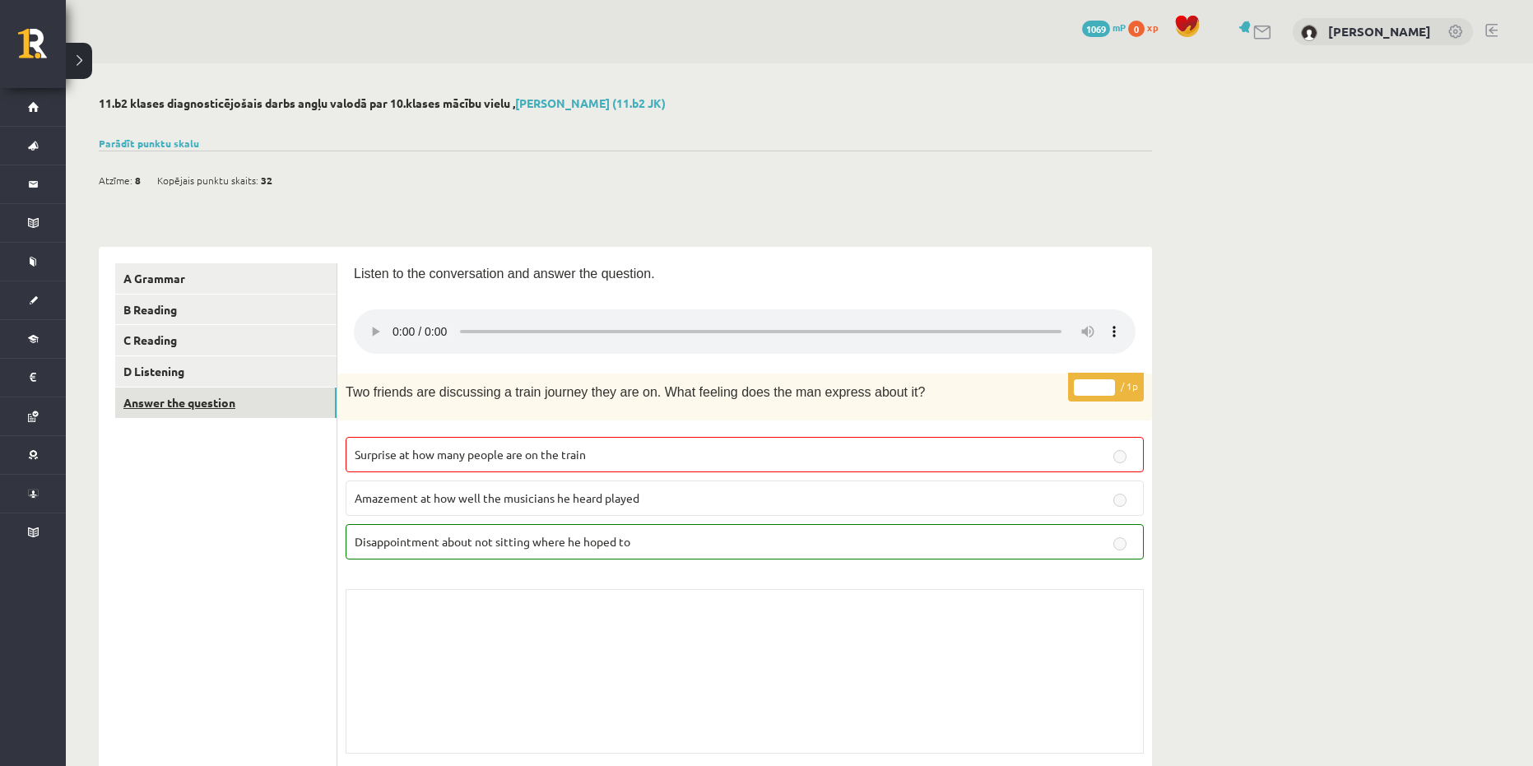
click at [281, 402] on link "Answer the question" at bounding box center [225, 402] width 221 height 30
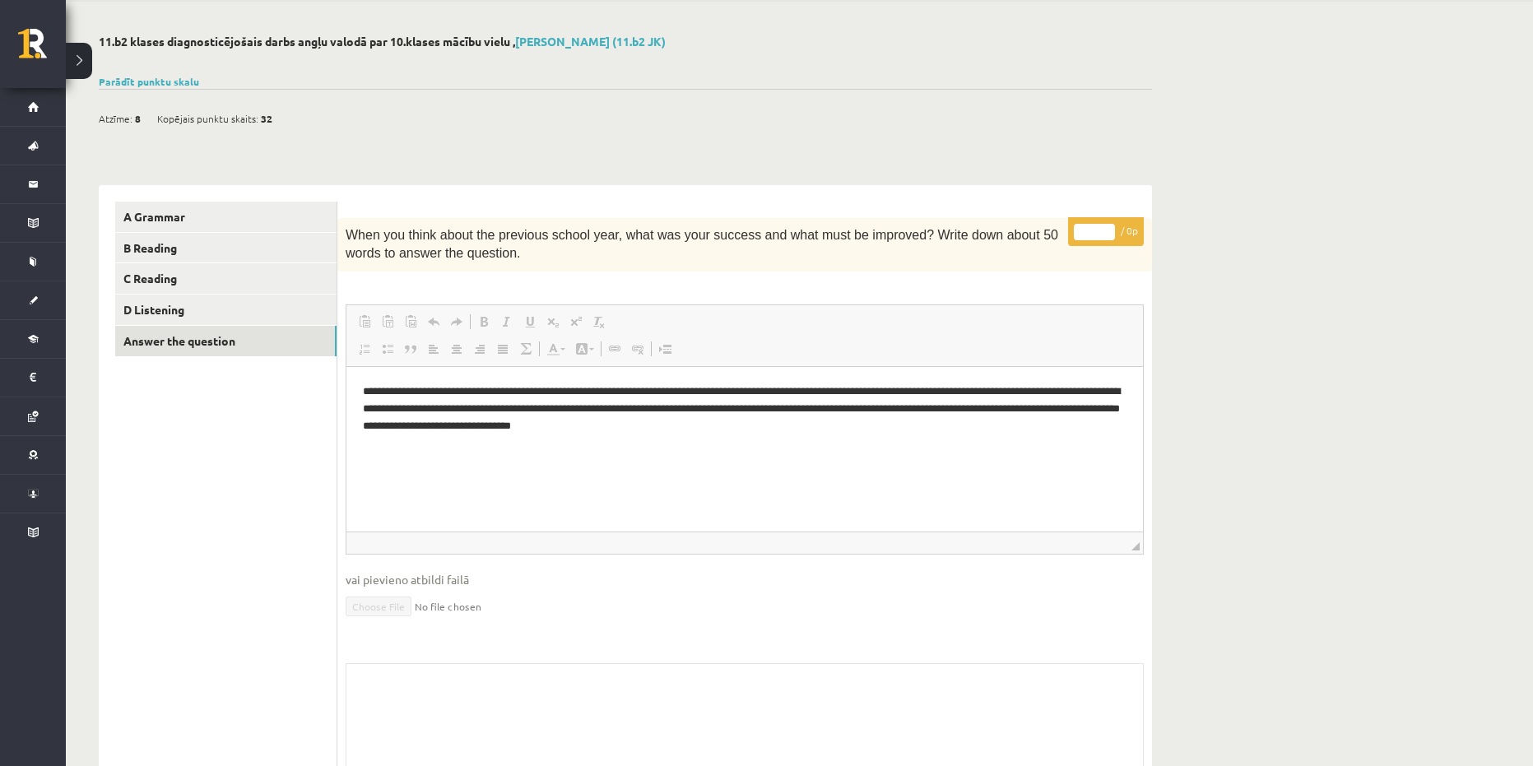
scroll to position [182, 0]
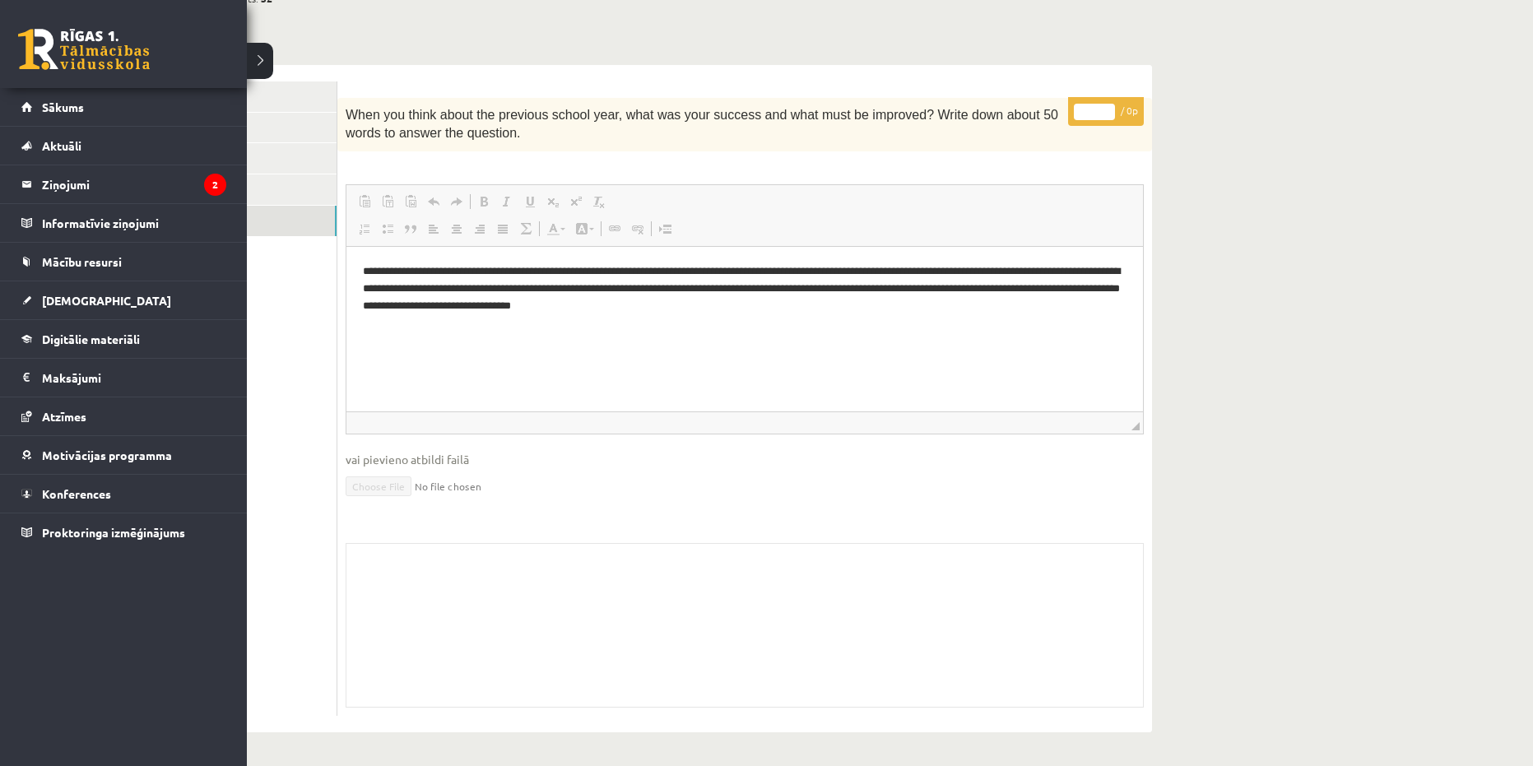
click at [84, 40] on link at bounding box center [84, 49] width 132 height 41
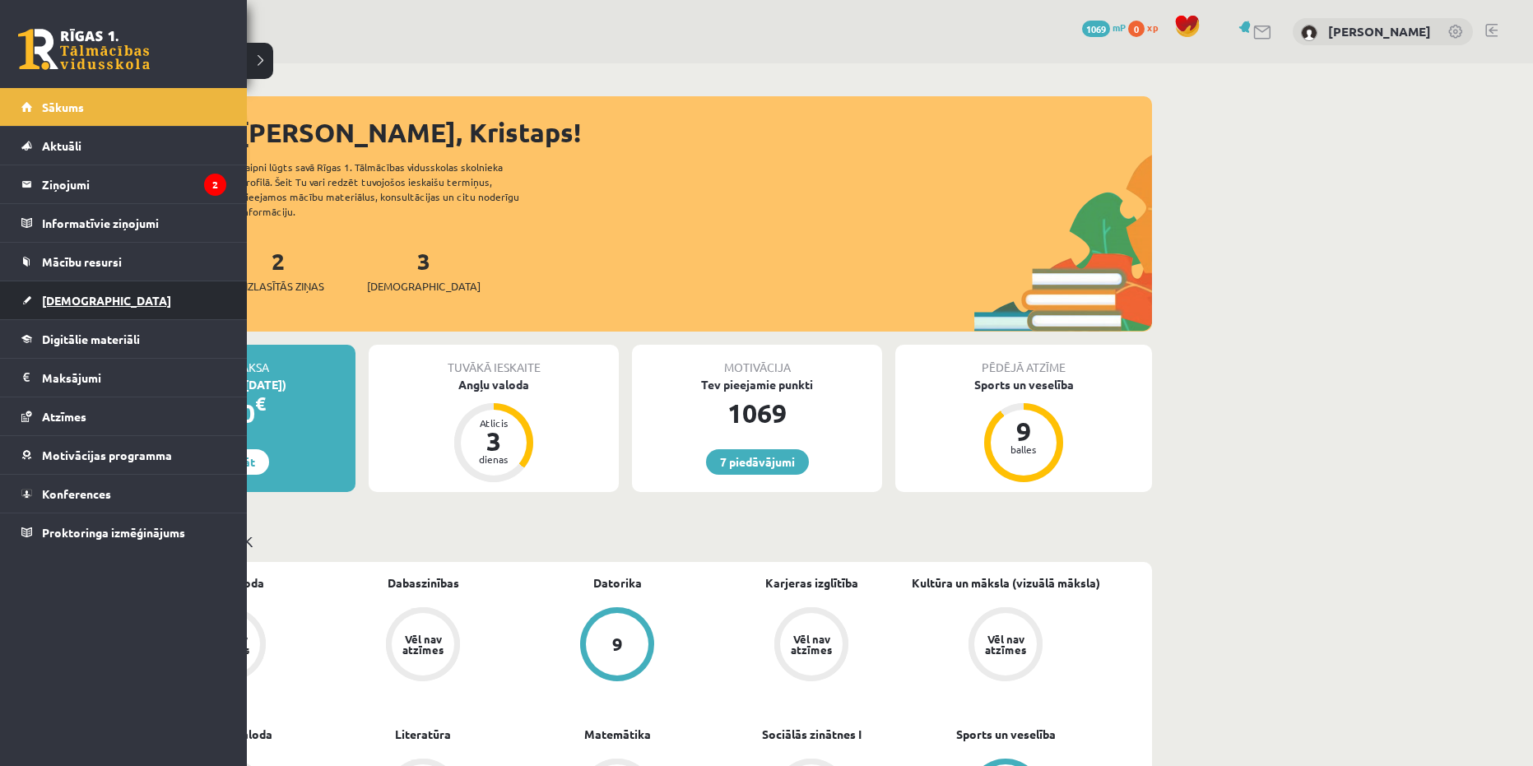
click at [100, 299] on link "[DEMOGRAPHIC_DATA]" at bounding box center [123, 300] width 205 height 38
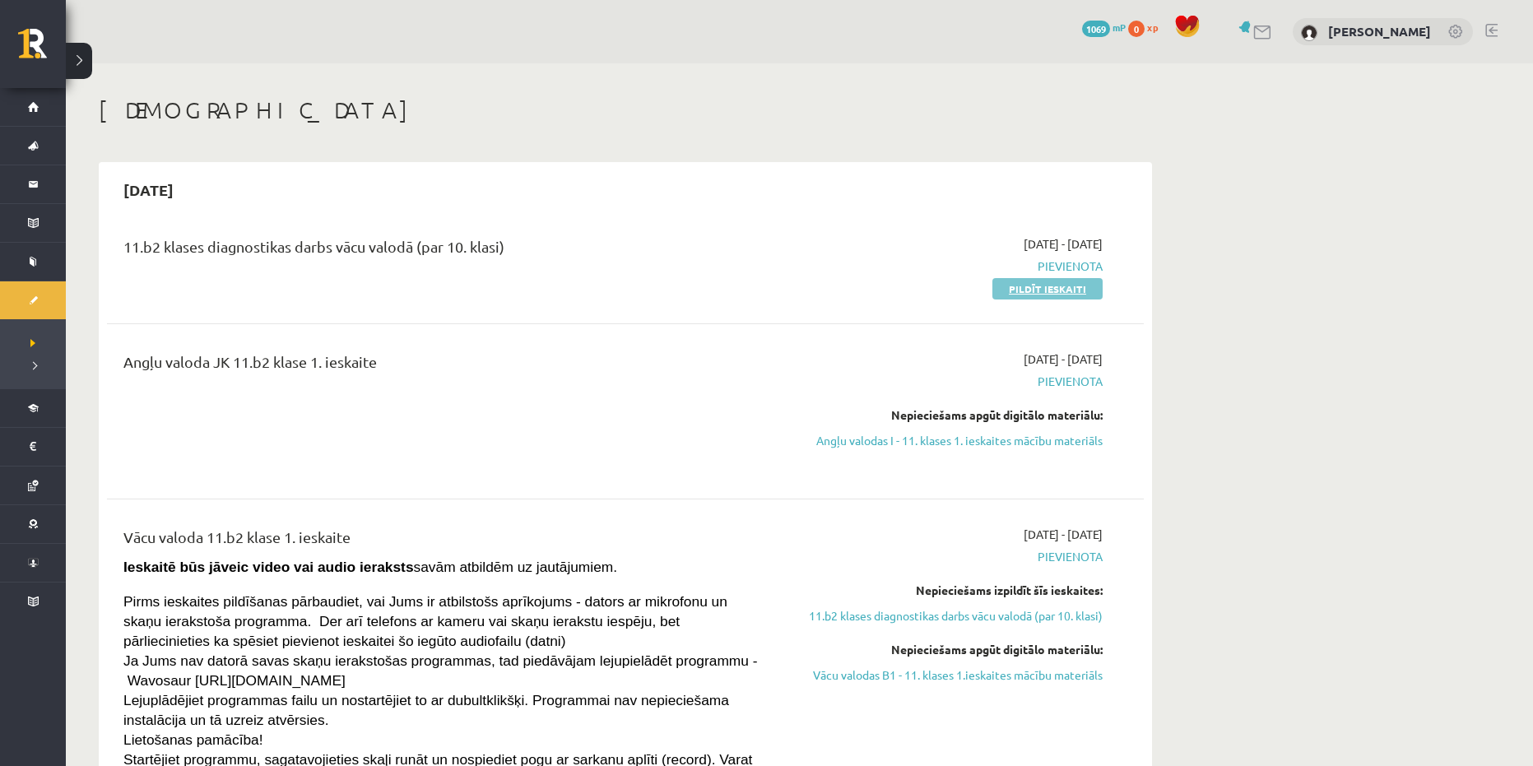
click at [1016, 288] on link "Pildīt ieskaiti" at bounding box center [1047, 288] width 110 height 21
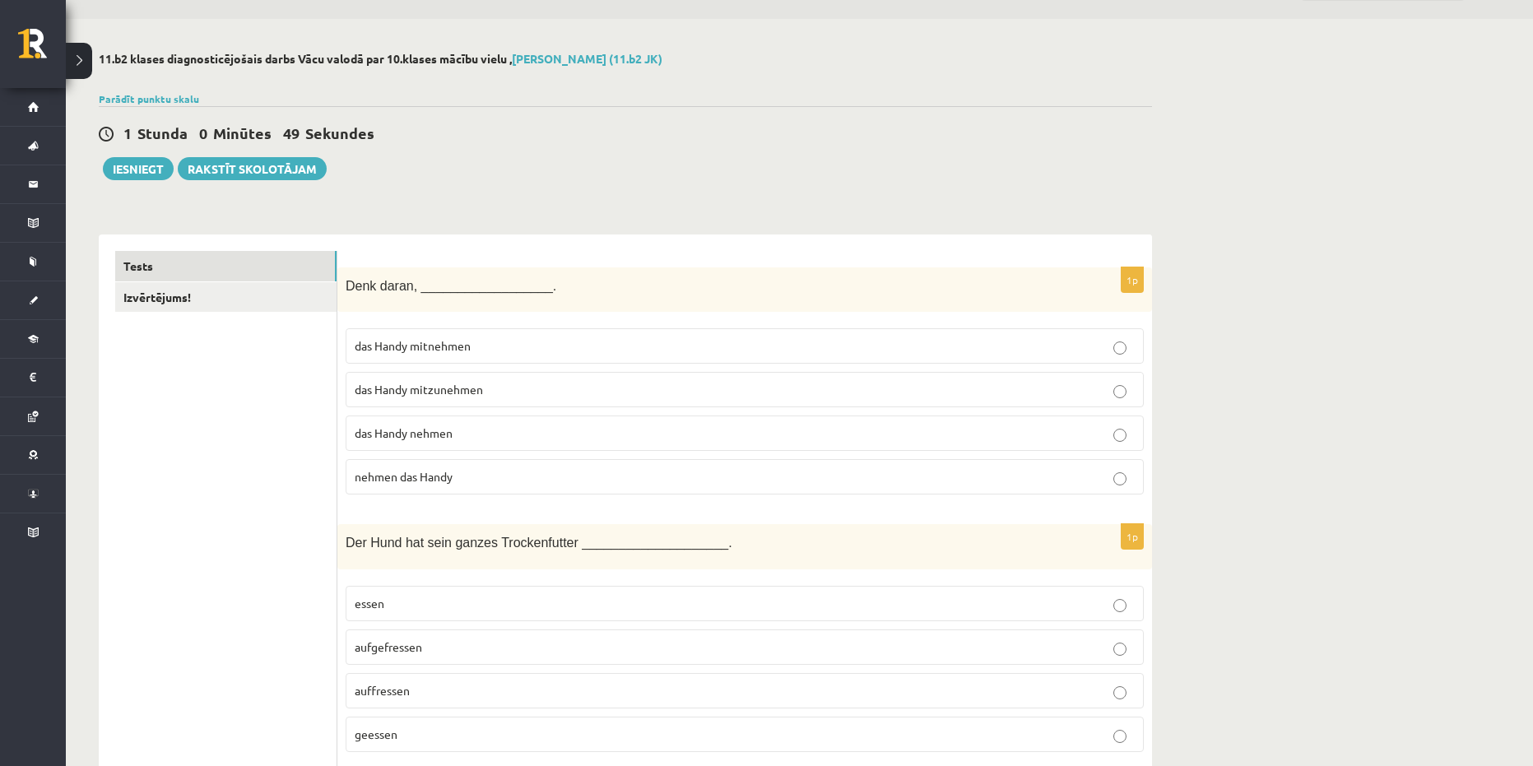
scroll to position [82, 0]
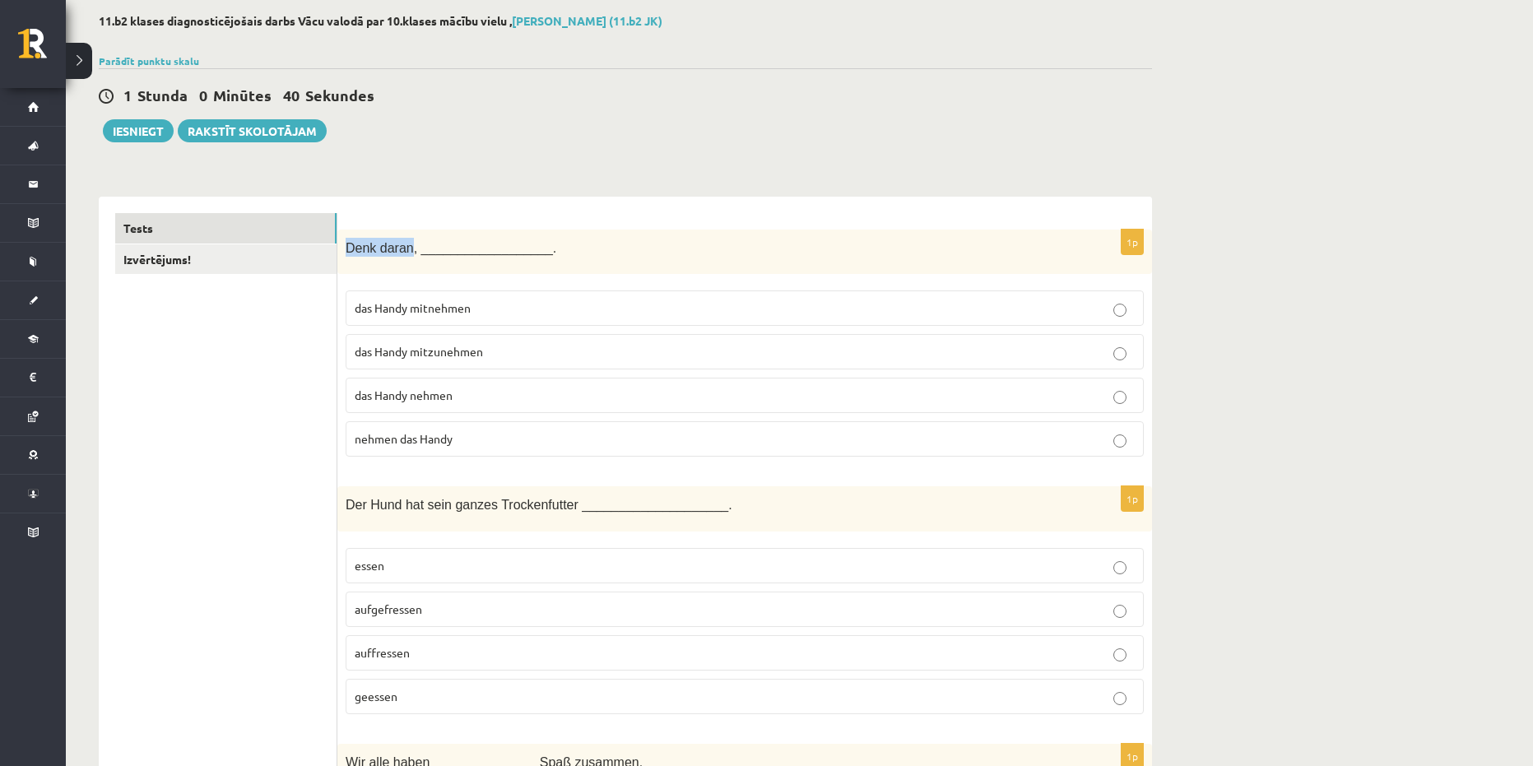
drag, startPoint x: 346, startPoint y: 253, endPoint x: 406, endPoint y: 253, distance: 59.2
click at [406, 253] on span "Denk daran, __________________." at bounding box center [451, 248] width 211 height 14
copy span "Denk daran"
click at [457, 348] on span "das Handy mitzunehmen" at bounding box center [419, 351] width 128 height 15
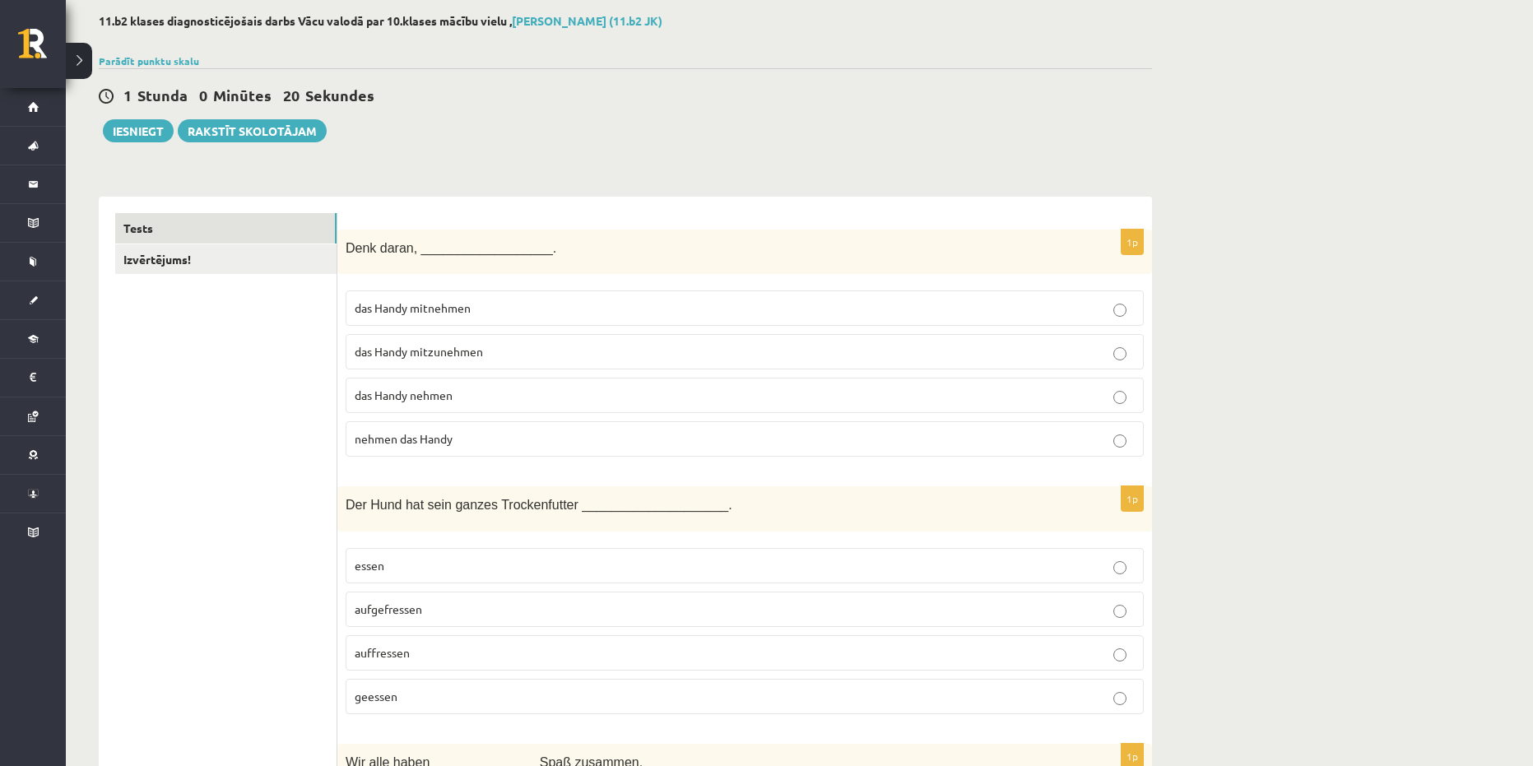
click at [457, 348] on span "das Handy mitzunehmen" at bounding box center [419, 351] width 128 height 15
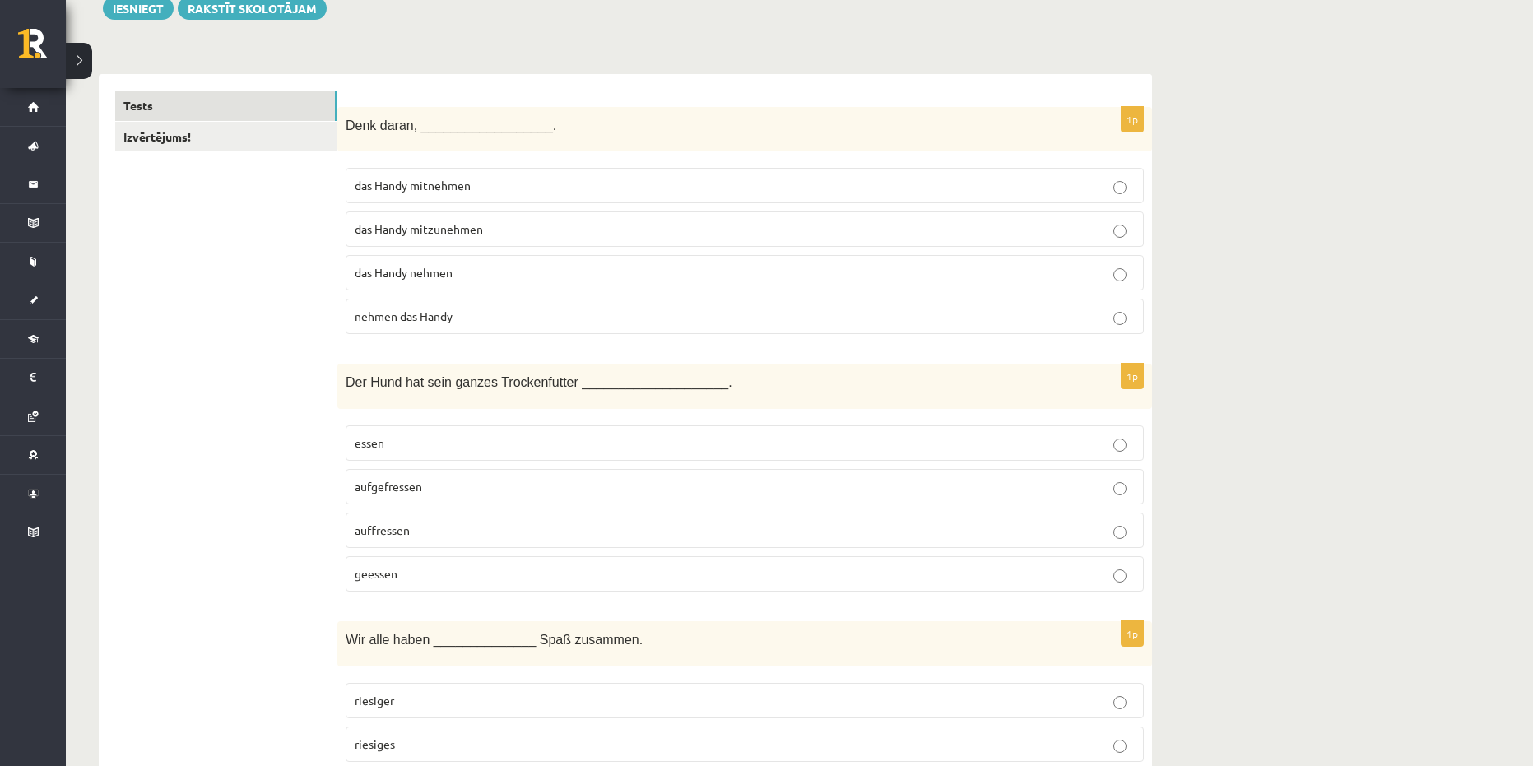
scroll to position [247, 0]
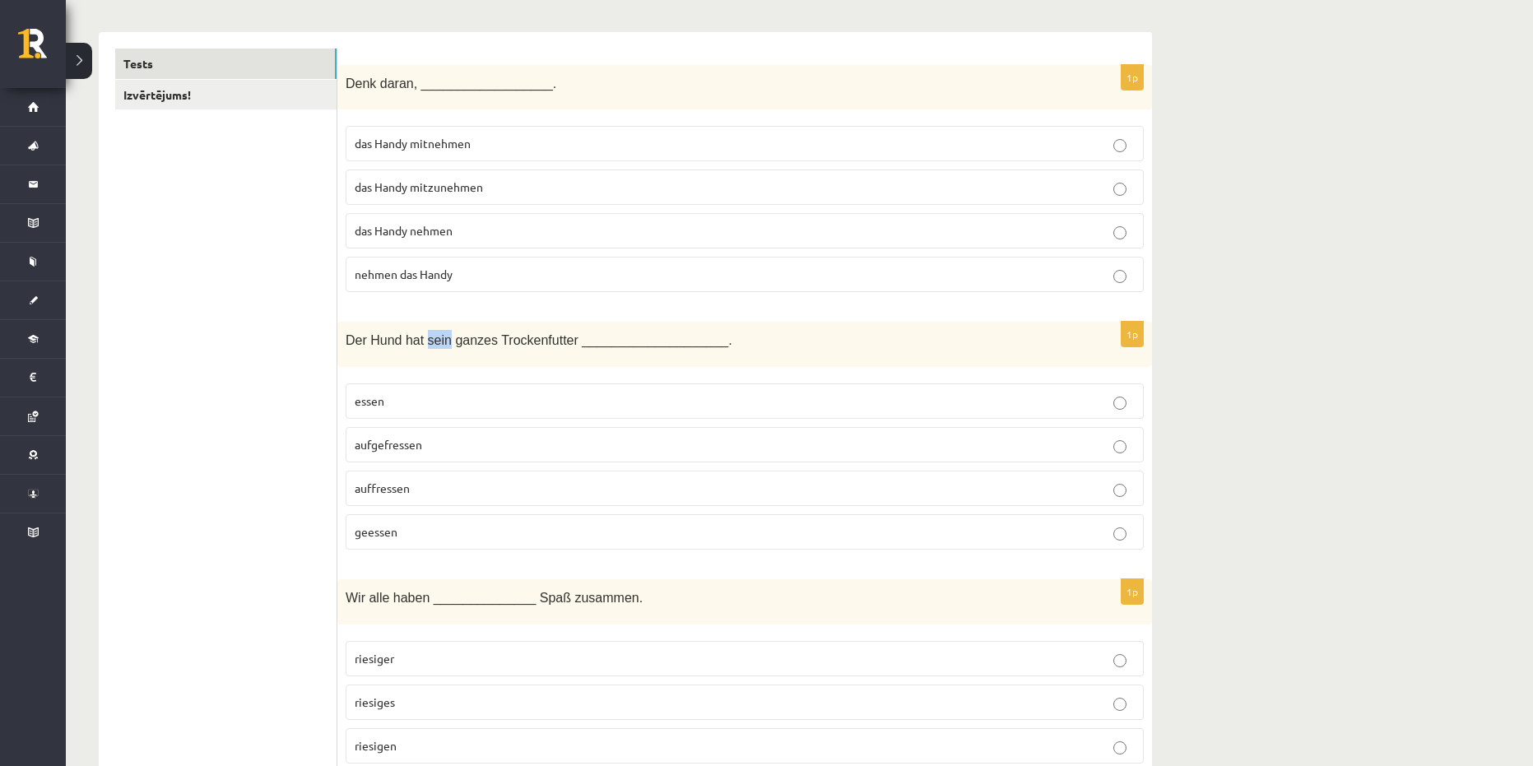
drag, startPoint x: 422, startPoint y: 337, endPoint x: 440, endPoint y: 342, distance: 18.8
click at [440, 342] on span "Der Hund hat sein ganzes Trockenfutter ____________________." at bounding box center [539, 340] width 387 height 14
copy span "sein"
click at [465, 359] on div "Der Hund hat sein ganzes Trockenfutter ____________________." at bounding box center [744, 344] width 814 height 45
drag, startPoint x: 485, startPoint y: 339, endPoint x: 554, endPoint y: 343, distance: 68.4
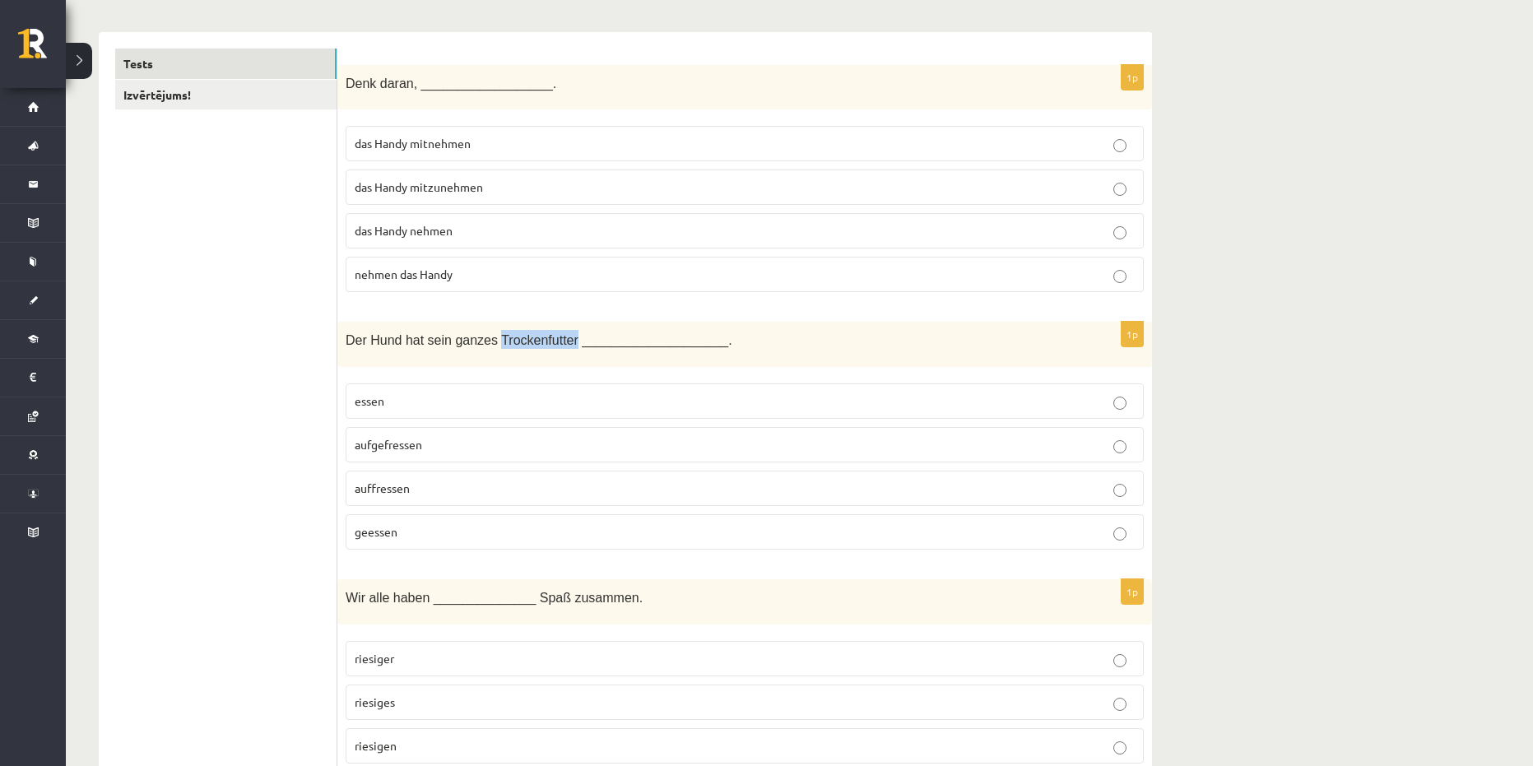
click at [554, 343] on span "Der Hund hat sein ganzes Trockenfutter ____________________." at bounding box center [539, 340] width 387 height 14
copy span "Trockenfutter"
click at [407, 536] on p "geessen" at bounding box center [745, 531] width 780 height 17
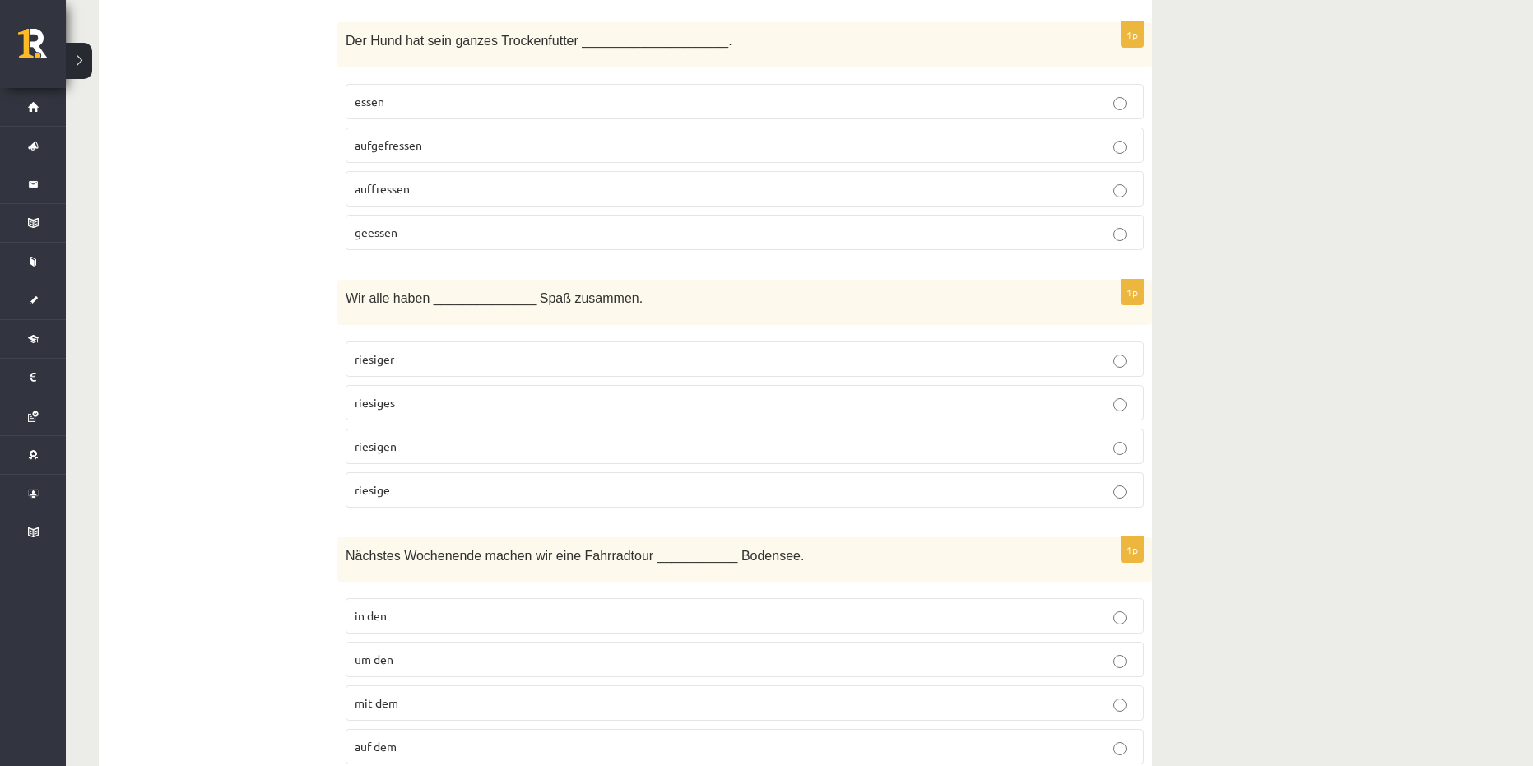
scroll to position [576, 0]
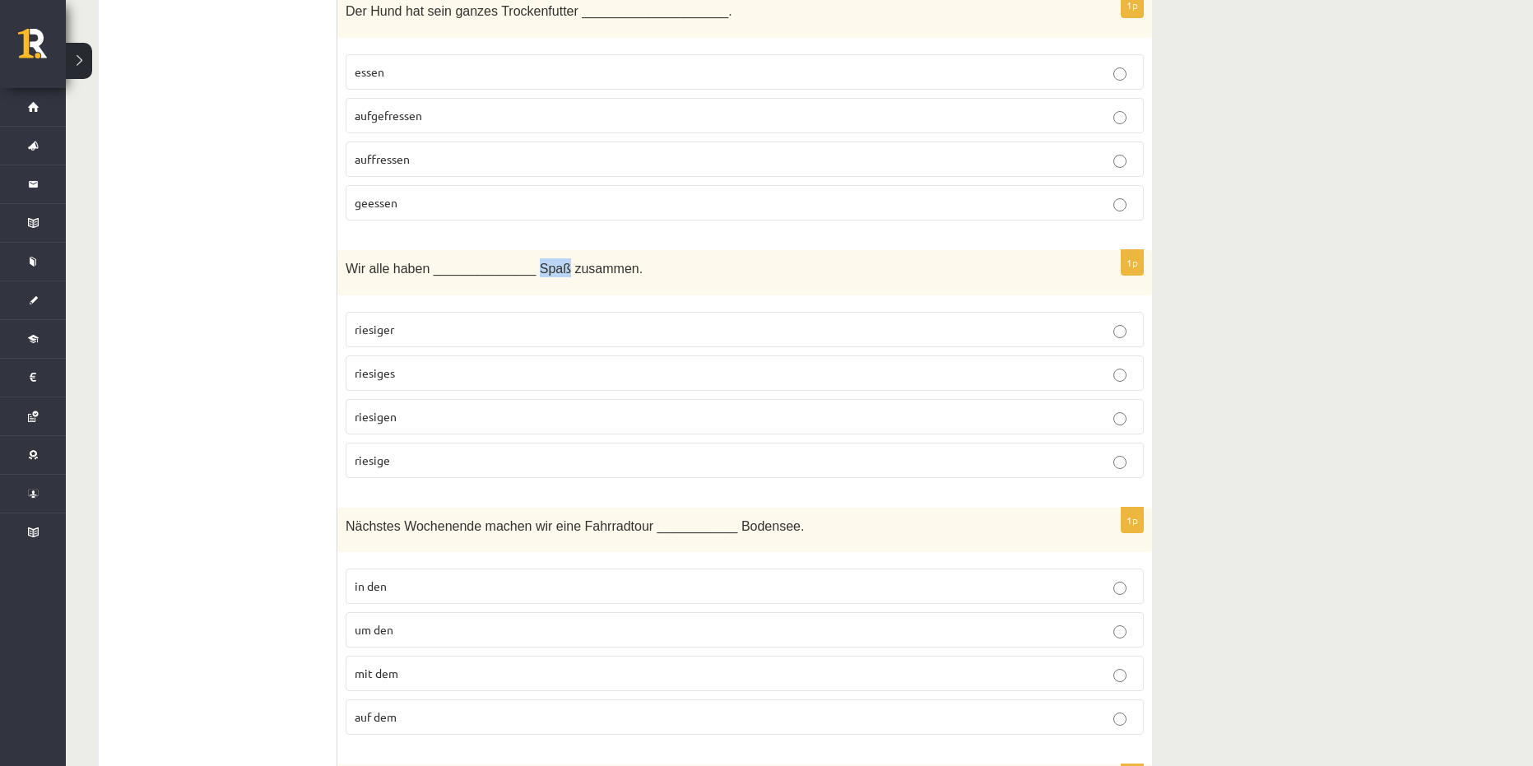
drag, startPoint x: 522, startPoint y: 267, endPoint x: 548, endPoint y: 271, distance: 26.6
click at [548, 271] on span "Wir alle haben ______________ Spaß zusammen." at bounding box center [494, 269] width 297 height 14
copy span "Spaß"
click at [396, 418] on span "riesigen" at bounding box center [376, 416] width 42 height 15
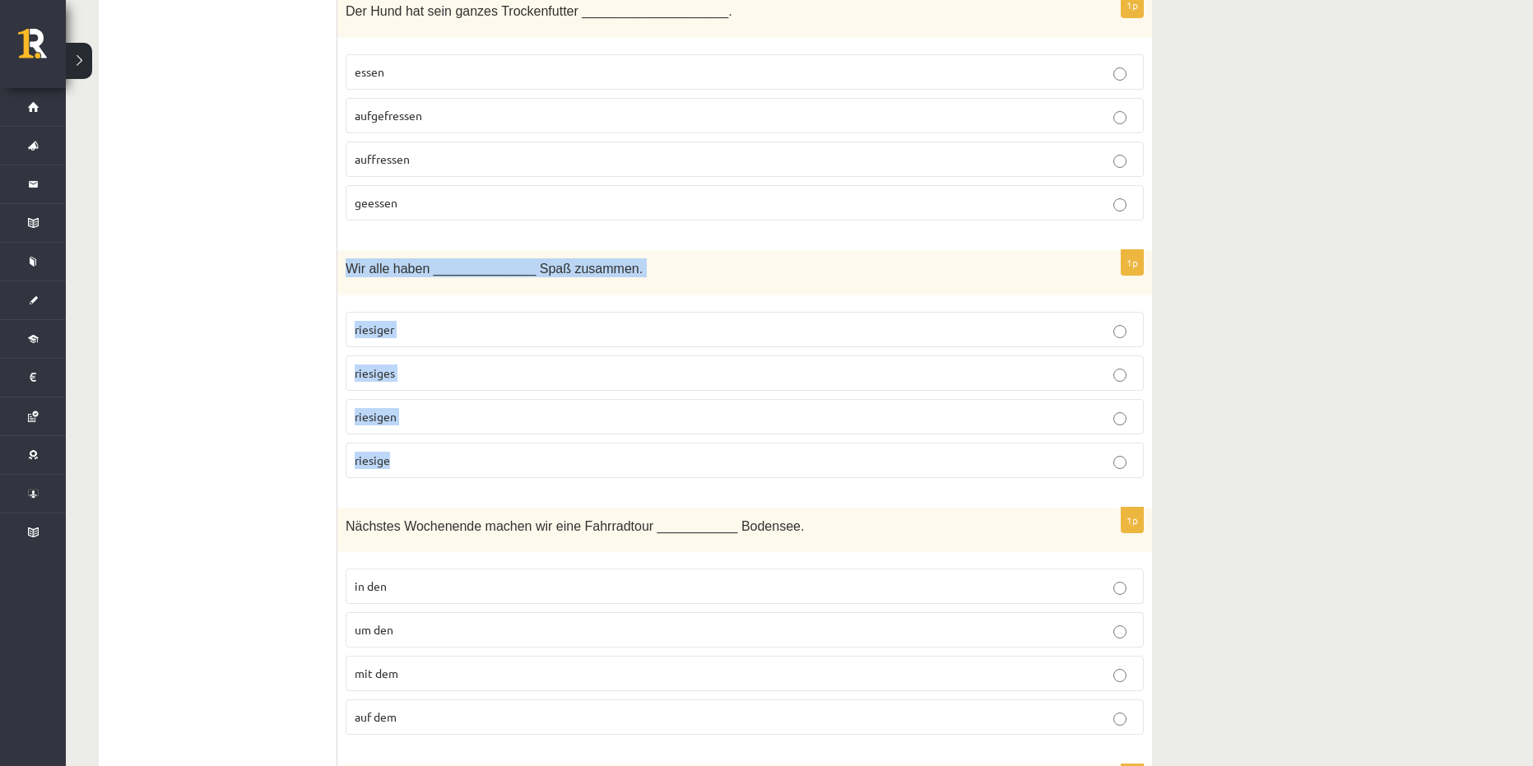
drag, startPoint x: 342, startPoint y: 261, endPoint x: 594, endPoint y: 459, distance: 320.4
click at [594, 459] on div "1p Wir alle haben ______________ Spaß zusammen. riesiger riesiges riesigen ries…" at bounding box center [744, 370] width 814 height 241
copy div "Wir alle haben ______________ Spaß zusammen. riesiger riesiges riesigen riesige"
click at [410, 419] on p "riesigen" at bounding box center [745, 416] width 780 height 17
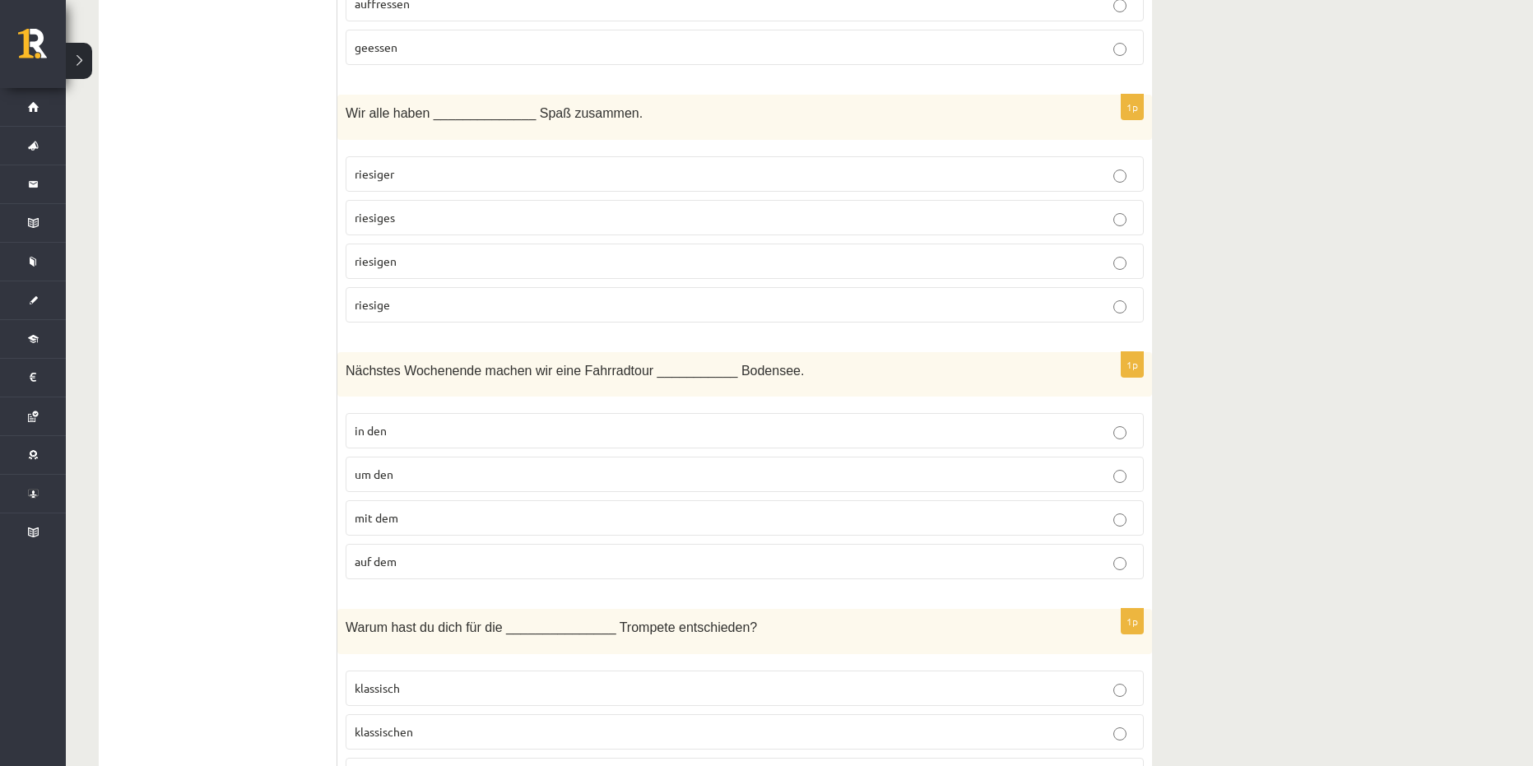
scroll to position [740, 0]
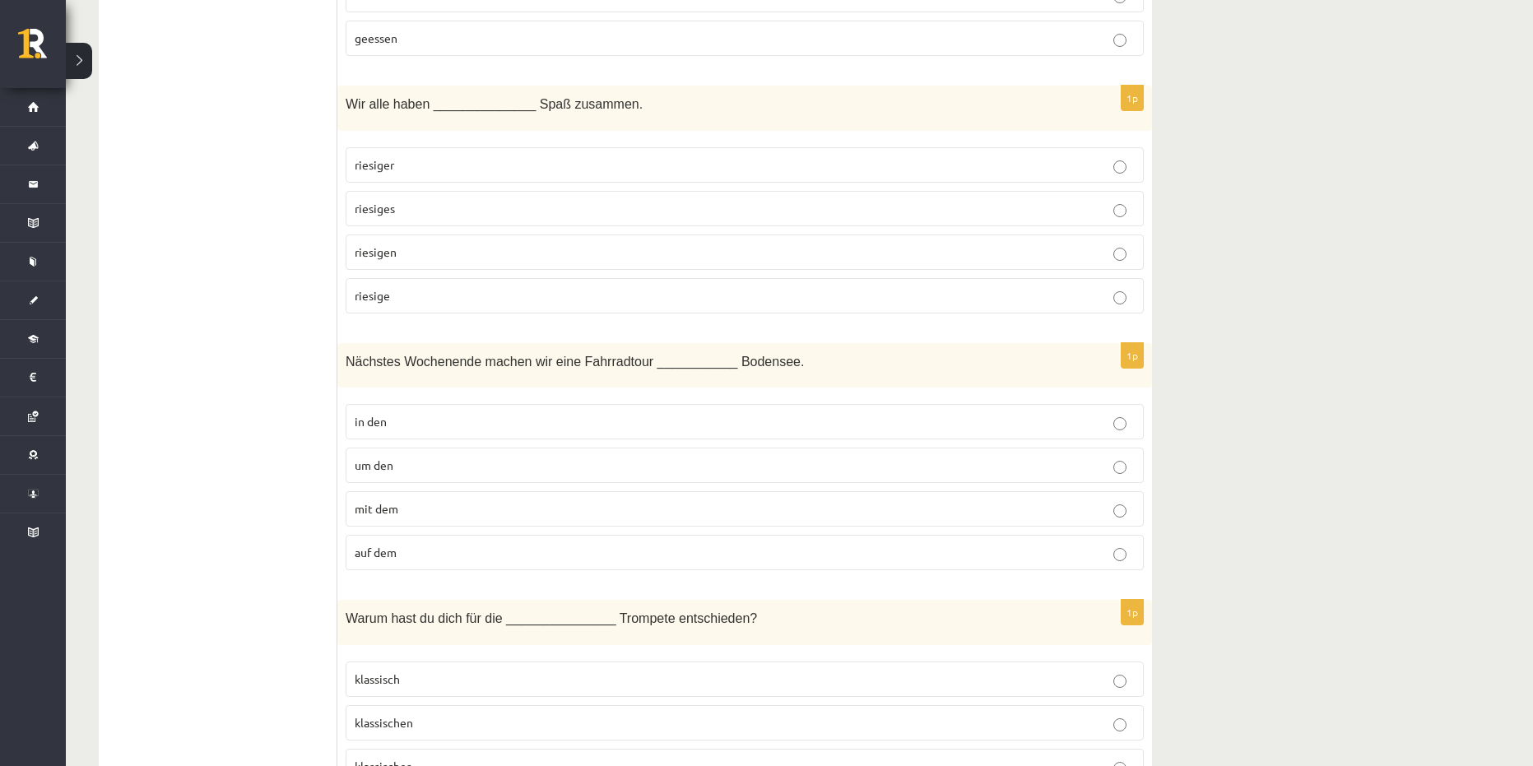
click at [440, 426] on p "in den" at bounding box center [745, 421] width 780 height 17
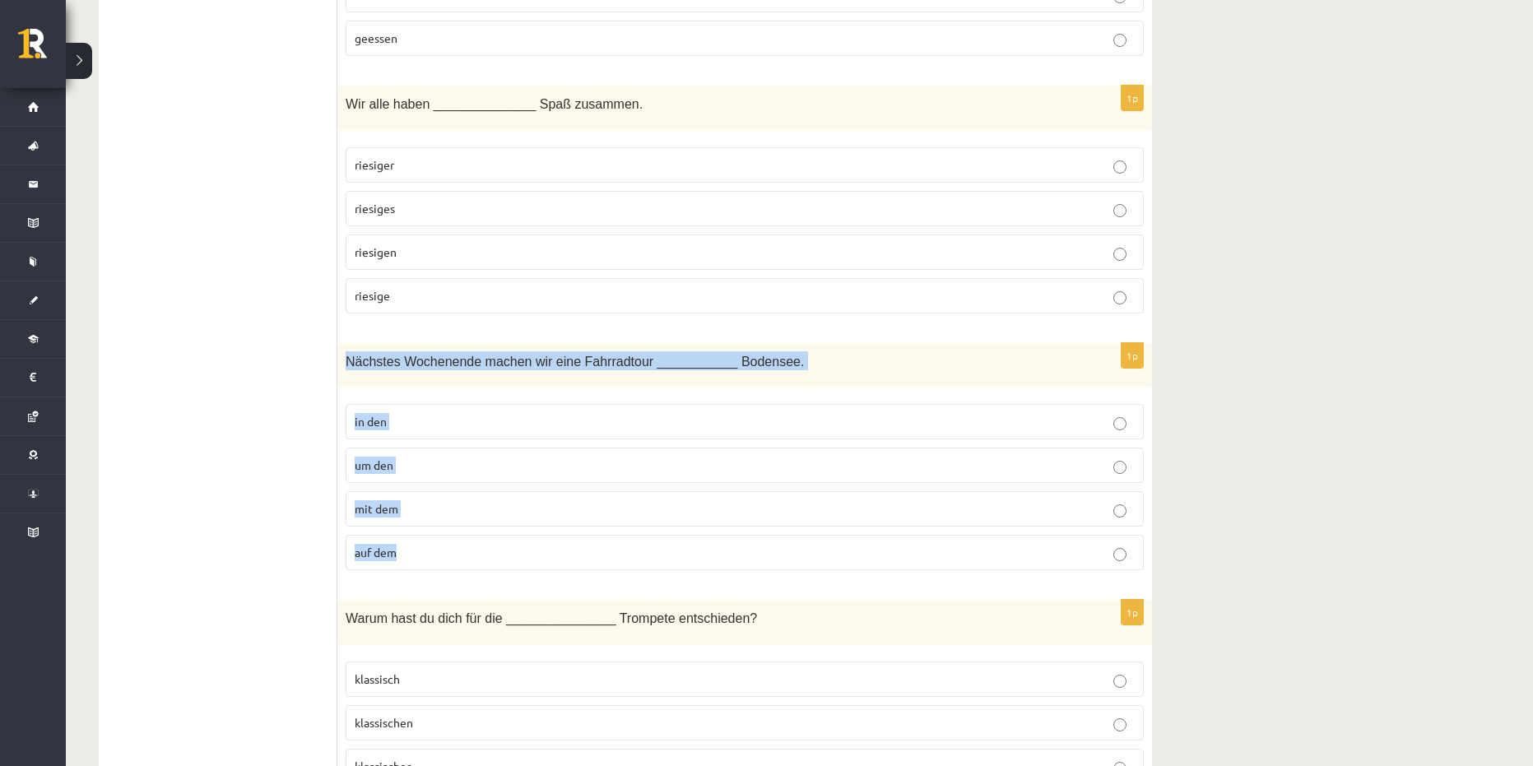
drag, startPoint x: 339, startPoint y: 358, endPoint x: 568, endPoint y: 545, distance: 295.8
click at [568, 545] on div "1p Nächstes Wochenende machen wir eine Fahrradtour ___________ Bodensee. in den…" at bounding box center [744, 463] width 814 height 241
copy div "Nächstes Wochenende machen wir eine Fahrradtour ___________ Bodensee. in den um…"
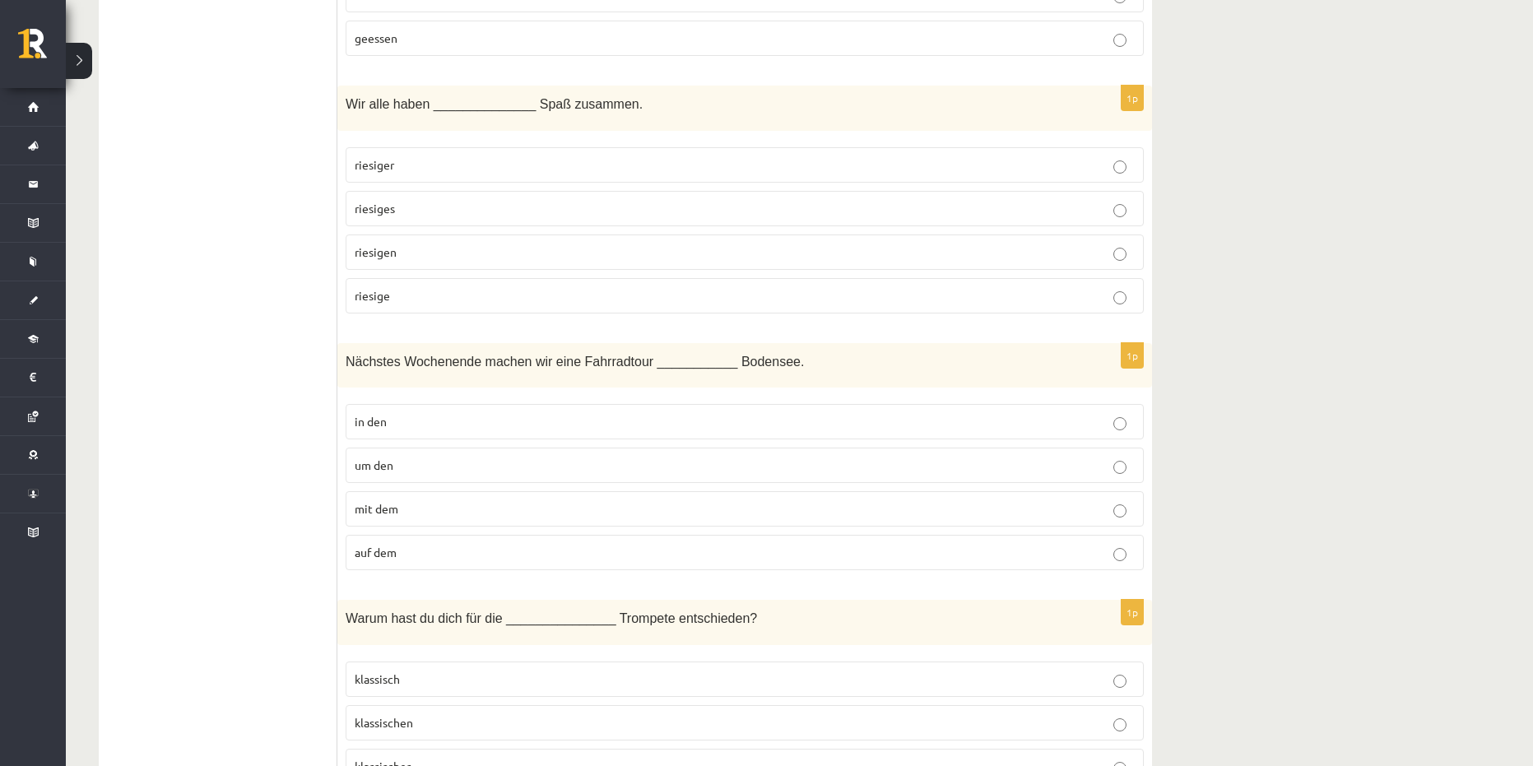
click at [419, 465] on p "um den" at bounding box center [745, 465] width 780 height 17
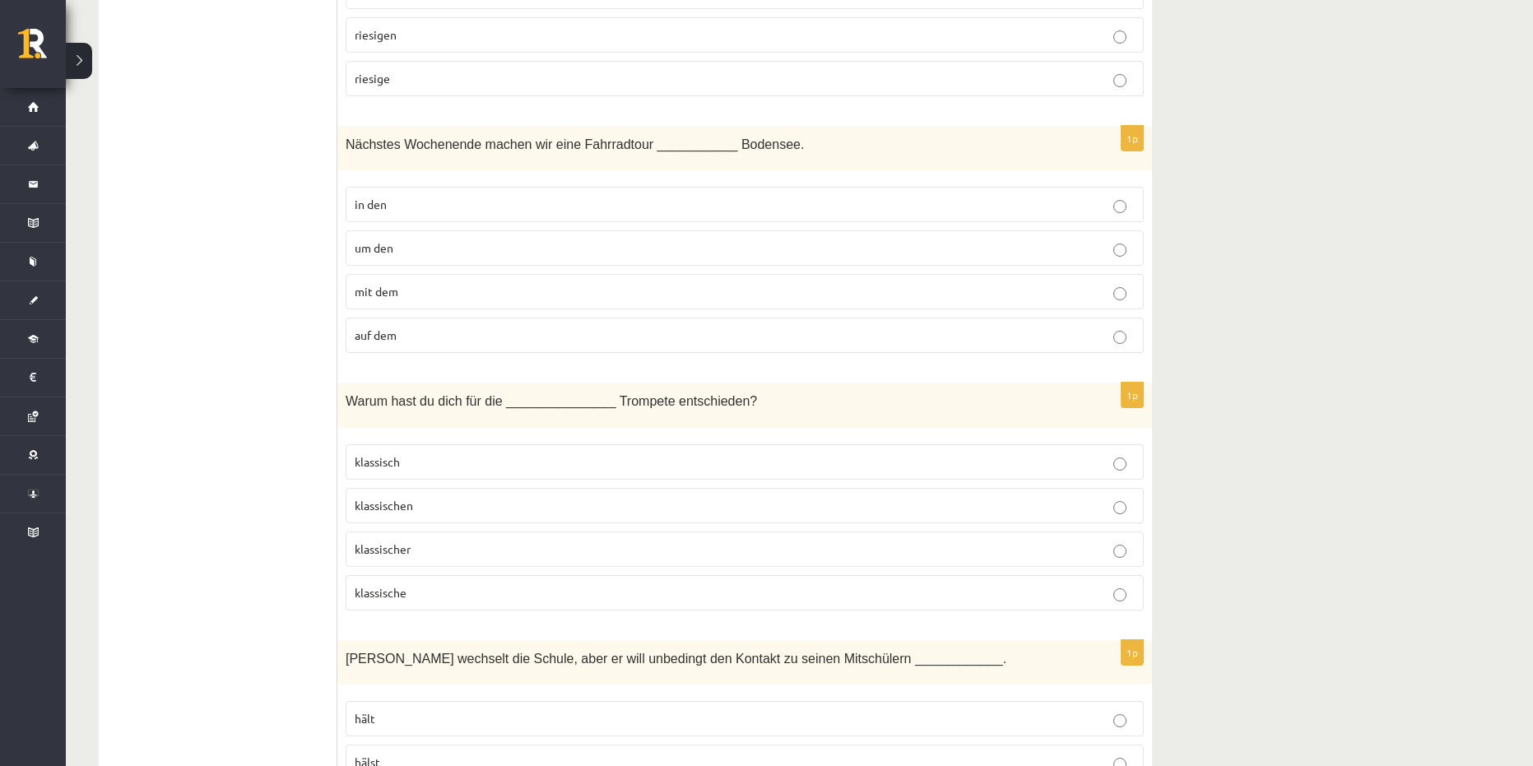
scroll to position [987, 0]
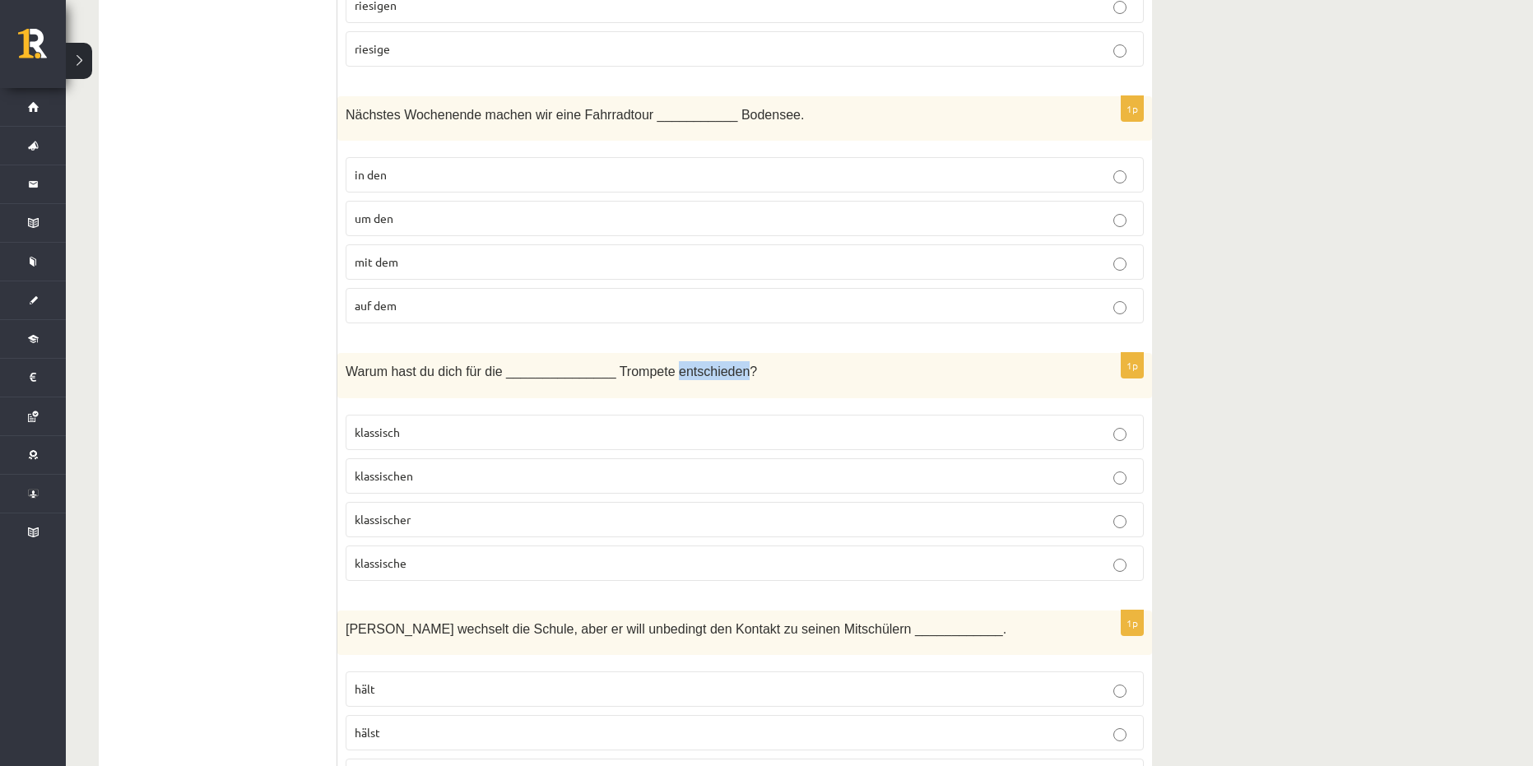
drag, startPoint x: 651, startPoint y: 369, endPoint x: 715, endPoint y: 382, distance: 65.3
click at [715, 382] on div "Warum hast du dich für die _______________ Trompete entschieden?" at bounding box center [744, 375] width 814 height 45
copy span "entschieden"
click at [429, 568] on p "klassische" at bounding box center [745, 562] width 780 height 17
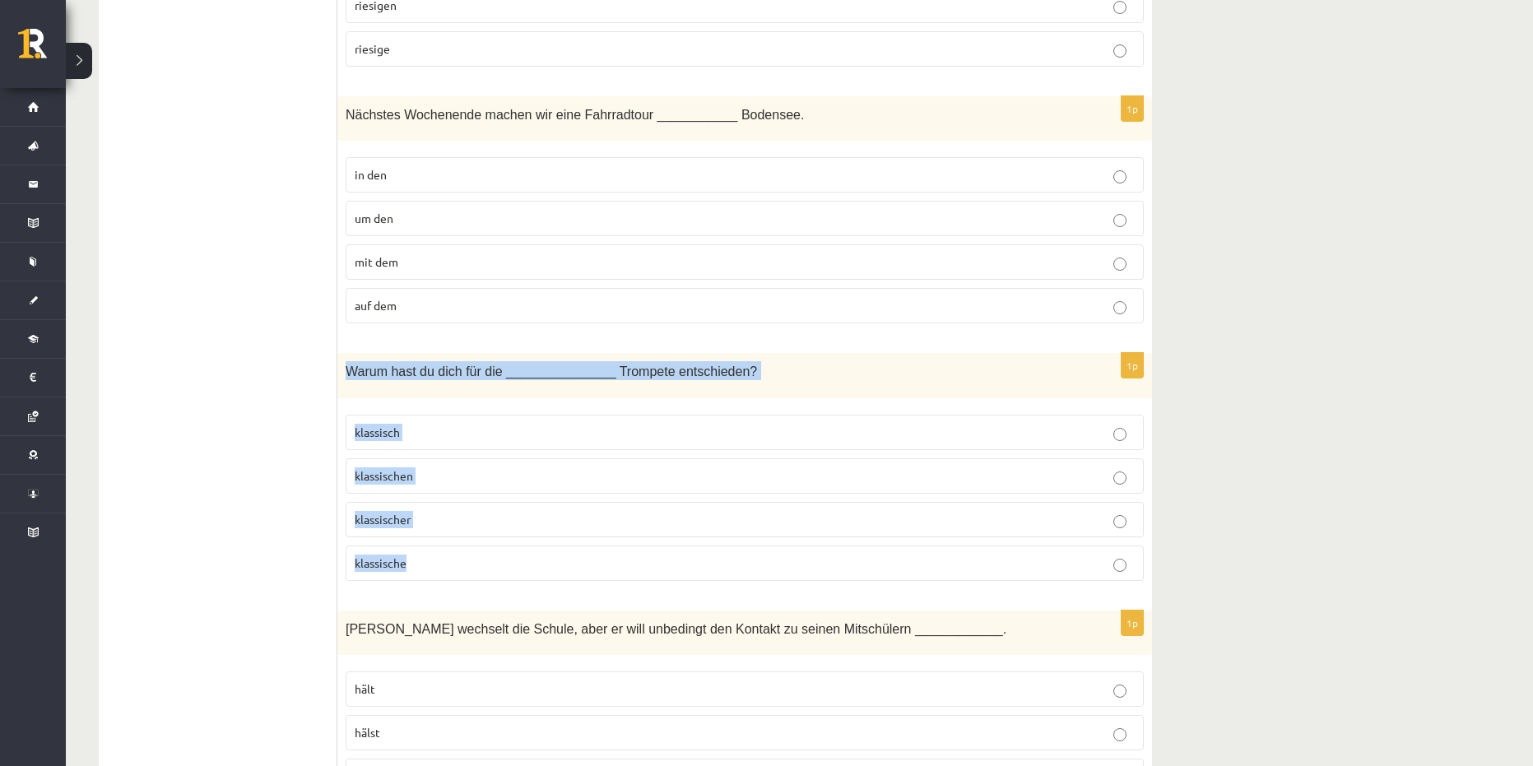
drag, startPoint x: 338, startPoint y: 364, endPoint x: 540, endPoint y: 580, distance: 295.7
click at [540, 580] on div "1p Warum hast du dich für die _______________ Trompete entschieden? klassisch k…" at bounding box center [744, 473] width 814 height 241
copy div "Warum hast du dich für die _______________ Trompete entschieden? klassisch klas…"
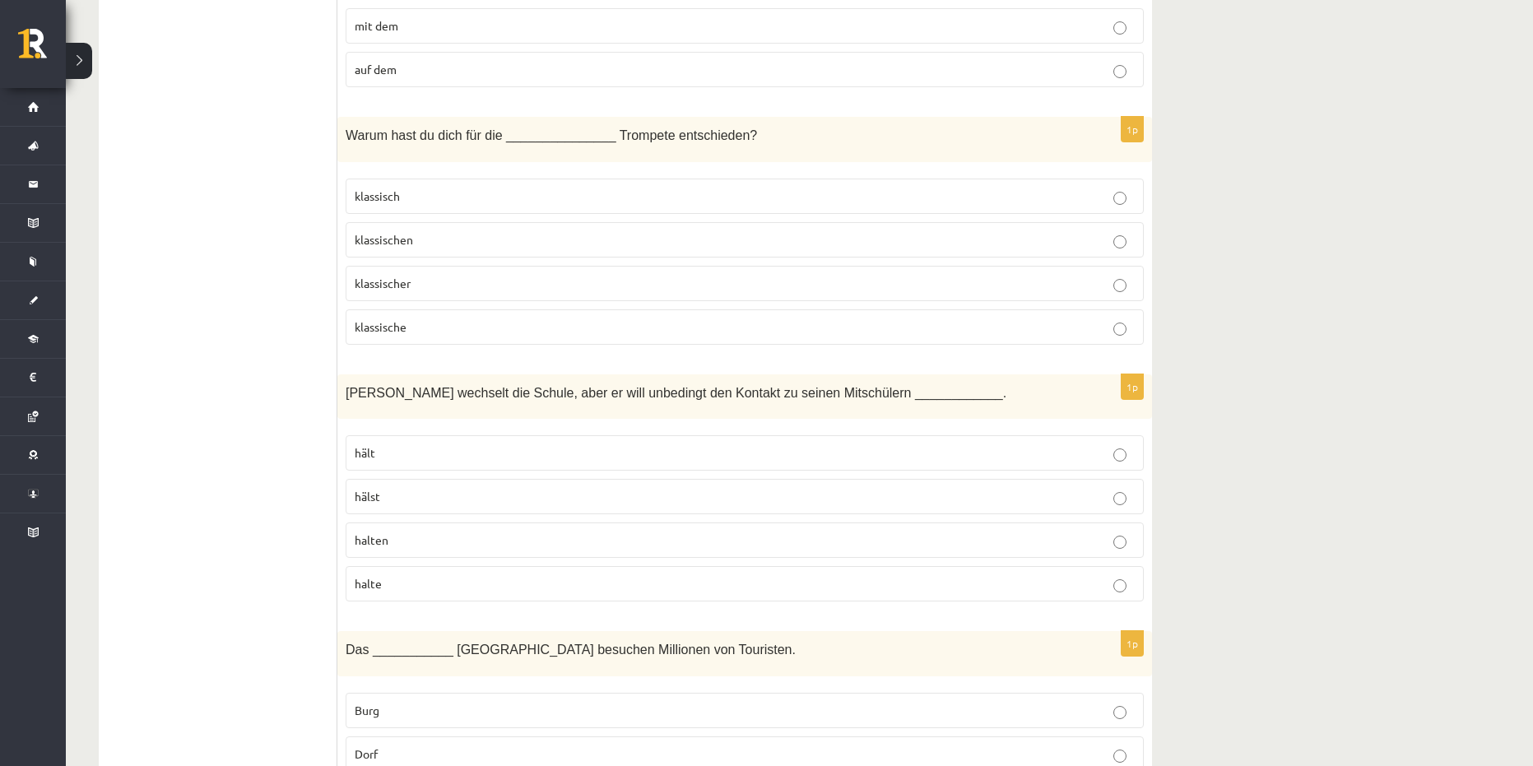
scroll to position [1234, 0]
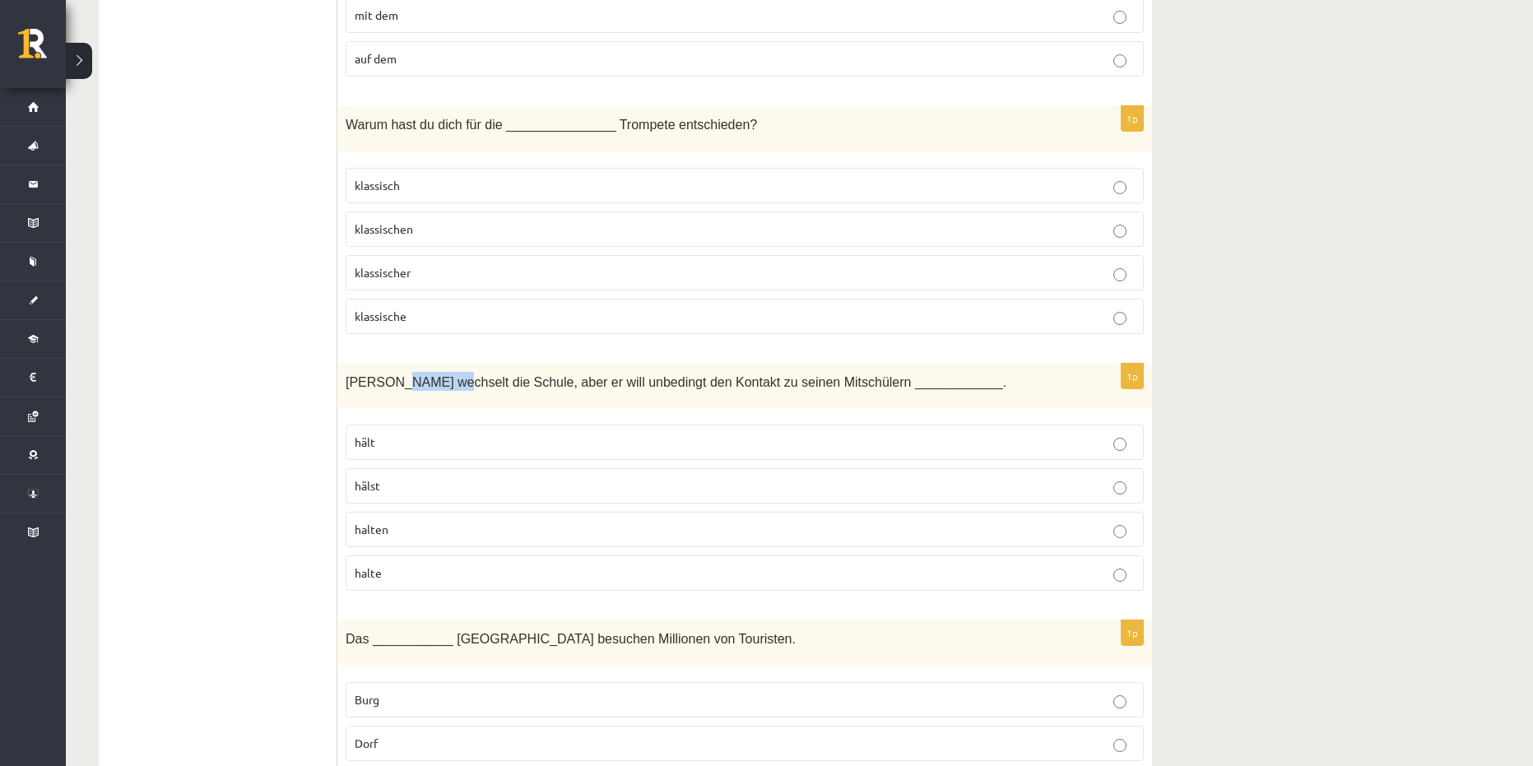
drag, startPoint x: 395, startPoint y: 382, endPoint x: 438, endPoint y: 384, distance: 42.9
click at [438, 384] on span "Mathias wechselt die Schule, aber er will unbedingt den Kontakt zu seinen Mitsc…" at bounding box center [676, 382] width 661 height 14
copy span "wechselt"
click at [707, 384] on span "Mathias wechselt die Schule, aber er will unbedingt den Kontakt zu seinen Mitsc…" at bounding box center [676, 382] width 661 height 14
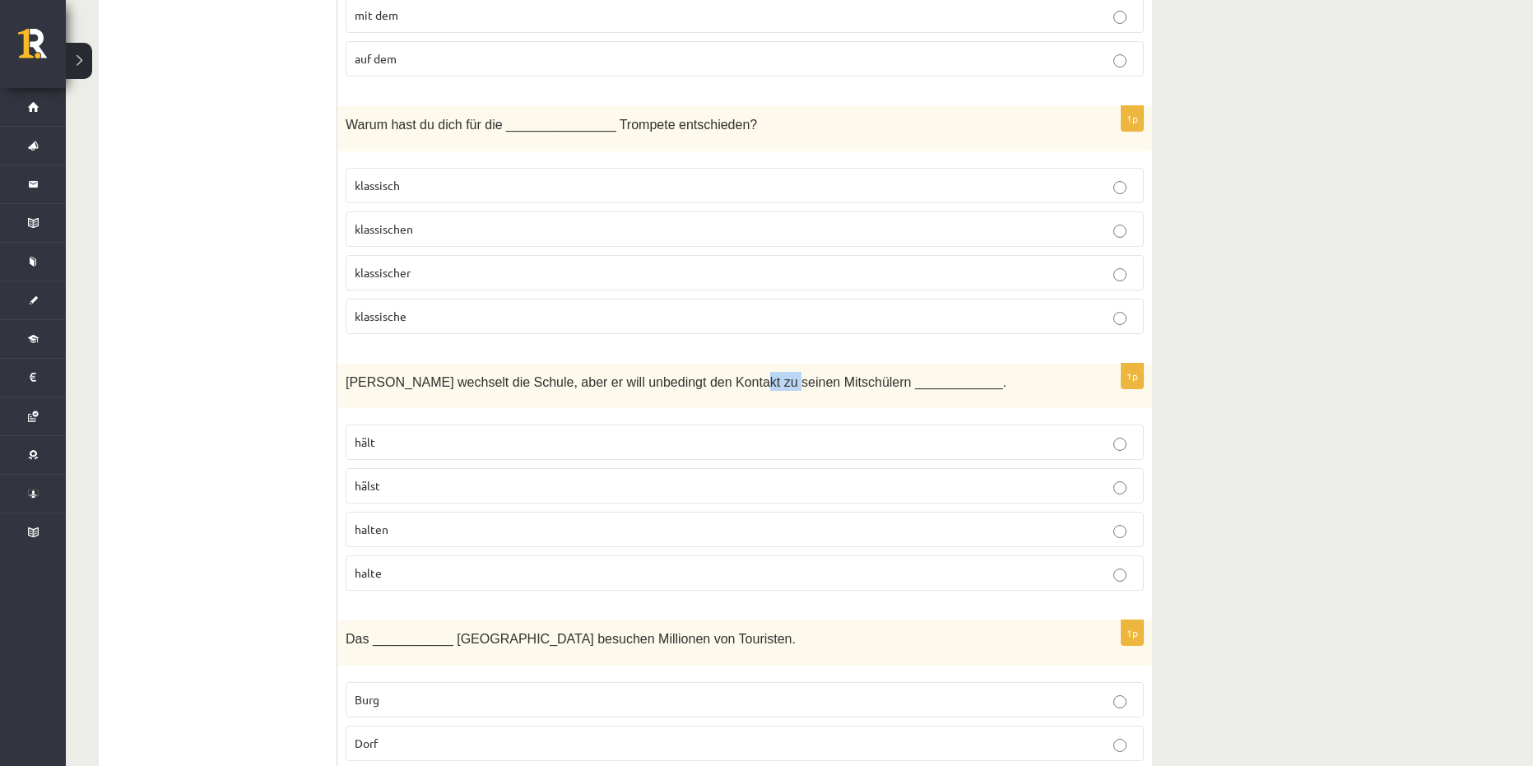
drag, startPoint x: 707, startPoint y: 384, endPoint x: 739, endPoint y: 385, distance: 32.1
click at [739, 385] on span "Mathias wechselt die Schule, aber er will unbedingt den Kontakt zu seinen Mitsc…" at bounding box center [676, 382] width 661 height 14
copy span "seinen"
drag, startPoint x: 174, startPoint y: 424, endPoint x: 190, endPoint y: 424, distance: 16.5
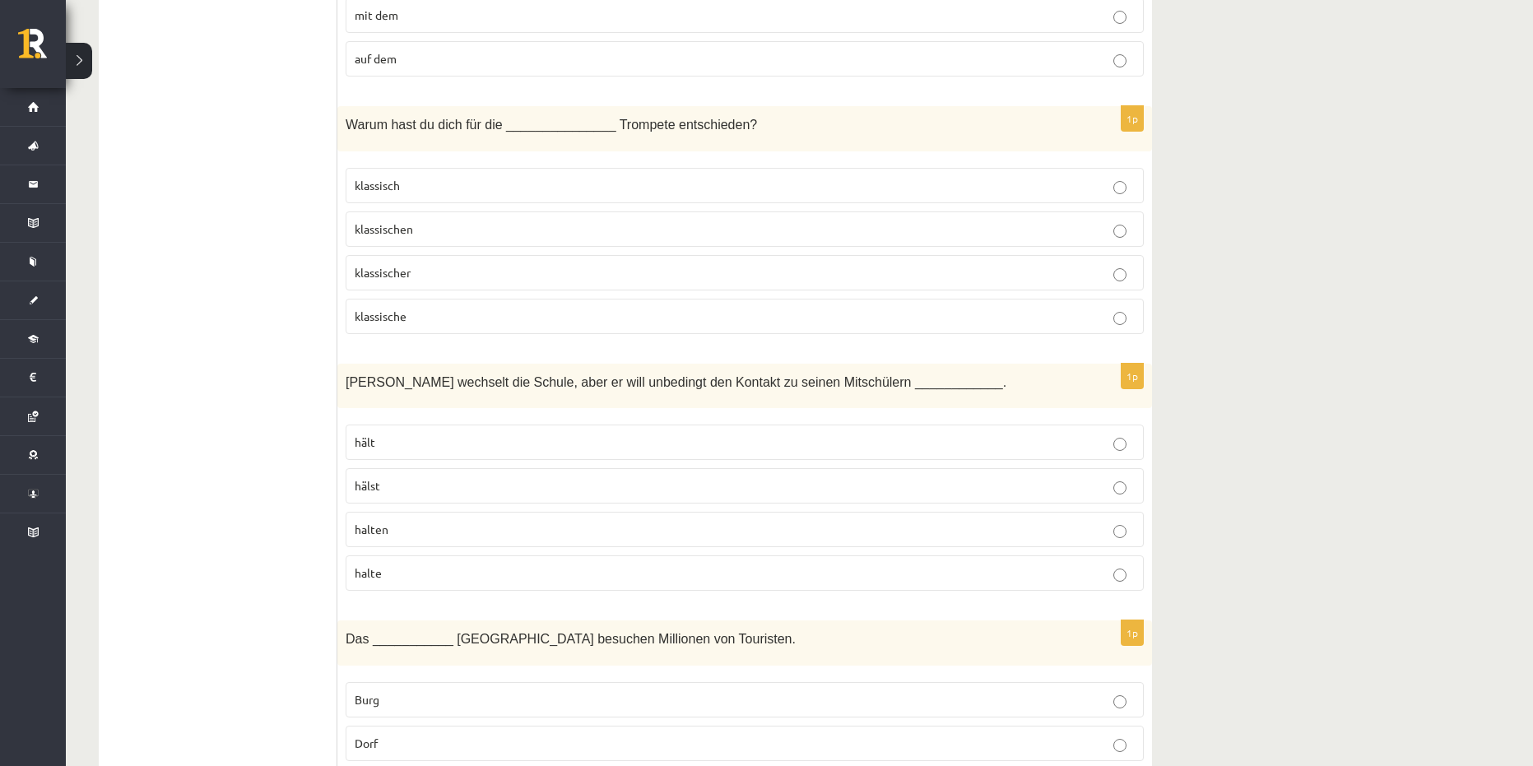
click at [454, 522] on p "halten" at bounding box center [745, 529] width 780 height 17
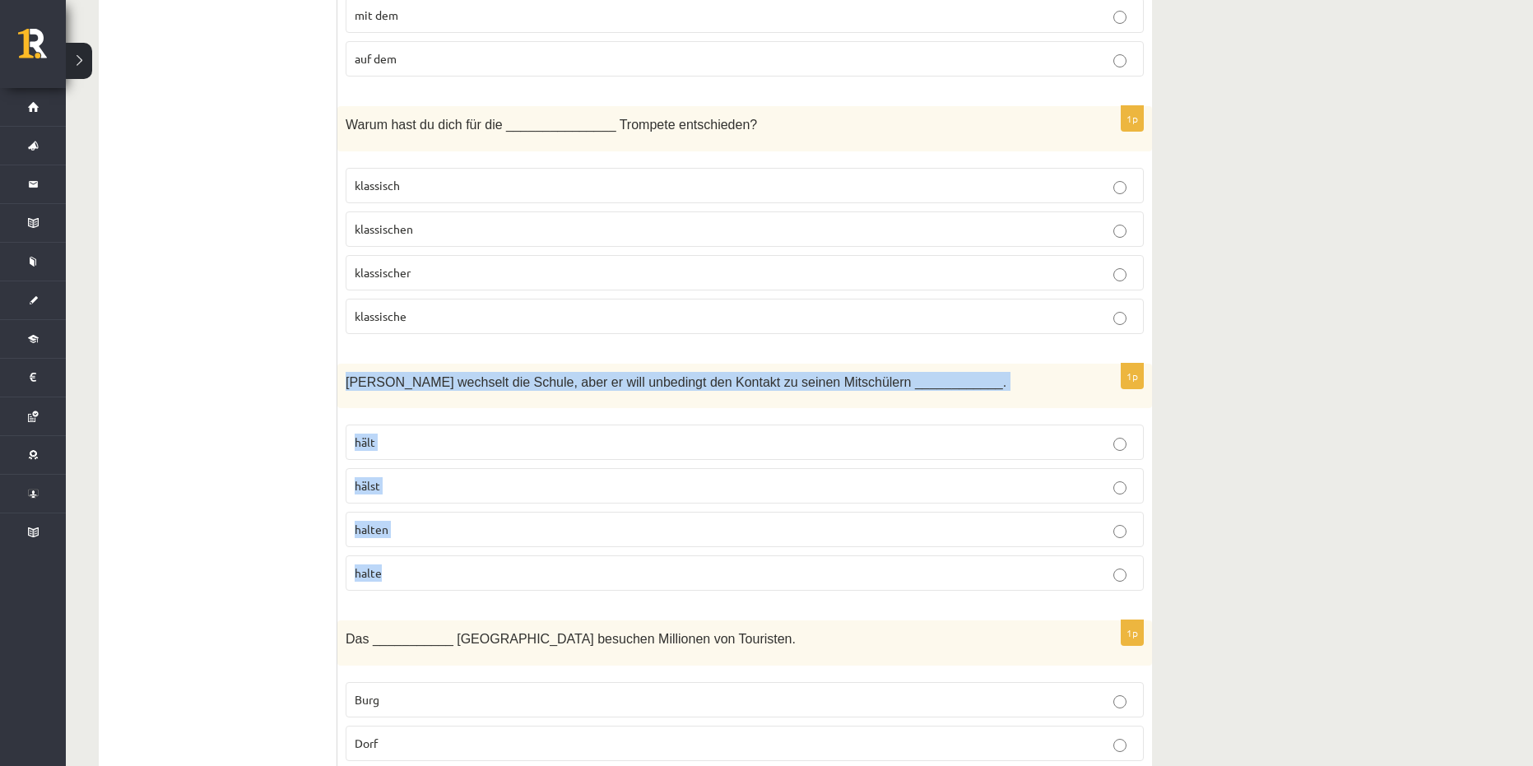
drag, startPoint x: 352, startPoint y: 380, endPoint x: 661, endPoint y: 573, distance: 364.8
click at [661, 573] on div "1p Mathias wechselt die Schule, aber er will unbedingt den Kontakt zu seinen Mi…" at bounding box center [744, 484] width 814 height 241
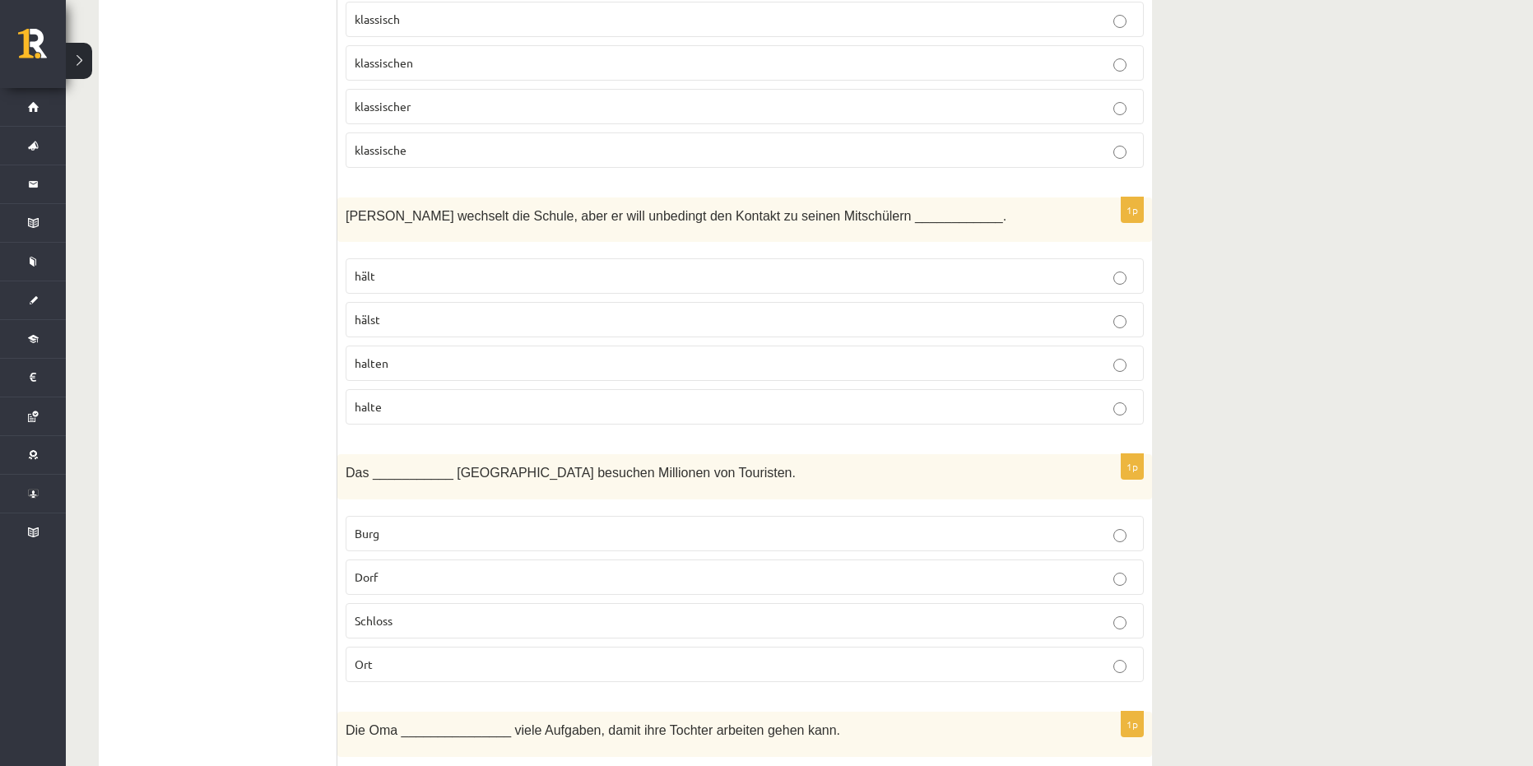
scroll to position [1563, 0]
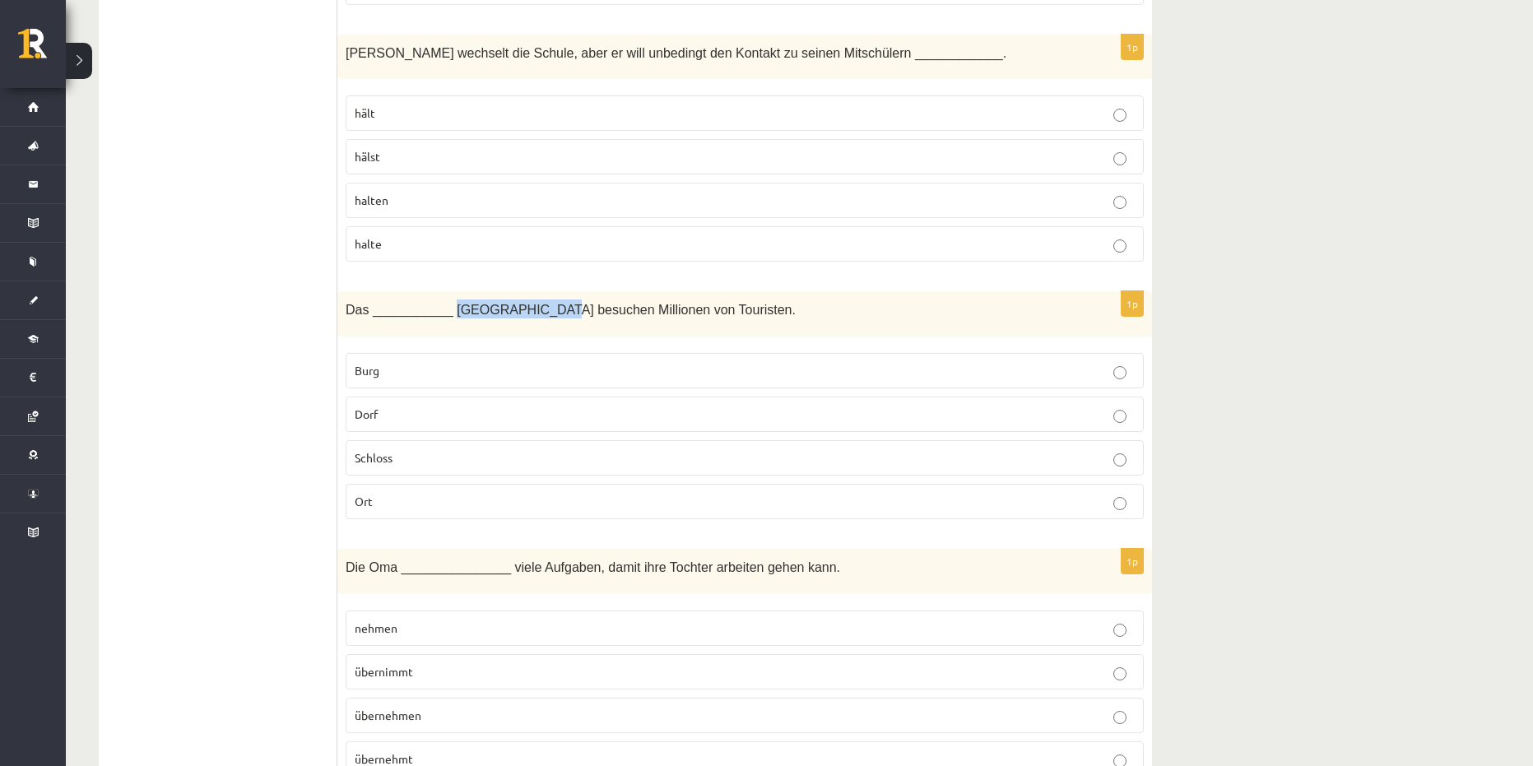
drag, startPoint x: 443, startPoint y: 311, endPoint x: 535, endPoint y: 319, distance: 91.7
click at [535, 319] on div "Das ___________ Neuschwannstein besuchen Millionen von Touristen." at bounding box center [744, 313] width 814 height 45
click at [404, 499] on p "Ort" at bounding box center [745, 501] width 780 height 17
drag, startPoint x: 332, startPoint y: 307, endPoint x: 629, endPoint y: 455, distance: 332.6
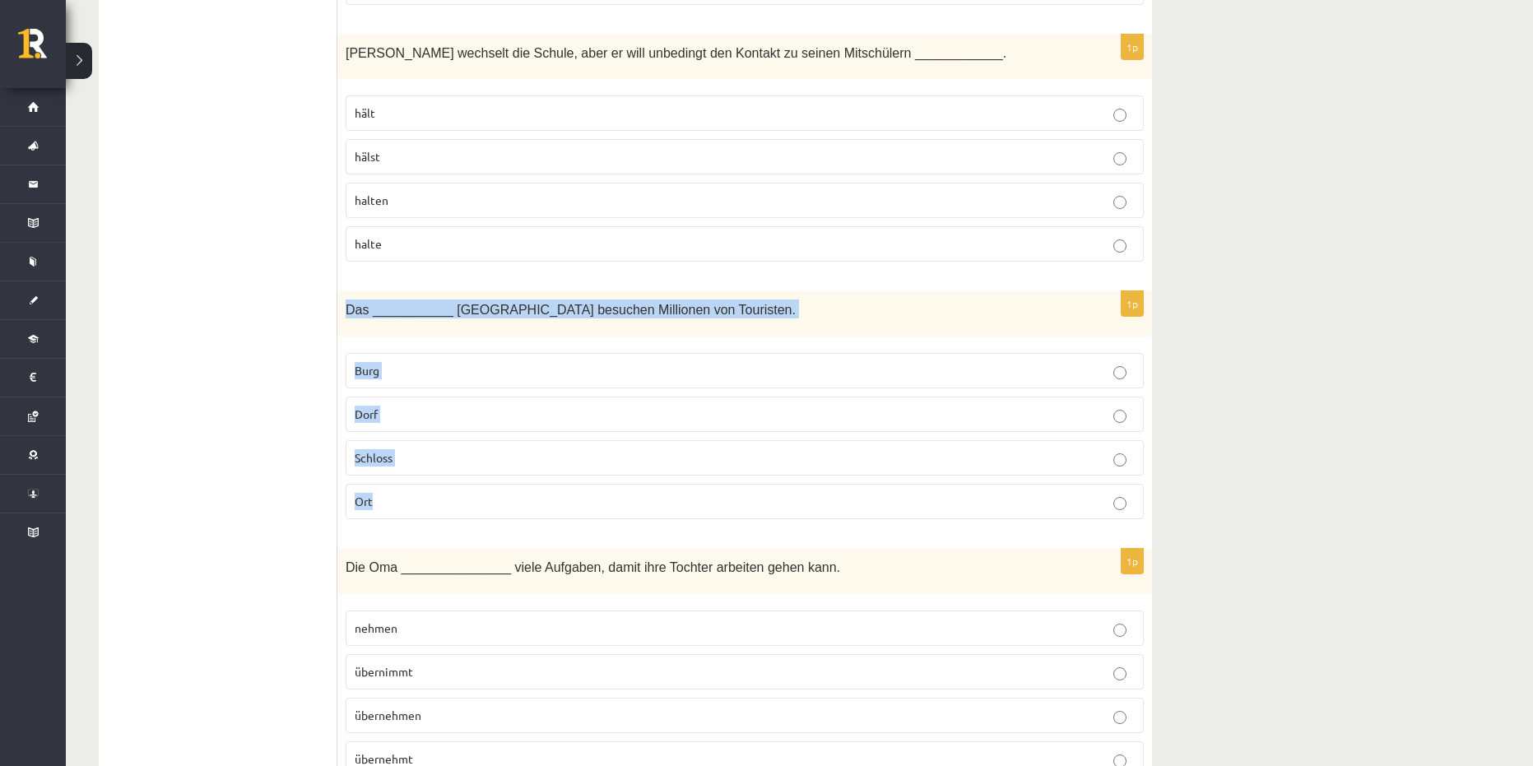
drag, startPoint x: 345, startPoint y: 310, endPoint x: 1154, endPoint y: 491, distance: 829.5
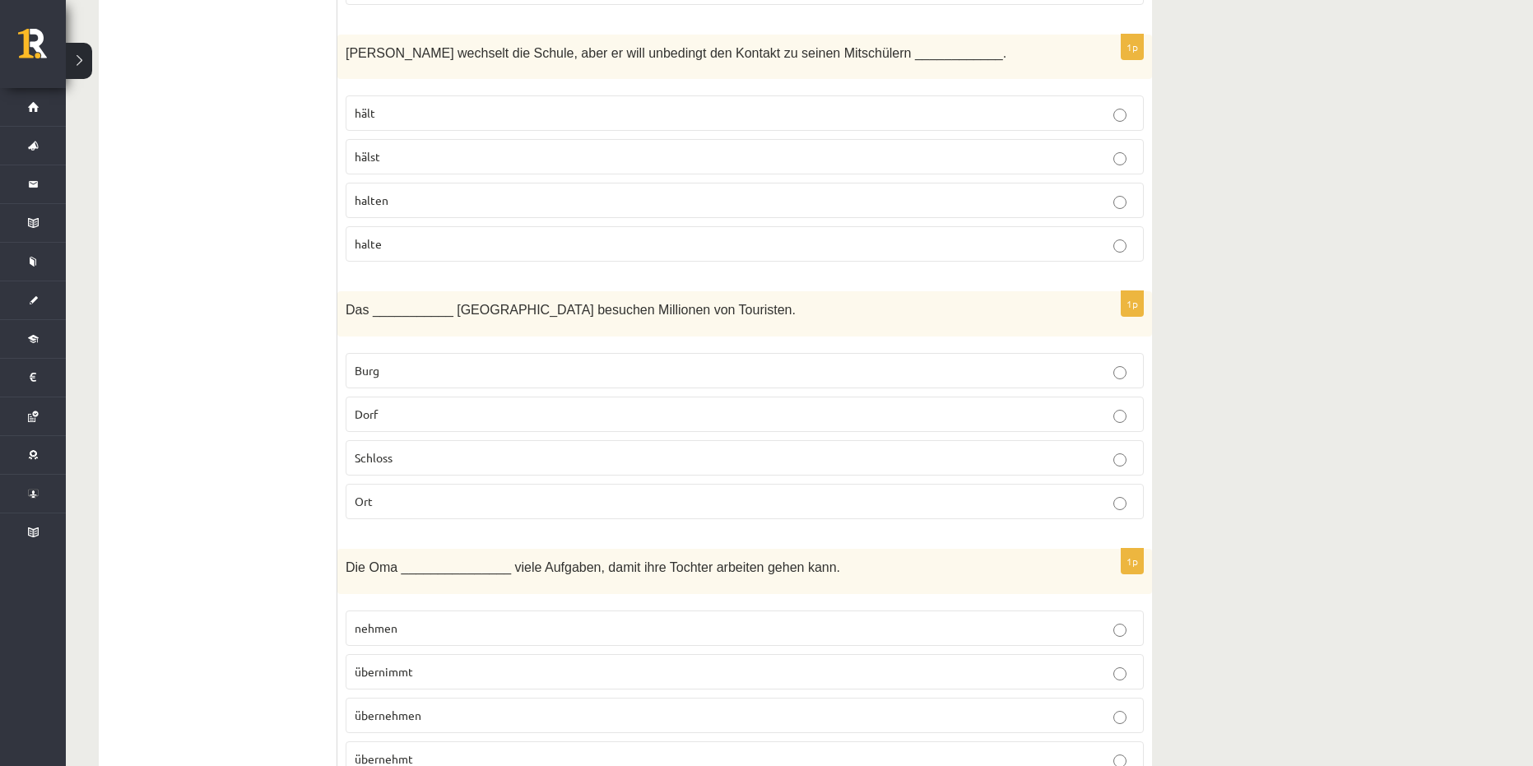
click at [430, 462] on p "Schloss" at bounding box center [745, 457] width 780 height 17
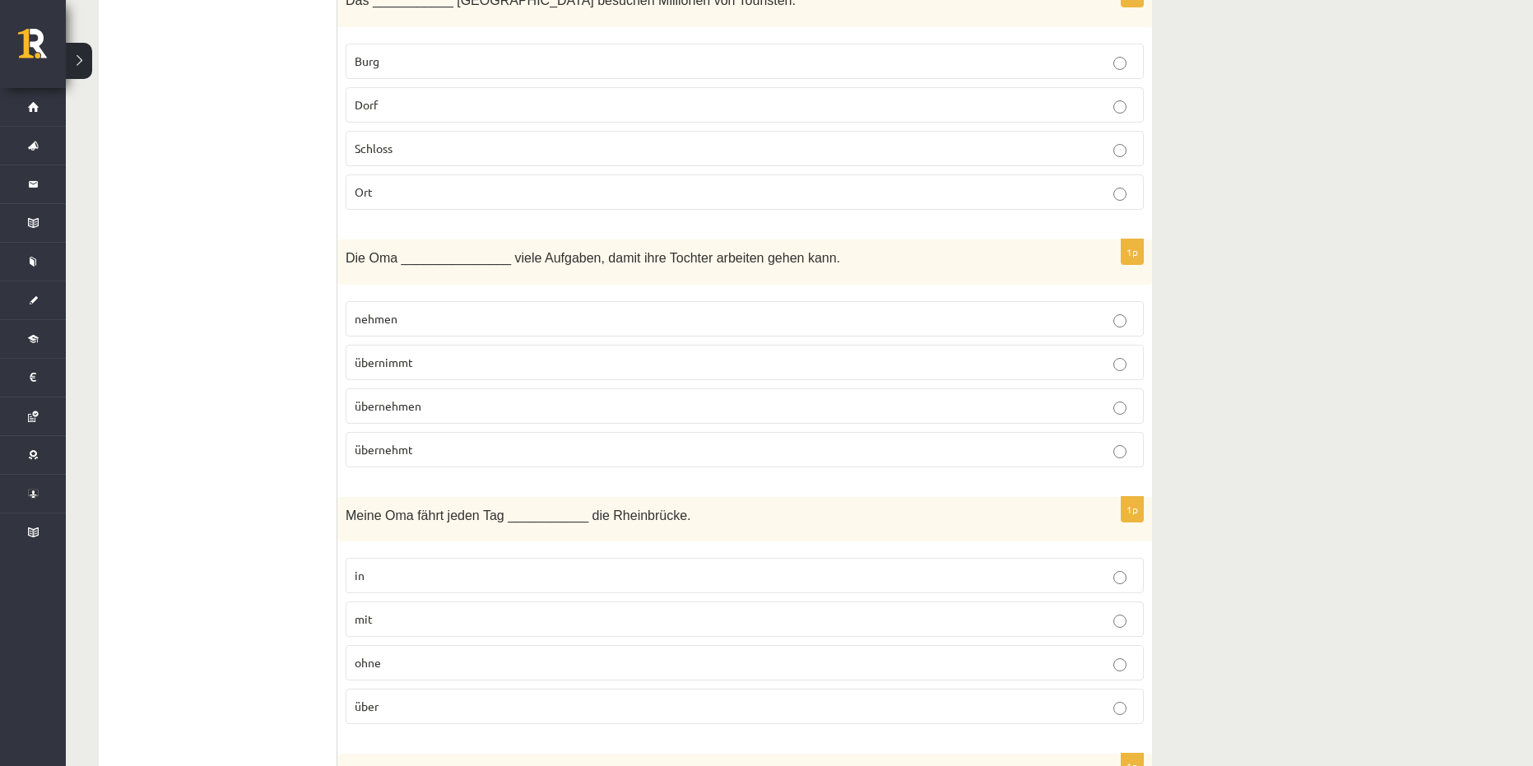
scroll to position [1892, 0]
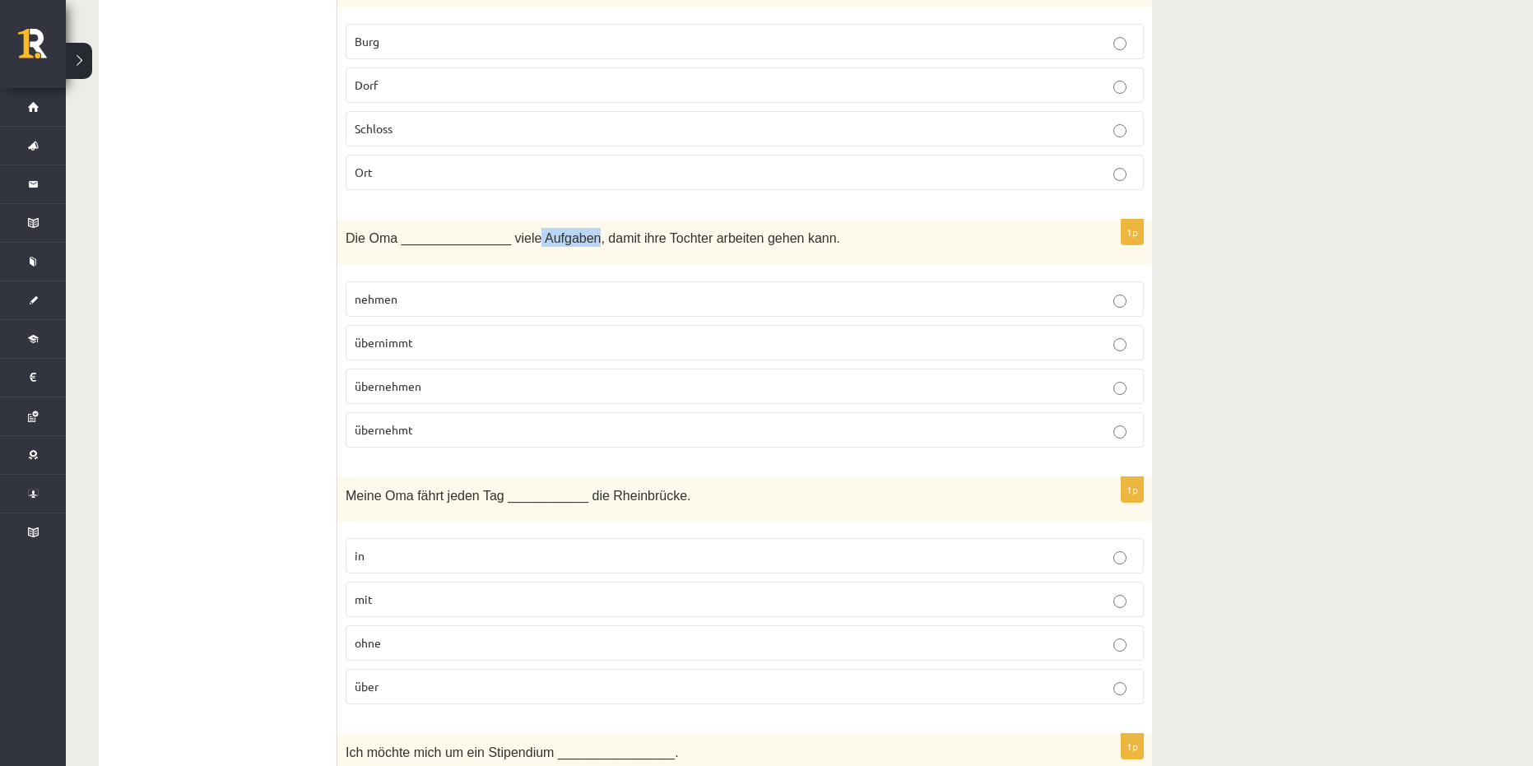
drag, startPoint x: 522, startPoint y: 237, endPoint x: 574, endPoint y: 246, distance: 52.6
click at [574, 246] on p "Die Oma _______________ viele Aufgaben, damit ihre Tochter arbeiten gehen kann." at bounding box center [704, 237] width 716 height 19
drag, startPoint x: 583, startPoint y: 235, endPoint x: 614, endPoint y: 242, distance: 31.1
click at [614, 242] on span "Die Oma _______________ viele Aufgaben, damit ihre Tochter arbeiten gehen kann." at bounding box center [593, 238] width 494 height 14
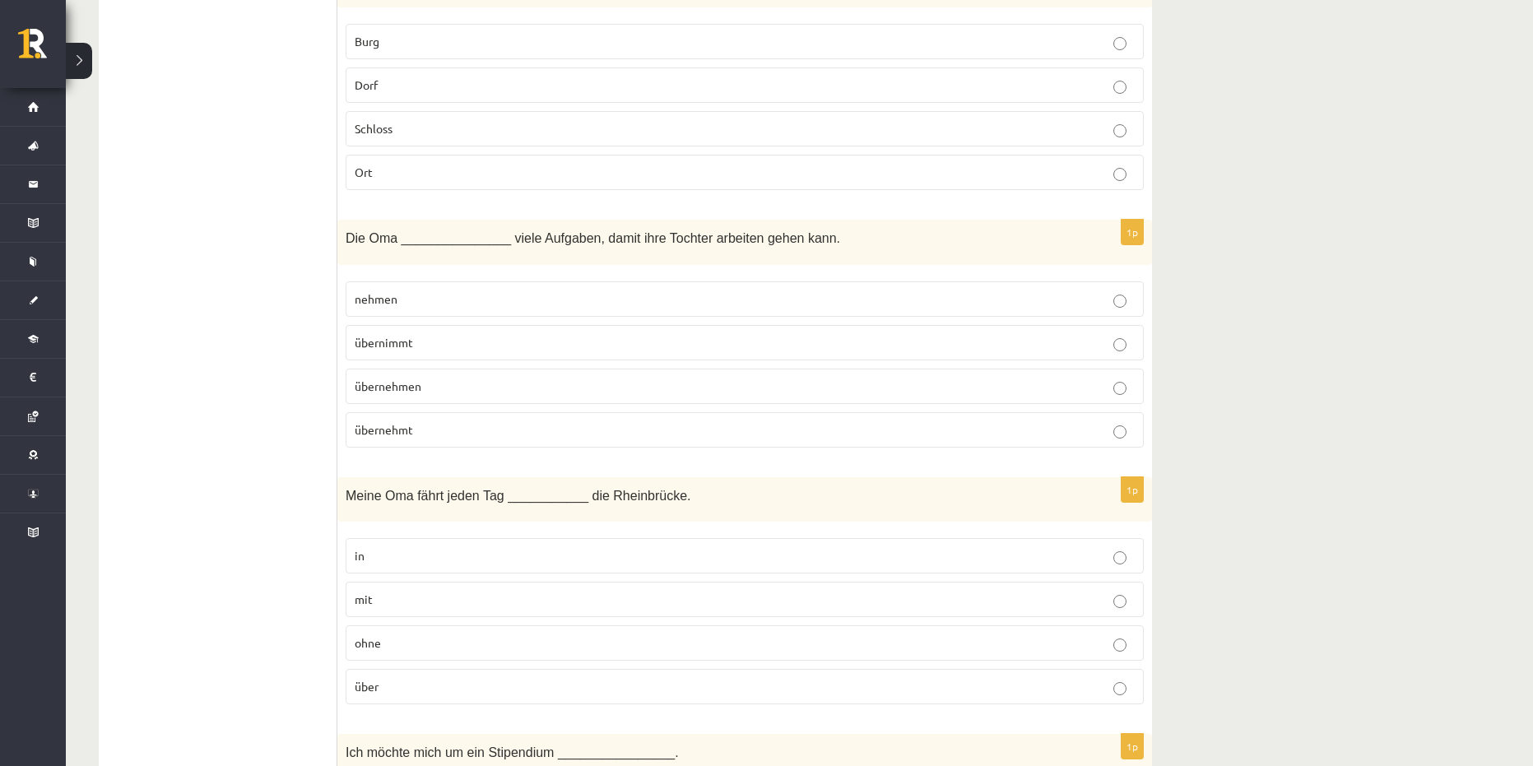
click at [433, 386] on p "übernehmen" at bounding box center [745, 386] width 780 height 17
drag, startPoint x: 332, startPoint y: 230, endPoint x: 279, endPoint y: 341, distance: 124.0
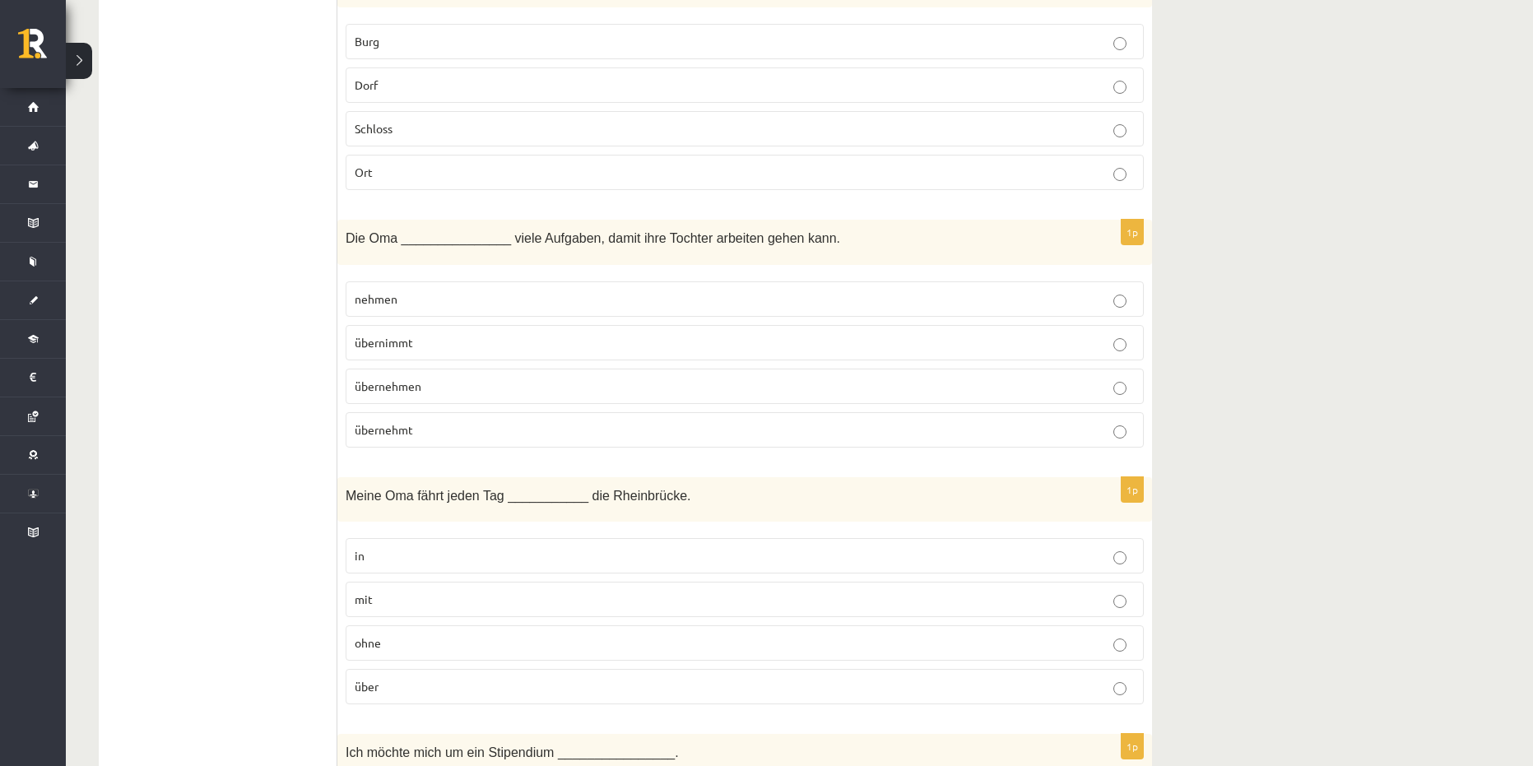
click at [346, 237] on span "Die Oma _______________ viele Aufgaben, damit ihre Tochter arbeiten gehen kann." at bounding box center [593, 238] width 494 height 14
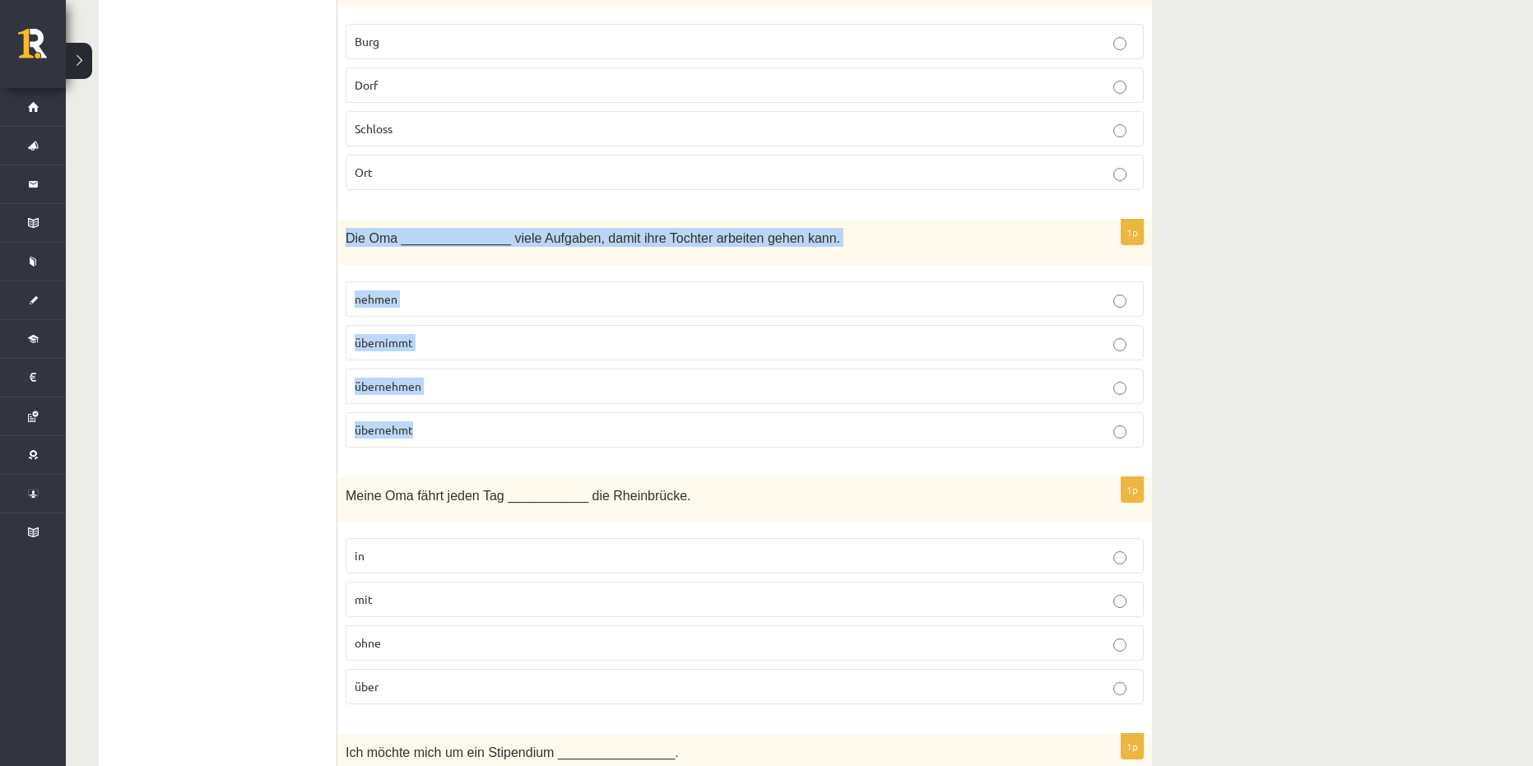
drag, startPoint x: 378, startPoint y: 250, endPoint x: 901, endPoint y: 412, distance: 547.7
click at [901, 412] on div "1p Die Oma _______________ viele Aufgaben, damit ihre Tochter arbeiten gehen ka…" at bounding box center [744, 340] width 814 height 241
click at [388, 345] on span "übernimmt" at bounding box center [384, 342] width 58 height 15
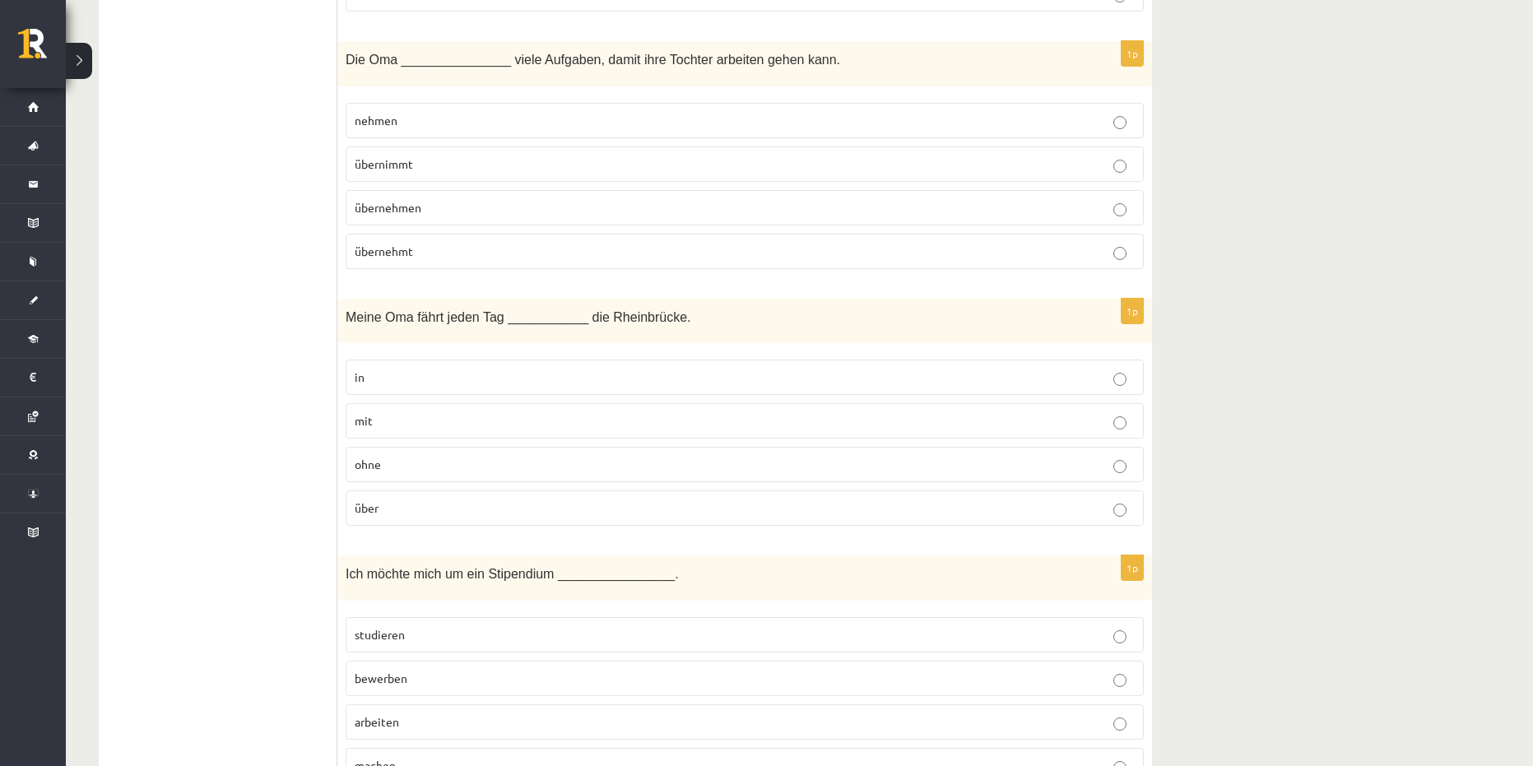
scroll to position [2139, 0]
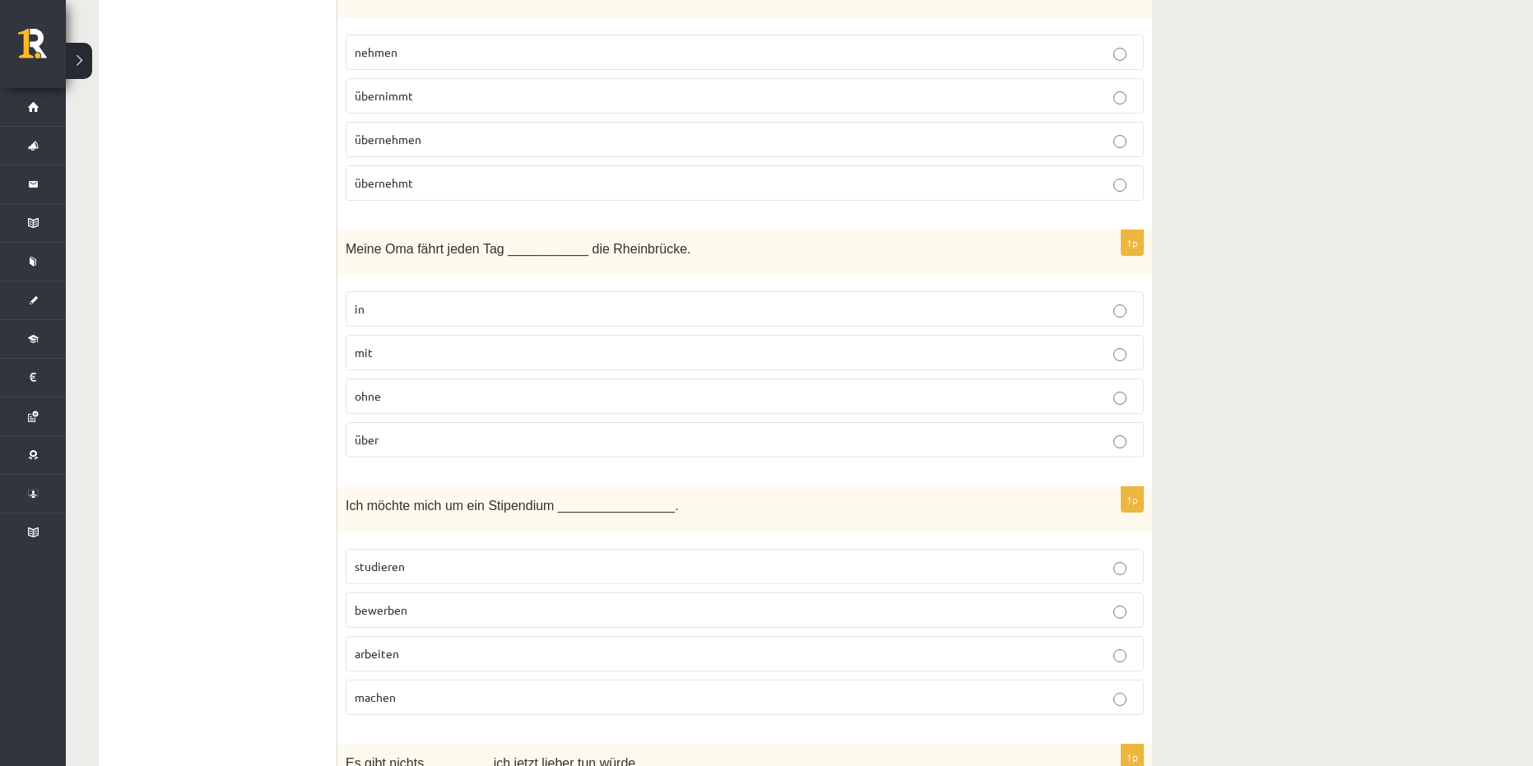
click at [396, 443] on p "über" at bounding box center [745, 439] width 780 height 17
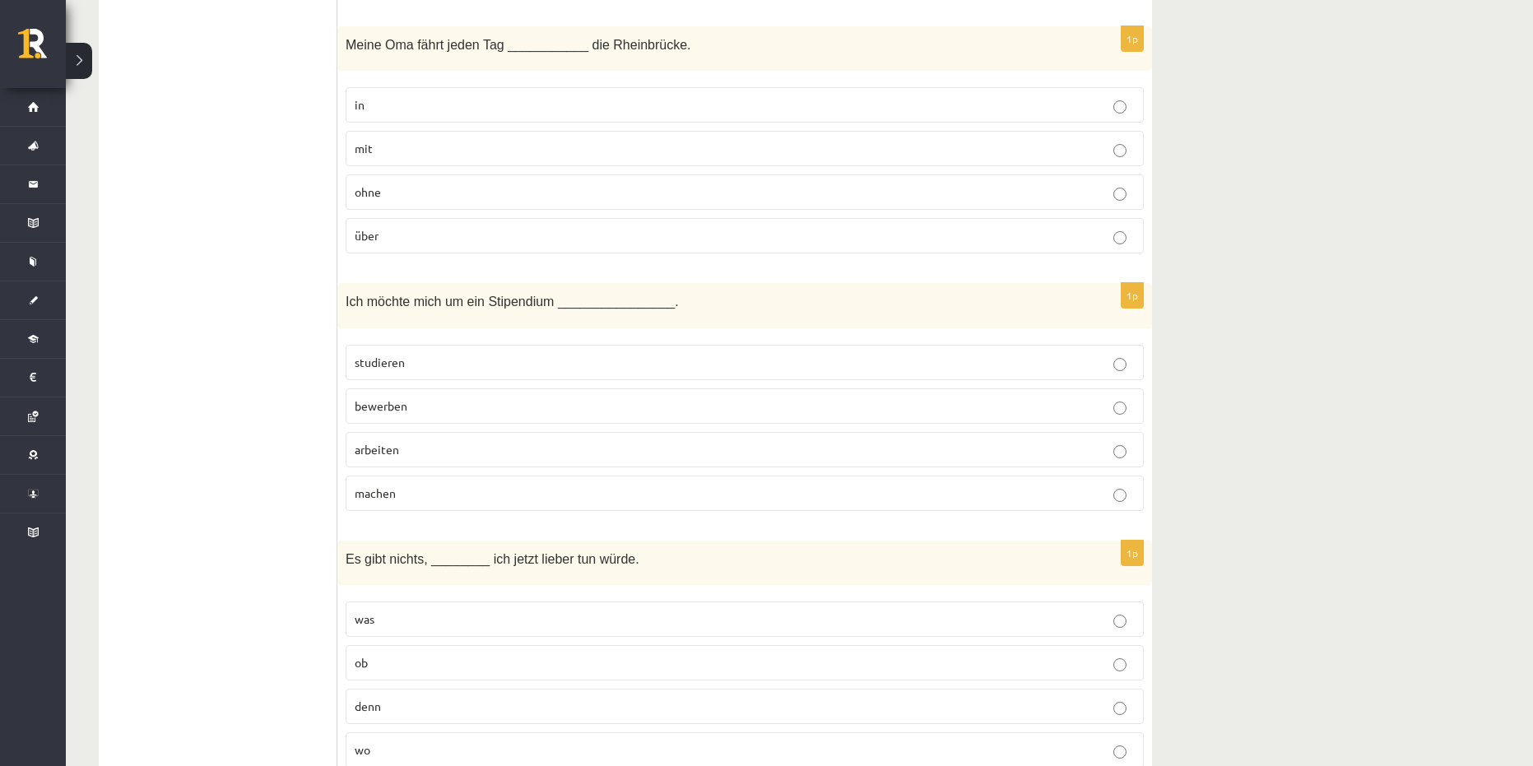
scroll to position [2303, 0]
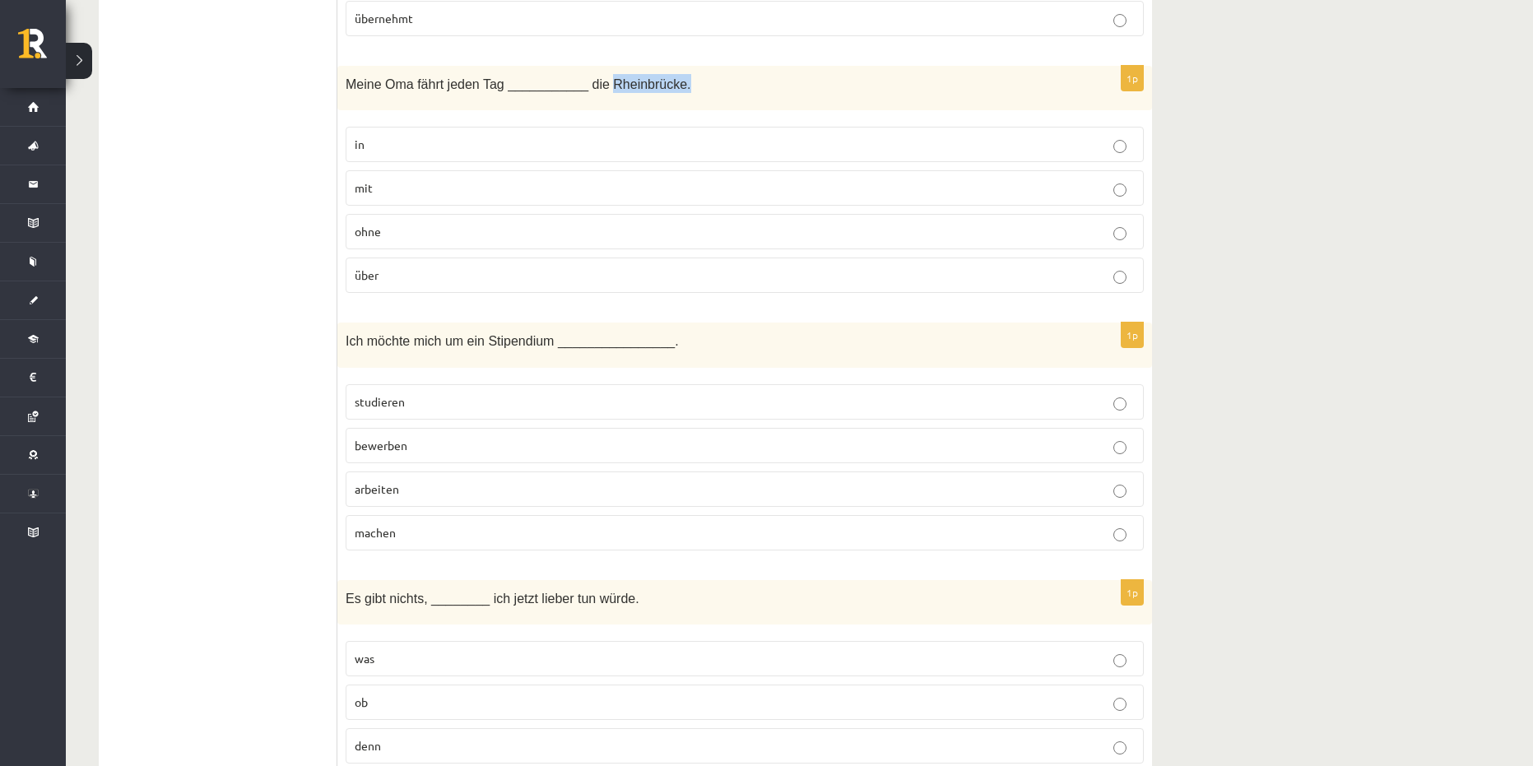
drag, startPoint x: 591, startPoint y: 83, endPoint x: 669, endPoint y: 88, distance: 78.3
click at [669, 88] on p "Meine Oma fährt jeden Tag ___________ die Rheinbrücke." at bounding box center [704, 83] width 716 height 19
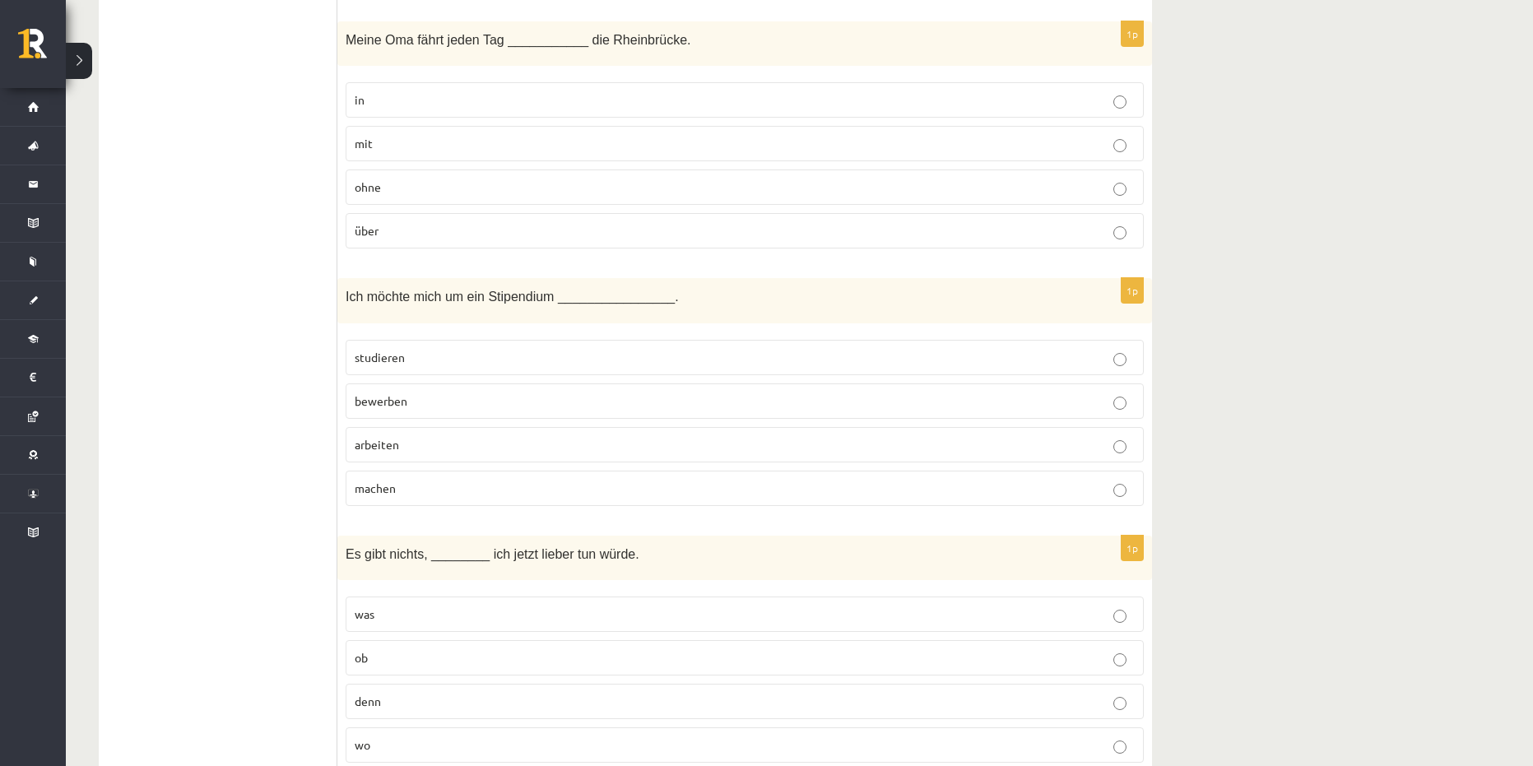
scroll to position [2386, 0]
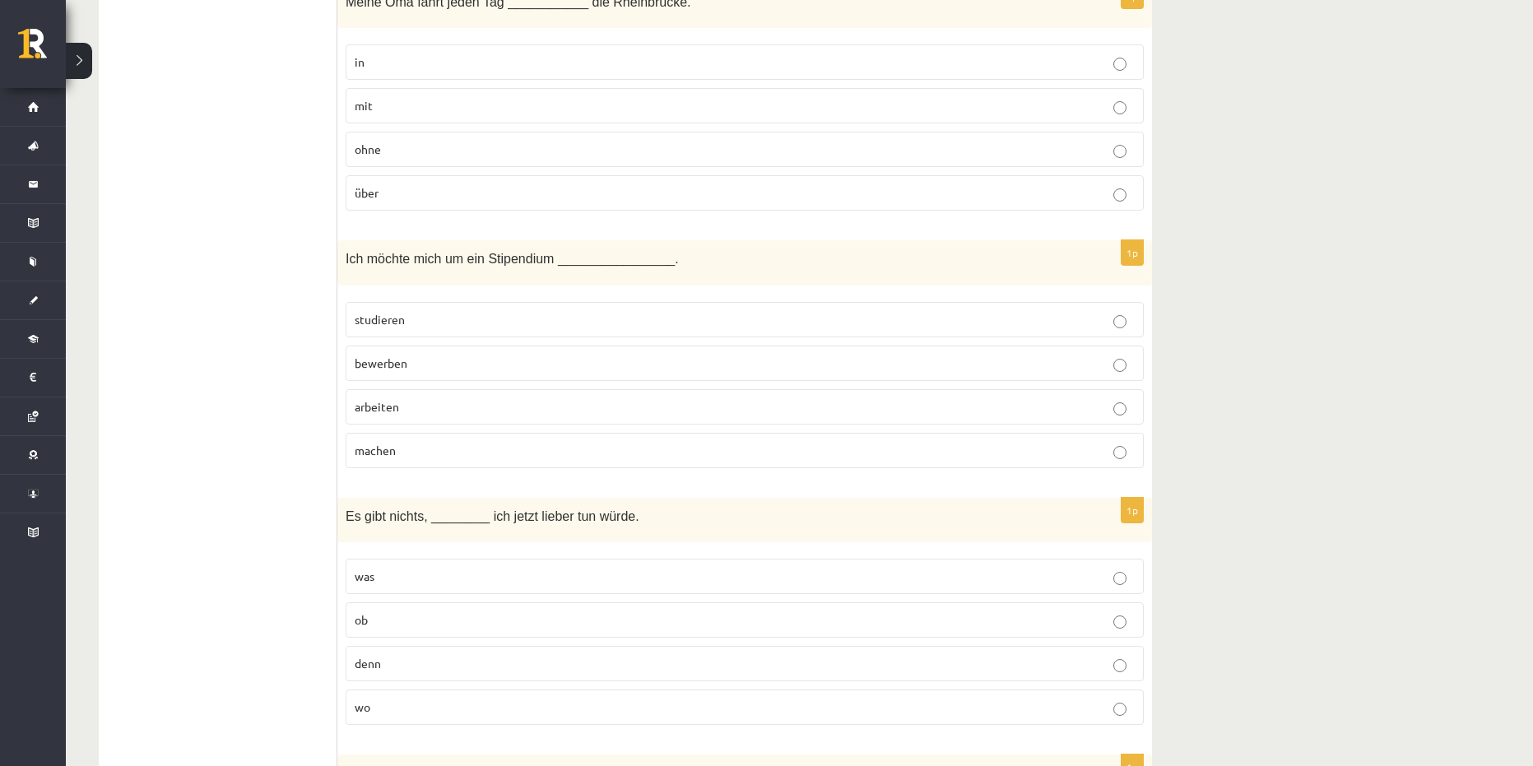
click at [436, 314] on p "studieren" at bounding box center [745, 319] width 780 height 17
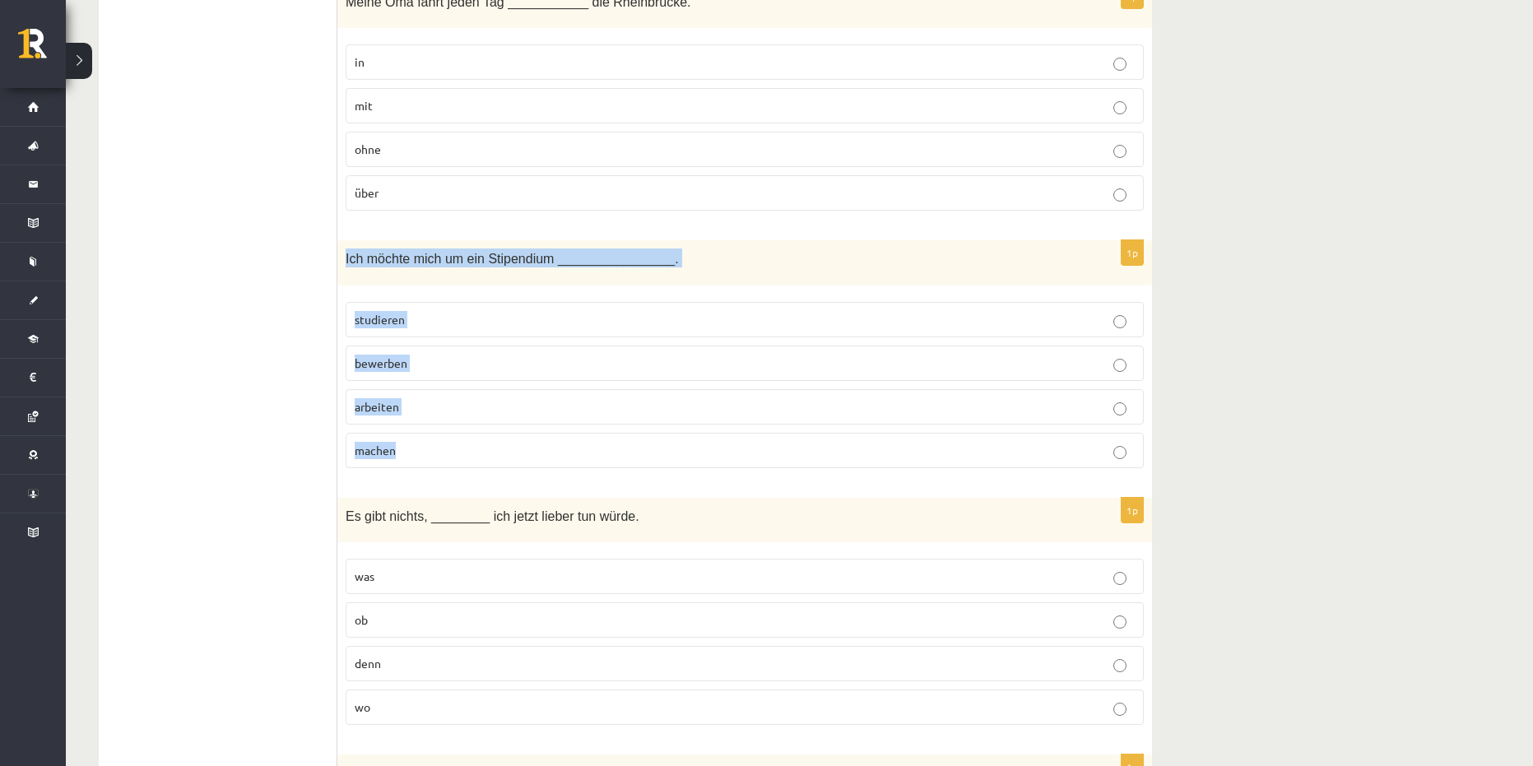
drag, startPoint x: 344, startPoint y: 253, endPoint x: 510, endPoint y: 443, distance: 252.4
click at [510, 443] on div "1p Ich möchte mich um ein Stipendium ________________. studieren bewerben arbei…" at bounding box center [744, 360] width 814 height 241
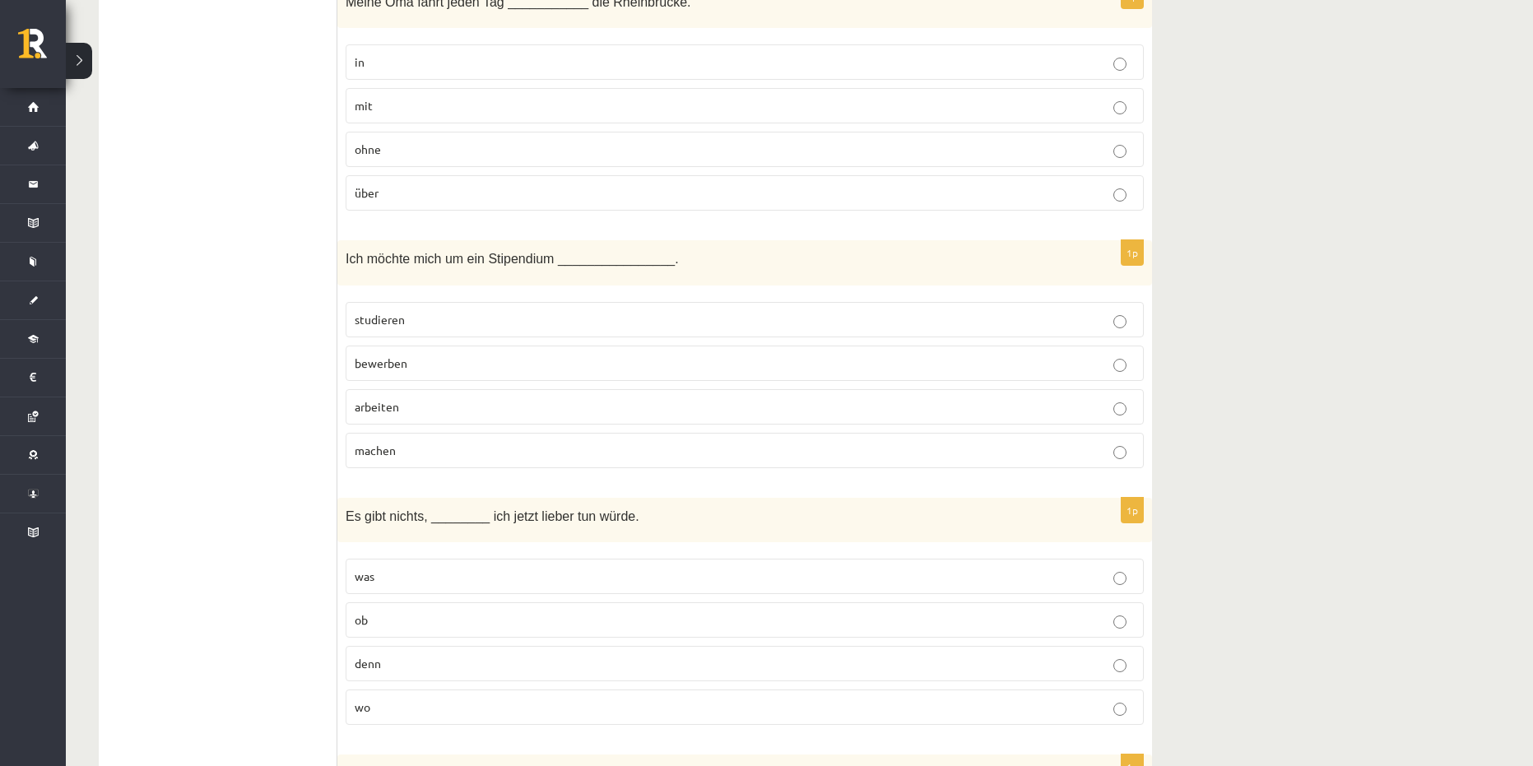
click at [407, 365] on span "bewerben" at bounding box center [381, 362] width 53 height 15
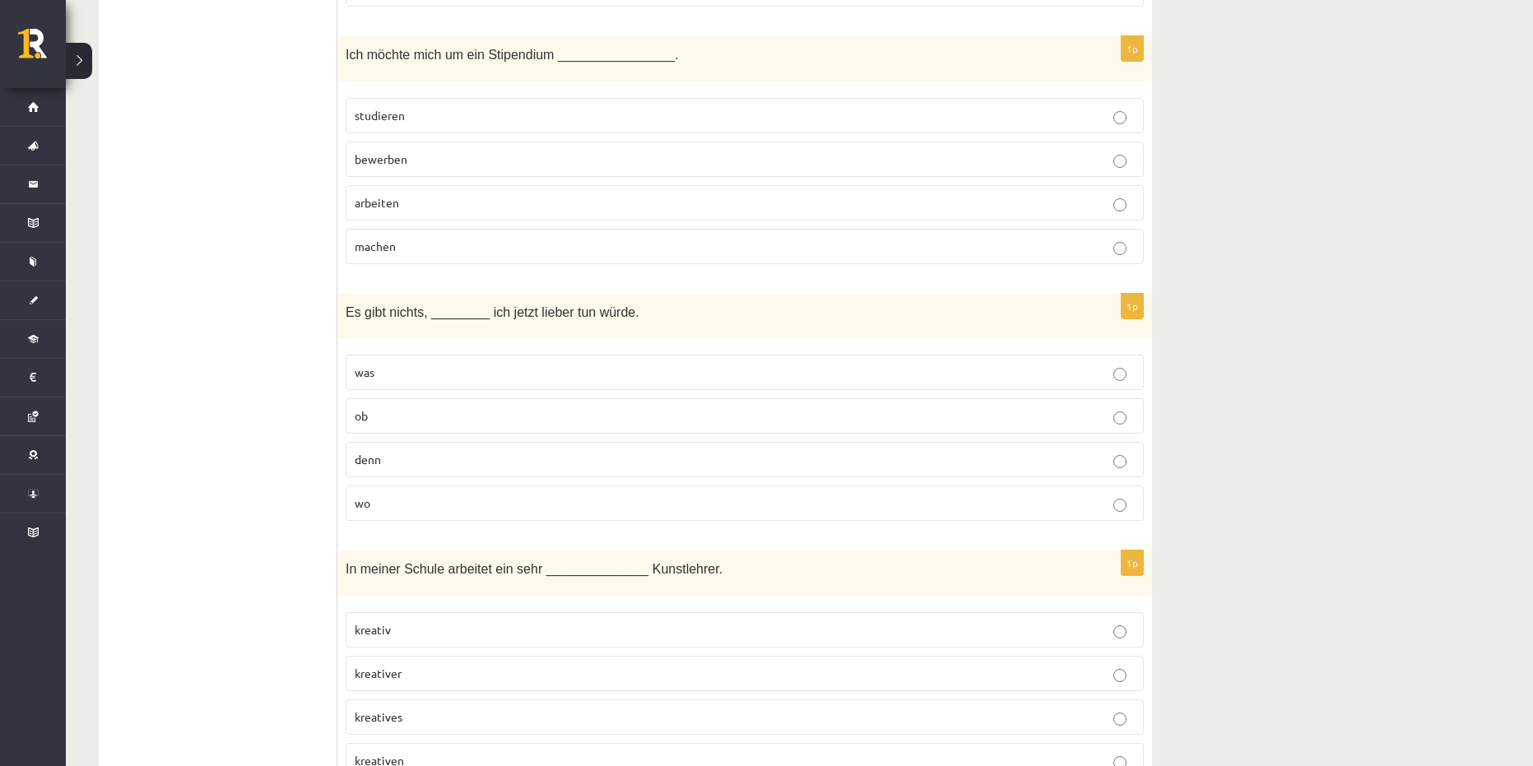
scroll to position [2633, 0]
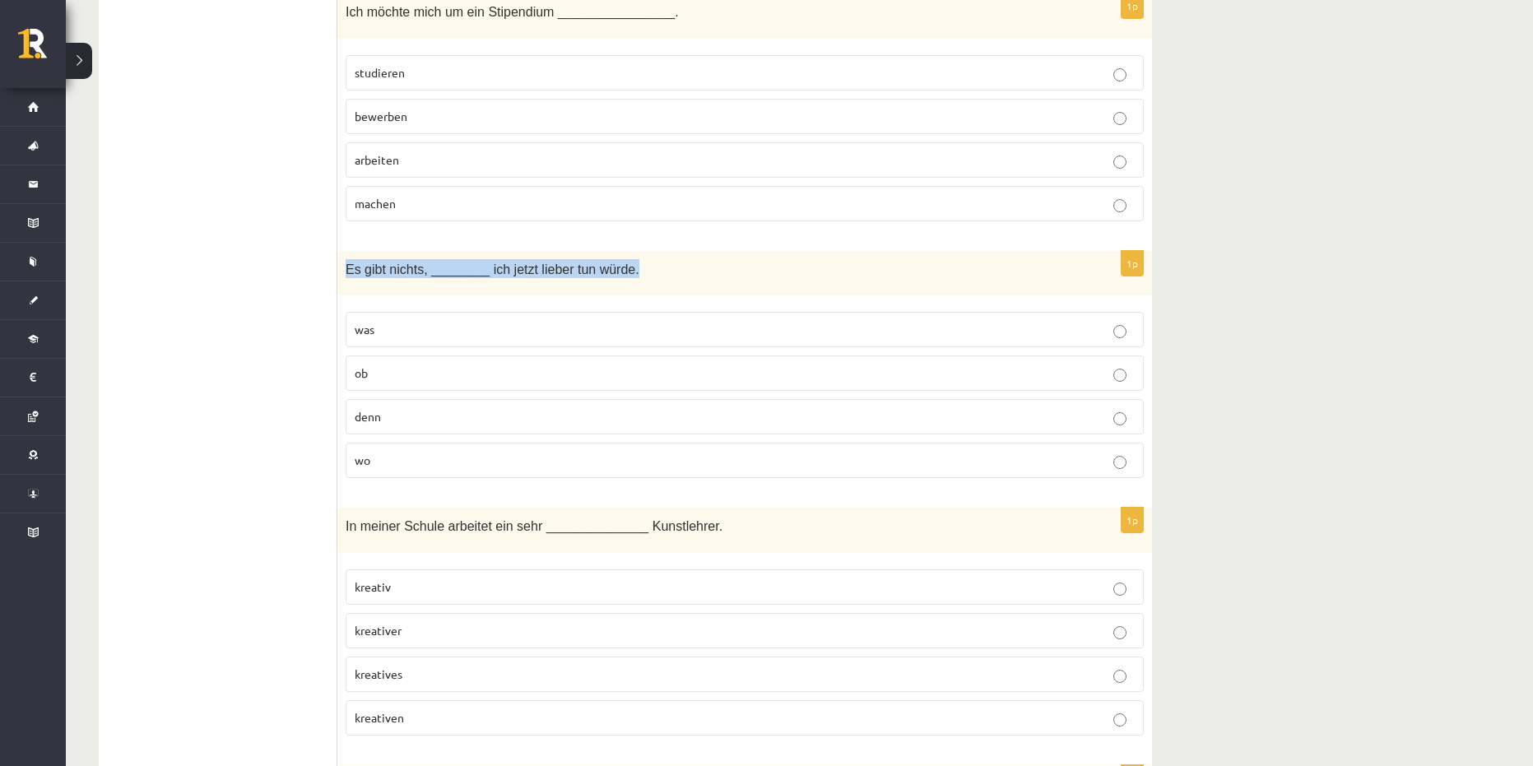
drag, startPoint x: 346, startPoint y: 265, endPoint x: 661, endPoint y: 287, distance: 316.7
click at [661, 287] on div "Es gibt nichts, ________ ich jetzt lieber tun würde." at bounding box center [744, 273] width 814 height 45
click at [429, 338] on p "was" at bounding box center [745, 329] width 780 height 17
drag, startPoint x: 337, startPoint y: 262, endPoint x: 518, endPoint y: 457, distance: 266.0
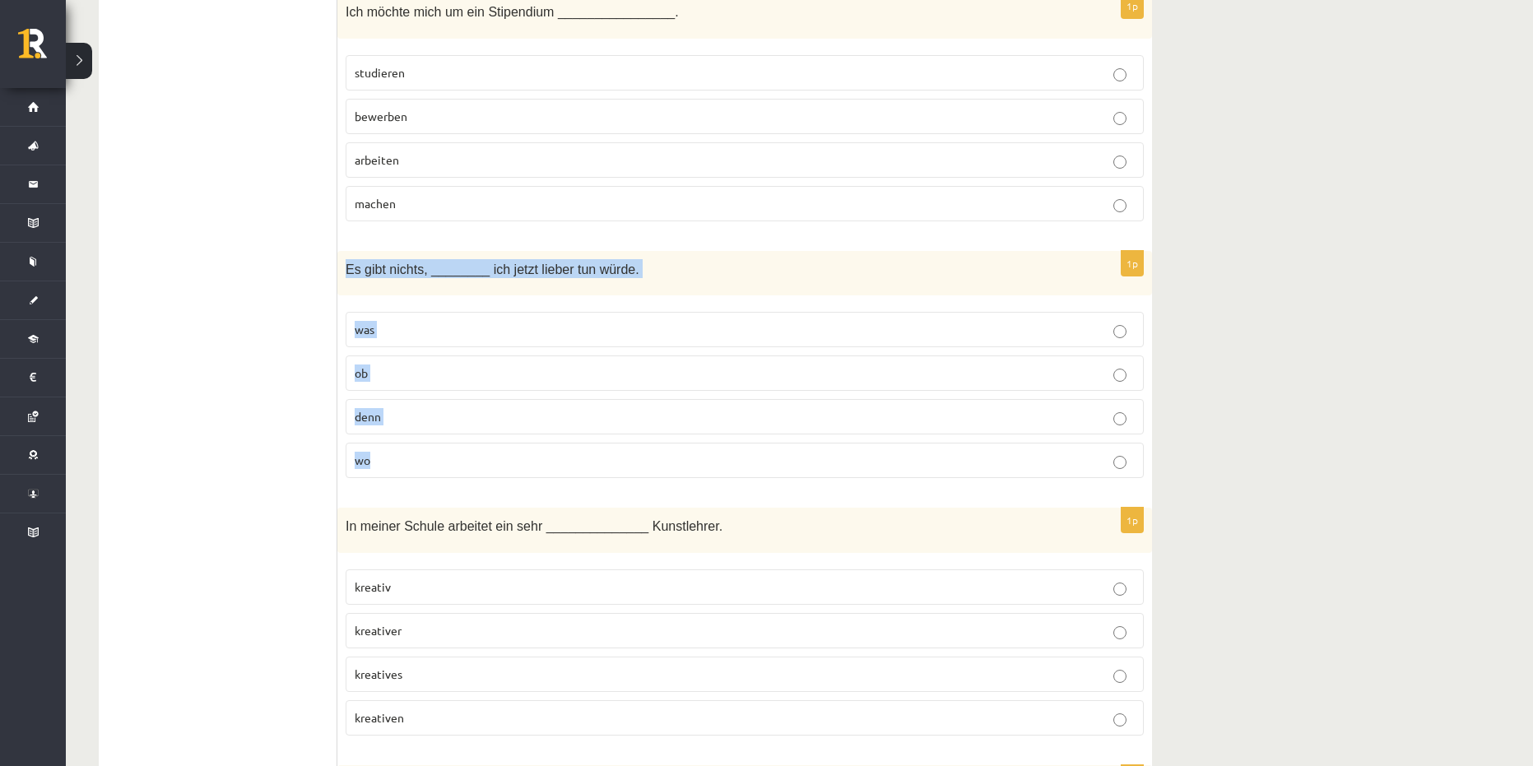
click at [518, 457] on div "1p Es gibt nichts, ________ ich jetzt lieber tun würde. was ob denn wo" at bounding box center [744, 371] width 814 height 241
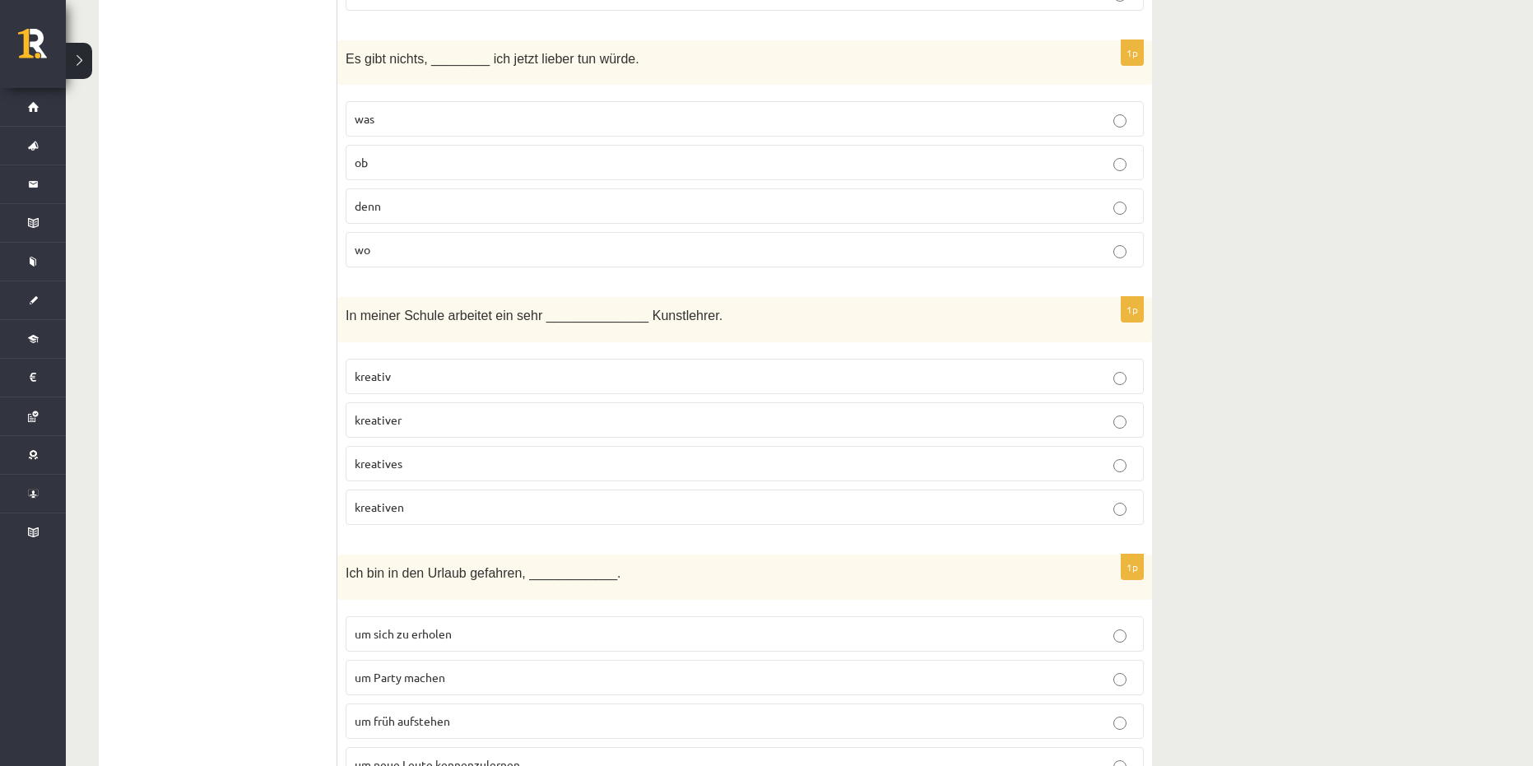
scroll to position [2879, 0]
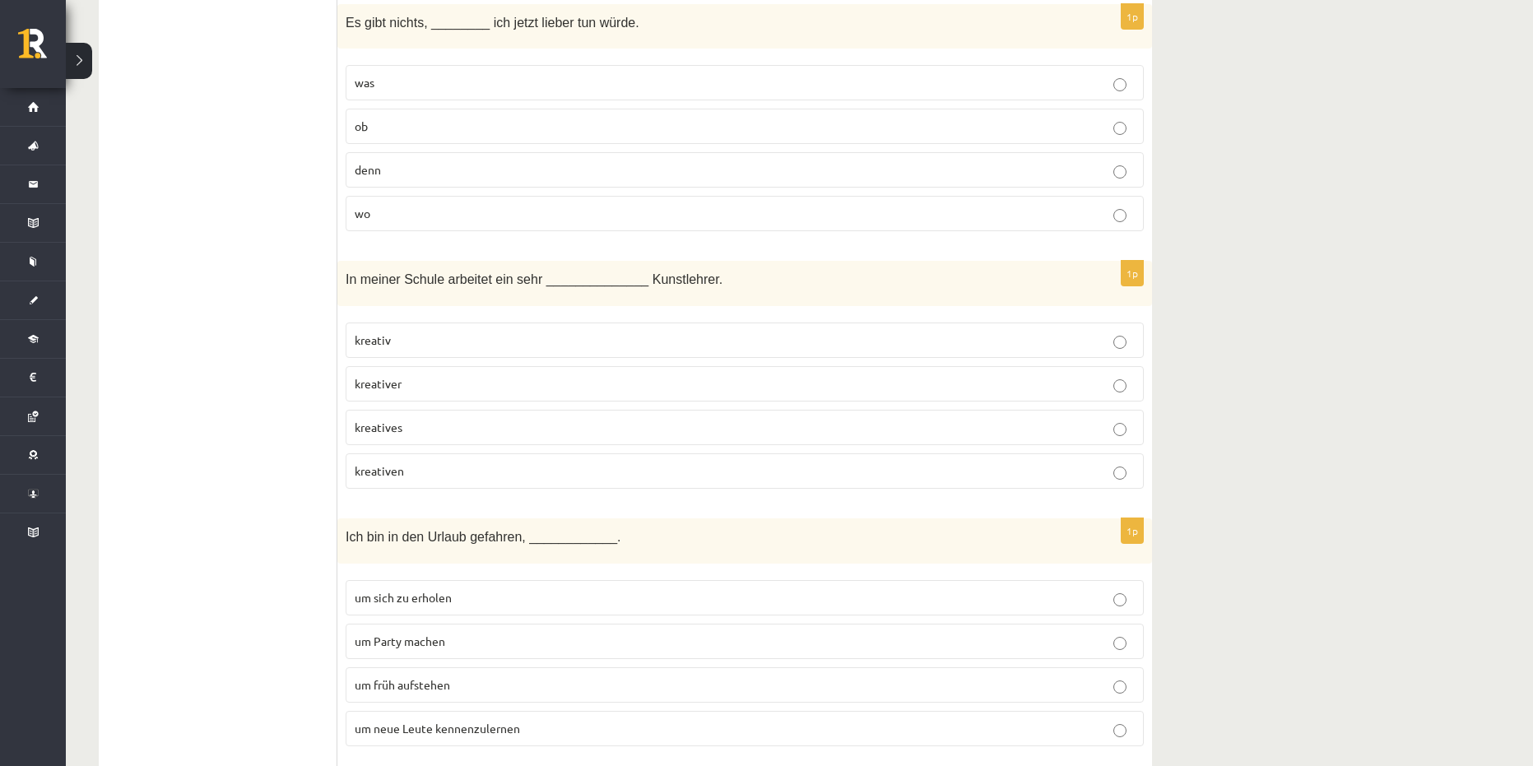
click at [439, 340] on p "kreativ" at bounding box center [745, 340] width 780 height 17
drag, startPoint x: 369, startPoint y: 287, endPoint x: 615, endPoint y: 387, distance: 265.4
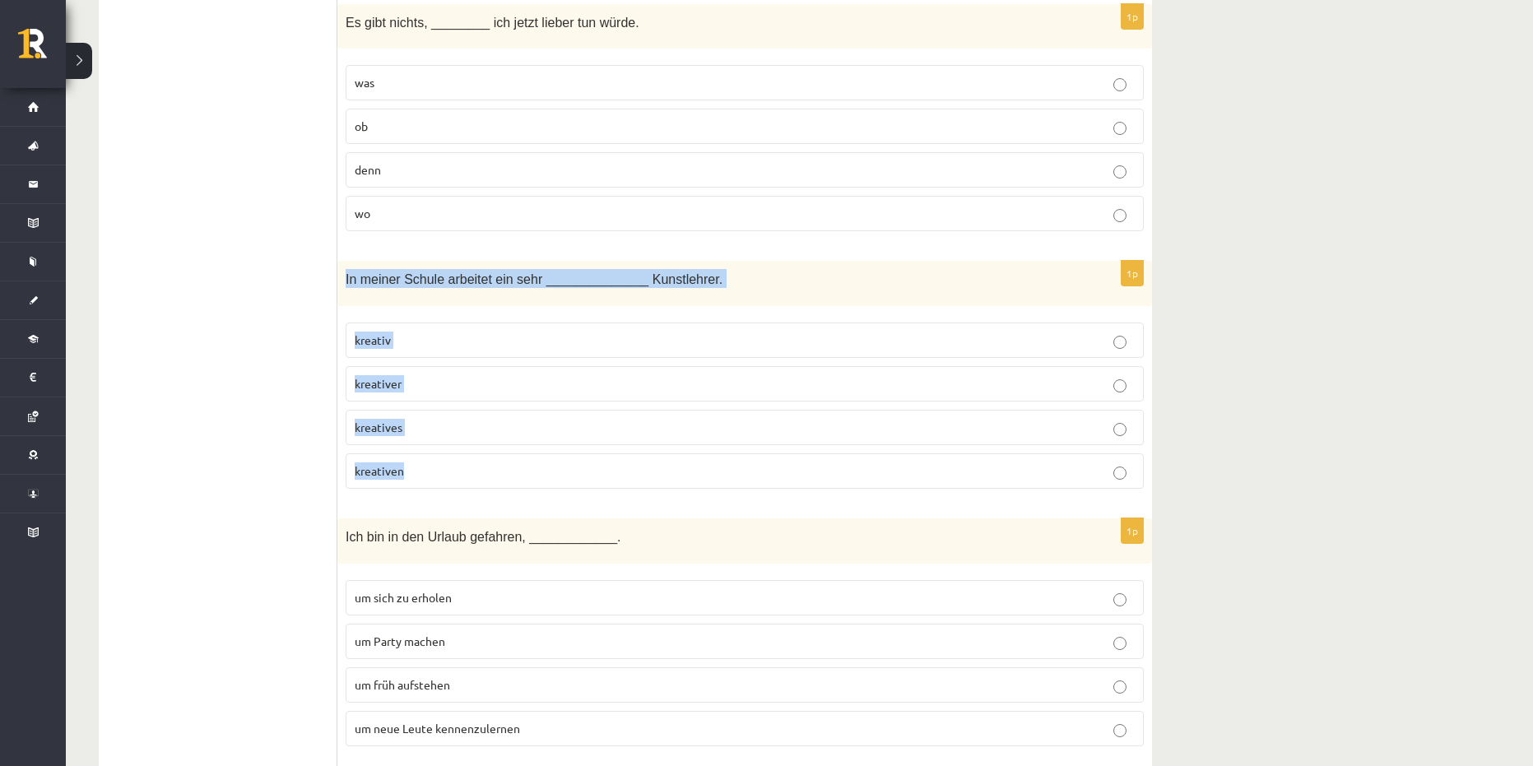
drag, startPoint x: 345, startPoint y: 277, endPoint x: 521, endPoint y: 475, distance: 264.5
click at [521, 475] on div "1p In meiner Schule arbeitet ein sehr ______________ Kunstlehrer. kreativ kreat…" at bounding box center [744, 381] width 814 height 241
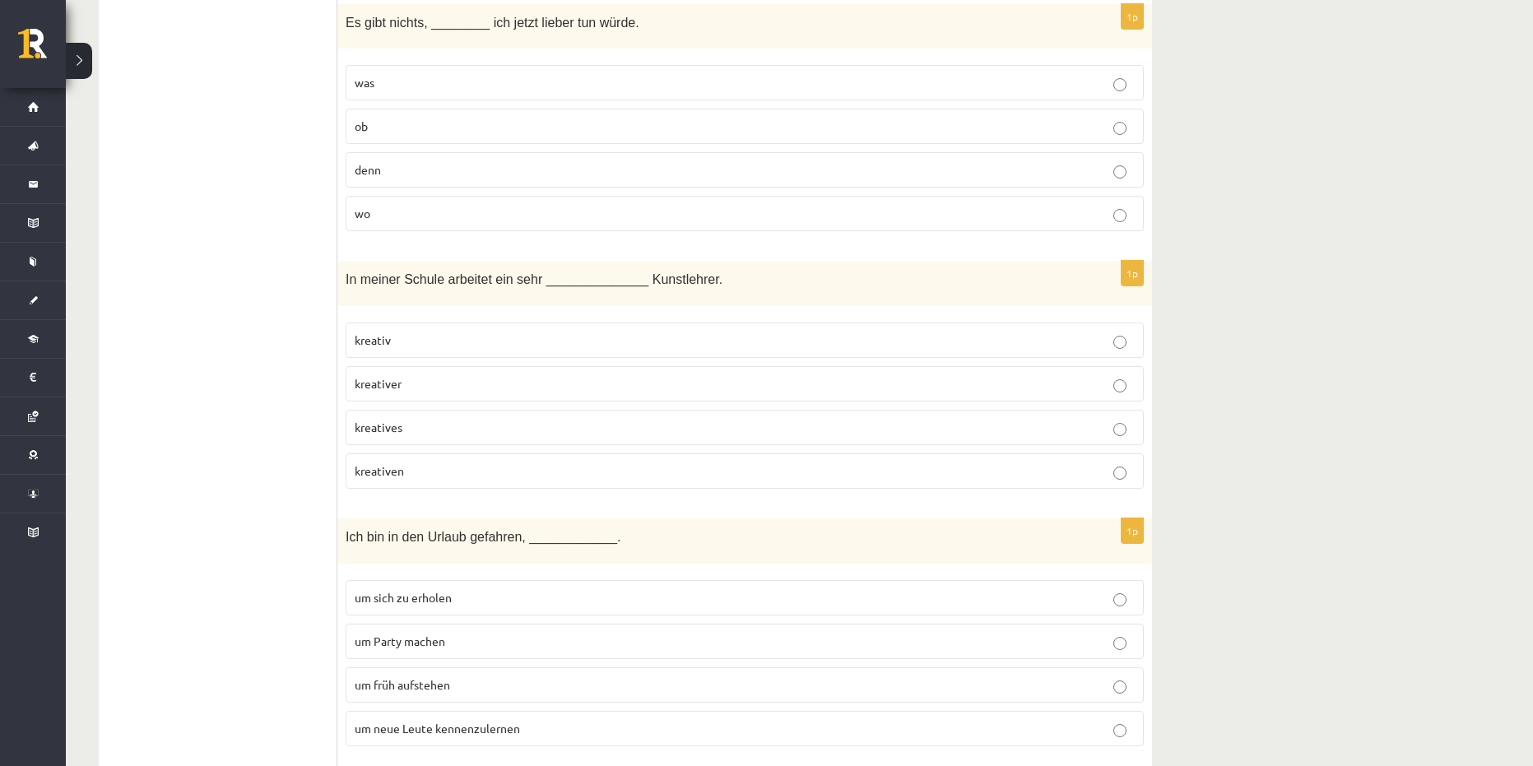
click at [427, 377] on p "kreativer" at bounding box center [745, 383] width 780 height 17
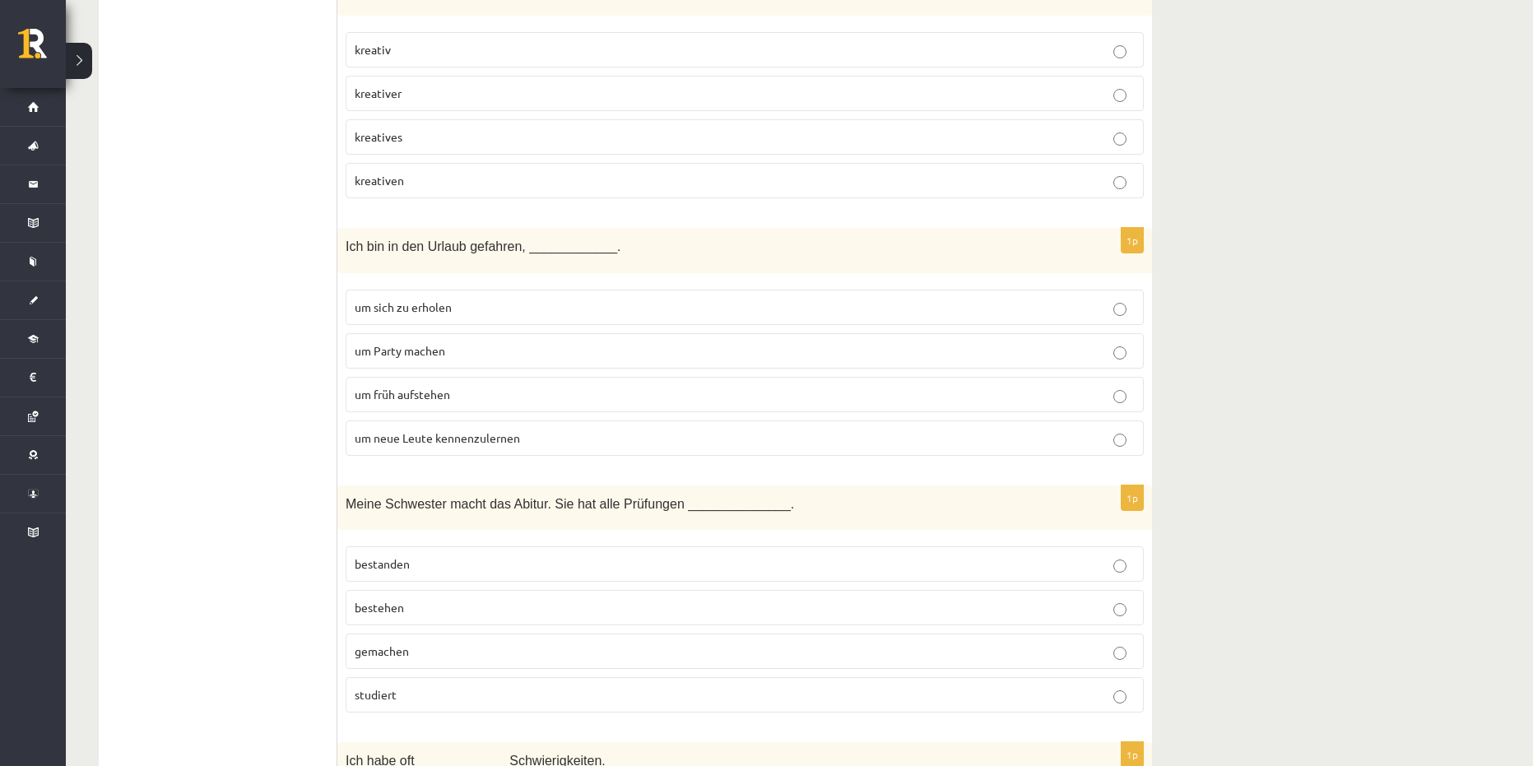
scroll to position [3208, 0]
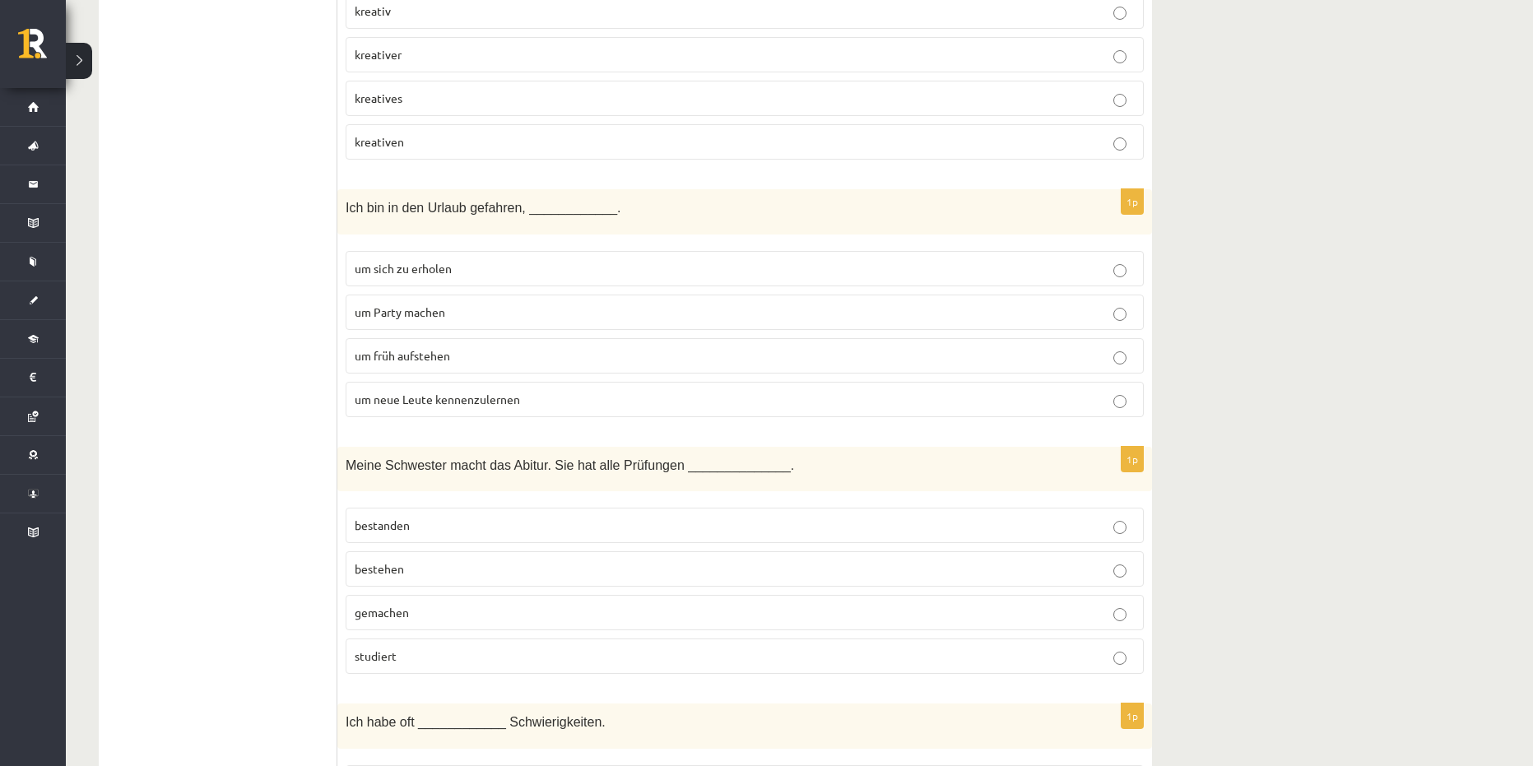
click at [414, 355] on span "um früh aufstehen" at bounding box center [402, 355] width 95 height 15
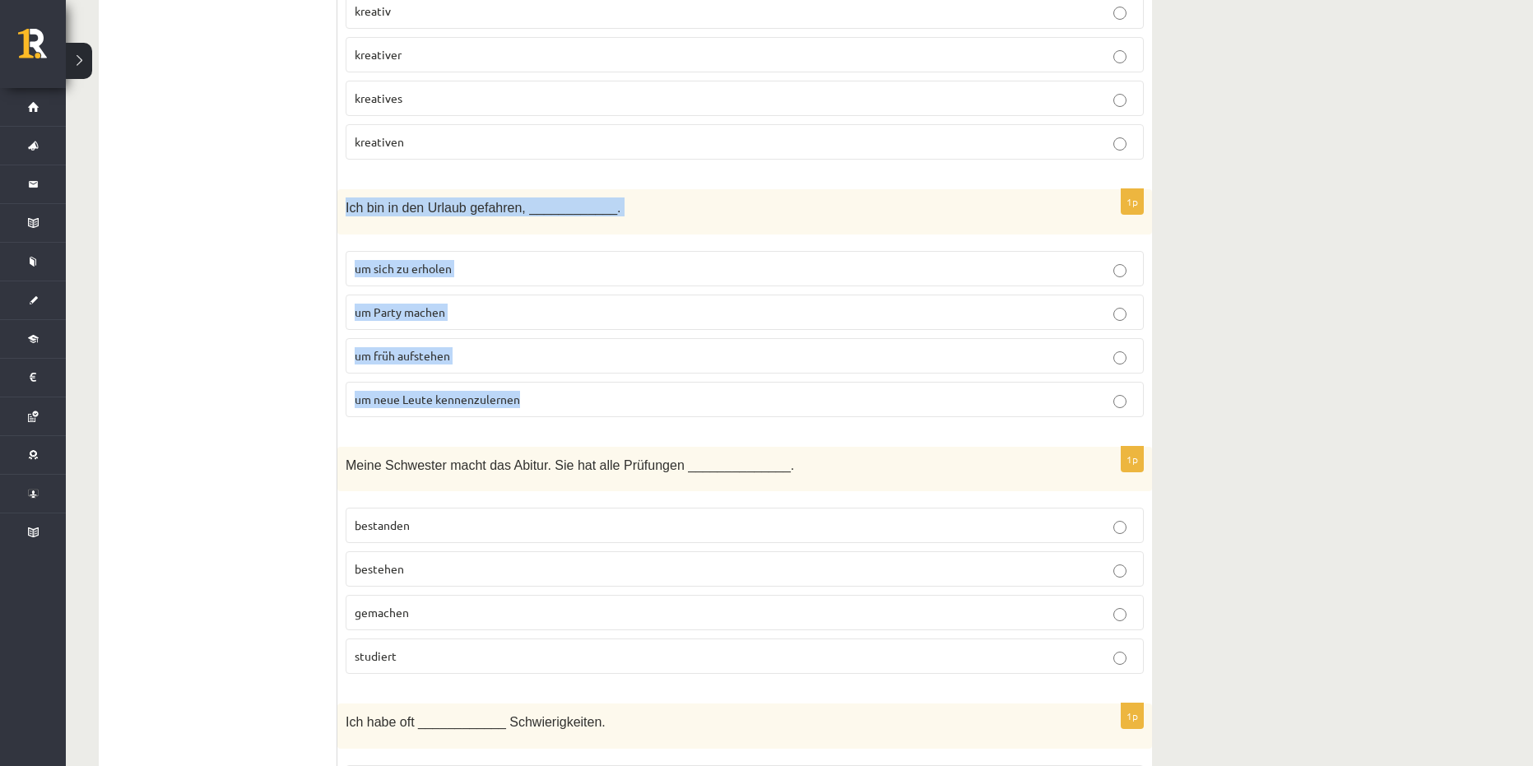
drag, startPoint x: 346, startPoint y: 195, endPoint x: 563, endPoint y: 403, distance: 300.2
click at [563, 403] on div "1p Ich bin in den Urlaub gefahren, ____________. um sich zu erholen um Party ma…" at bounding box center [744, 309] width 814 height 241
click at [1379, 368] on div "11.b2 klases diagnosticējošais darbs Vācu valodā par 10.klases mācību vielu , K…" at bounding box center [799, 723] width 1467 height 7736
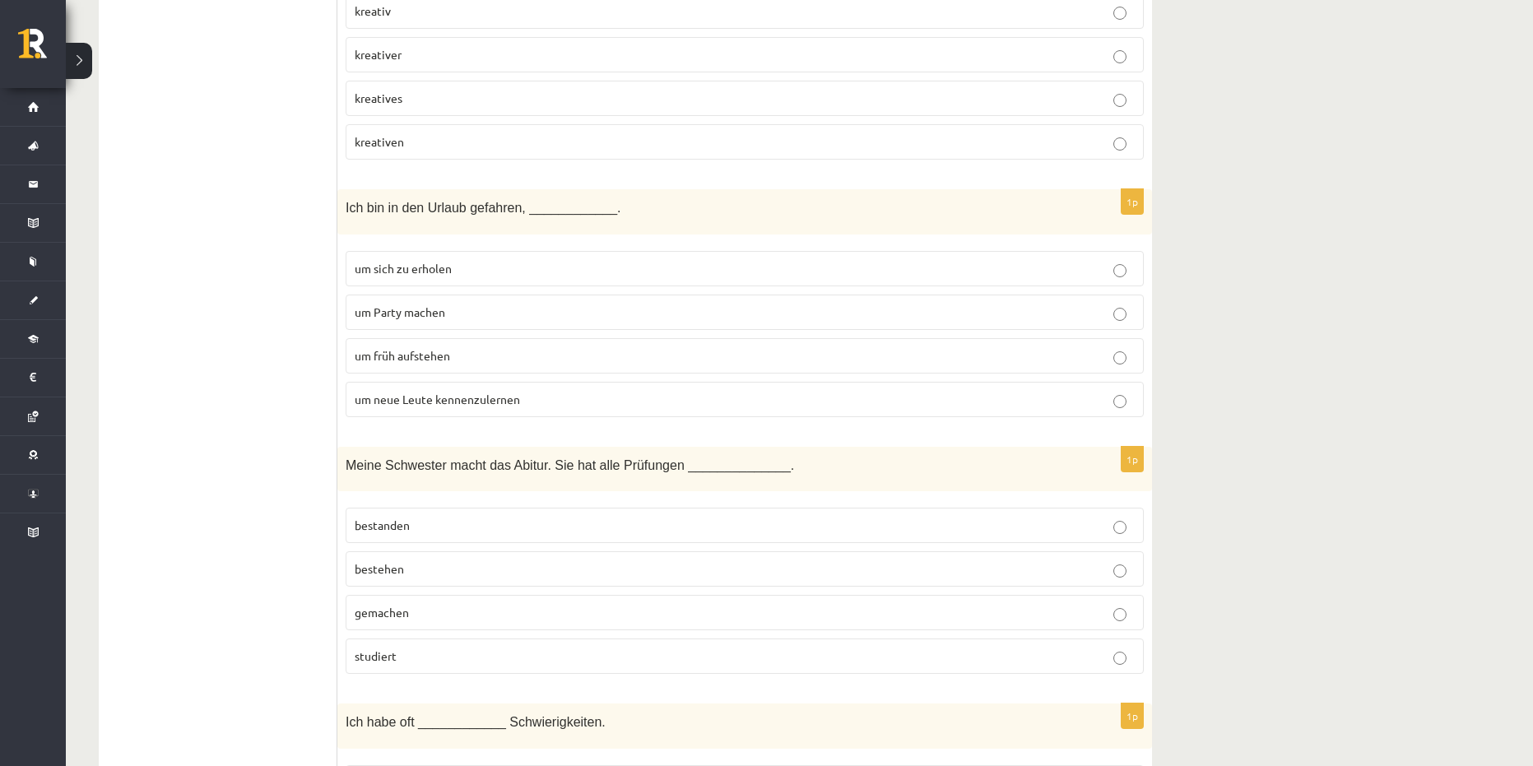
click at [494, 401] on span "um neue Leute kennenzulernen" at bounding box center [437, 399] width 165 height 15
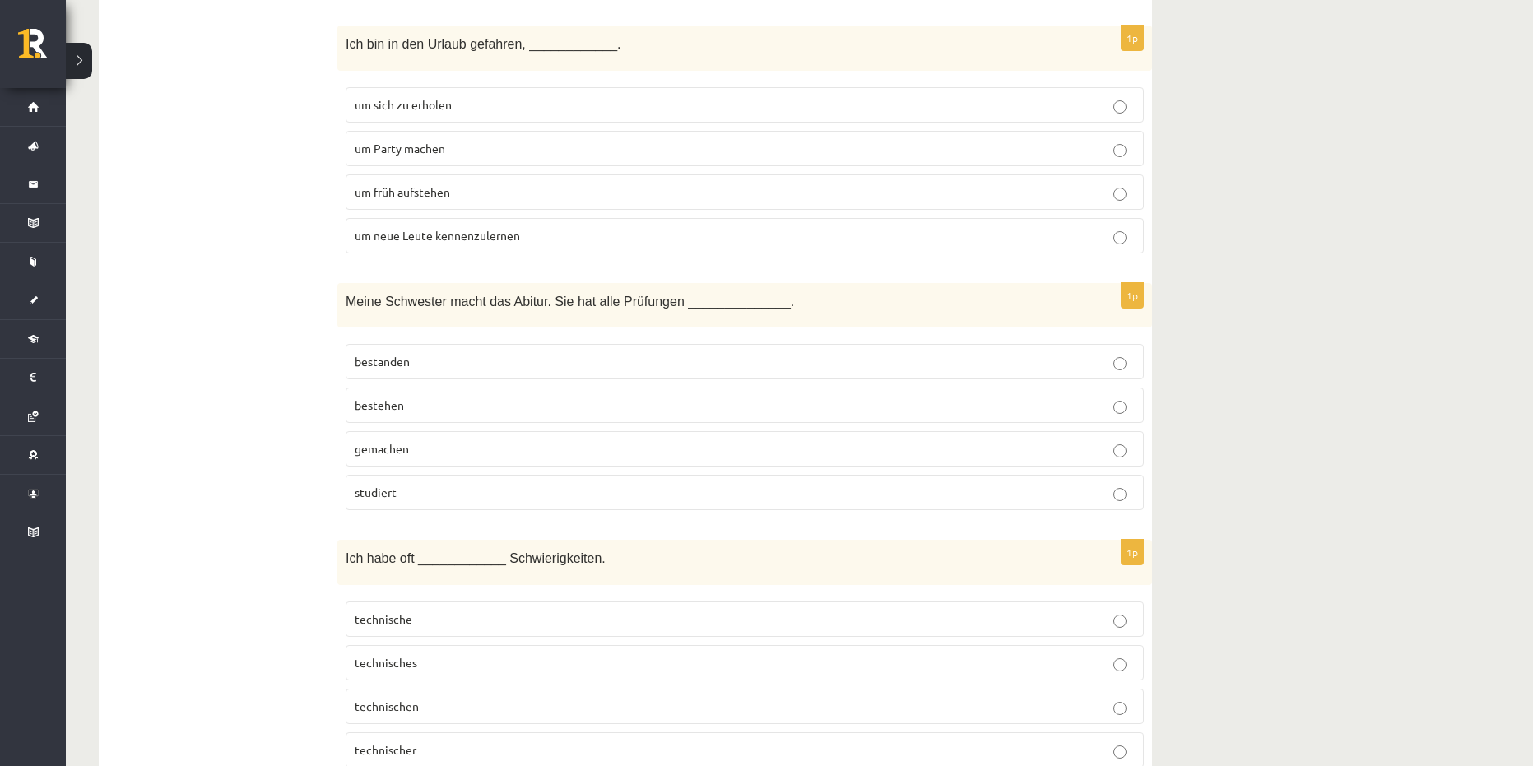
scroll to position [3373, 0]
drag, startPoint x: 499, startPoint y: 299, endPoint x: 534, endPoint y: 306, distance: 36.0
click at [534, 306] on span "Meine Schwester macht das Abitur. Sie hat alle Prüfungen ______________." at bounding box center [570, 301] width 448 height 14
click at [286, 346] on ul "Tests Izvērtējums!" at bounding box center [226, 650] width 222 height 7456
drag, startPoint x: 600, startPoint y: 299, endPoint x: 652, endPoint y: 304, distance: 52.0
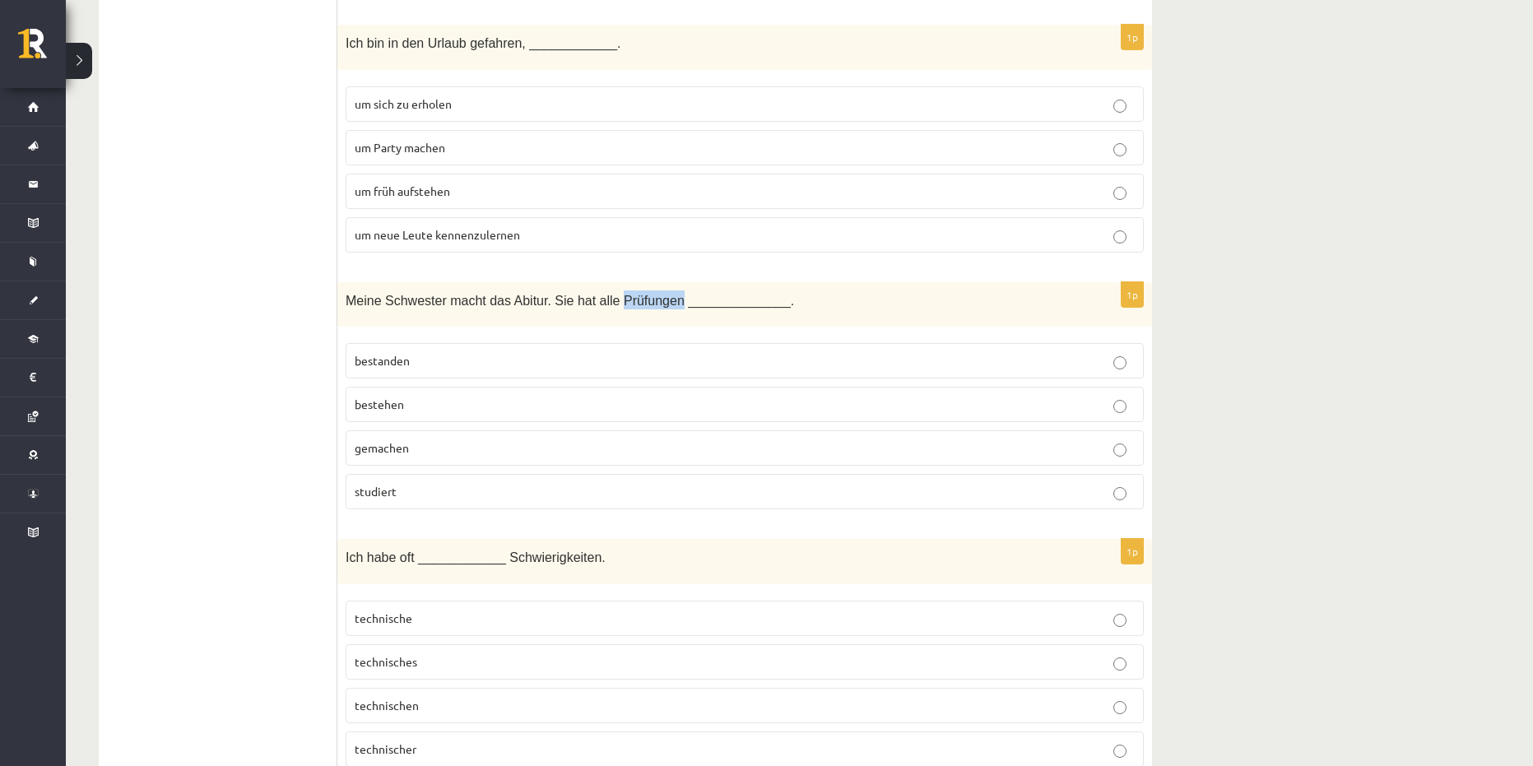
click at [652, 304] on span "Meine Schwester macht das Abitur. Sie hat alle Prüfungen ______________." at bounding box center [570, 301] width 448 height 14
click at [293, 386] on ul "Tests Izvērtējums!" at bounding box center [226, 650] width 222 height 7456
click at [398, 371] on label "bestanden" at bounding box center [745, 360] width 798 height 35
click at [399, 396] on label "bestehen" at bounding box center [745, 404] width 798 height 35
click at [457, 356] on p "bestanden" at bounding box center [745, 360] width 780 height 17
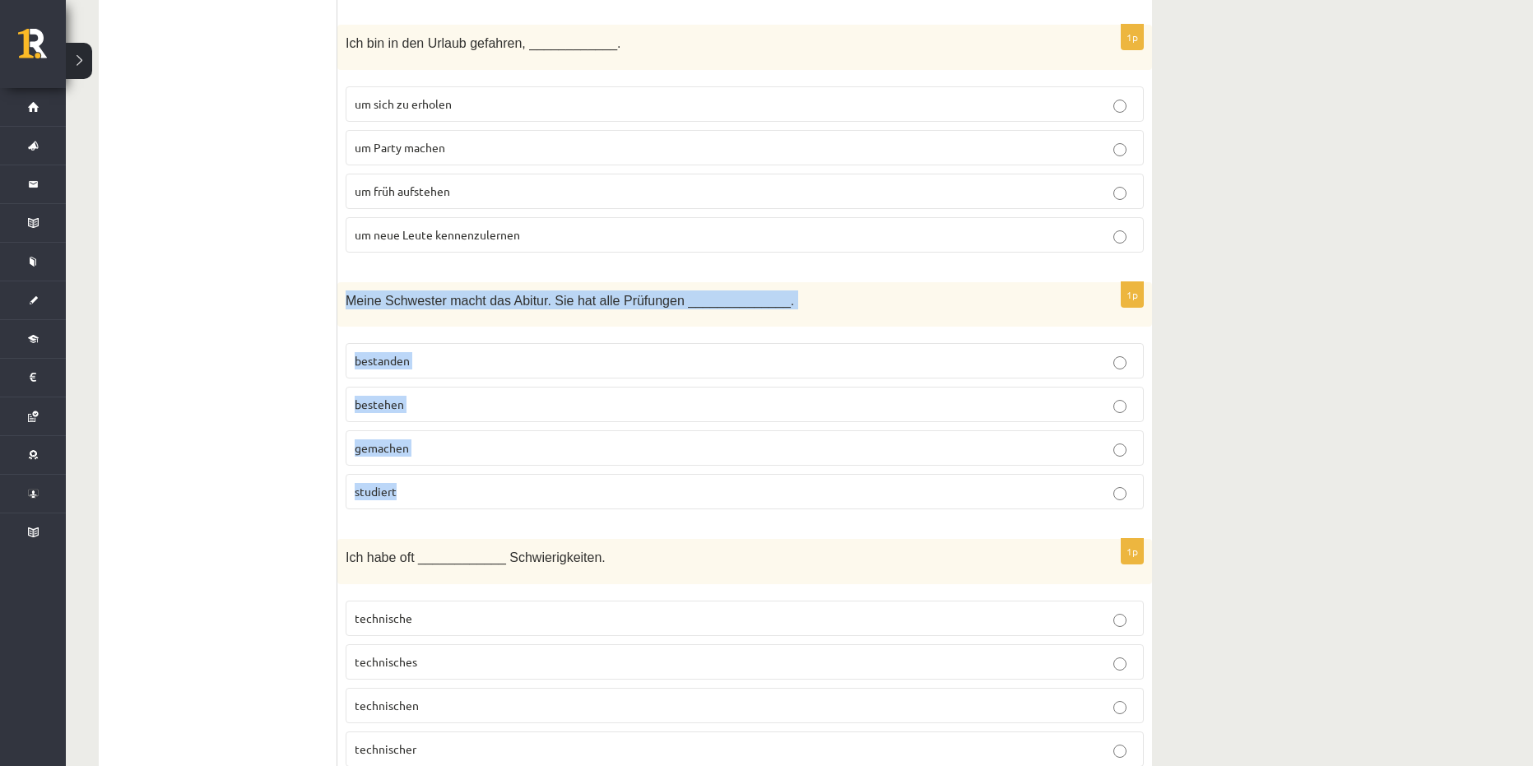
drag, startPoint x: 338, startPoint y: 299, endPoint x: 554, endPoint y: 475, distance: 278.3
click at [554, 475] on div "1p Meine Schwester macht das Abitur. Sie hat alle Prüfungen ______________. bes…" at bounding box center [744, 402] width 814 height 241
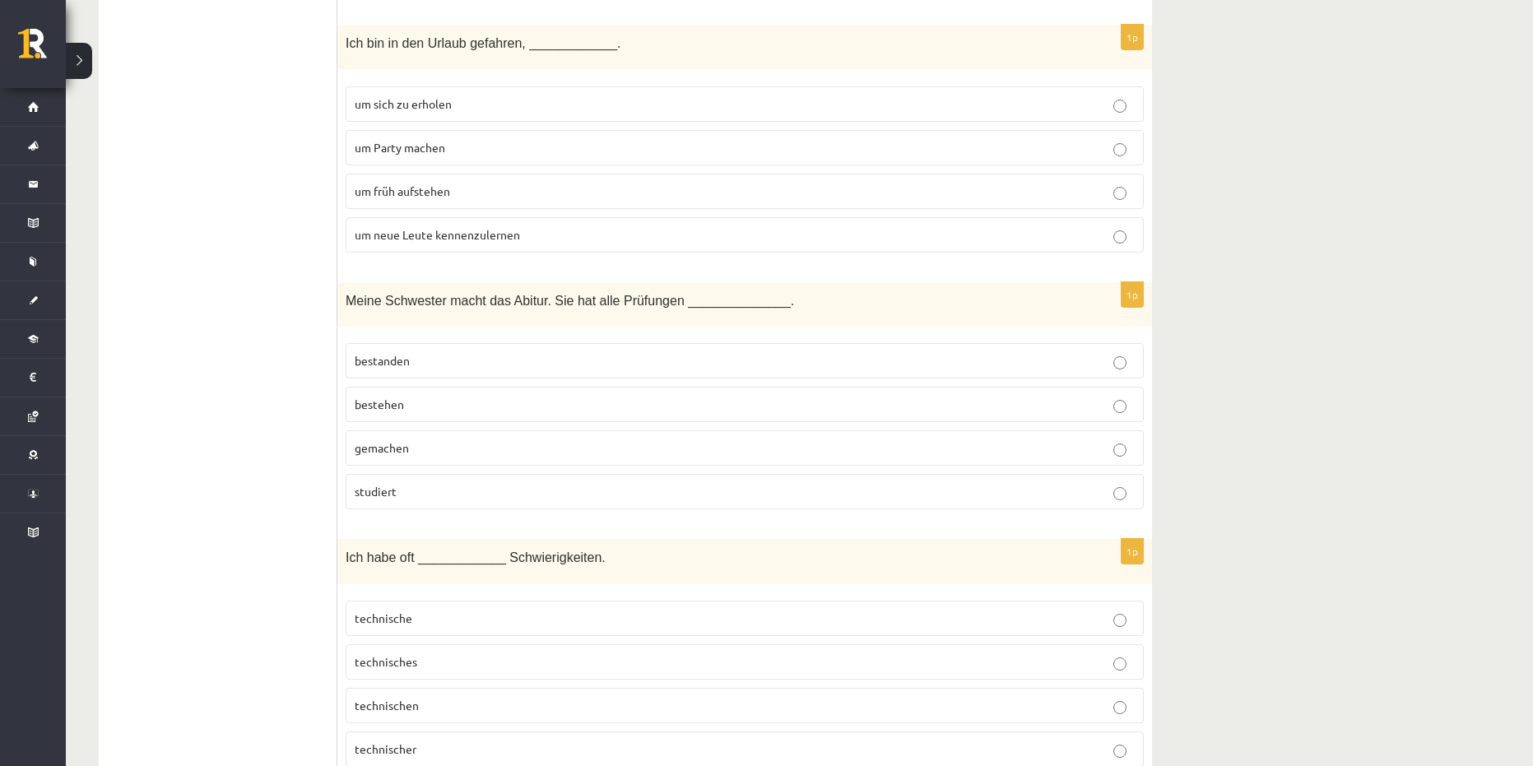
click at [274, 344] on ul "Tests Izvērtējums!" at bounding box center [226, 650] width 222 height 7456
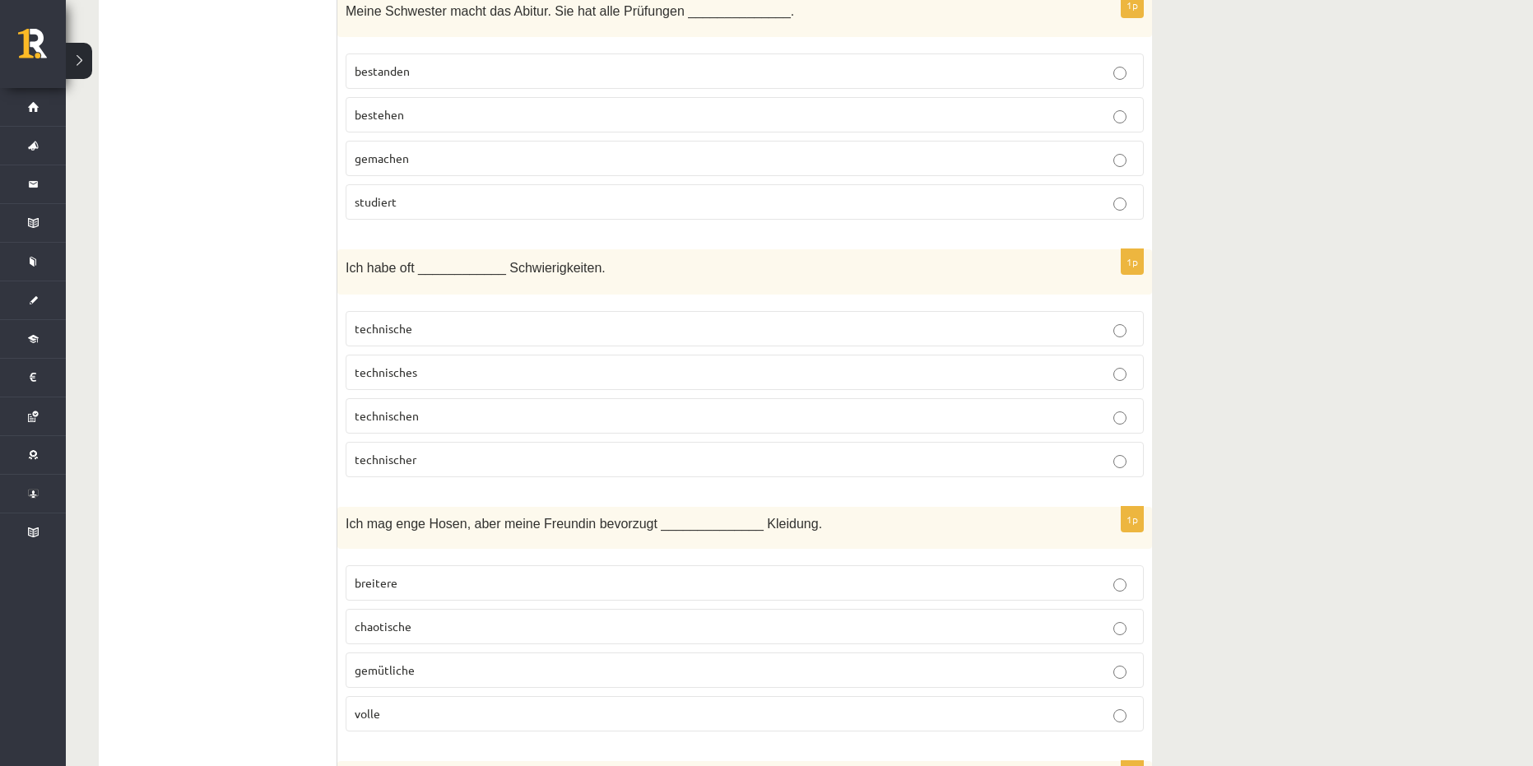
scroll to position [3702, 0]
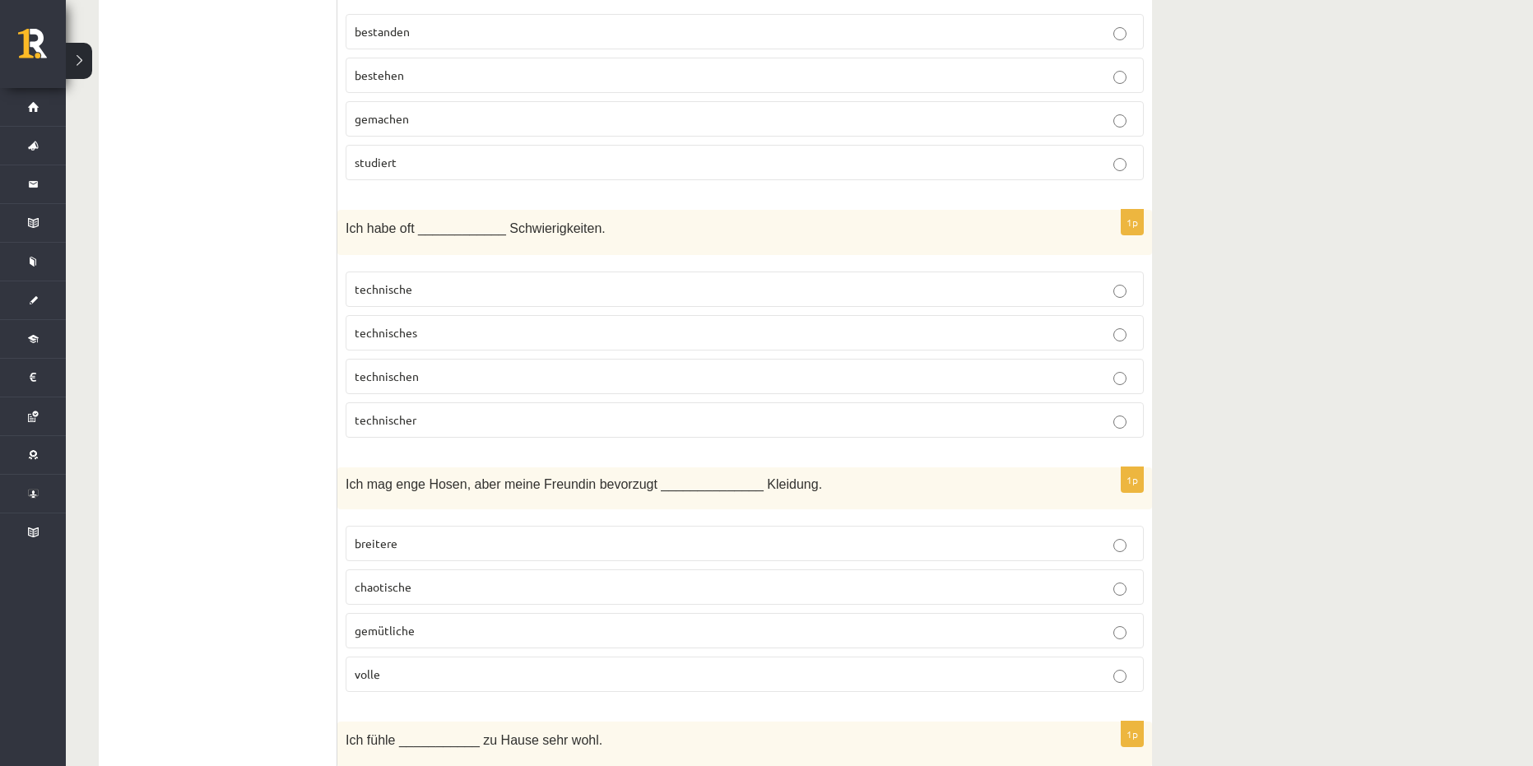
click at [378, 373] on span "technischen" at bounding box center [387, 376] width 64 height 15
drag, startPoint x: 335, startPoint y: 220, endPoint x: 544, endPoint y: 360, distance: 251.4
click at [544, 360] on div "**********" at bounding box center [625, 321] width 1053 height 7489
click at [285, 350] on ul "Tests Izvērtējums!" at bounding box center [226, 321] width 222 height 7456
drag, startPoint x: 341, startPoint y: 226, endPoint x: 493, endPoint y: 410, distance: 238.4
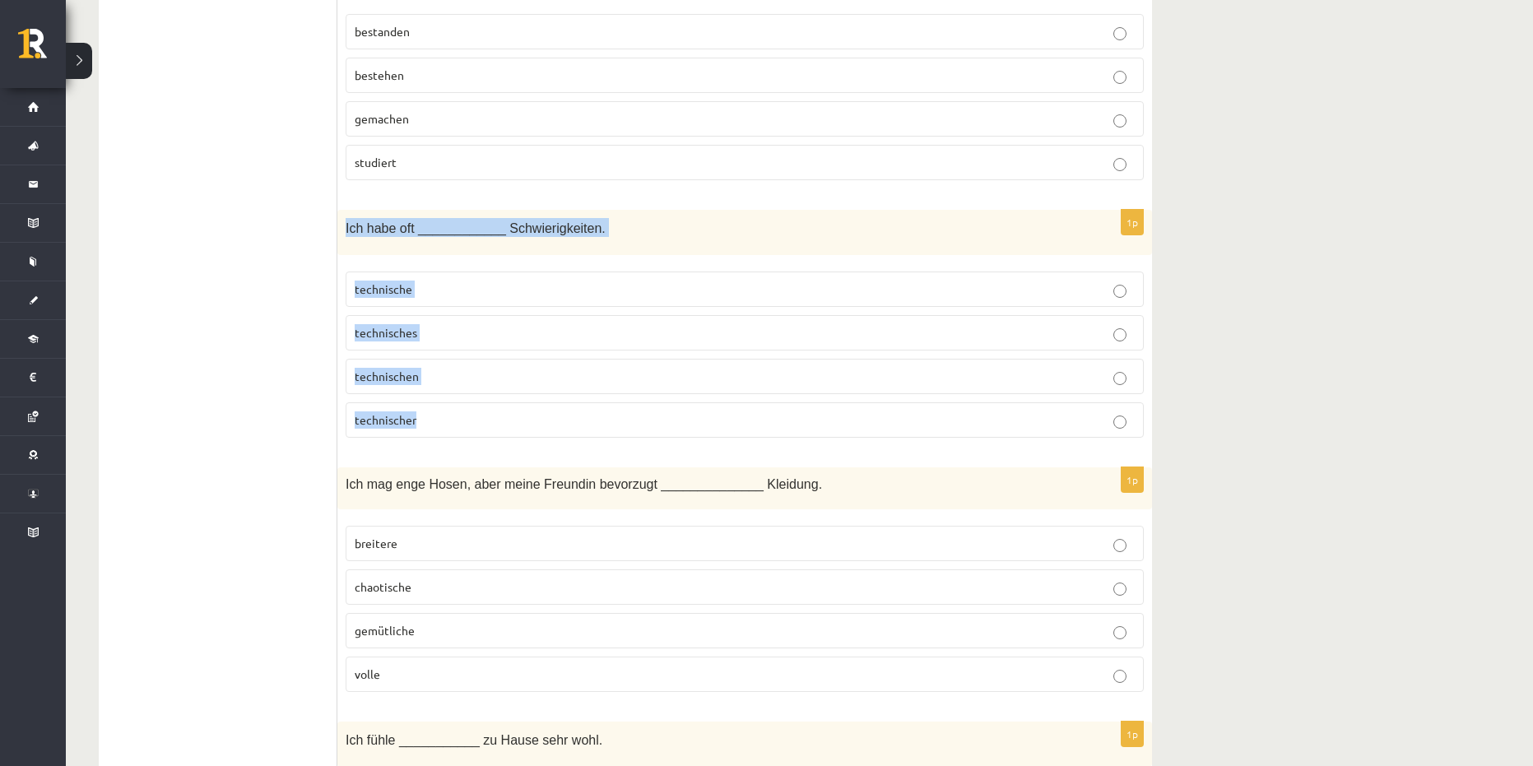
click at [493, 410] on div "1p Ich habe oft ____________ Schwierigkeiten. technische technisches technische…" at bounding box center [744, 330] width 814 height 241
click at [332, 383] on ul "Tests Izvērtējums!" at bounding box center [226, 321] width 222 height 7456
click at [475, 287] on p "technische" at bounding box center [745, 289] width 780 height 17
click at [264, 394] on ul "Tests Izvērtējums!" at bounding box center [226, 321] width 222 height 7456
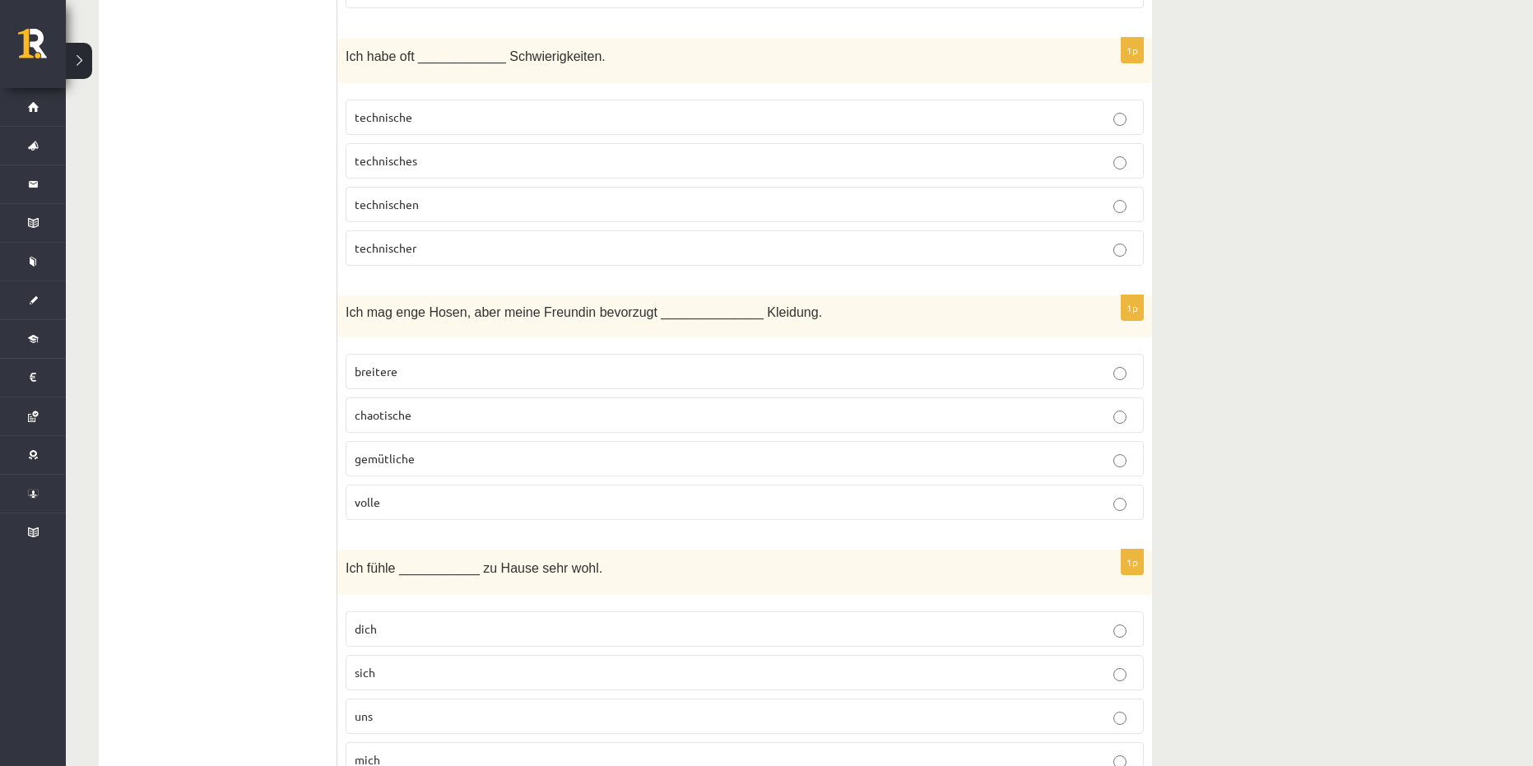
scroll to position [3949, 0]
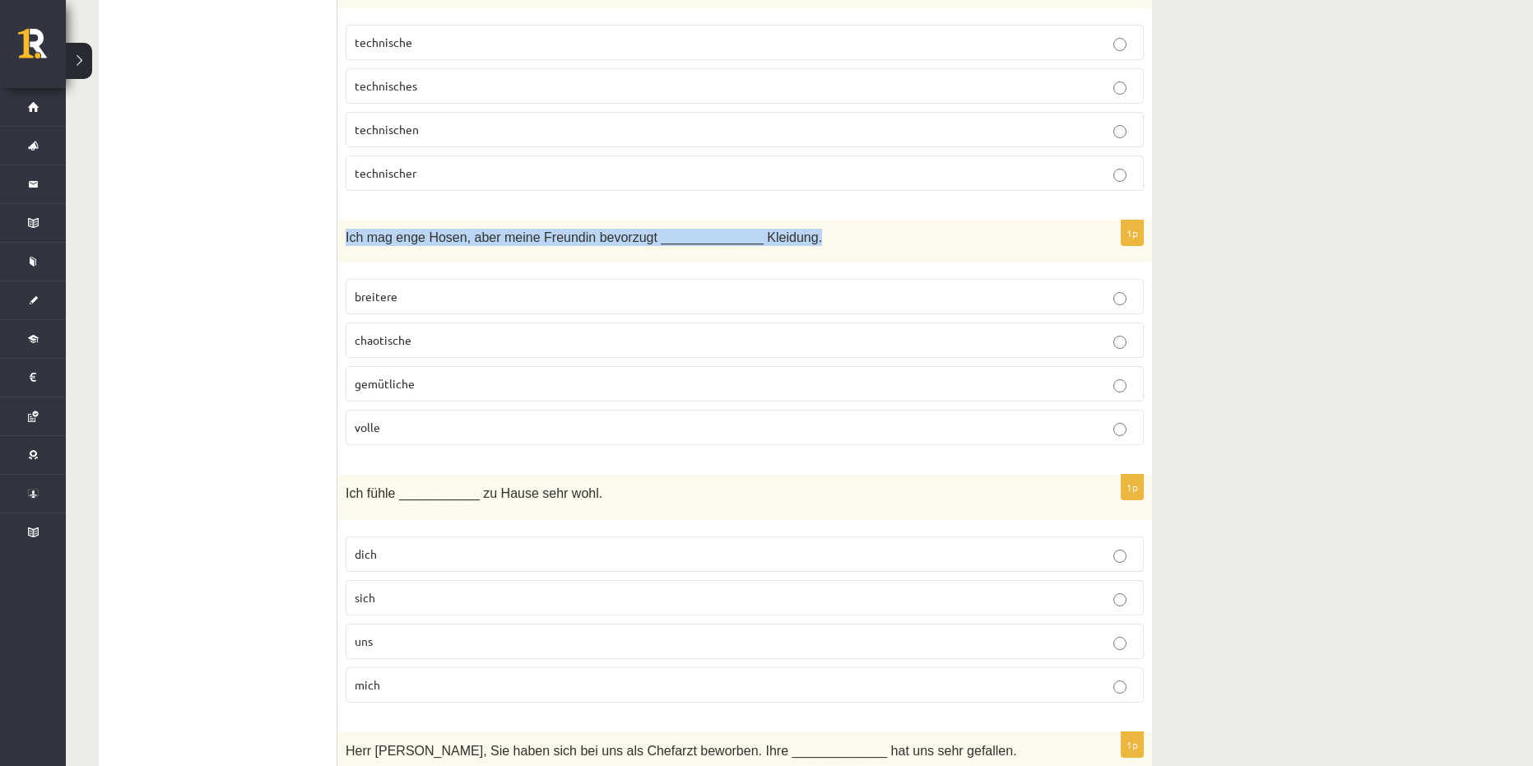
drag, startPoint x: 341, startPoint y: 235, endPoint x: 785, endPoint y: 244, distance: 444.3
click at [785, 244] on div "Ich mag enge Hosen, aber meine Freundin bevorzugt ______________ Kleidung." at bounding box center [744, 241] width 814 height 42
click at [245, 369] on ul "Tests Izvērtējums!" at bounding box center [226, 75] width 222 height 7456
click at [398, 287] on label "breitere" at bounding box center [745, 296] width 798 height 35
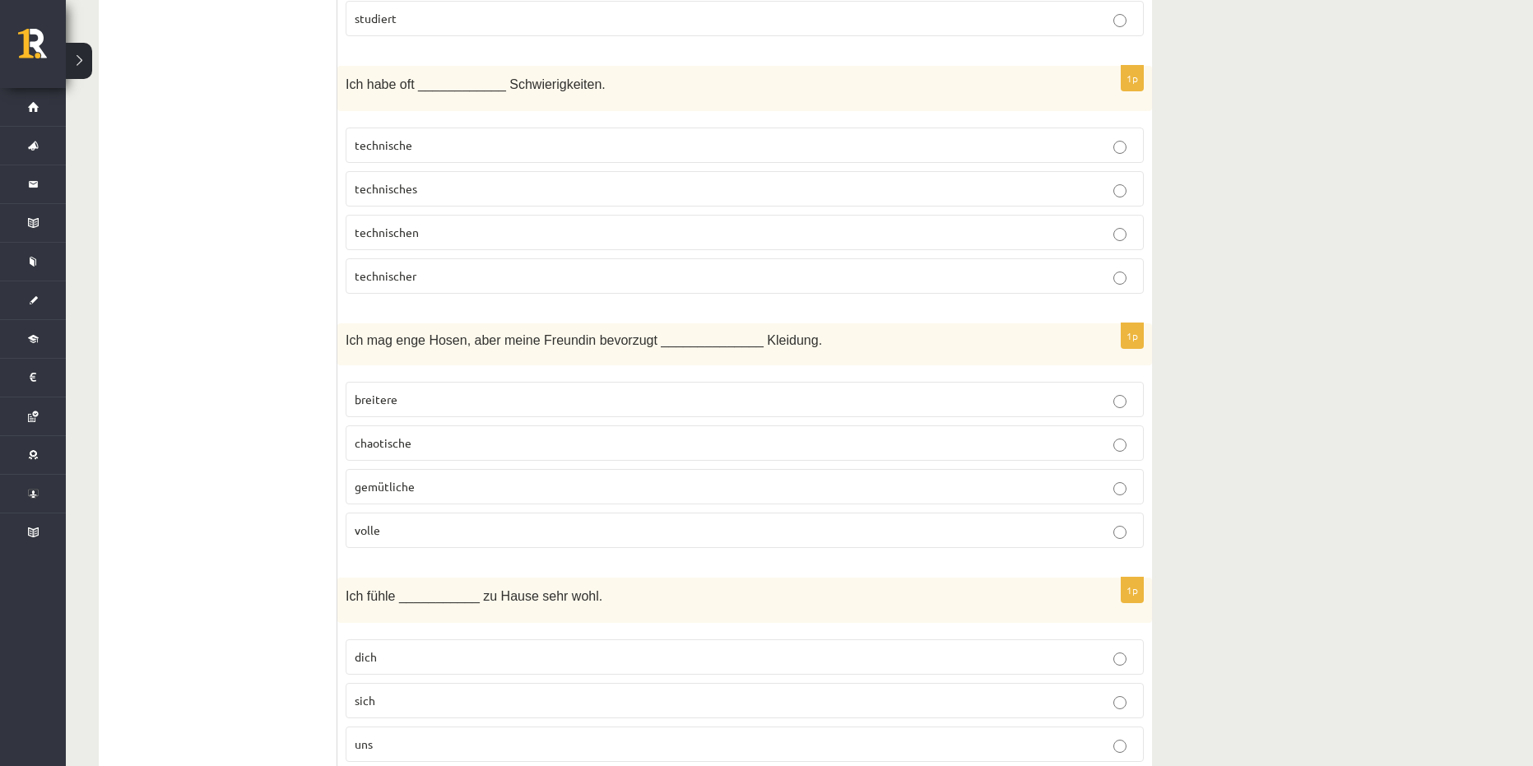
scroll to position [4113, 0]
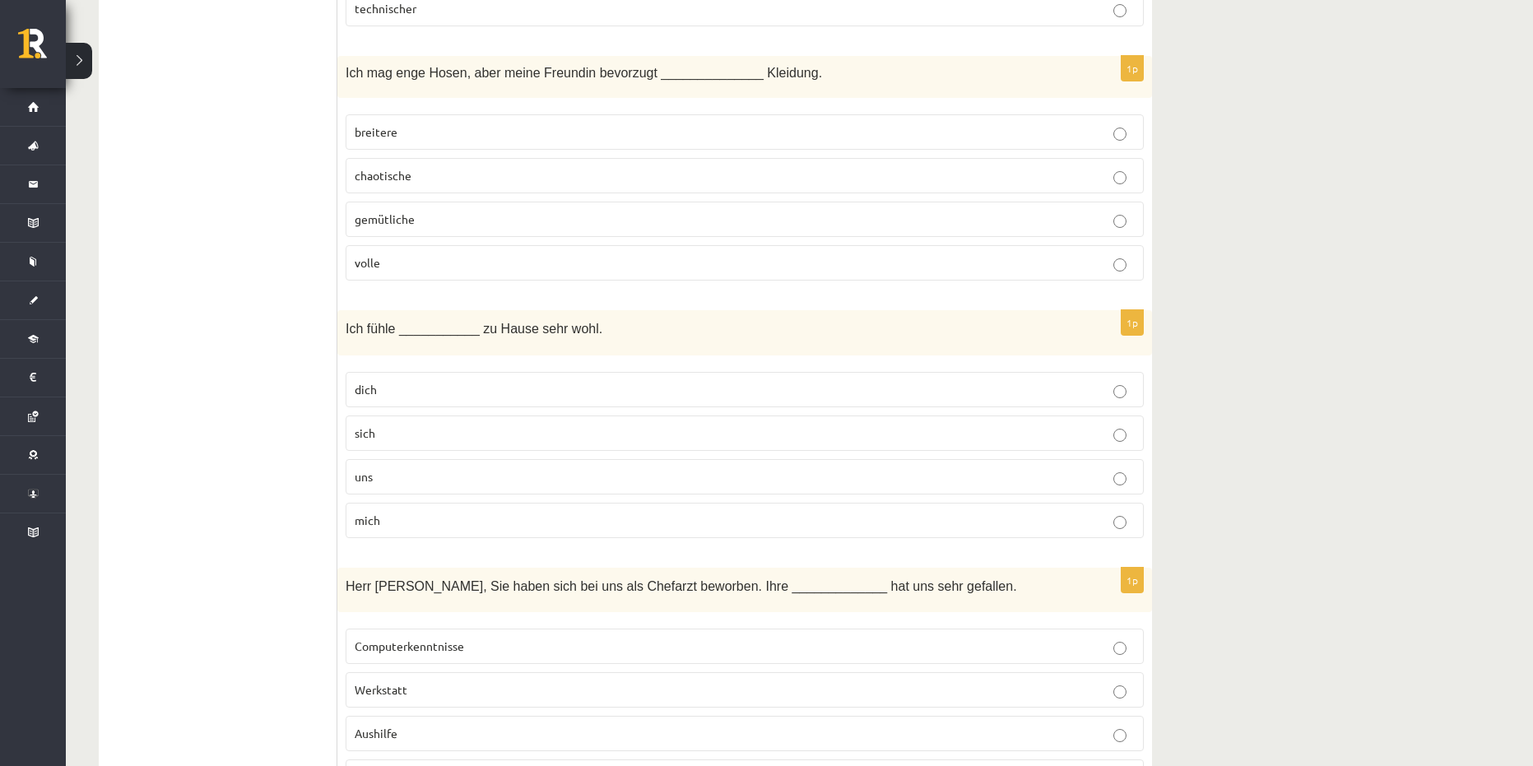
click at [393, 530] on label "mich" at bounding box center [745, 520] width 798 height 35
drag, startPoint x: 550, startPoint y: 330, endPoint x: 577, endPoint y: 333, distance: 27.3
click at [577, 333] on p "Ich fühle ___________ zu Hause sehr wohl." at bounding box center [704, 327] width 716 height 19
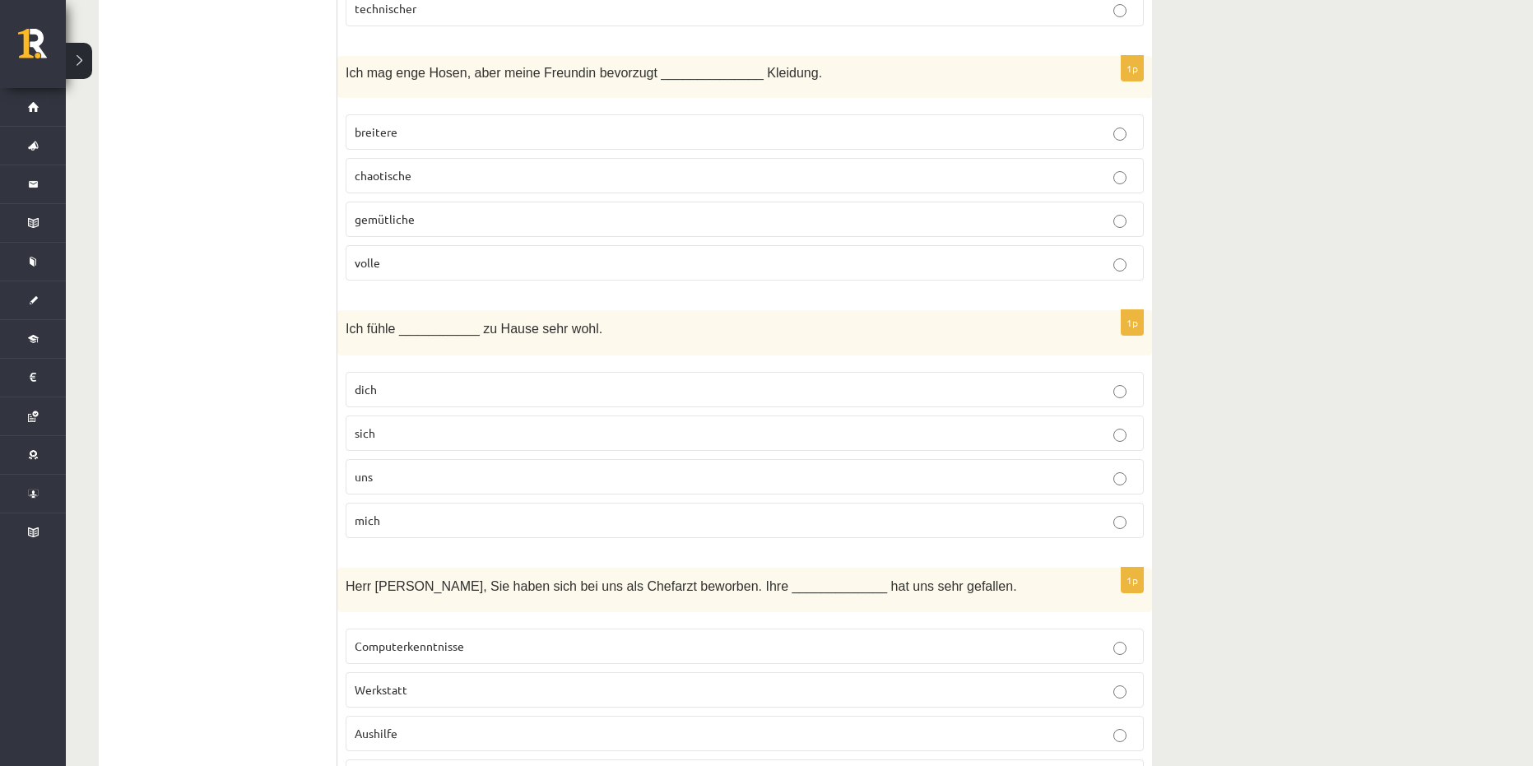
click at [389, 525] on p "mich" at bounding box center [745, 520] width 780 height 17
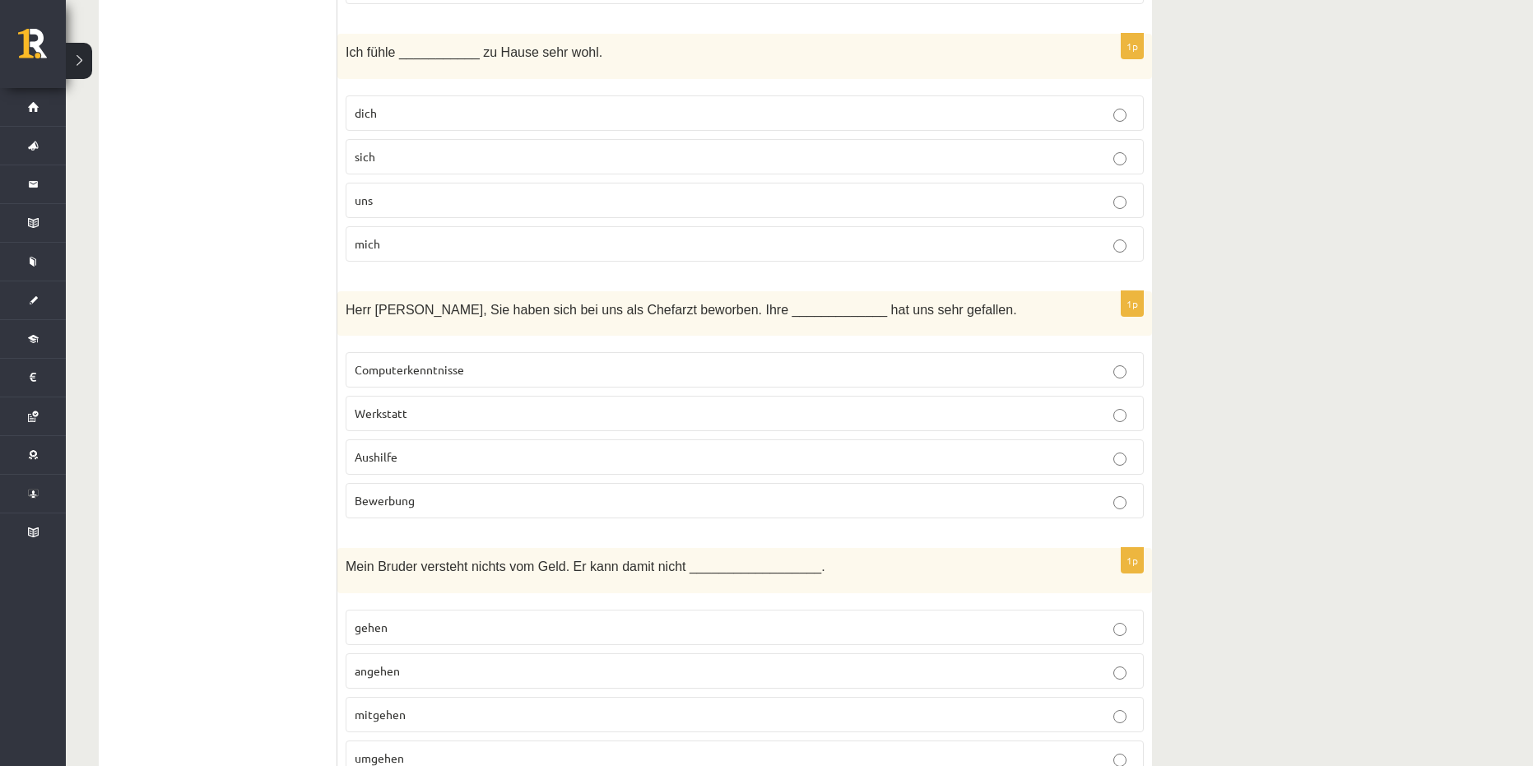
scroll to position [4360, 0]
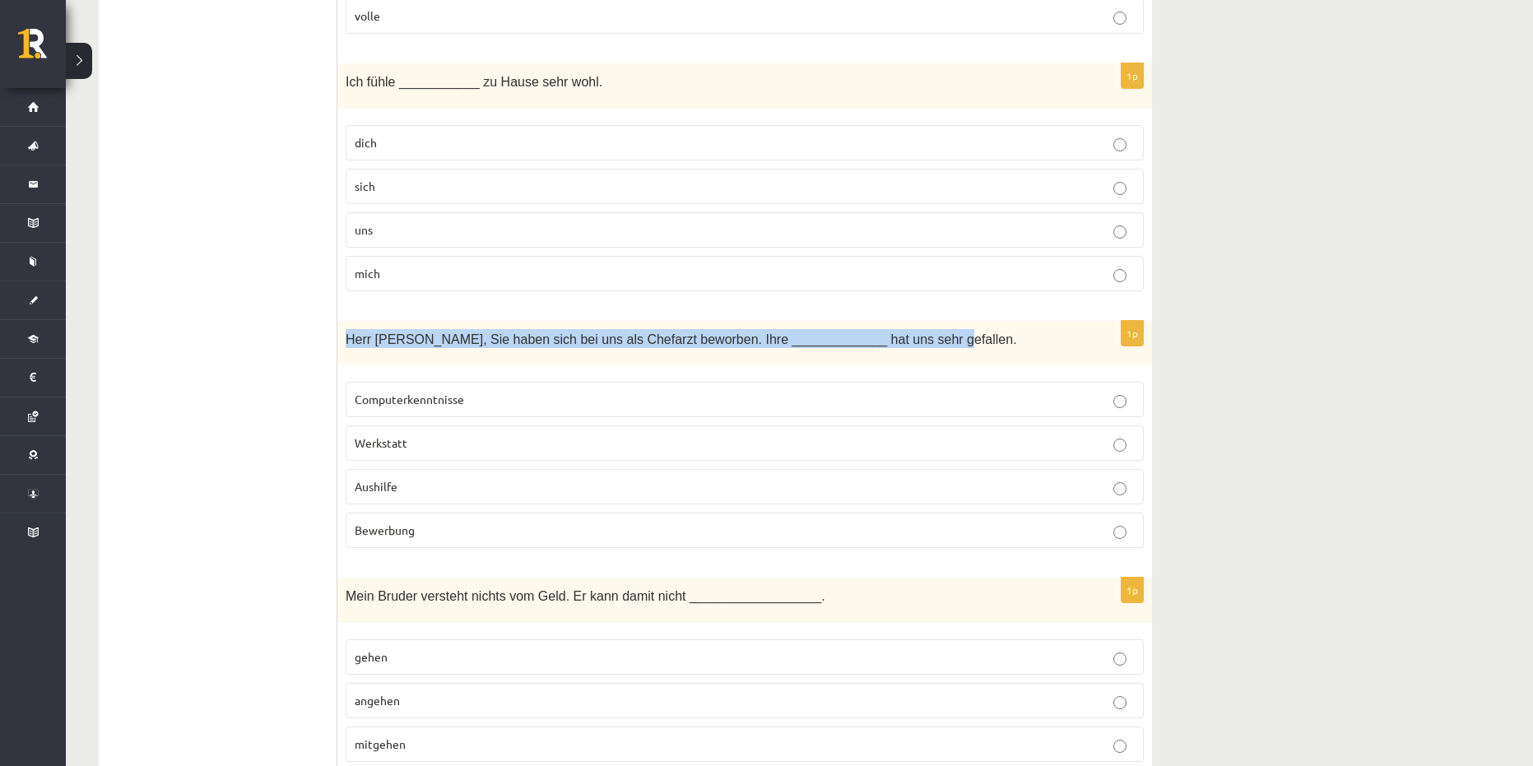
drag, startPoint x: 341, startPoint y: 341, endPoint x: 895, endPoint y: 357, distance: 553.9
click at [895, 357] on div "Herr Braun, Sie haben sich bei uns als Chefarzt beworben. Ihre _____________ ha…" at bounding box center [744, 343] width 814 height 45
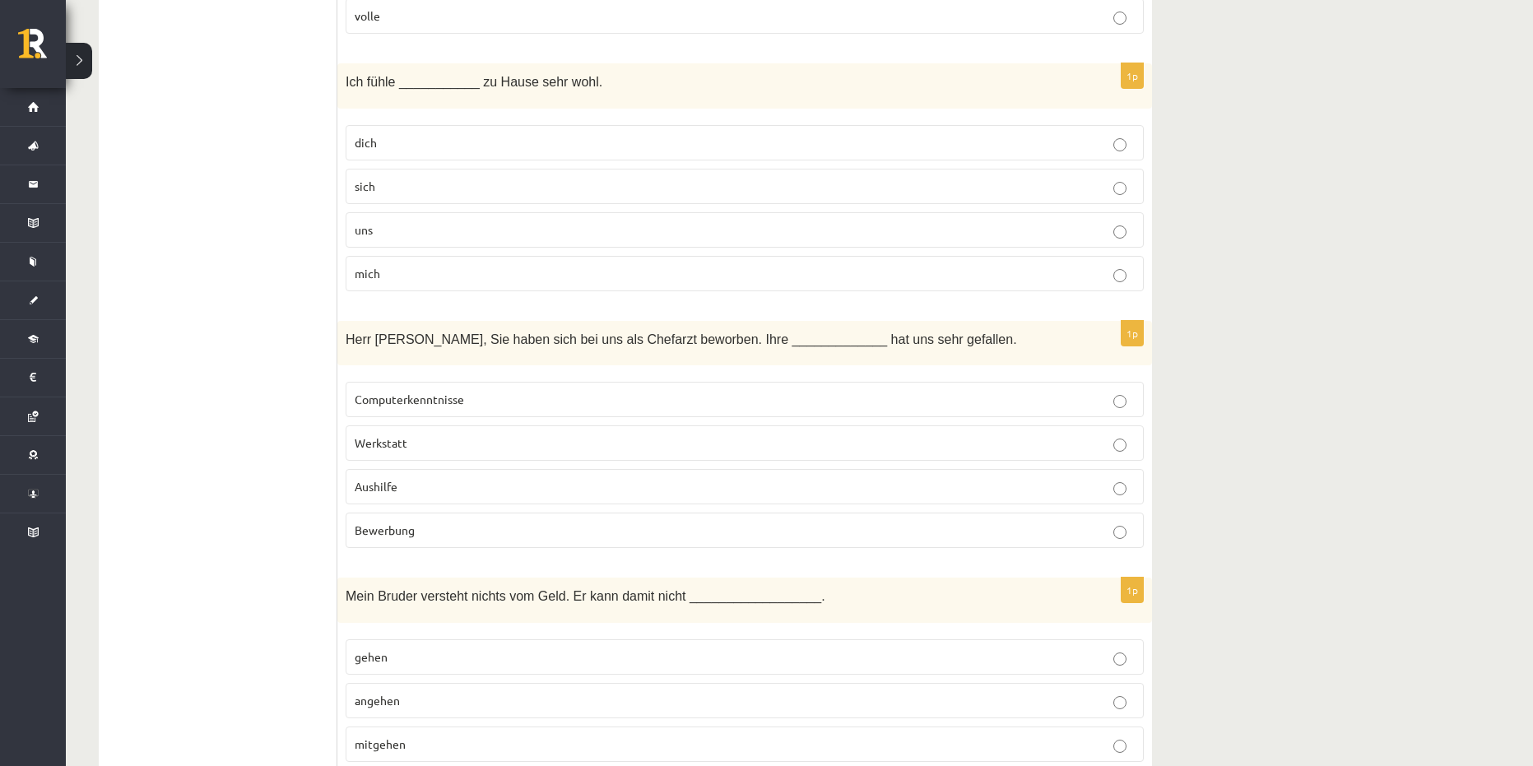
drag, startPoint x: 267, startPoint y: 372, endPoint x: 346, endPoint y: 353, distance: 82.0
drag, startPoint x: 336, startPoint y: 336, endPoint x: 447, endPoint y: 457, distance: 163.0
drag, startPoint x: 291, startPoint y: 429, endPoint x: 327, endPoint y: 392, distance: 51.2
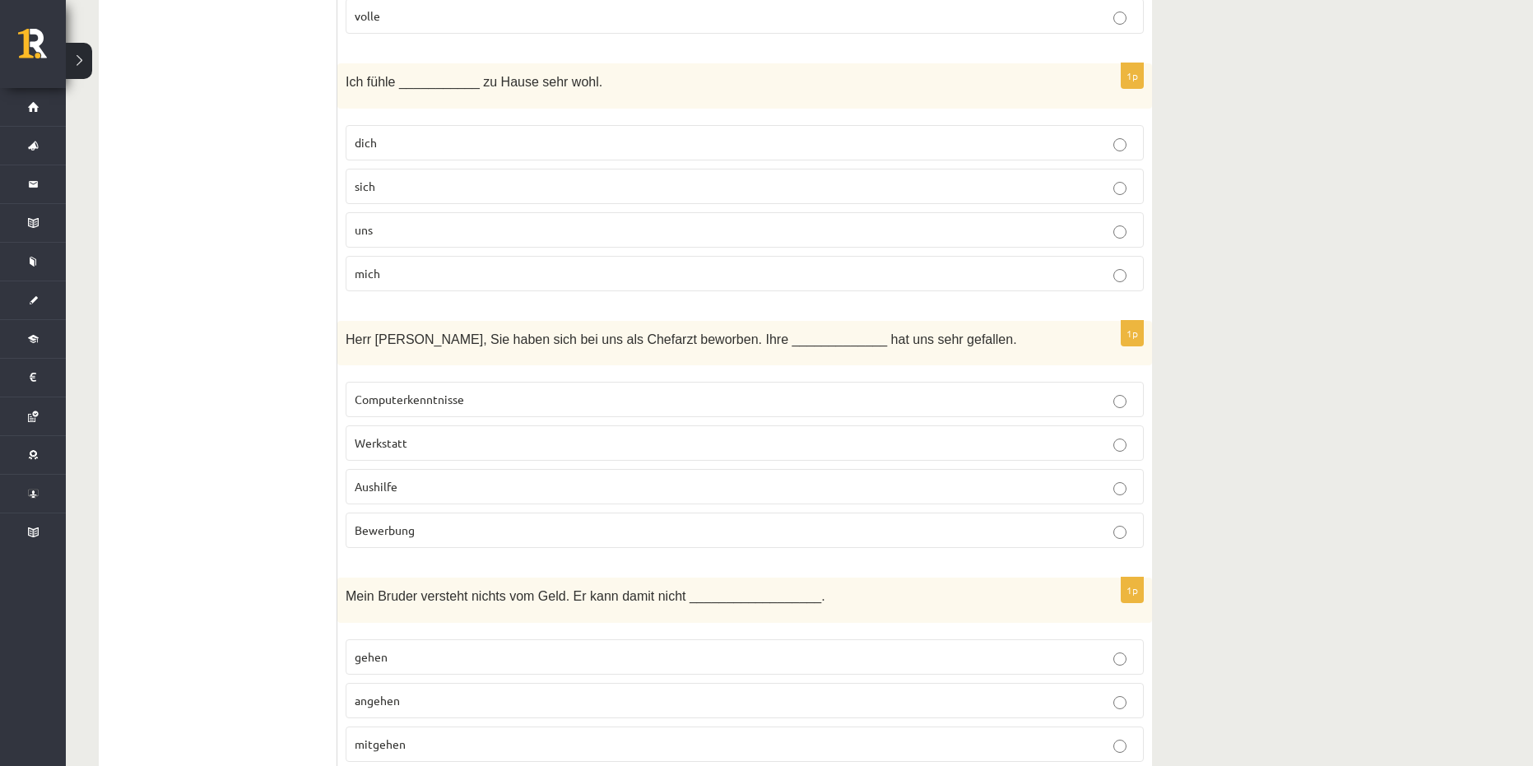
click at [338, 370] on div "1p Herr Braun, Sie haben sich bei uns als Chefarzt beworben. Ihre _____________…" at bounding box center [744, 441] width 814 height 241
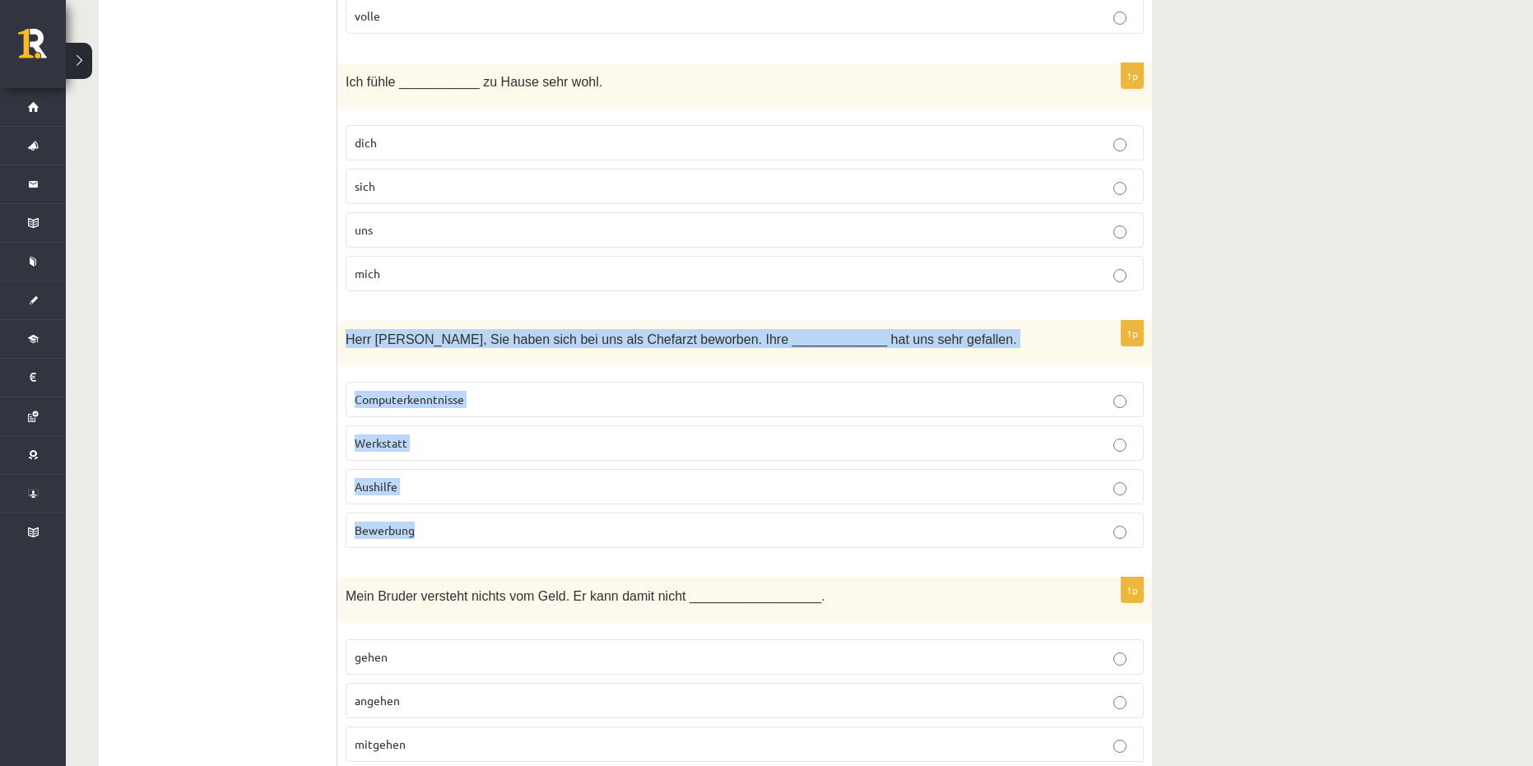
drag, startPoint x: 345, startPoint y: 340, endPoint x: 467, endPoint y: 531, distance: 226.8
click at [467, 531] on div "1p Herr Braun, Sie haben sich bei uns als Chefarzt beworben. Ihre _____________…" at bounding box center [744, 441] width 814 height 241
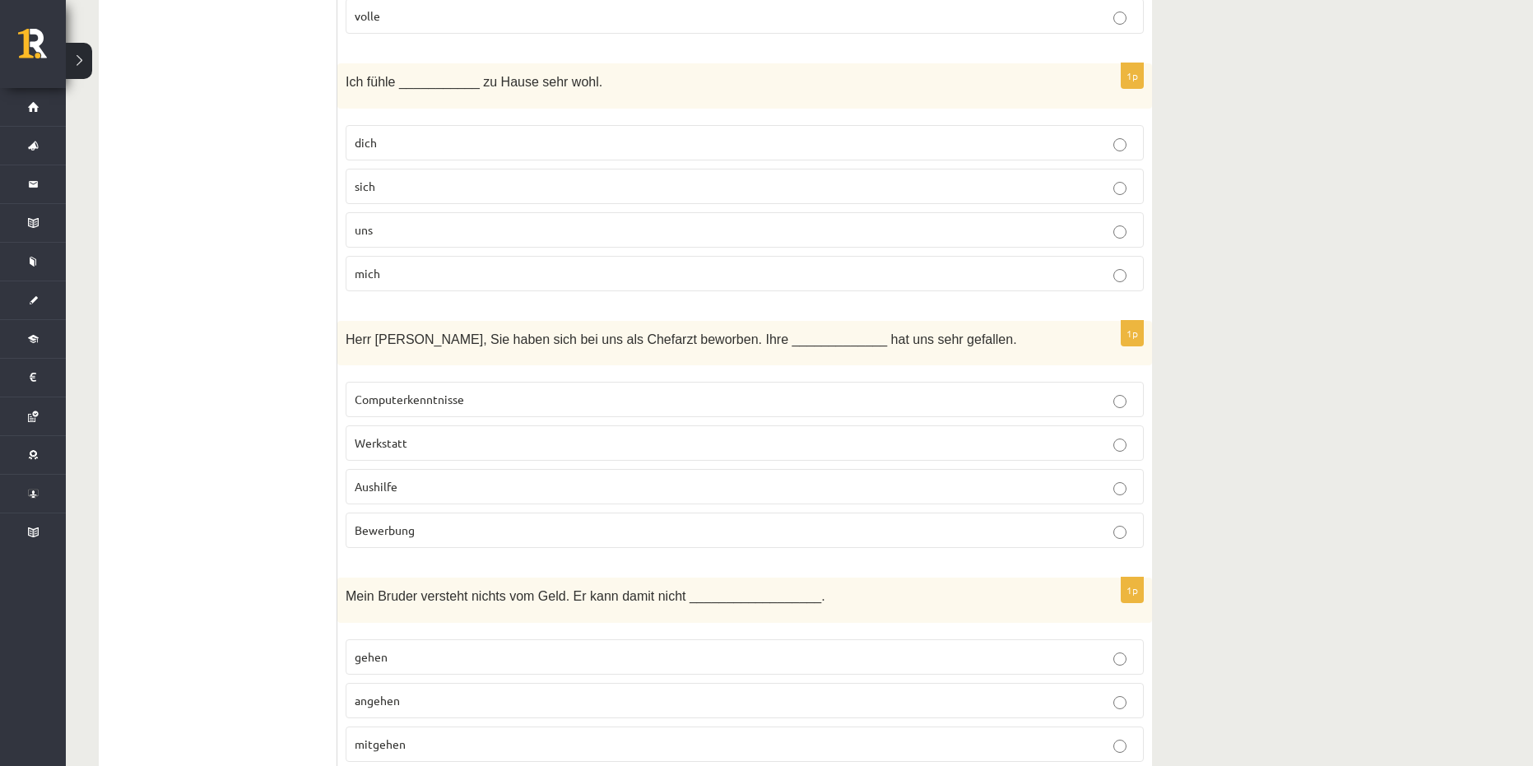
drag, startPoint x: 261, startPoint y: 536, endPoint x: 301, endPoint y: 541, distance: 40.7
click at [412, 531] on span "Bewerbung" at bounding box center [385, 529] width 60 height 15
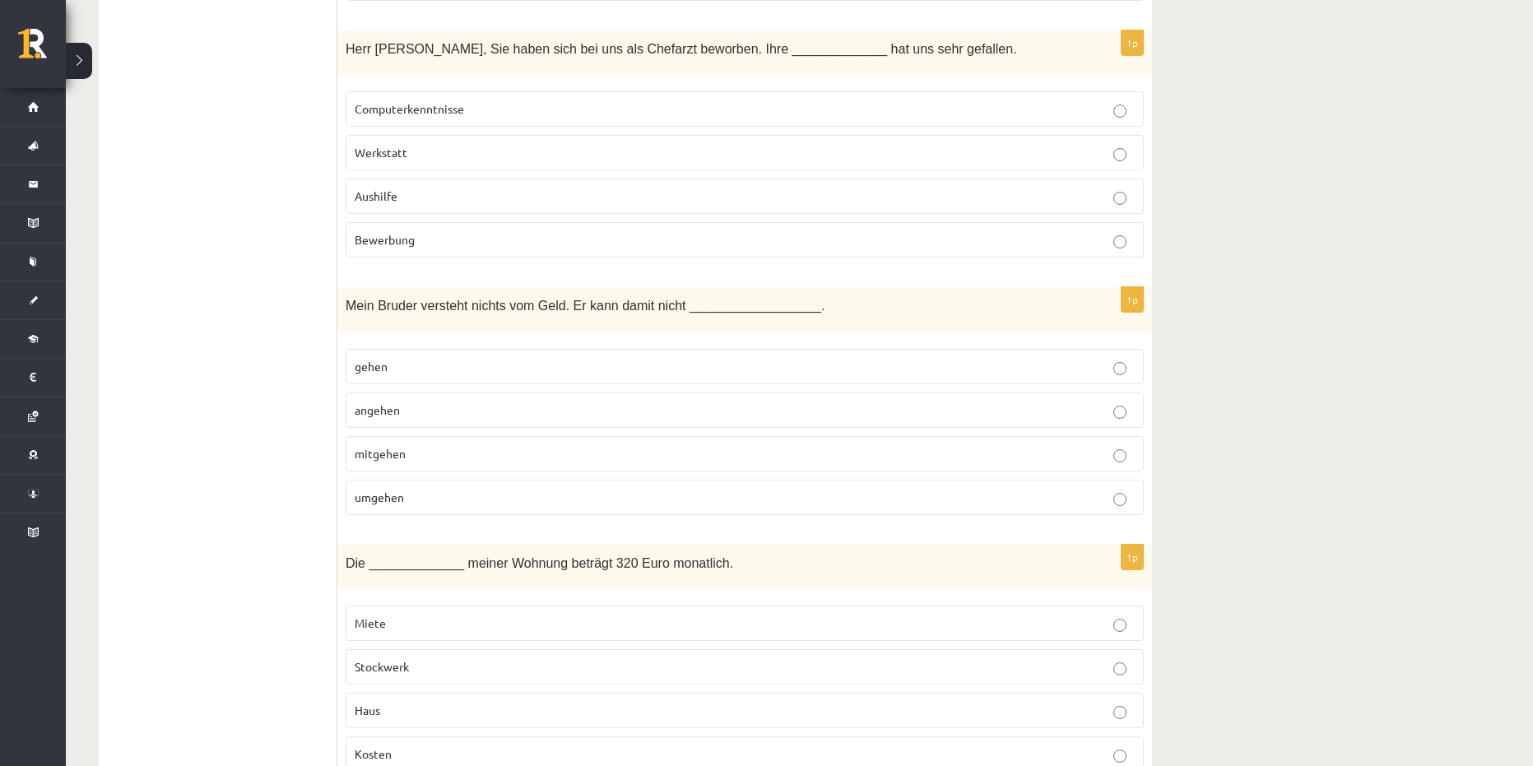
scroll to position [4689, 0]
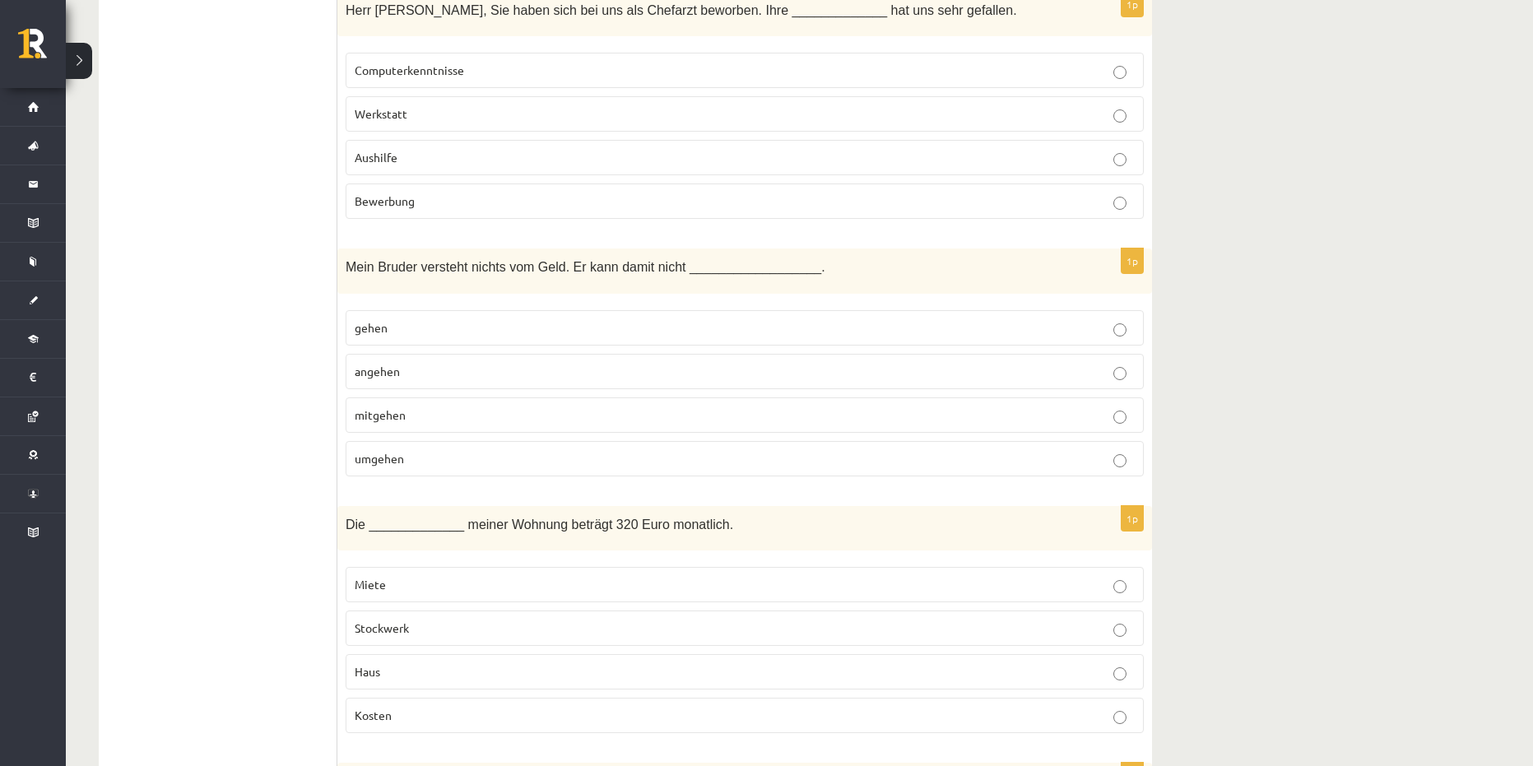
click at [419, 370] on p "angehen" at bounding box center [745, 371] width 780 height 17
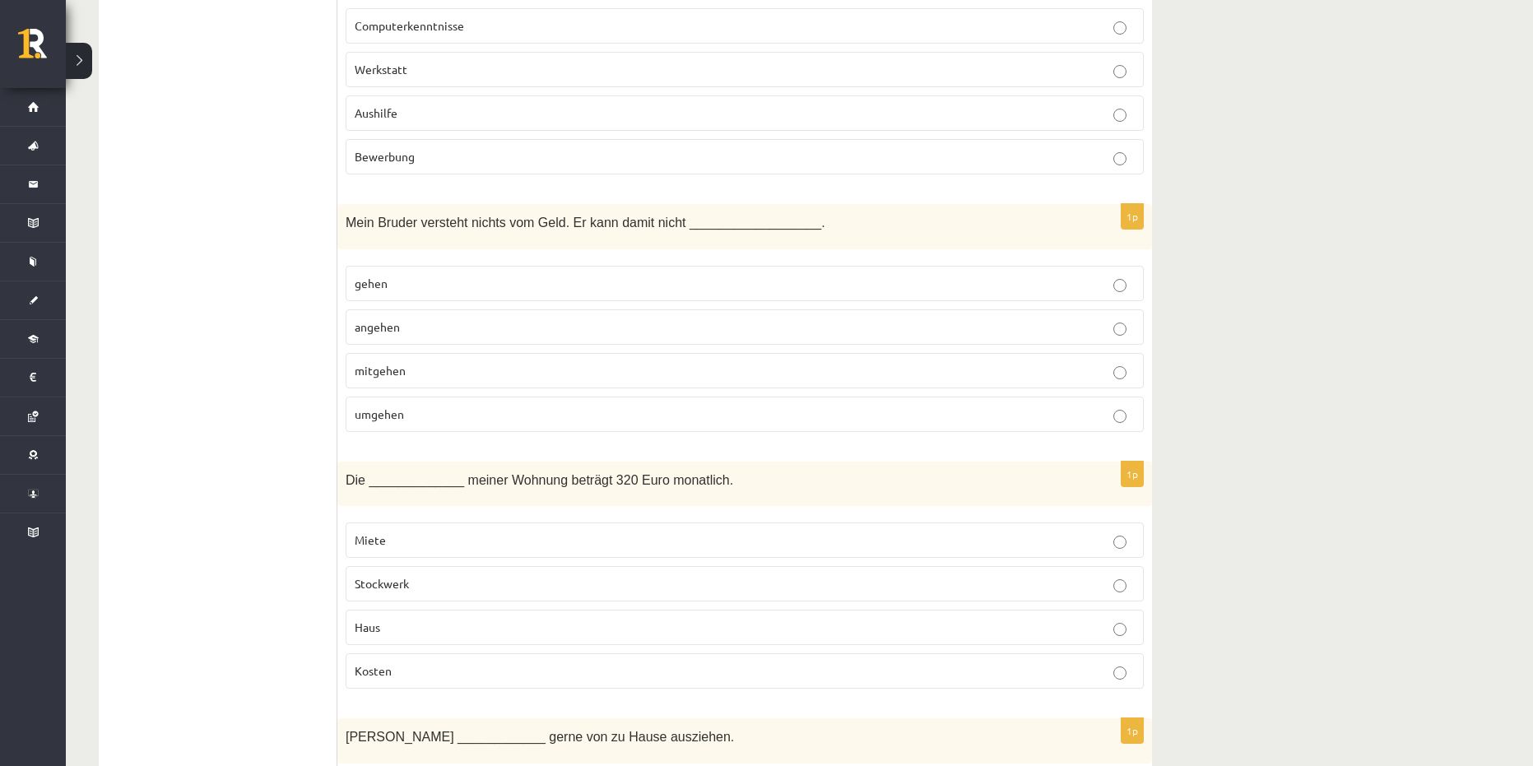
scroll to position [4772, 0]
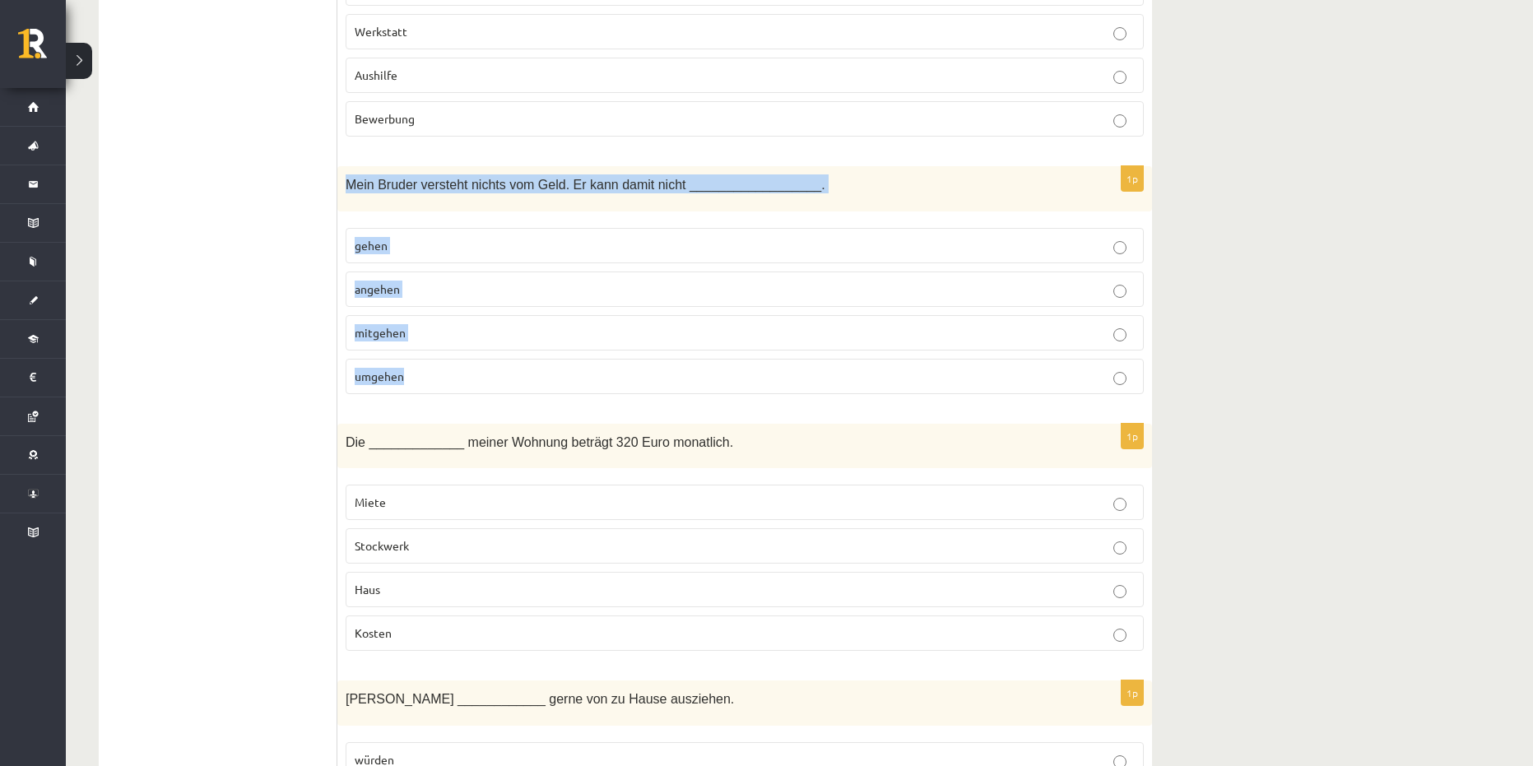
drag, startPoint x: 344, startPoint y: 181, endPoint x: 594, endPoint y: 368, distance: 312.1
click at [594, 368] on div "1p Mein Bruder versteht nichts vom Geld. Er kann damit nicht __________________…" at bounding box center [744, 286] width 814 height 241
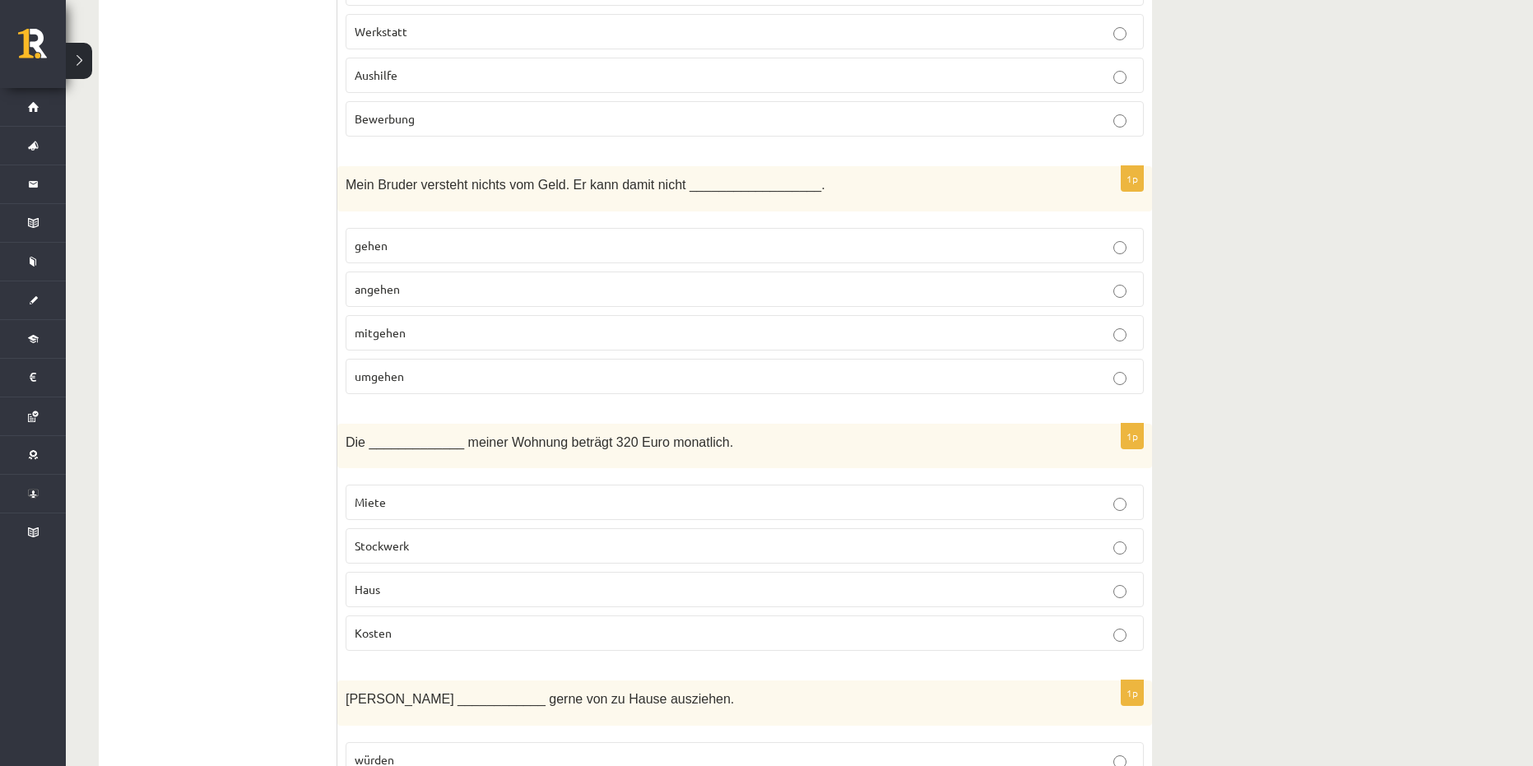
click at [424, 377] on p "umgehen" at bounding box center [745, 376] width 780 height 17
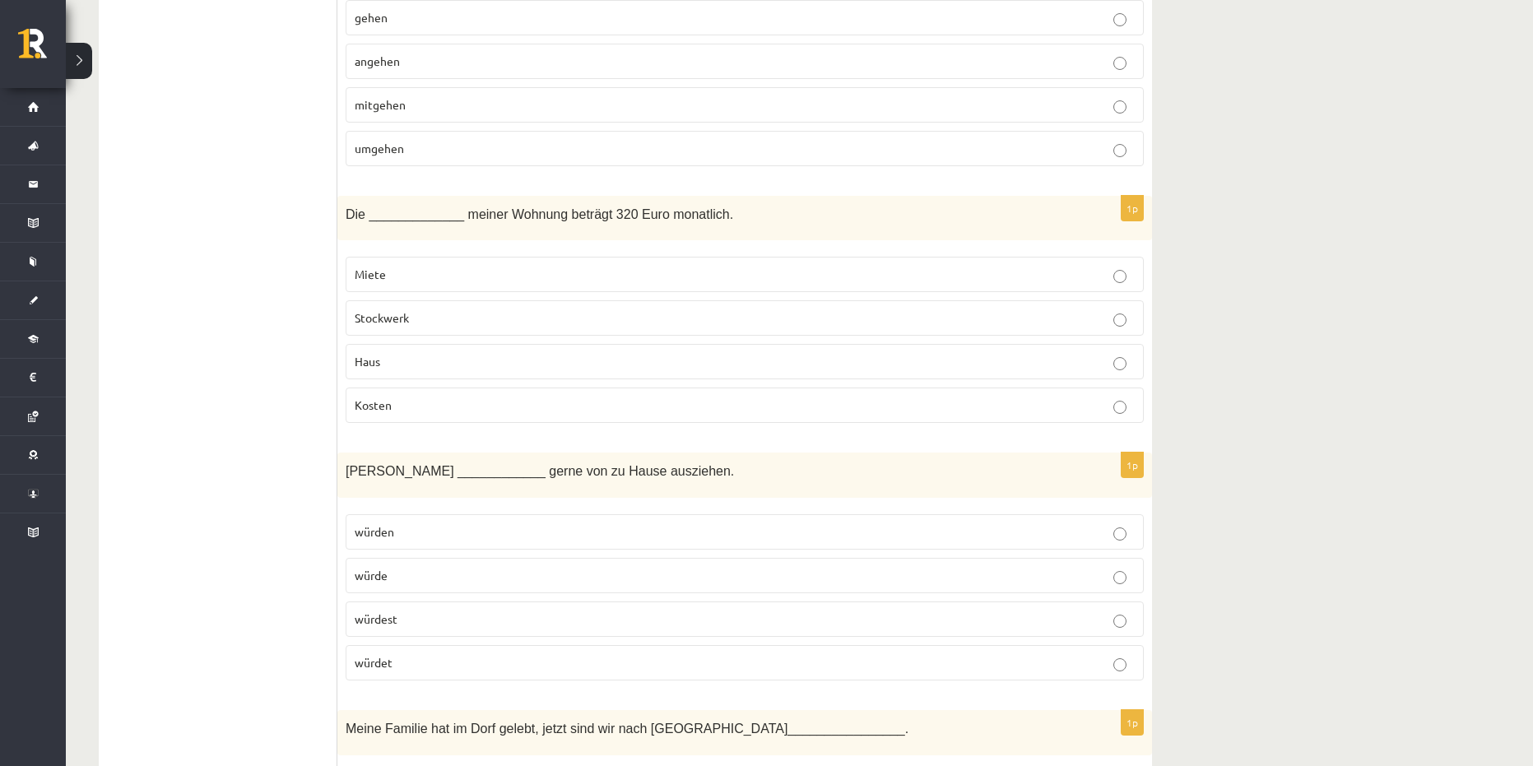
scroll to position [5018, 0]
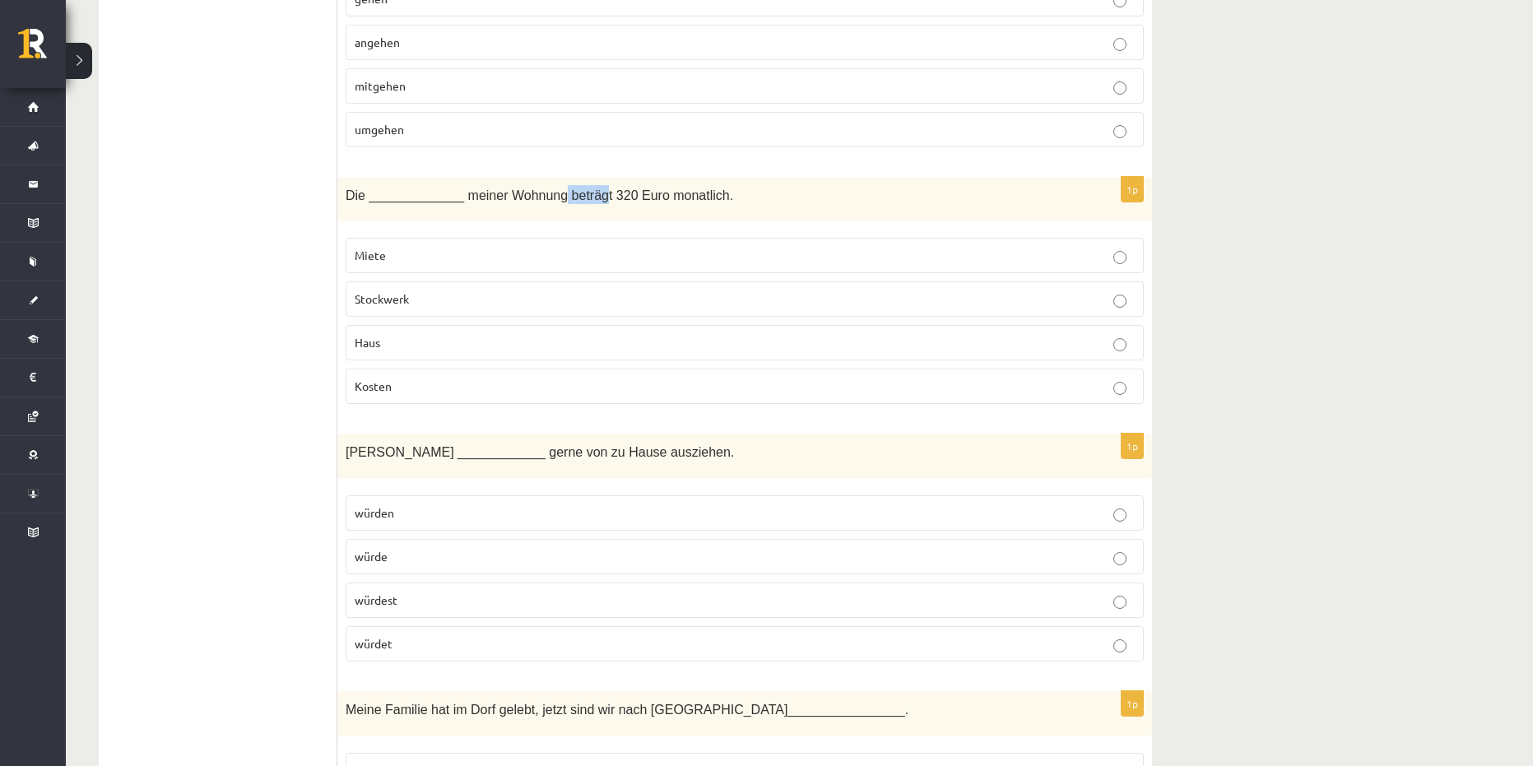
drag, startPoint x: 547, startPoint y: 198, endPoint x: 587, endPoint y: 201, distance: 39.6
click at [587, 201] on span "Die _____________ meiner Wohnung beträgt 320 Euro monatlich." at bounding box center [539, 195] width 387 height 14
click at [572, 206] on div "Die _____________ meiner Wohnung beträgt 320 Euro monatlich." at bounding box center [744, 199] width 814 height 45
drag, startPoint x: 549, startPoint y: 195, endPoint x: 591, endPoint y: 199, distance: 42.2
click at [591, 199] on span "Die _____________ meiner Wohnung beträgt 320 Euro monatlich." at bounding box center [539, 195] width 387 height 14
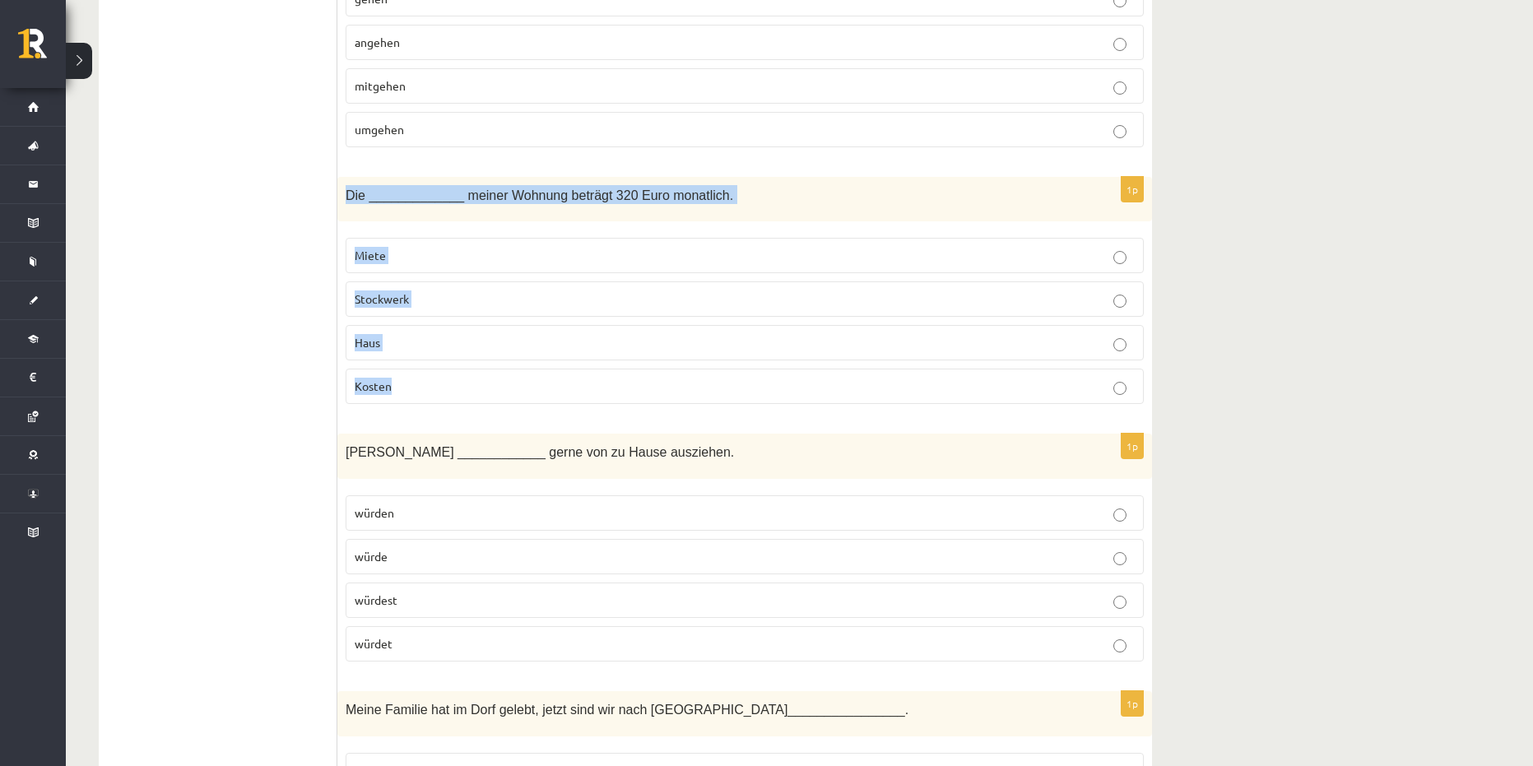
drag, startPoint x: 345, startPoint y: 193, endPoint x: 515, endPoint y: 401, distance: 268.9
click at [515, 401] on div "1p Die _____________ meiner Wohnung beträgt 320 Euro monatlich. Miete Stockwerk…" at bounding box center [744, 297] width 814 height 241
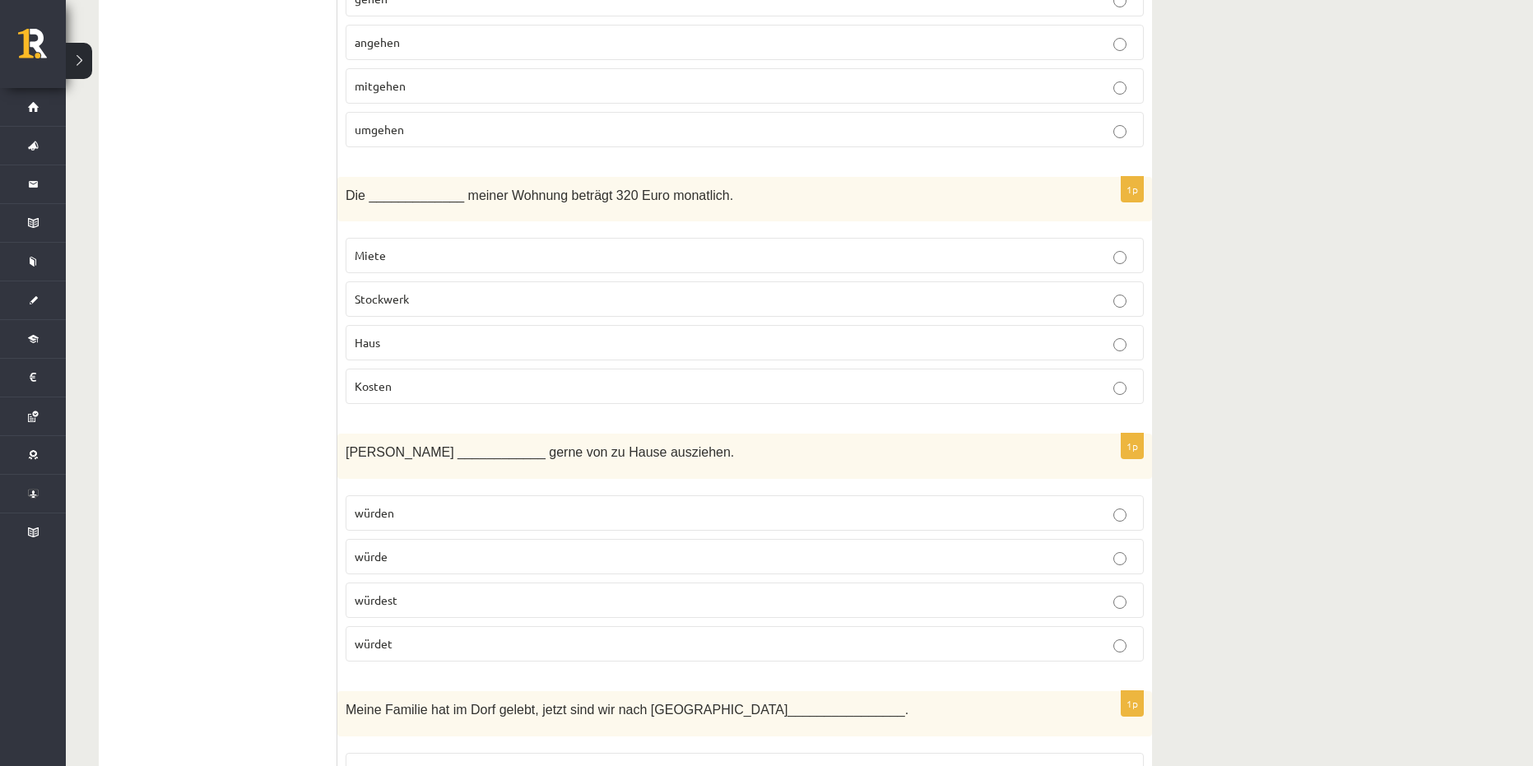
click at [414, 251] on p "Miete" at bounding box center [745, 255] width 780 height 17
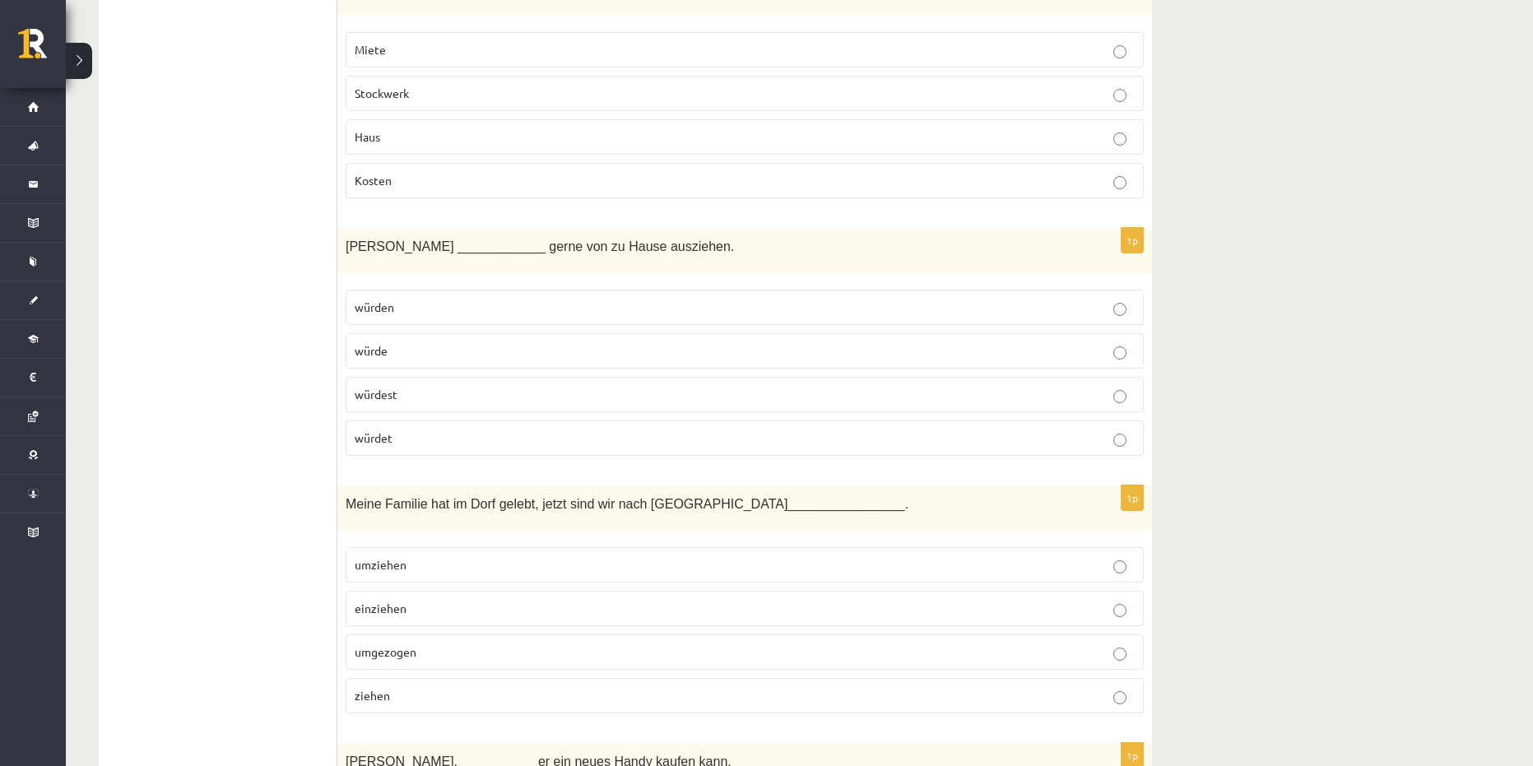
scroll to position [5183, 0]
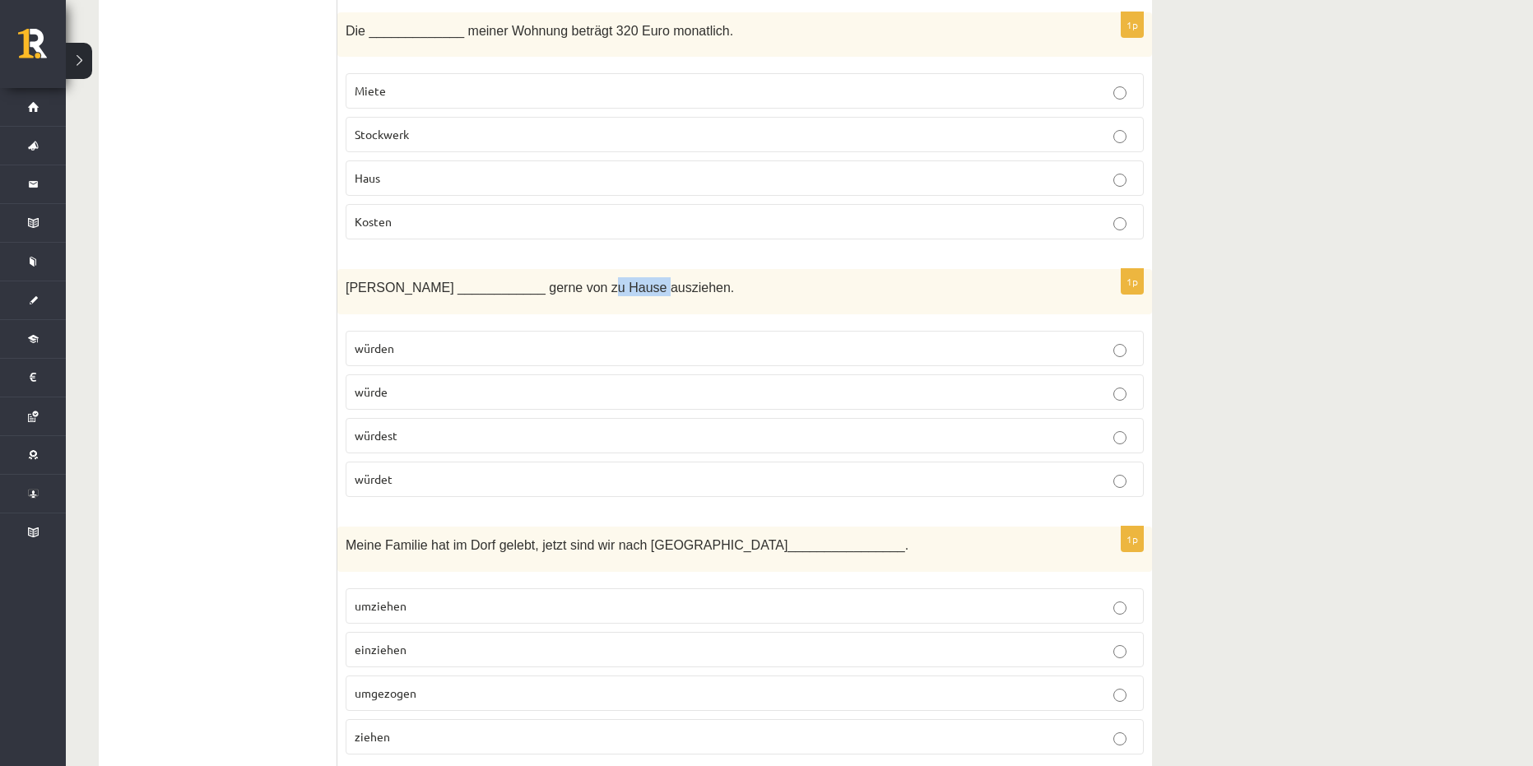
drag, startPoint x: 562, startPoint y: 290, endPoint x: 610, endPoint y: 293, distance: 47.8
click at [610, 293] on span "Lisa ____________ gerne von zu Hause ausziehen." at bounding box center [540, 288] width 388 height 14
click at [591, 299] on div "Lisa ____________ gerne von zu Hause ausziehen." at bounding box center [744, 291] width 814 height 45
drag, startPoint x: 558, startPoint y: 285, endPoint x: 610, endPoint y: 292, distance: 52.2
click at [610, 292] on span "Lisa ____________ gerne von zu Hause ausziehen." at bounding box center [540, 288] width 388 height 14
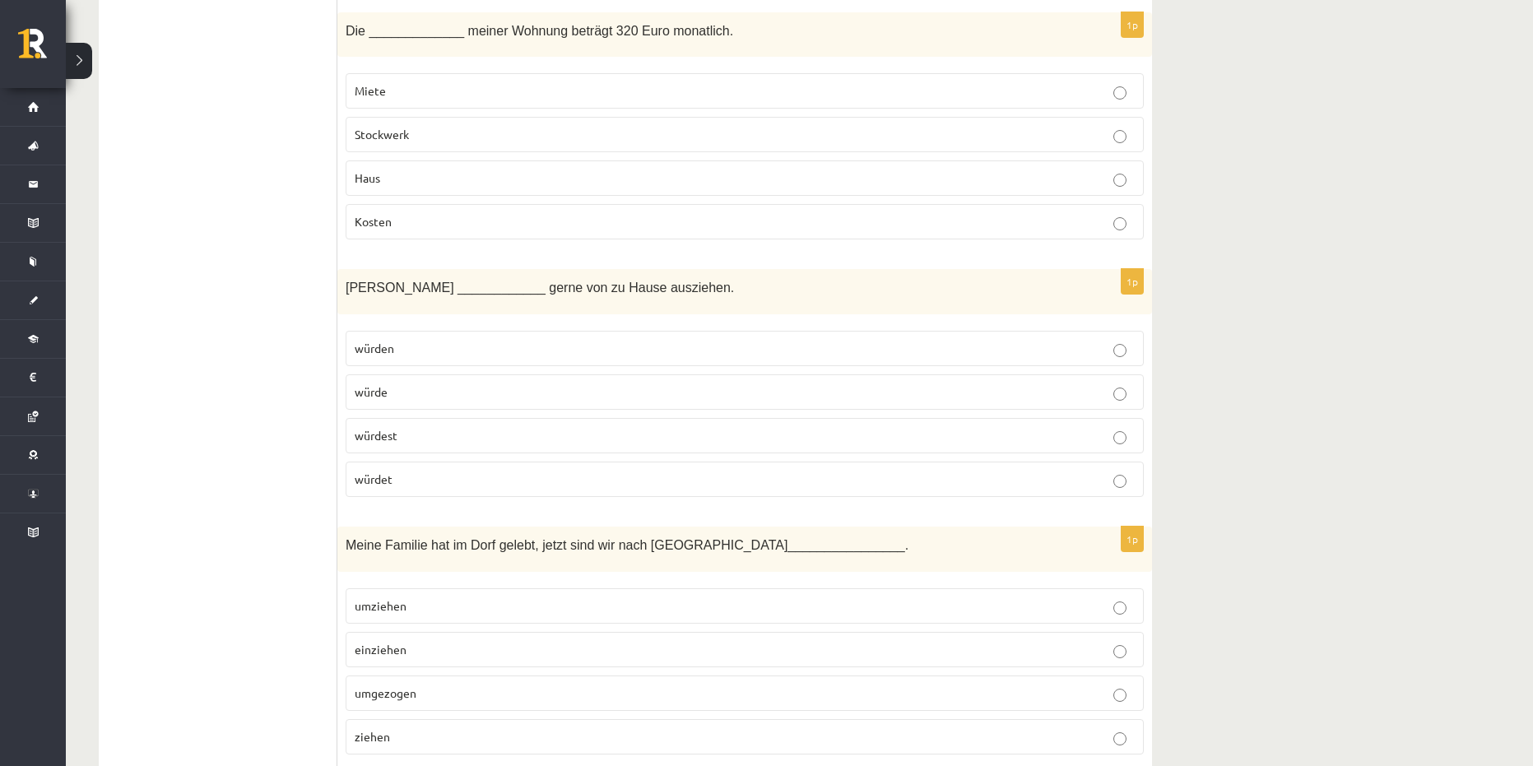
click at [424, 343] on p "würden" at bounding box center [745, 348] width 780 height 17
click at [406, 397] on p "würde" at bounding box center [745, 391] width 780 height 17
click at [401, 350] on p "würden" at bounding box center [745, 348] width 780 height 17
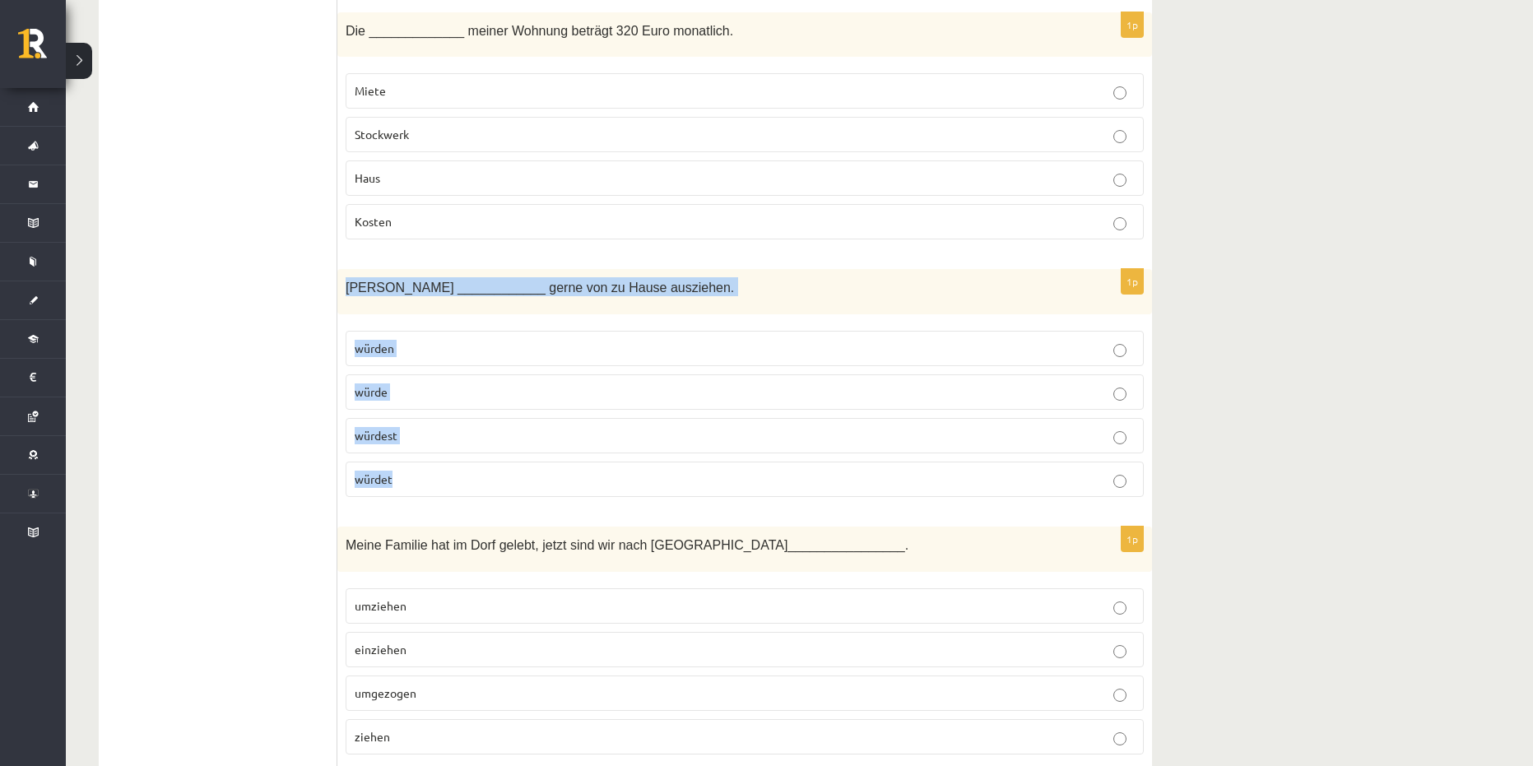
drag, startPoint x: 346, startPoint y: 284, endPoint x: 540, endPoint y: 466, distance: 267.2
click at [540, 466] on div "1p Lisa ____________ gerne von zu Hause ausziehen. würden würde würdest würdet" at bounding box center [744, 389] width 814 height 241
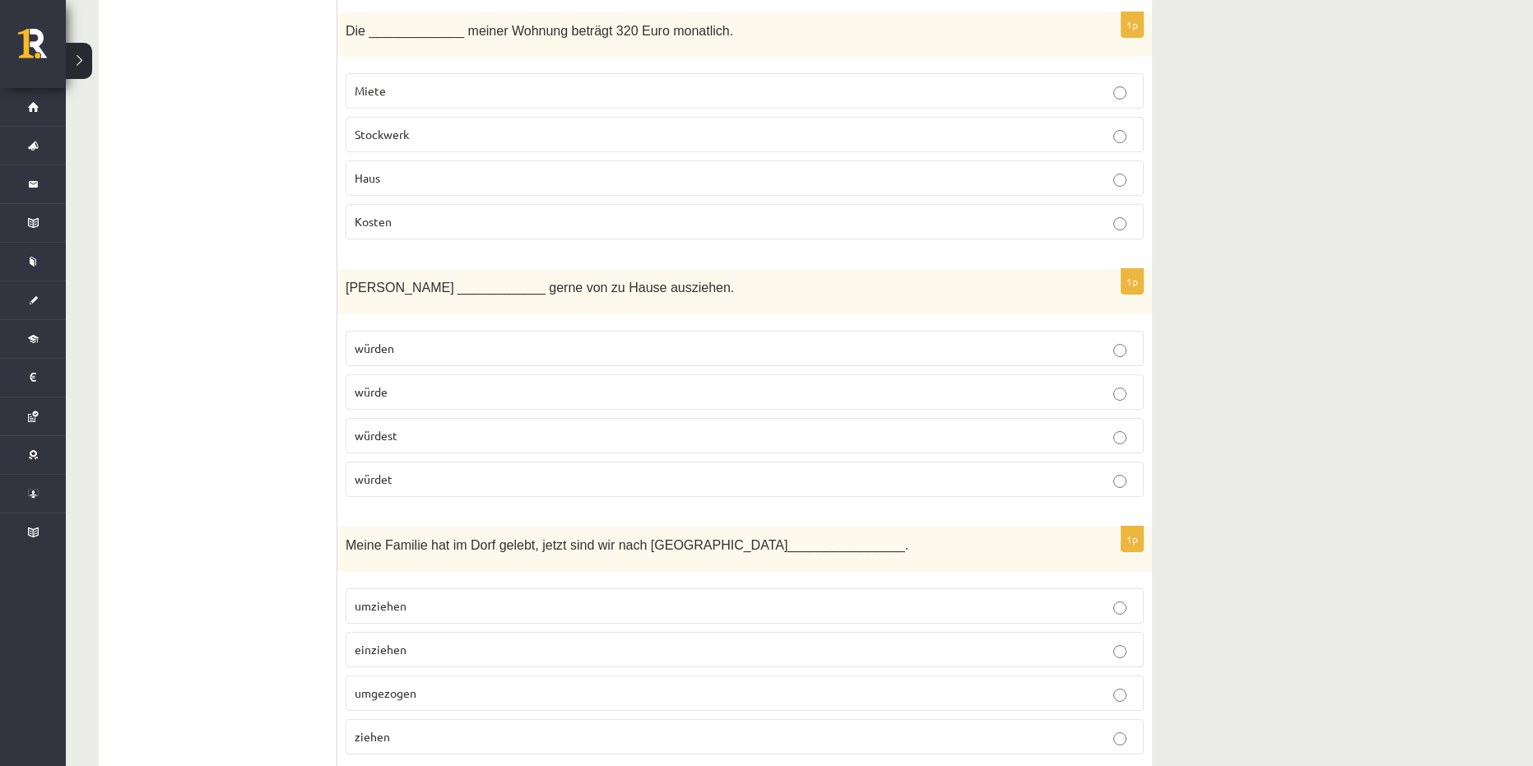
click at [378, 392] on span "würde" at bounding box center [371, 391] width 33 height 15
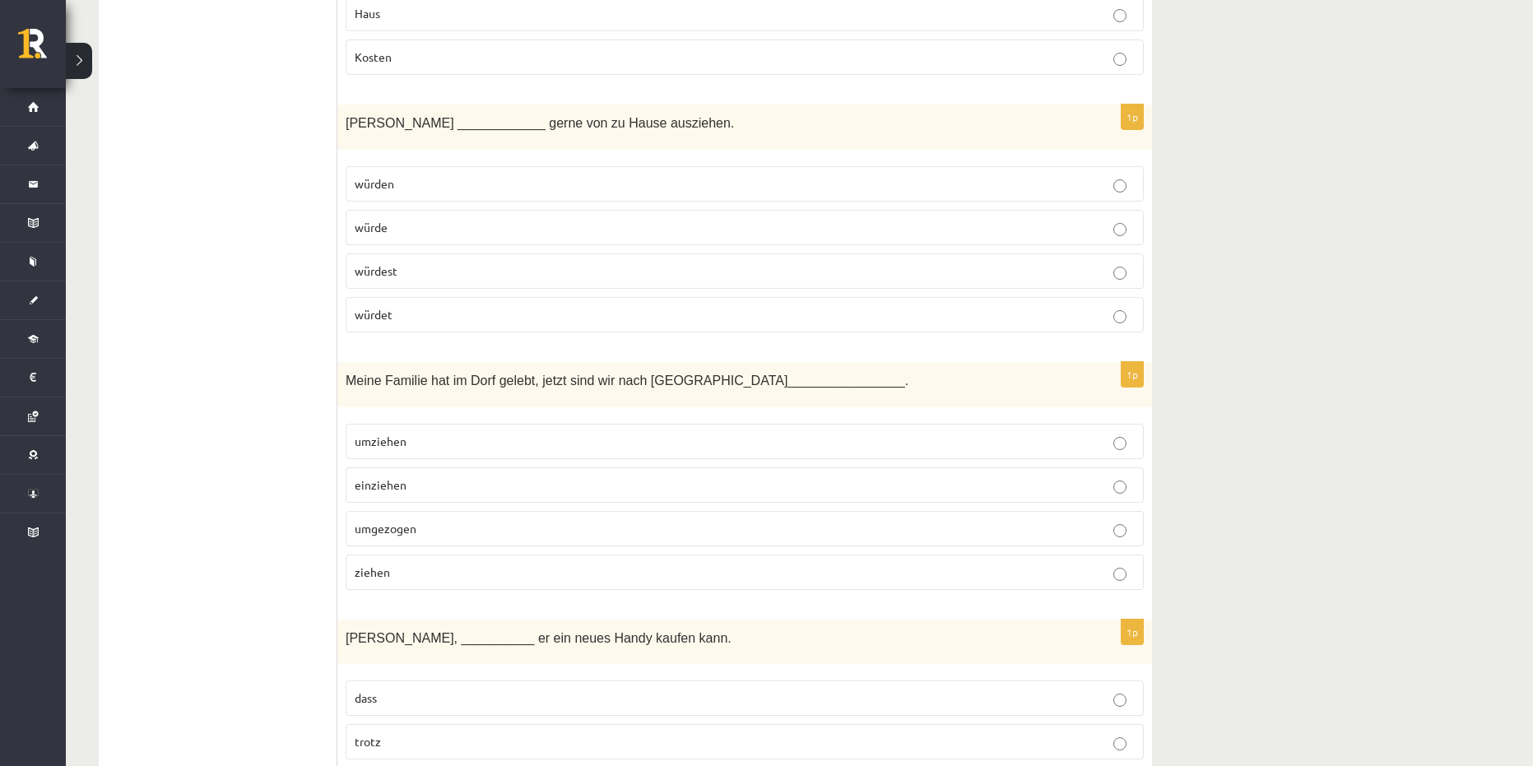
scroll to position [5430, 0]
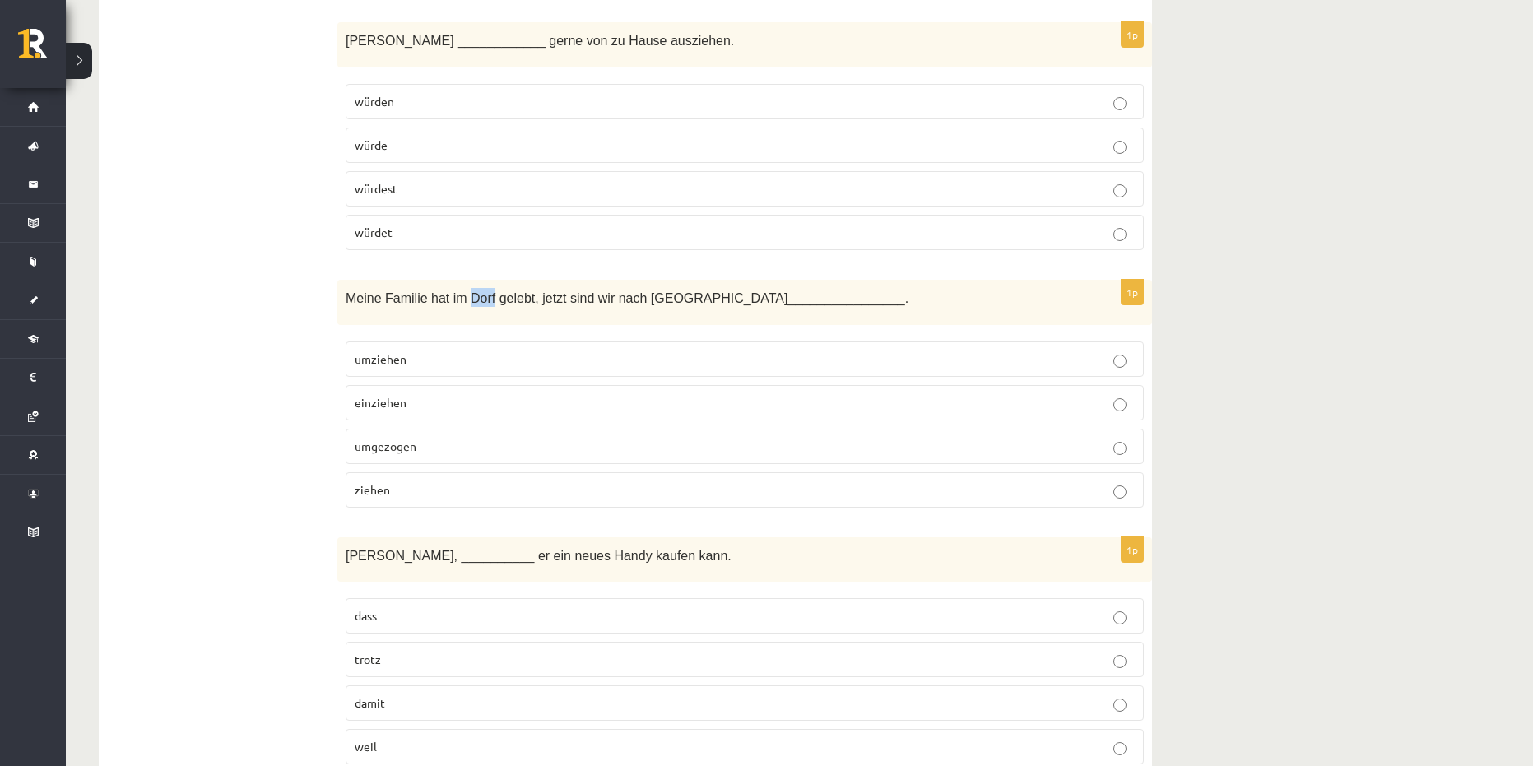
drag, startPoint x: 463, startPoint y: 297, endPoint x: 485, endPoint y: 297, distance: 22.2
click at [485, 297] on span "Meine Familie hat im Dorf gelebt, jetzt sind wir nach Hamburg" at bounding box center [567, 298] width 442 height 14
click at [385, 449] on span "umgezogen" at bounding box center [386, 445] width 62 height 15
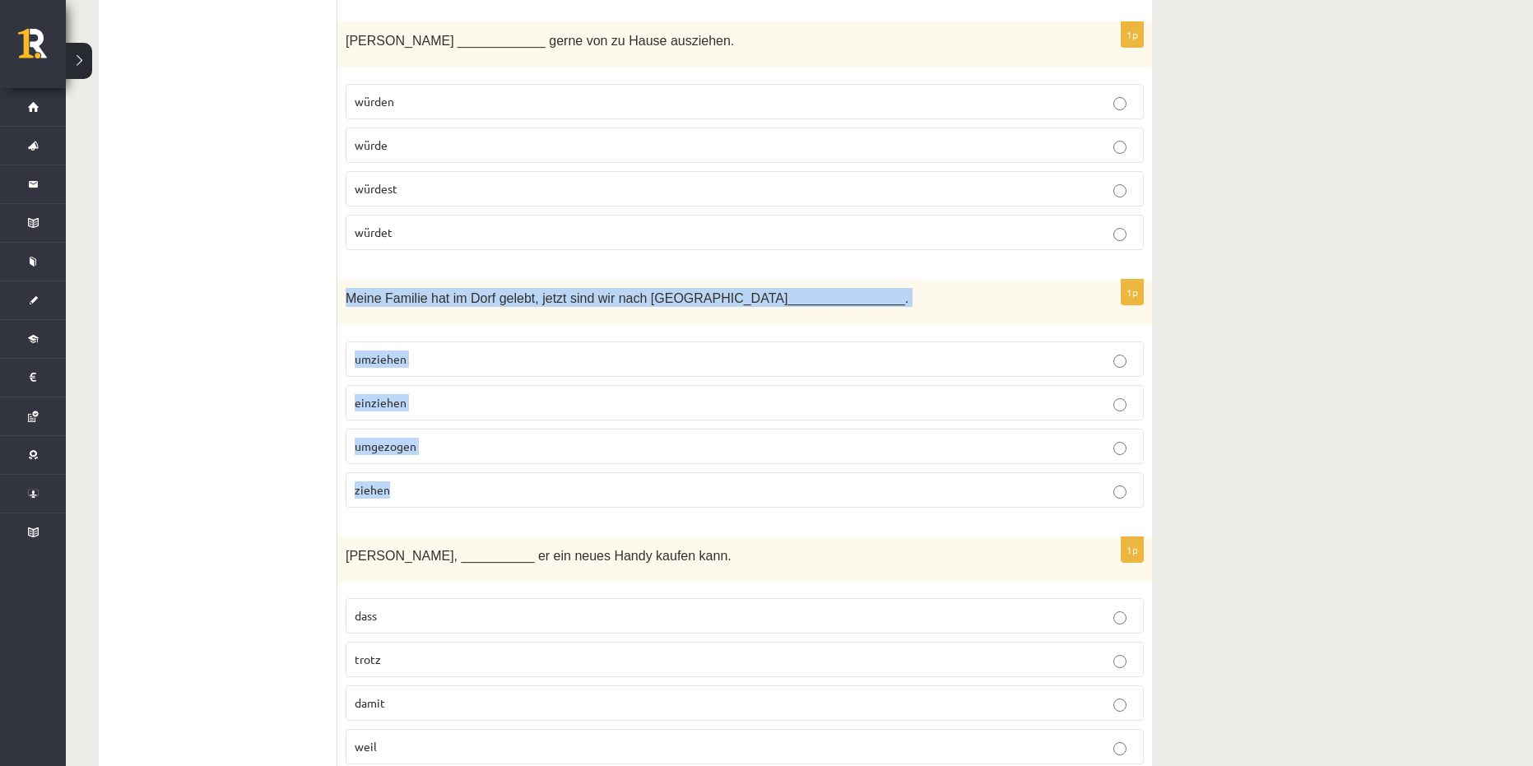
drag, startPoint x: 344, startPoint y: 296, endPoint x: 517, endPoint y: 481, distance: 253.8
click at [517, 481] on div "1p Meine Familie hat im Dorf gelebt, jetzt sind wir nach Hamburg ______________…" at bounding box center [744, 400] width 814 height 241
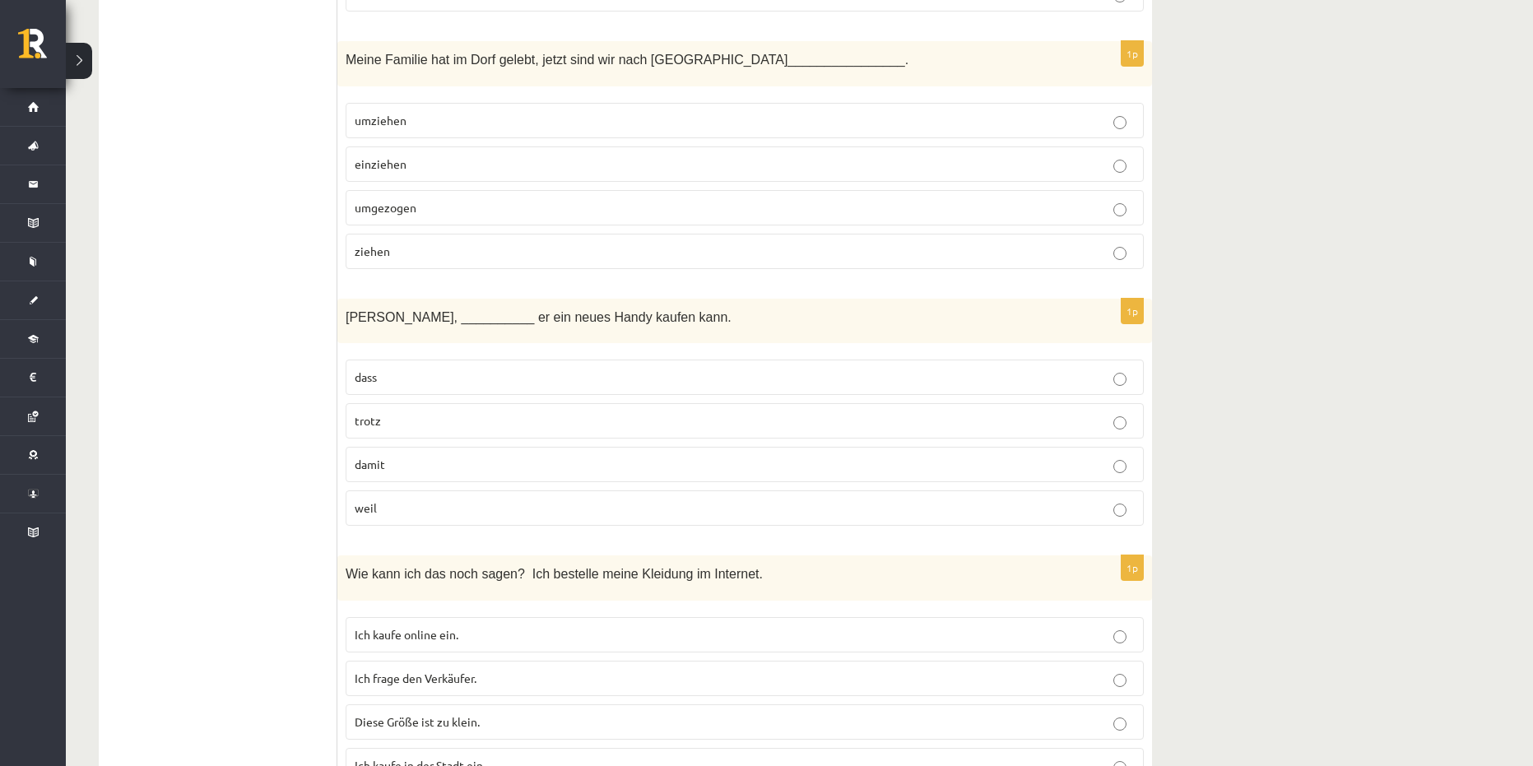
scroll to position [5676, 0]
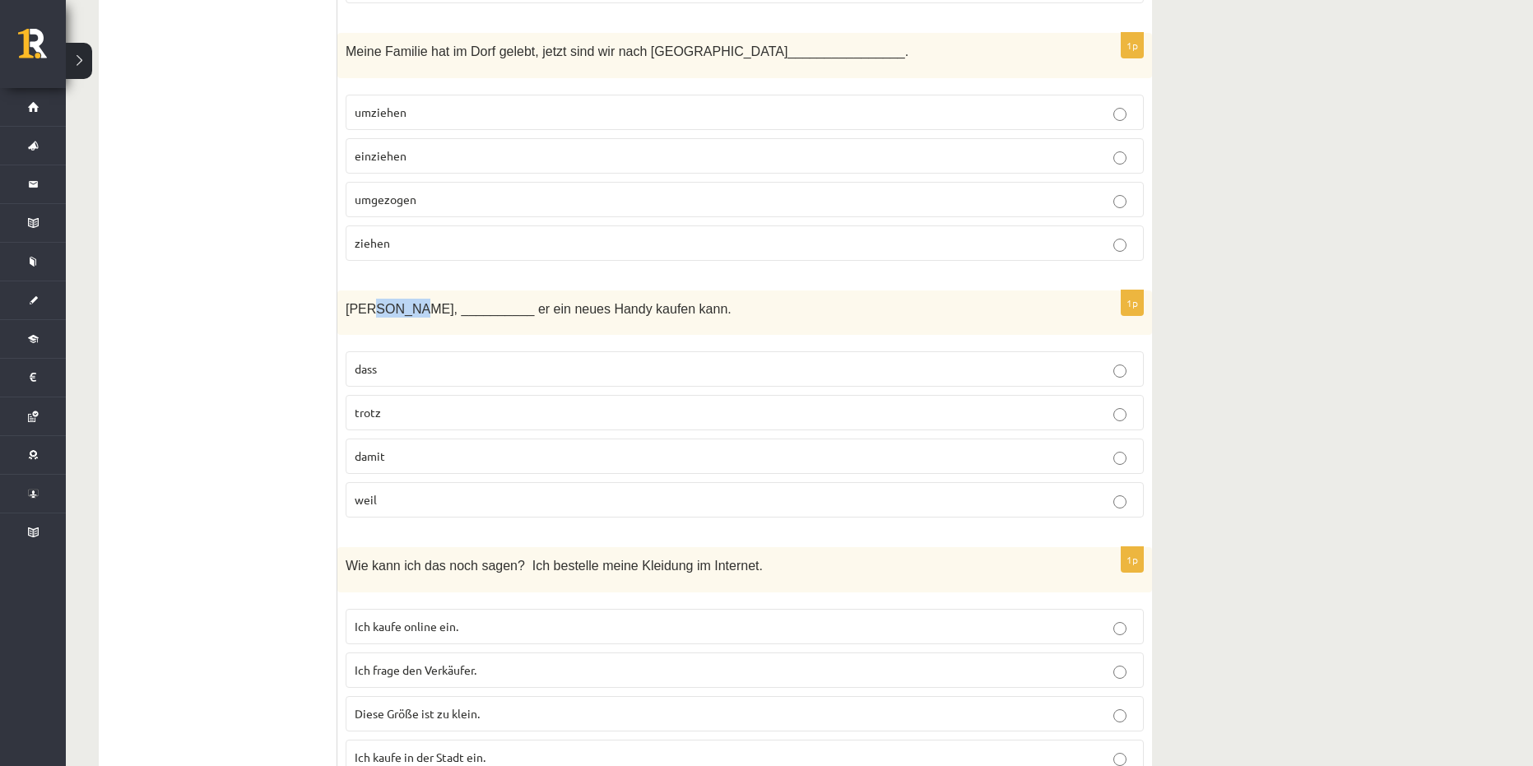
drag, startPoint x: 369, startPoint y: 312, endPoint x: 399, endPoint y: 313, distance: 29.6
click at [399, 313] on span "Paul jobbt, __________ er ein neues Handy kaufen kann." at bounding box center [539, 309] width 386 height 14
click at [402, 458] on p "damit" at bounding box center [745, 456] width 780 height 17
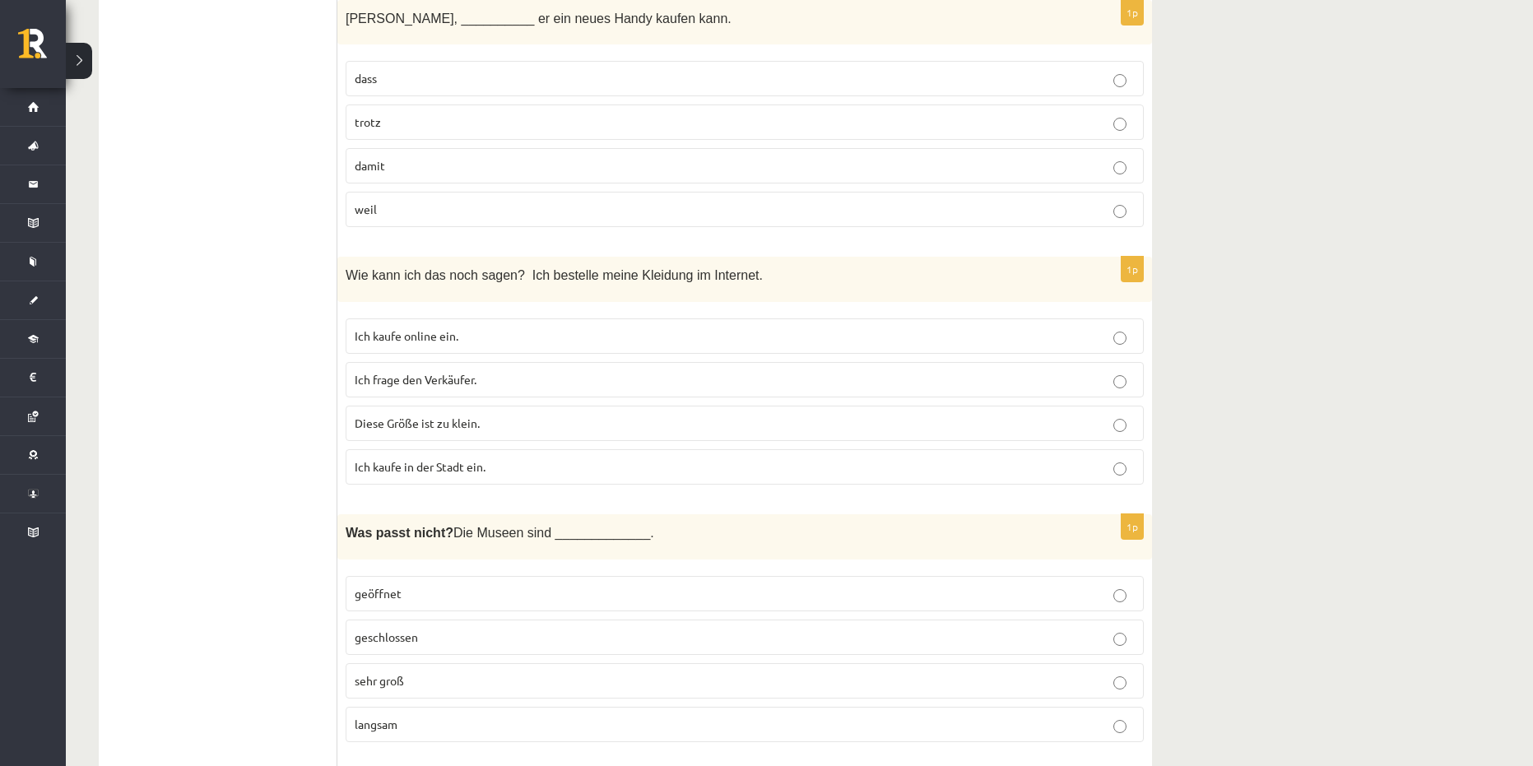
scroll to position [6006, 0]
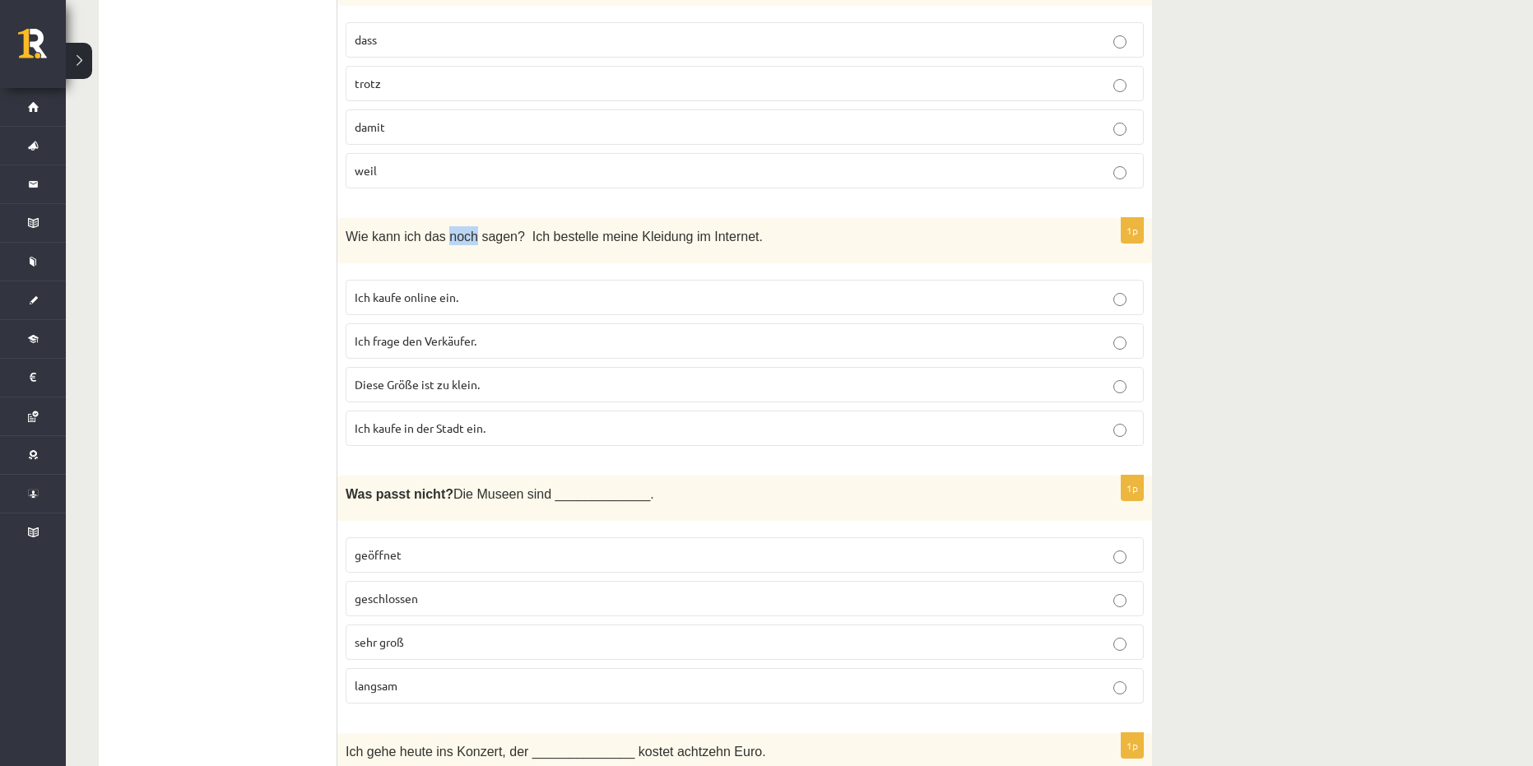
drag, startPoint x: 440, startPoint y: 238, endPoint x: 465, endPoint y: 240, distance: 24.8
click at [465, 240] on span "Wie kann ich das noch sagen? Ich bestelle meine Kleidung im Internet." at bounding box center [554, 237] width 417 height 14
drag, startPoint x: 348, startPoint y: 231, endPoint x: 733, endPoint y: 236, distance: 385.0
click at [733, 236] on p "Wie kann ich das noch sagen? Ich bestelle meine Kleidung im Internet." at bounding box center [704, 235] width 716 height 19
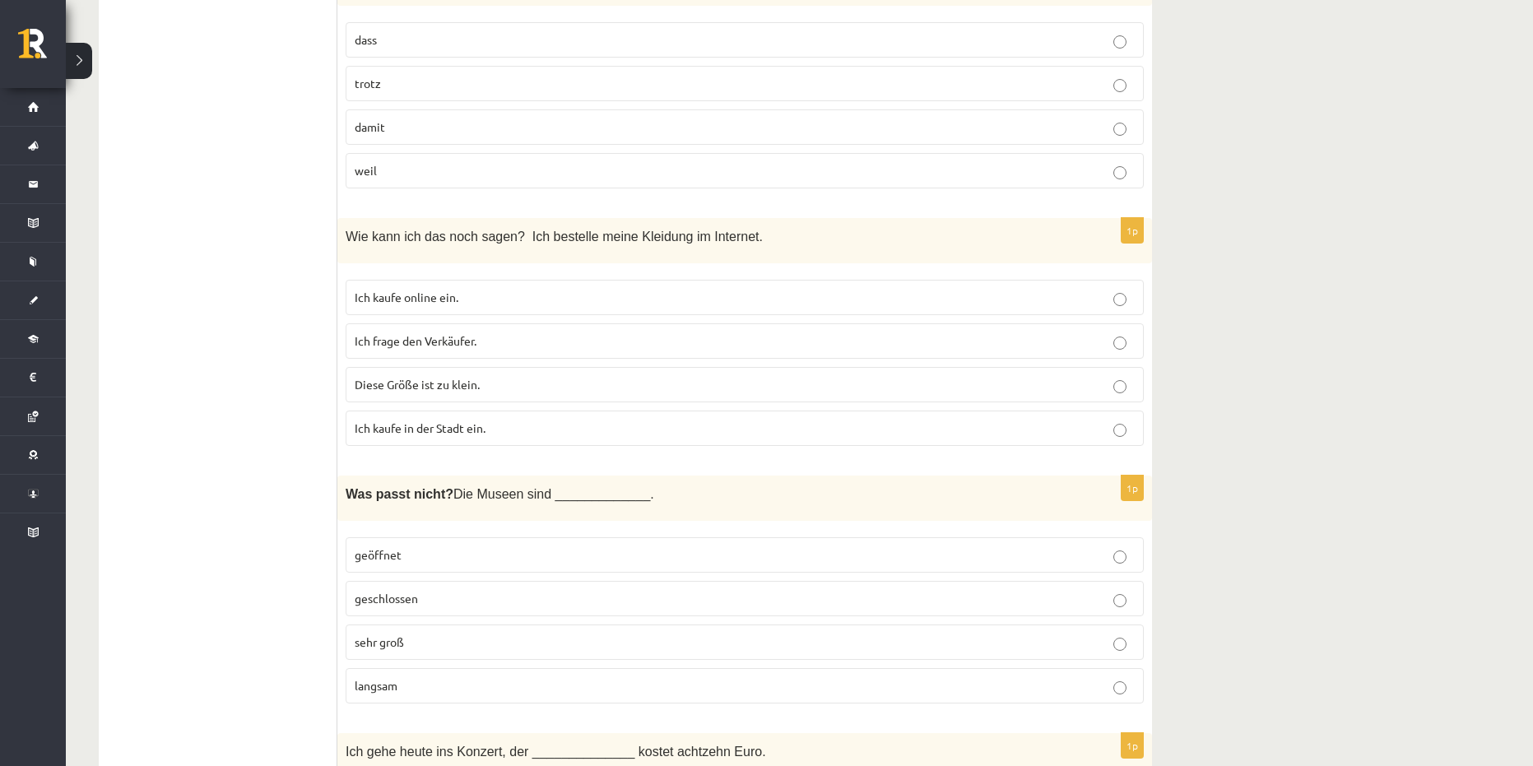
click at [447, 301] on span "Ich kaufe online ein." at bounding box center [407, 297] width 104 height 15
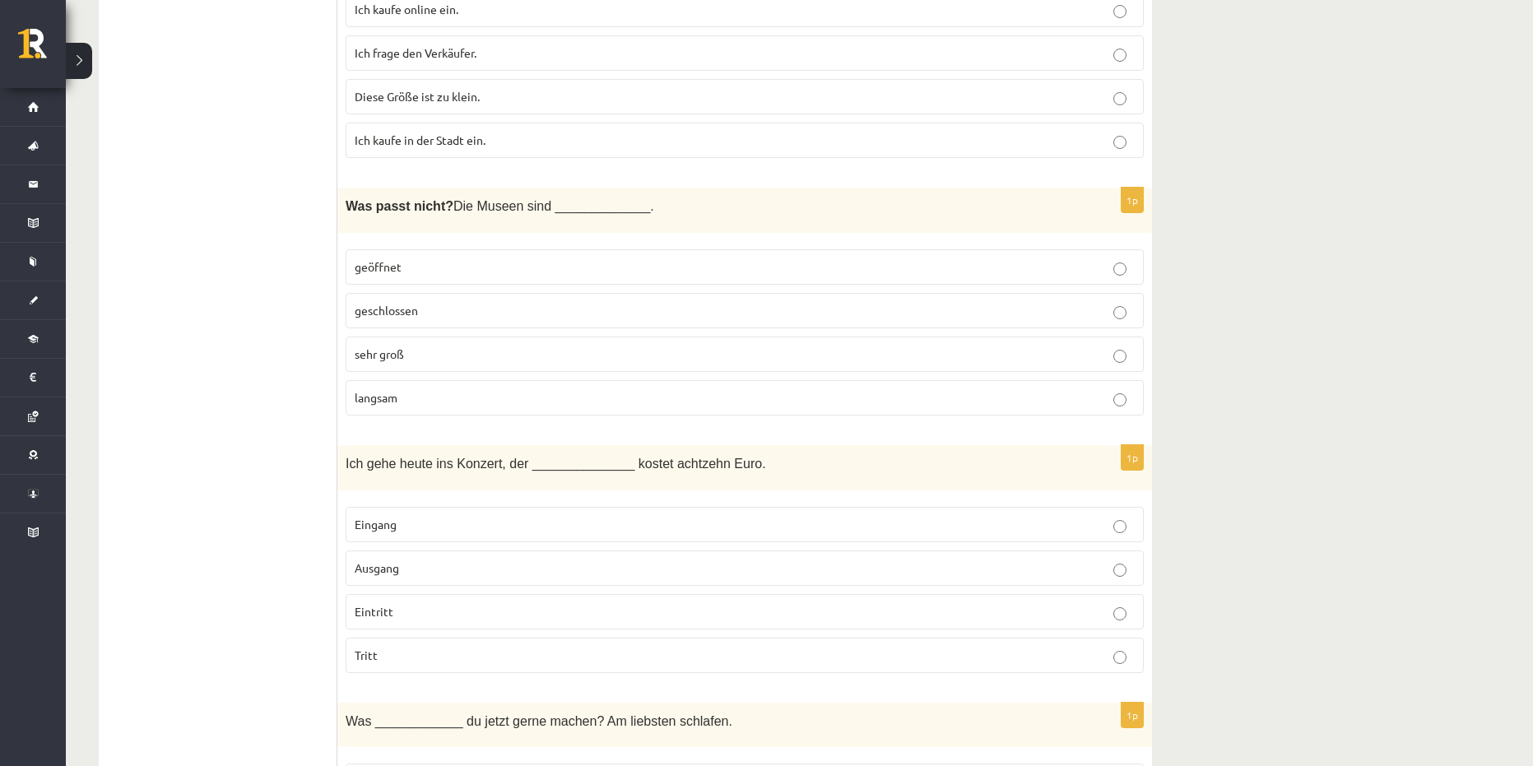
scroll to position [6335, 0]
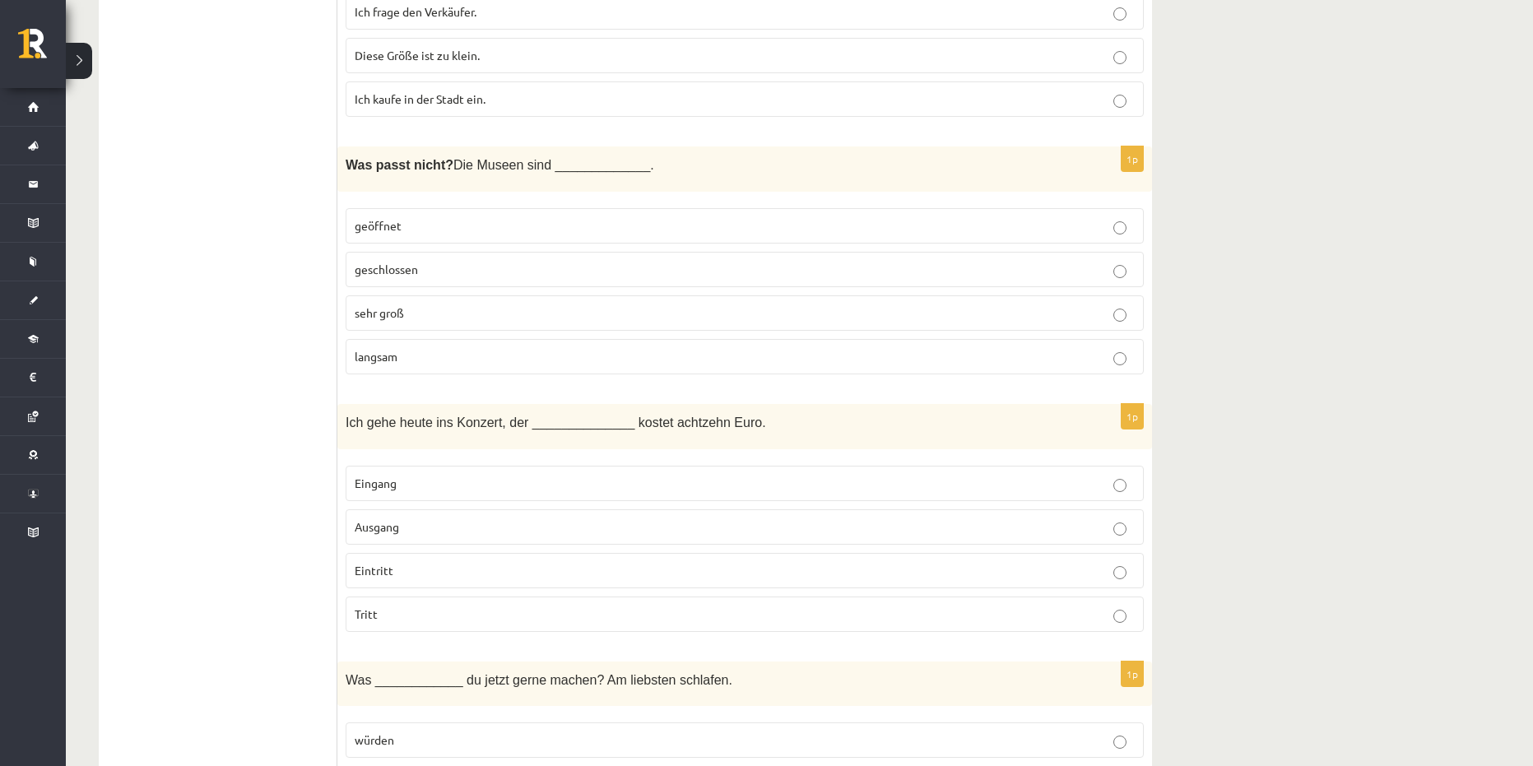
click at [418, 272] on span "geschlossen" at bounding box center [386, 269] width 63 height 15
click at [378, 369] on label "langsam" at bounding box center [745, 356] width 798 height 35
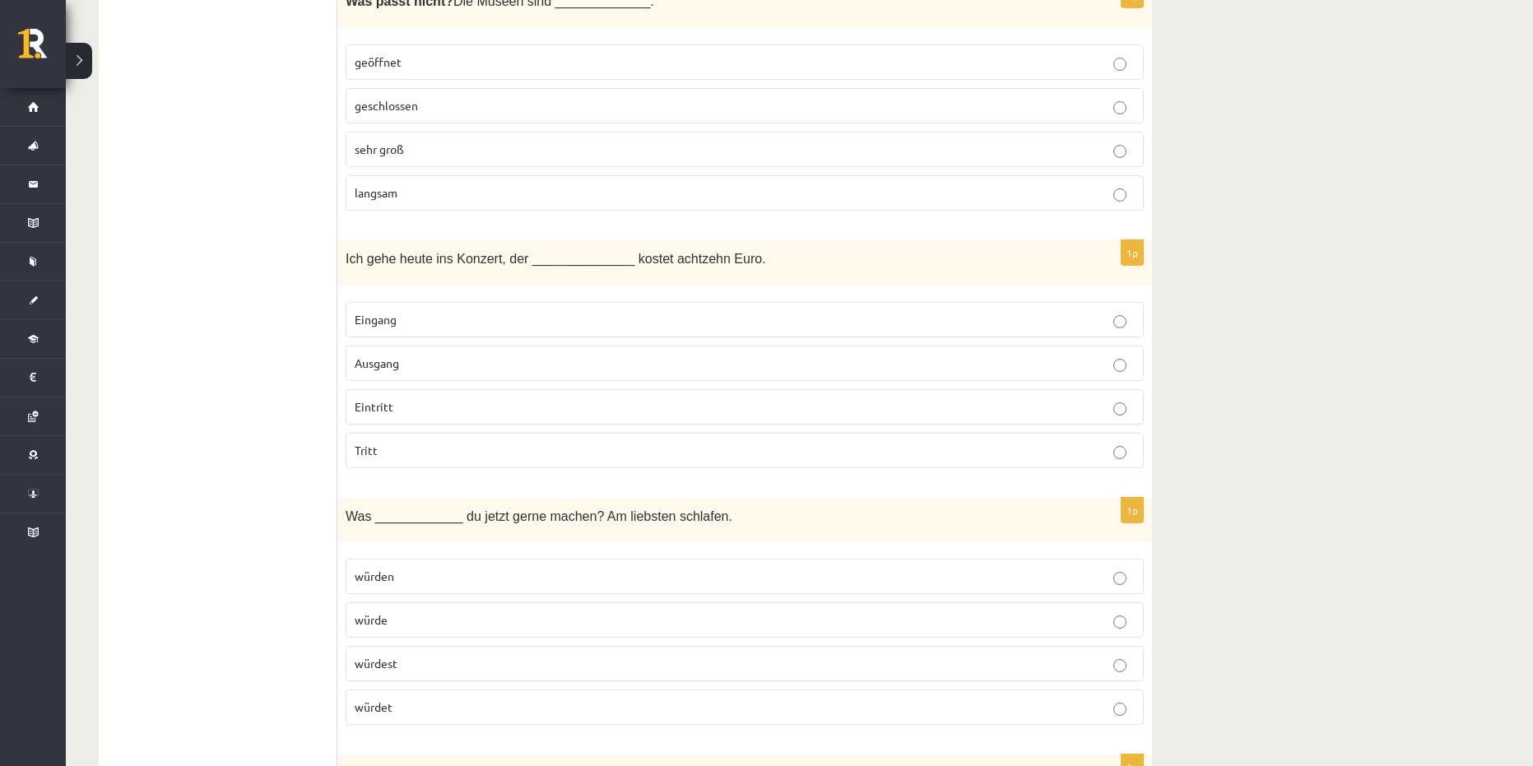
scroll to position [6499, 0]
click at [406, 411] on p "Eintritt" at bounding box center [745, 405] width 780 height 17
click at [376, 314] on span "Eingang" at bounding box center [376, 318] width 42 height 15
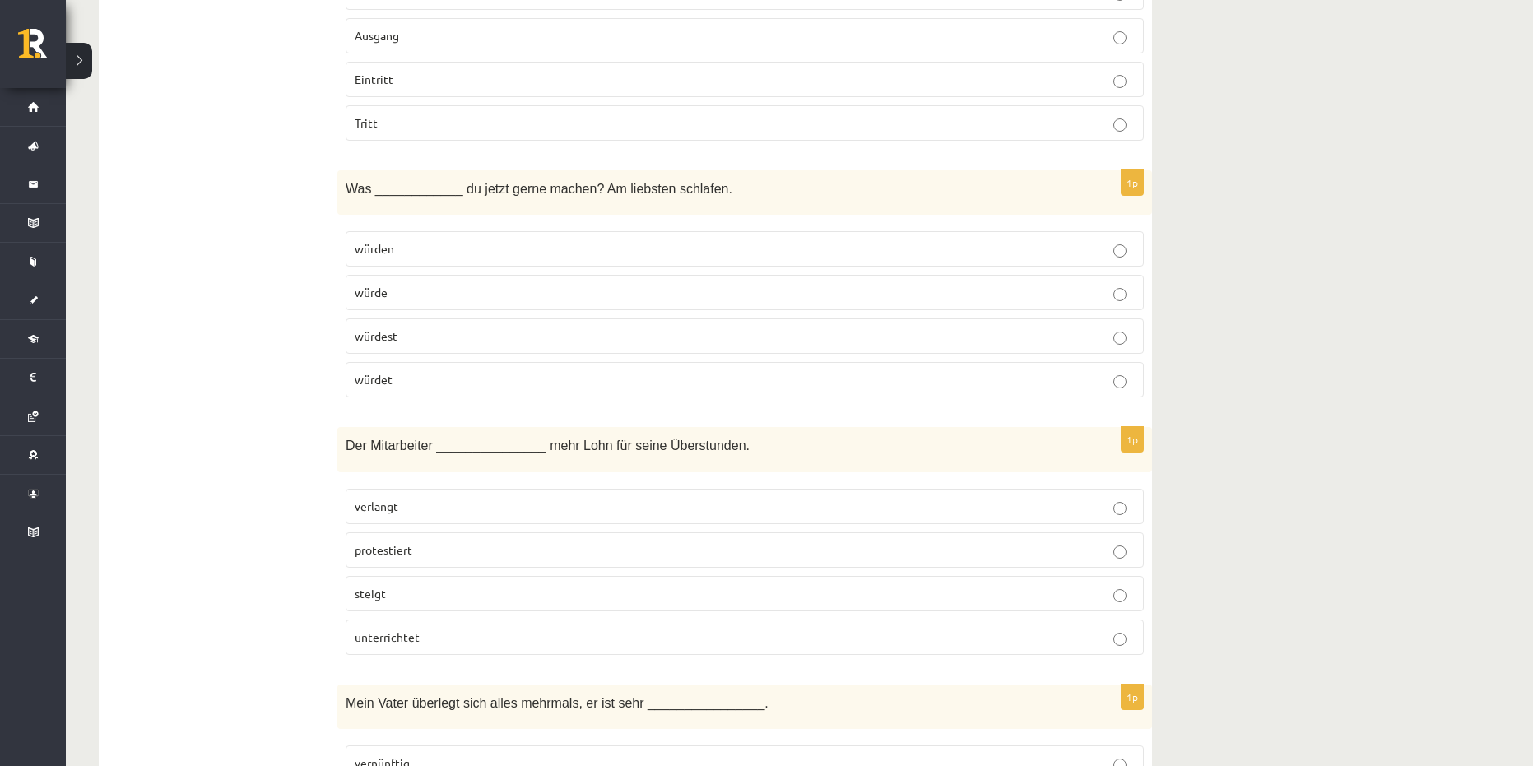
scroll to position [6828, 0]
click at [414, 378] on p "würdet" at bounding box center [745, 377] width 780 height 17
click at [385, 336] on span "würdest" at bounding box center [376, 333] width 43 height 15
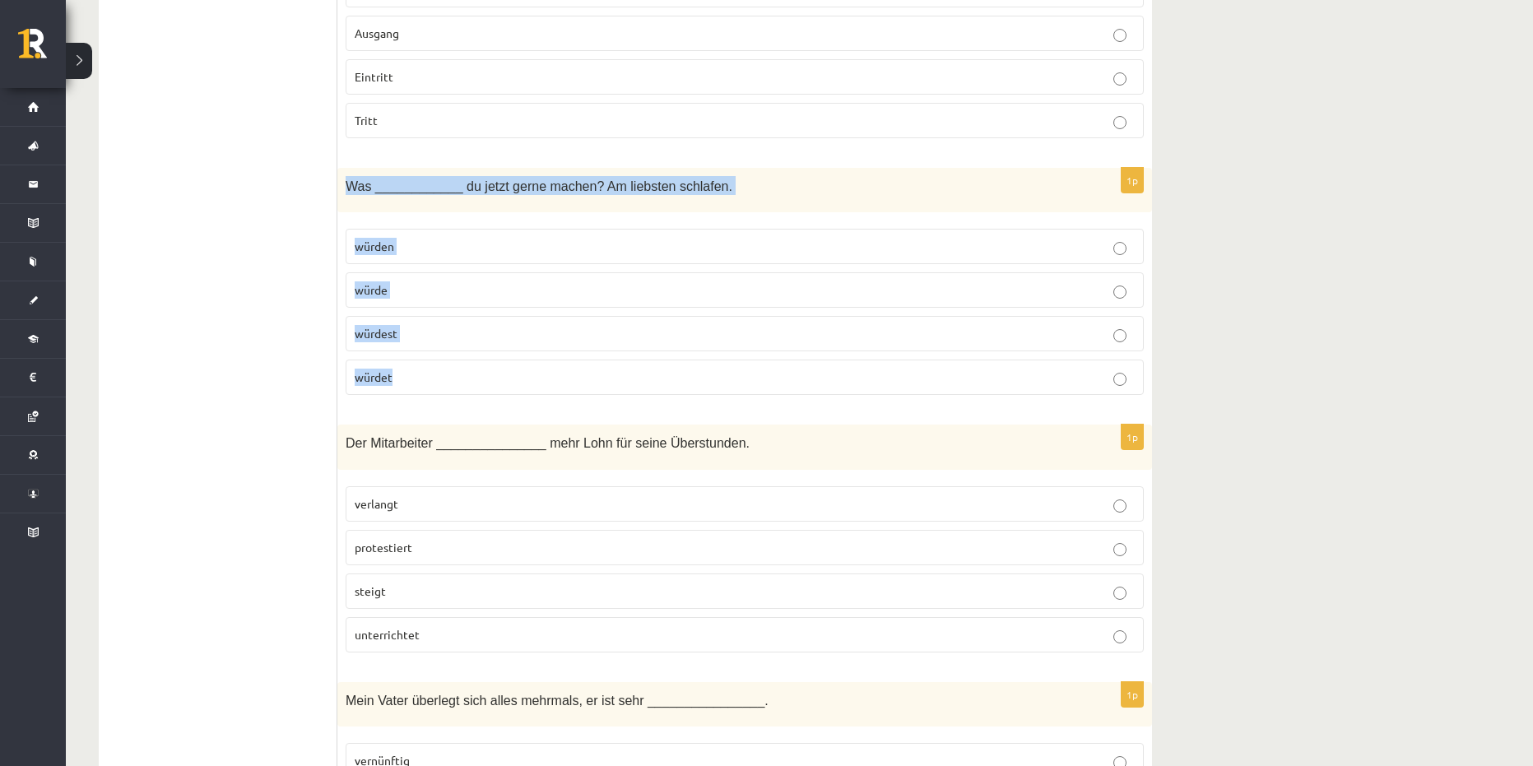
drag, startPoint x: 347, startPoint y: 190, endPoint x: 512, endPoint y: 364, distance: 239.8
click at [512, 364] on div "1p Was ____________ du jetzt gerne machen? Am liebsten schlafen. würden würde w…" at bounding box center [744, 288] width 814 height 241
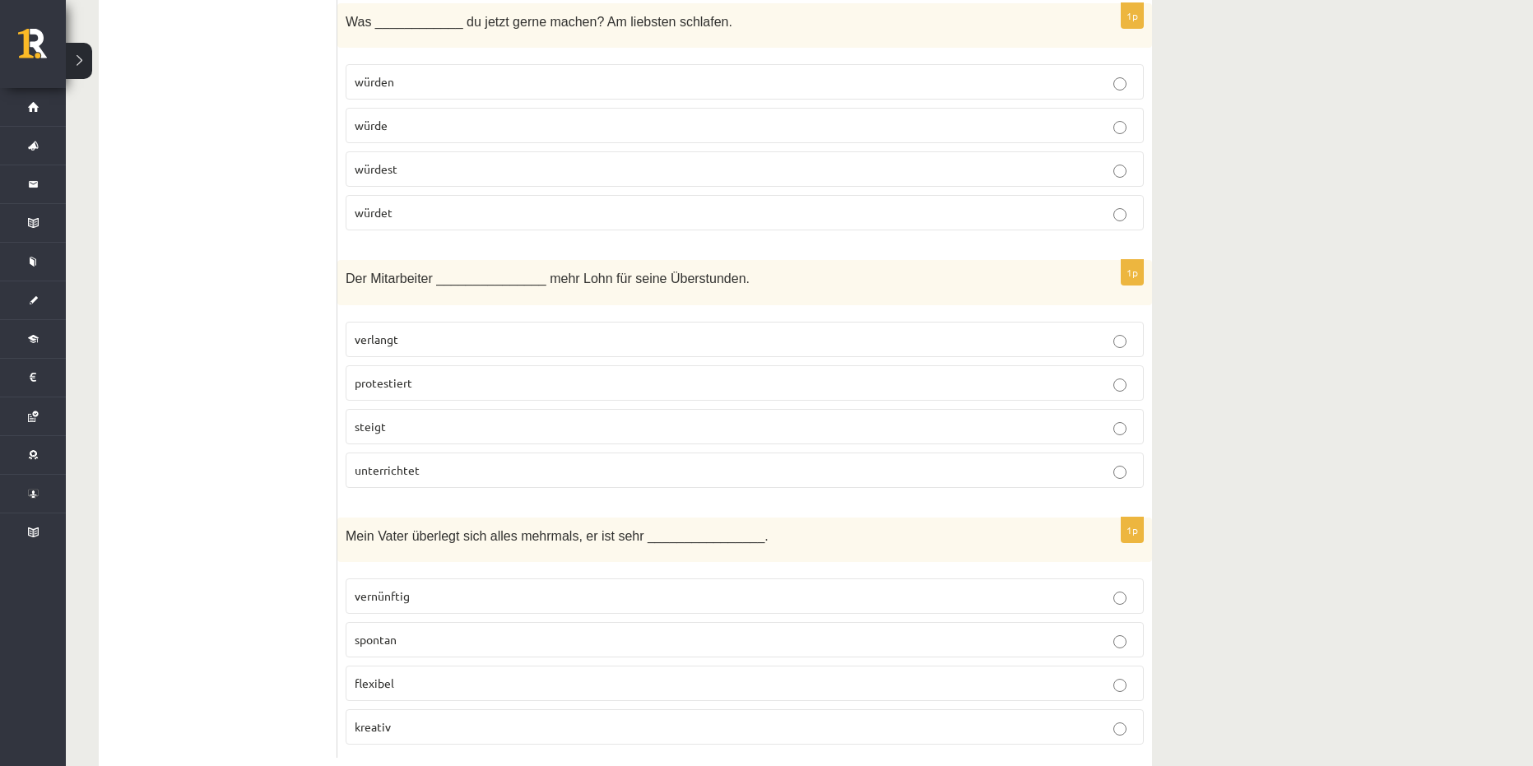
scroll to position [7035, 0]
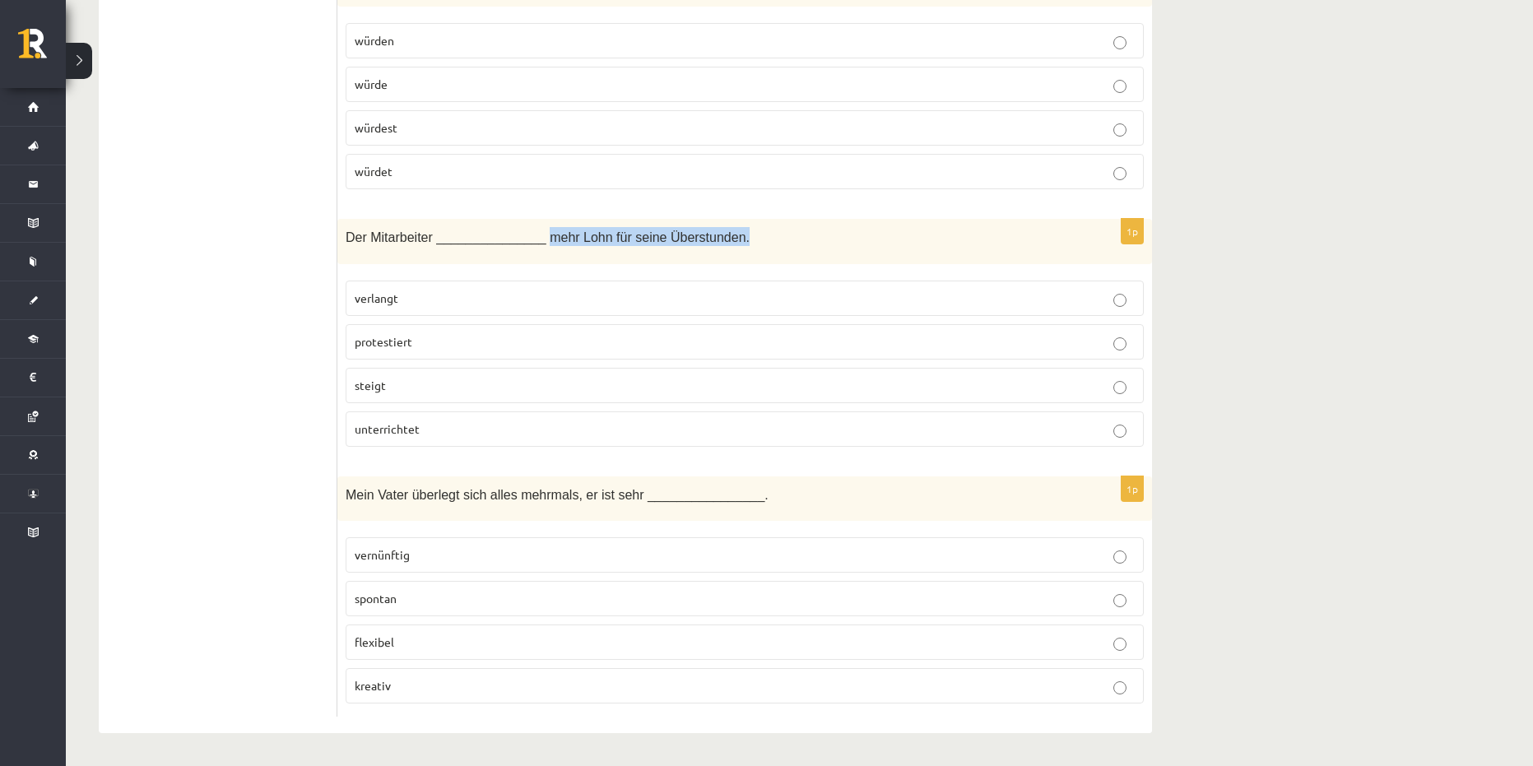
drag, startPoint x: 533, startPoint y: 238, endPoint x: 771, endPoint y: 250, distance: 238.1
click at [771, 250] on div "Der Mitarbeiter _______________ mehr Lohn für seine Überstunden." at bounding box center [744, 241] width 814 height 45
click at [454, 337] on p "protestiert" at bounding box center [745, 341] width 780 height 17
drag, startPoint x: 406, startPoint y: 490, endPoint x: 560, endPoint y: 503, distance: 154.4
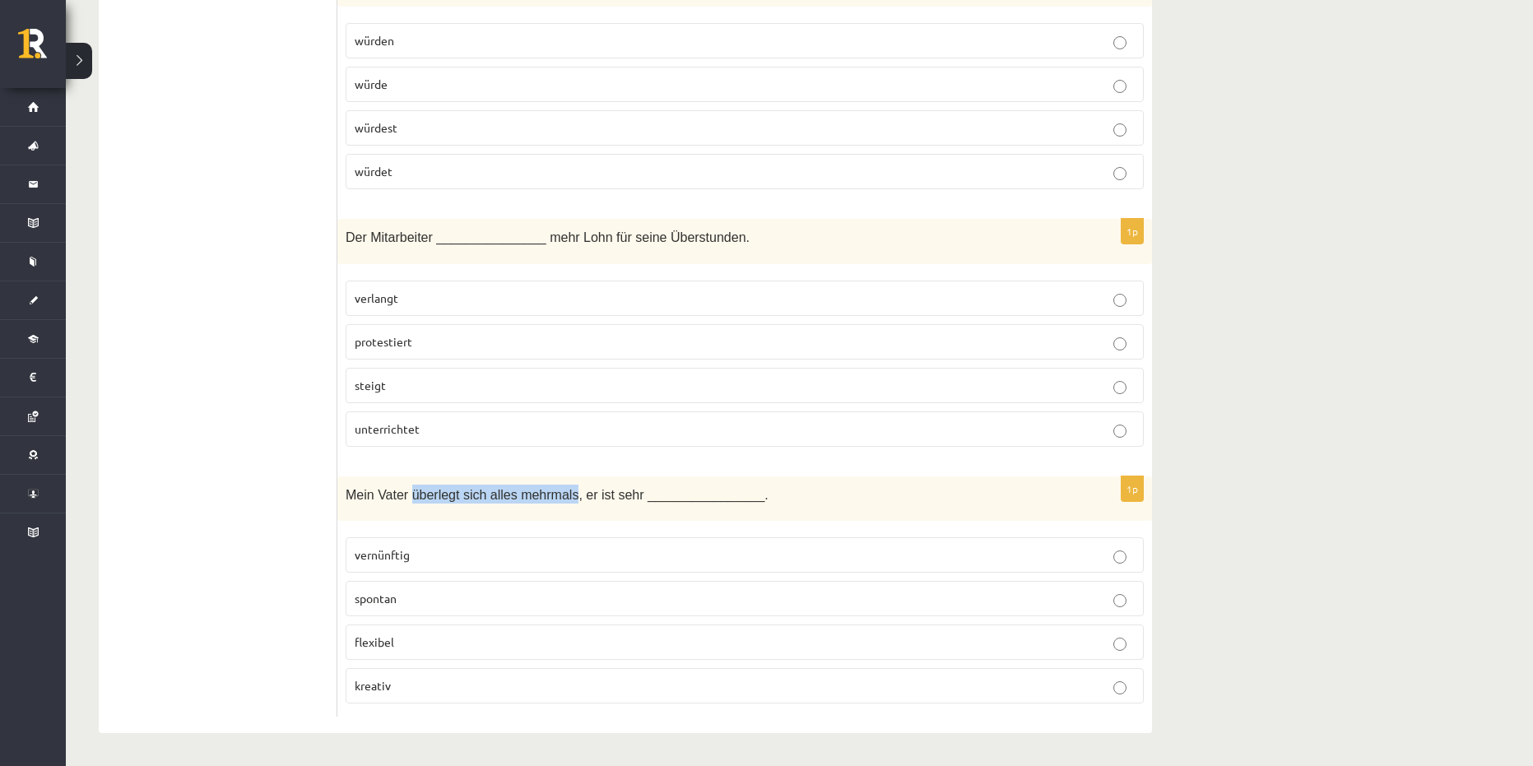
click at [560, 503] on div "Mein Vater überlegt sich alles mehrmals, er ist sehr ________________." at bounding box center [744, 498] width 814 height 45
click at [415, 557] on p "vernünftig" at bounding box center [745, 554] width 780 height 17
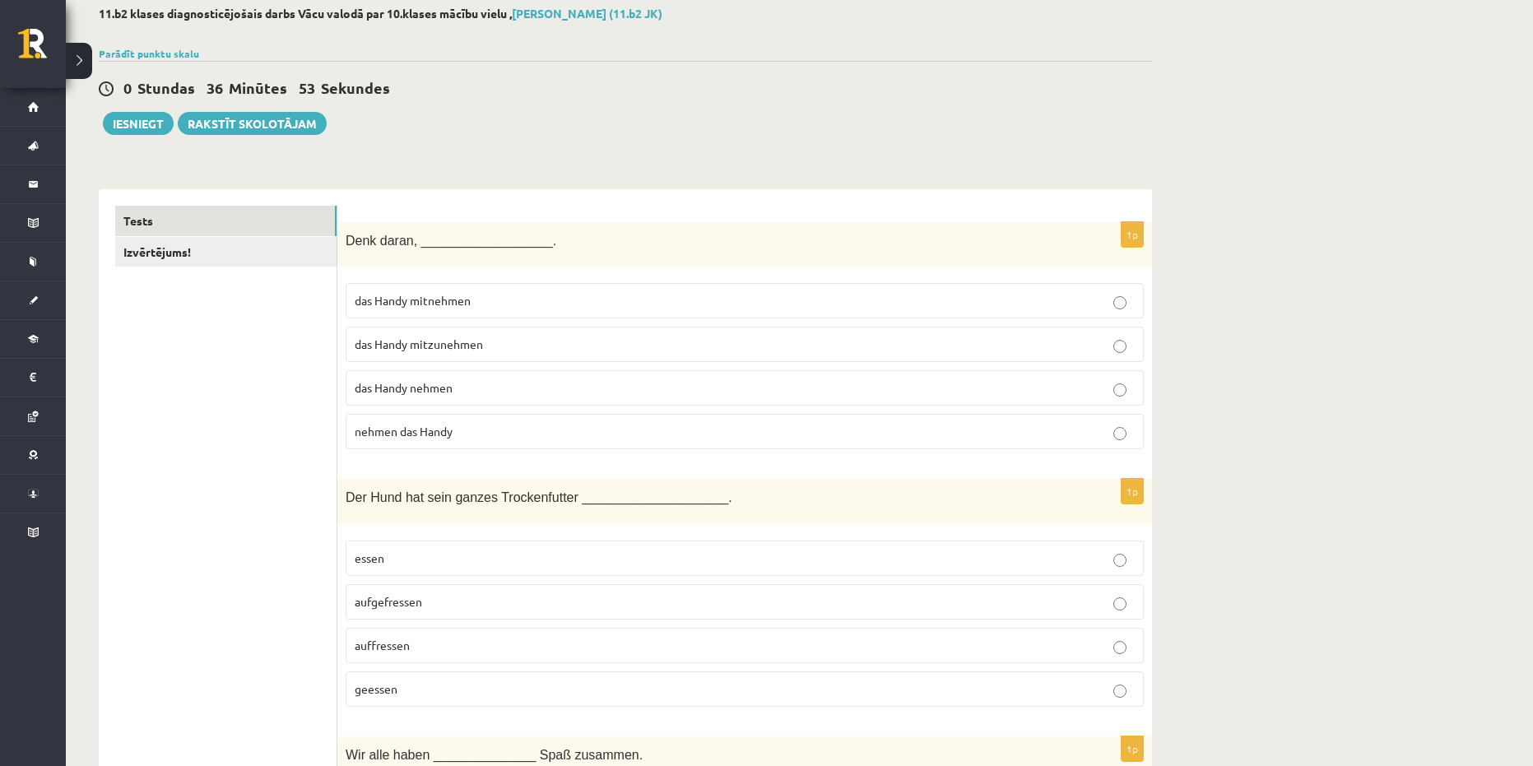
scroll to position [0, 0]
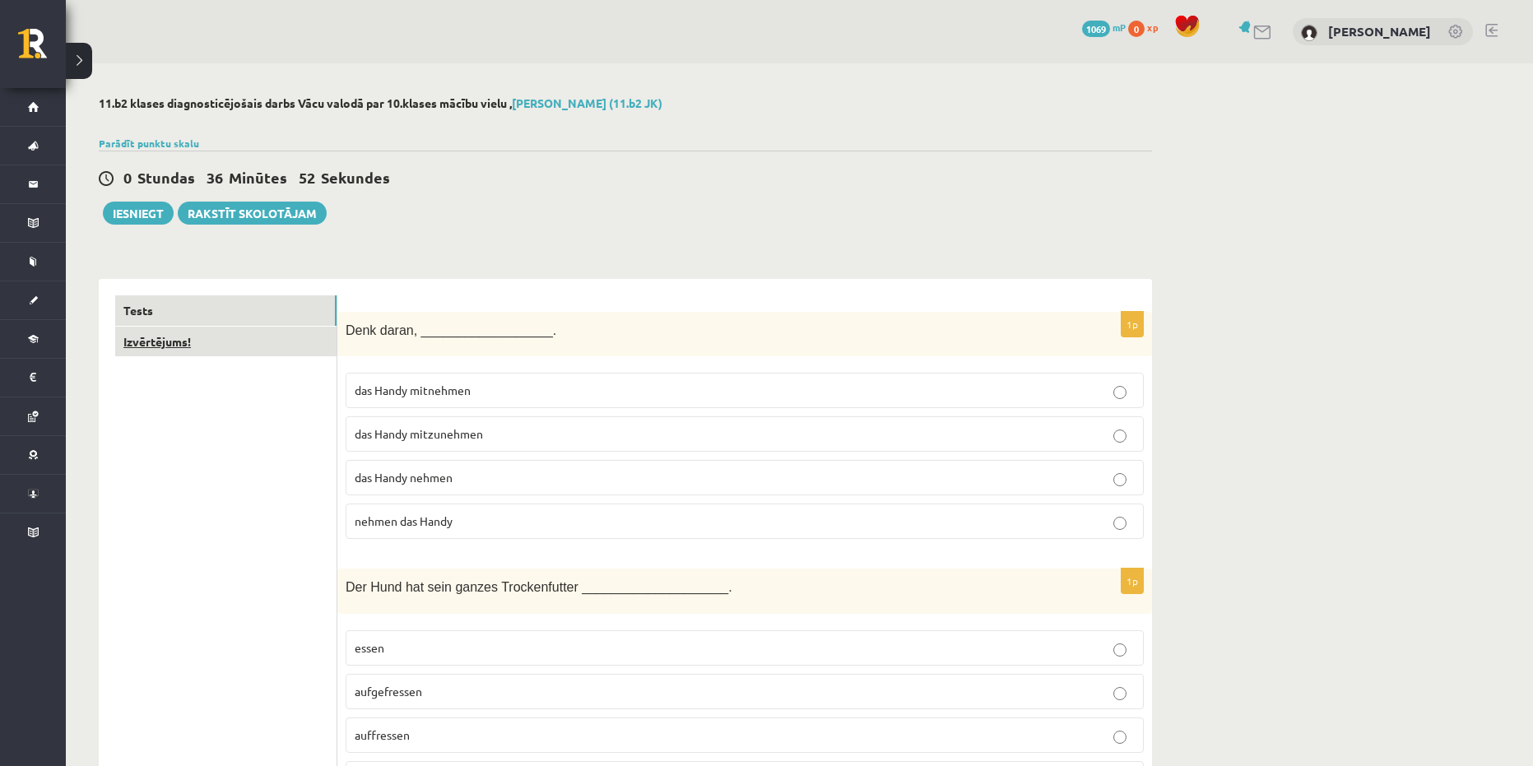
click at [225, 346] on link "Izvērtējums!" at bounding box center [225, 342] width 221 height 30
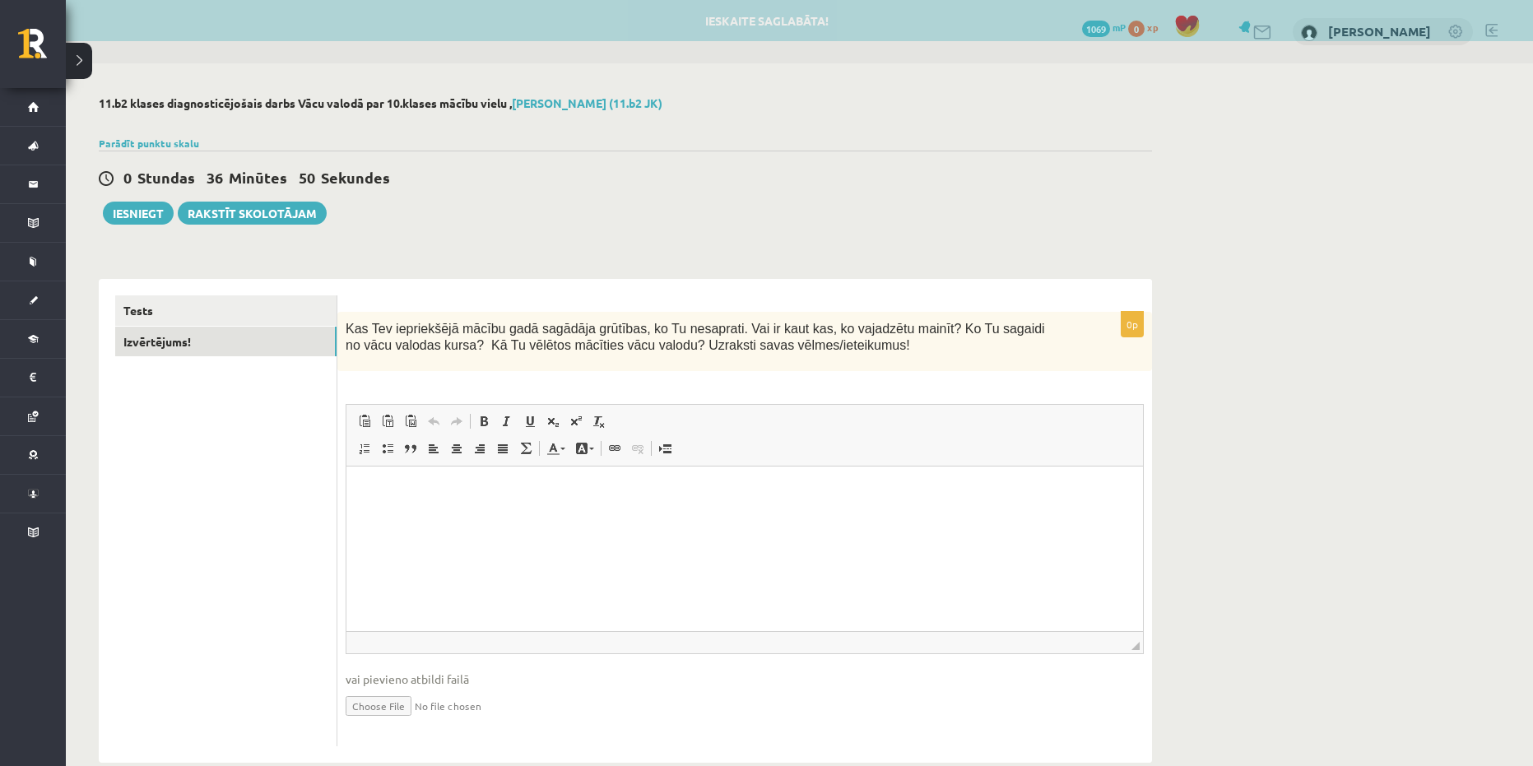
click at [490, 411] on link "Bold Keyboard shortcut Ctrl+B" at bounding box center [483, 421] width 23 height 21
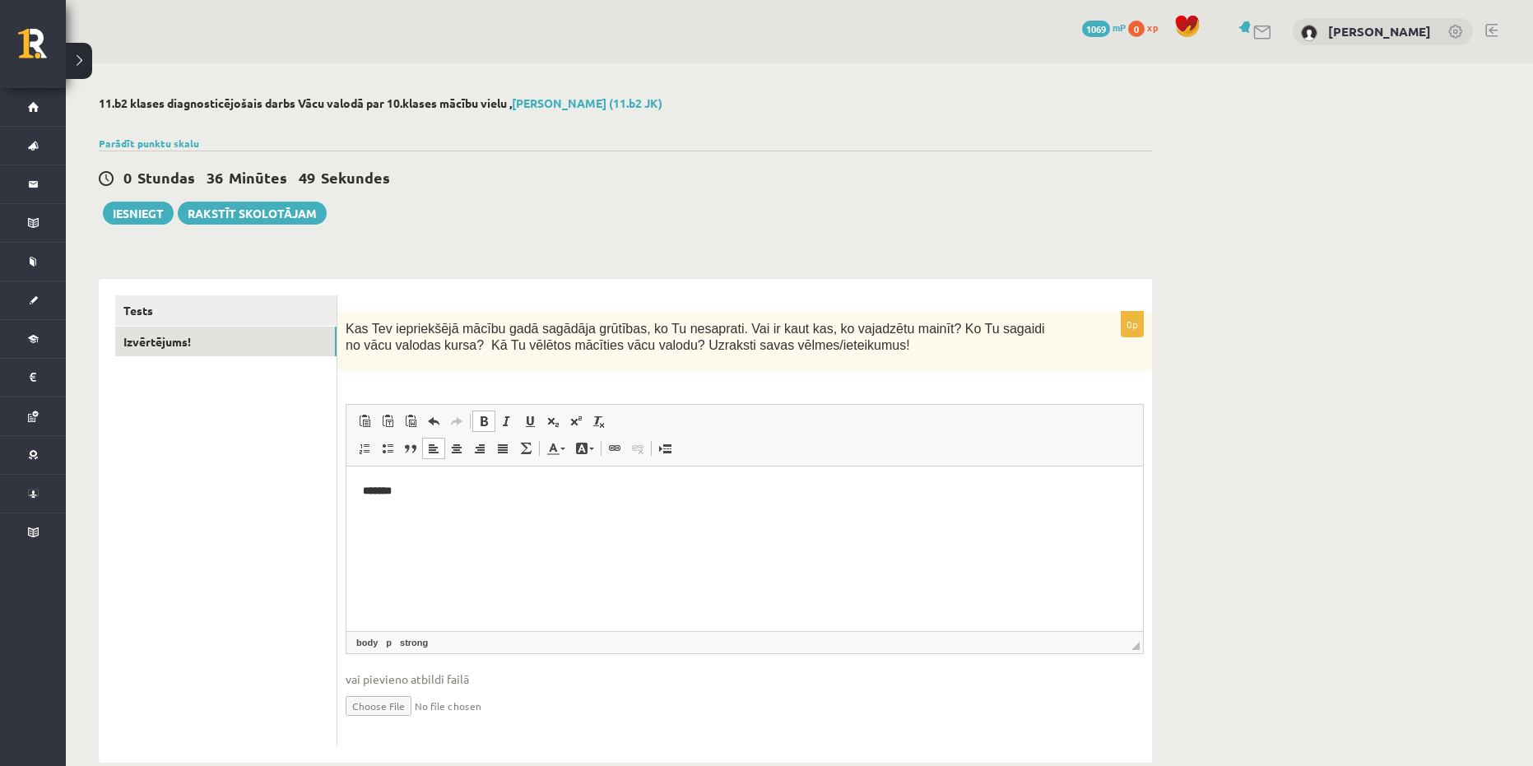
click at [487, 420] on span at bounding box center [483, 421] width 13 height 13
click at [448, 506] on html at bounding box center [744, 491] width 796 height 50
click at [448, 494] on p "Editor, wiswyg-editor-user-answer-47024772382500" at bounding box center [744, 490] width 763 height 17
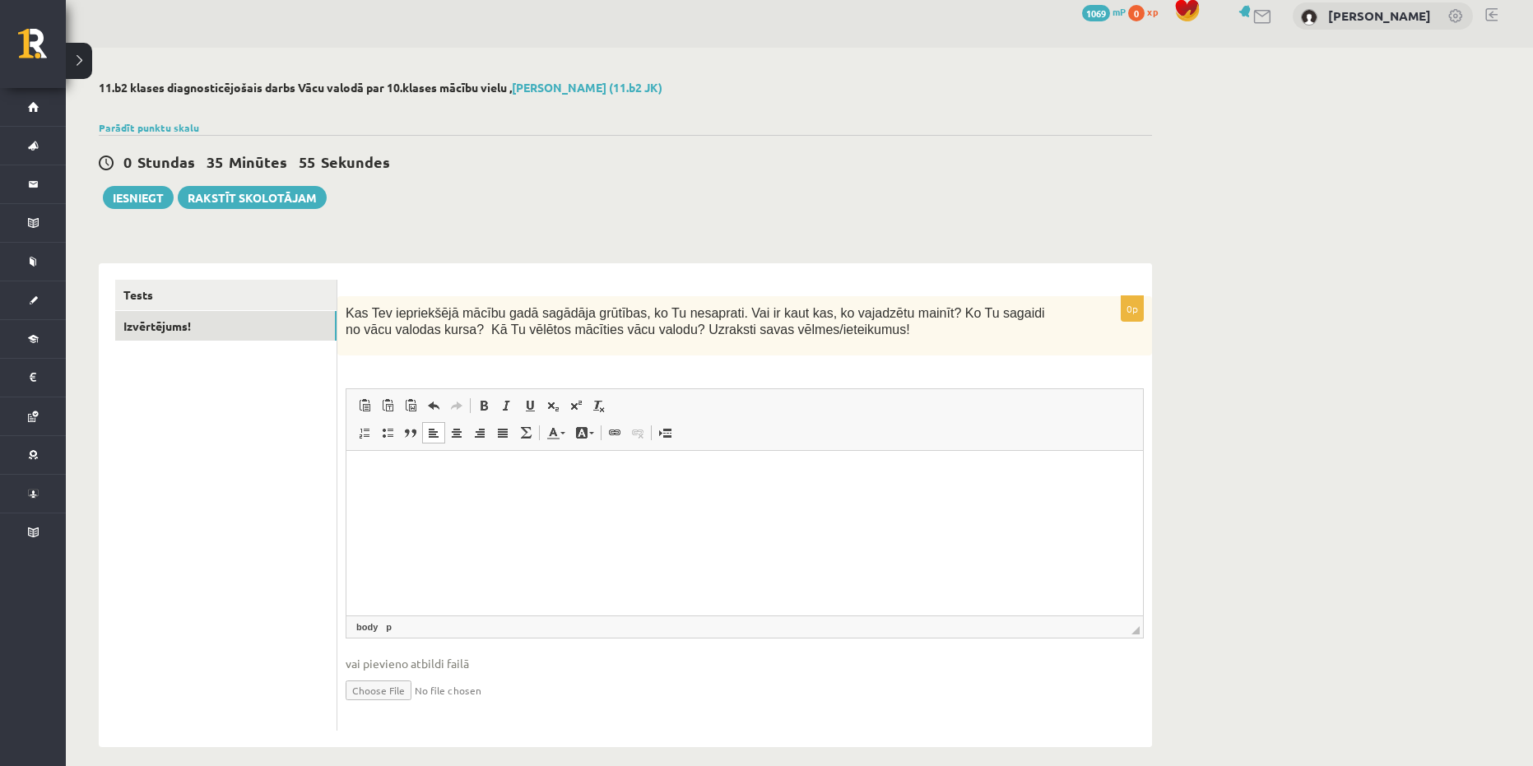
scroll to position [31, 0]
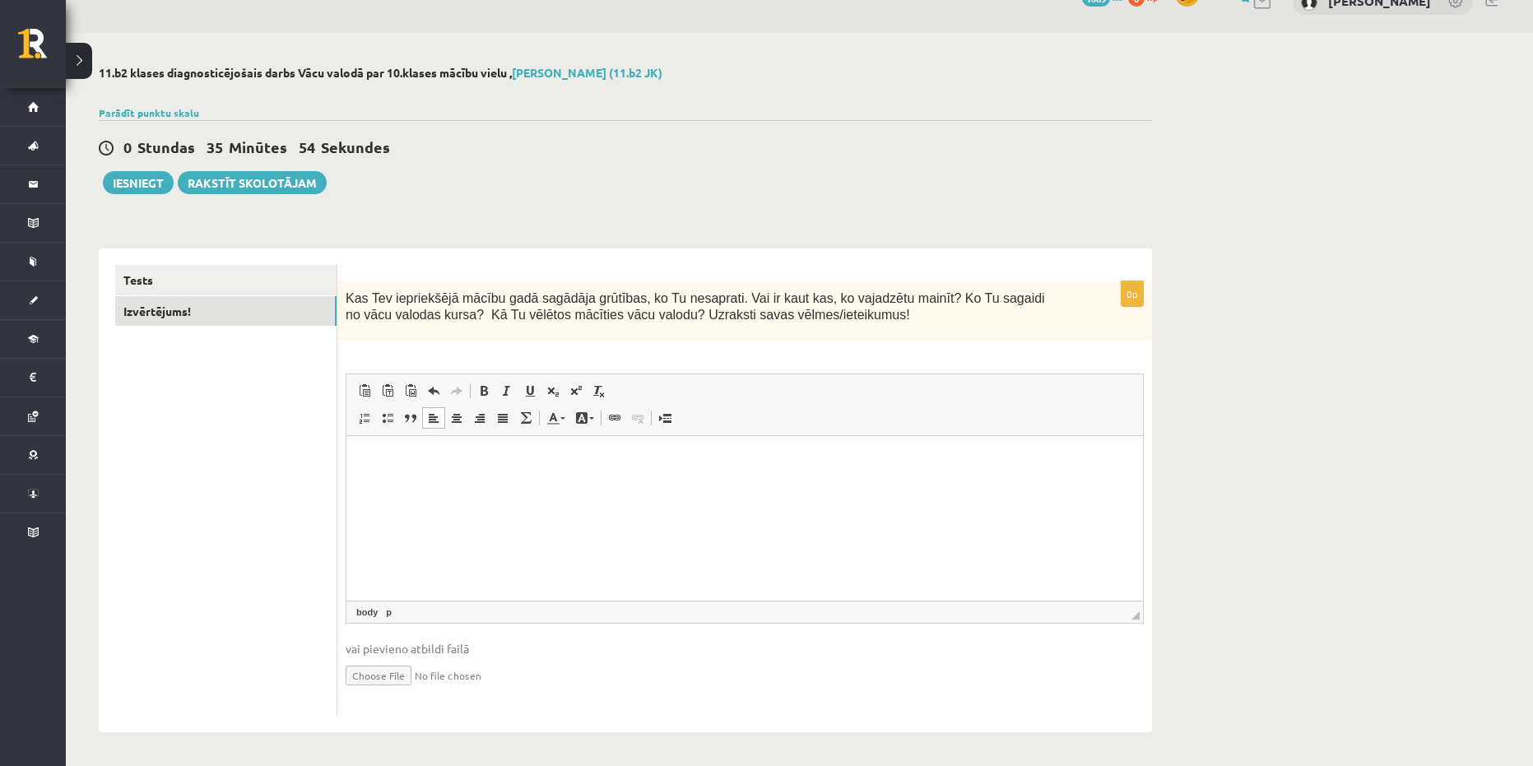
click at [467, 473] on html at bounding box center [744, 460] width 796 height 50
click at [544, 452] on p "**********" at bounding box center [744, 460] width 763 height 17
click at [906, 453] on p "**********" at bounding box center [744, 460] width 763 height 17
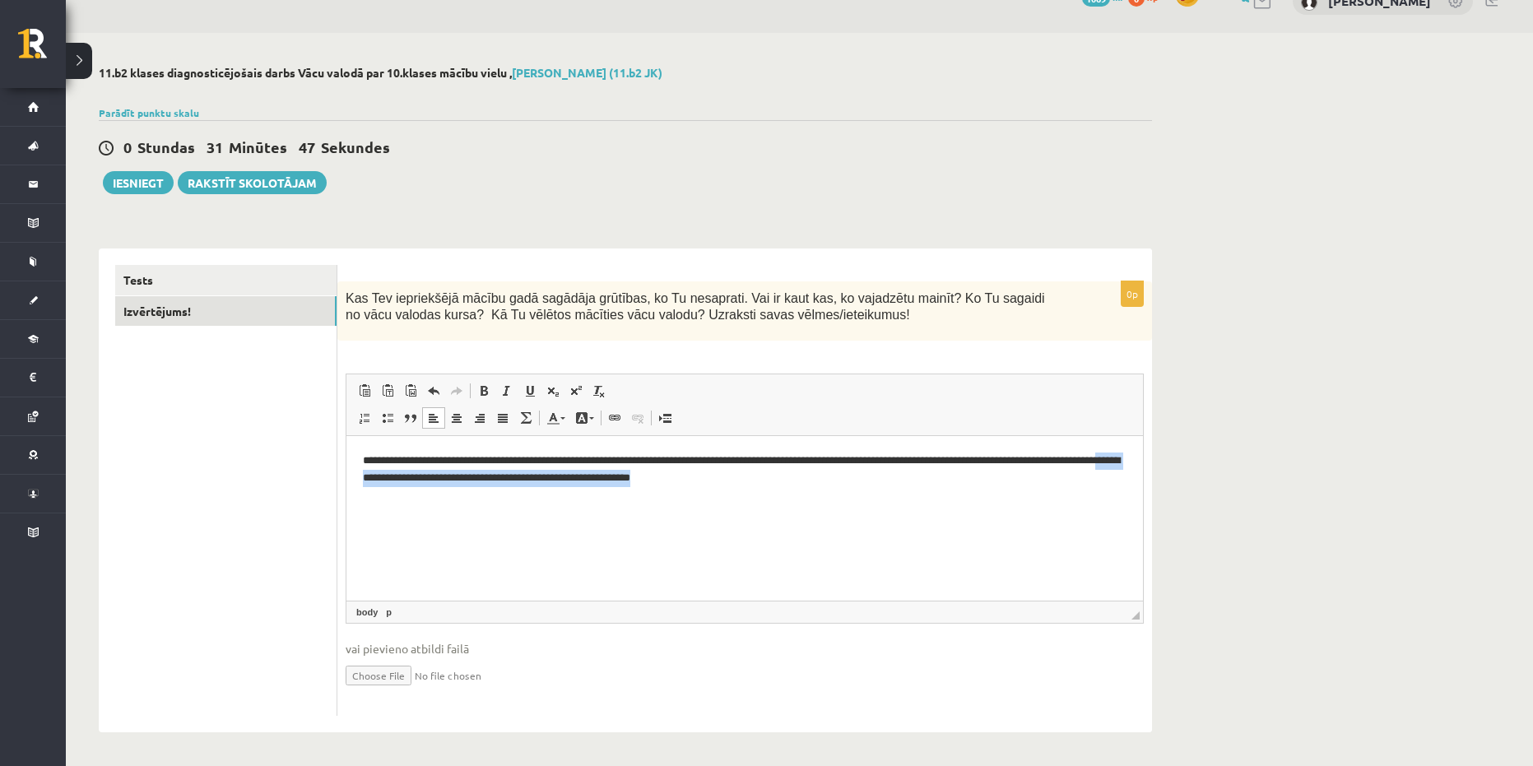
drag, startPoint x: 818, startPoint y: 473, endPoint x: 458, endPoint y: 485, distance: 359.7
click at [458, 485] on p "**********" at bounding box center [744, 469] width 763 height 35
click at [819, 489] on html "**********" at bounding box center [744, 468] width 796 height 67
click at [811, 479] on p "**********" at bounding box center [744, 469] width 763 height 35
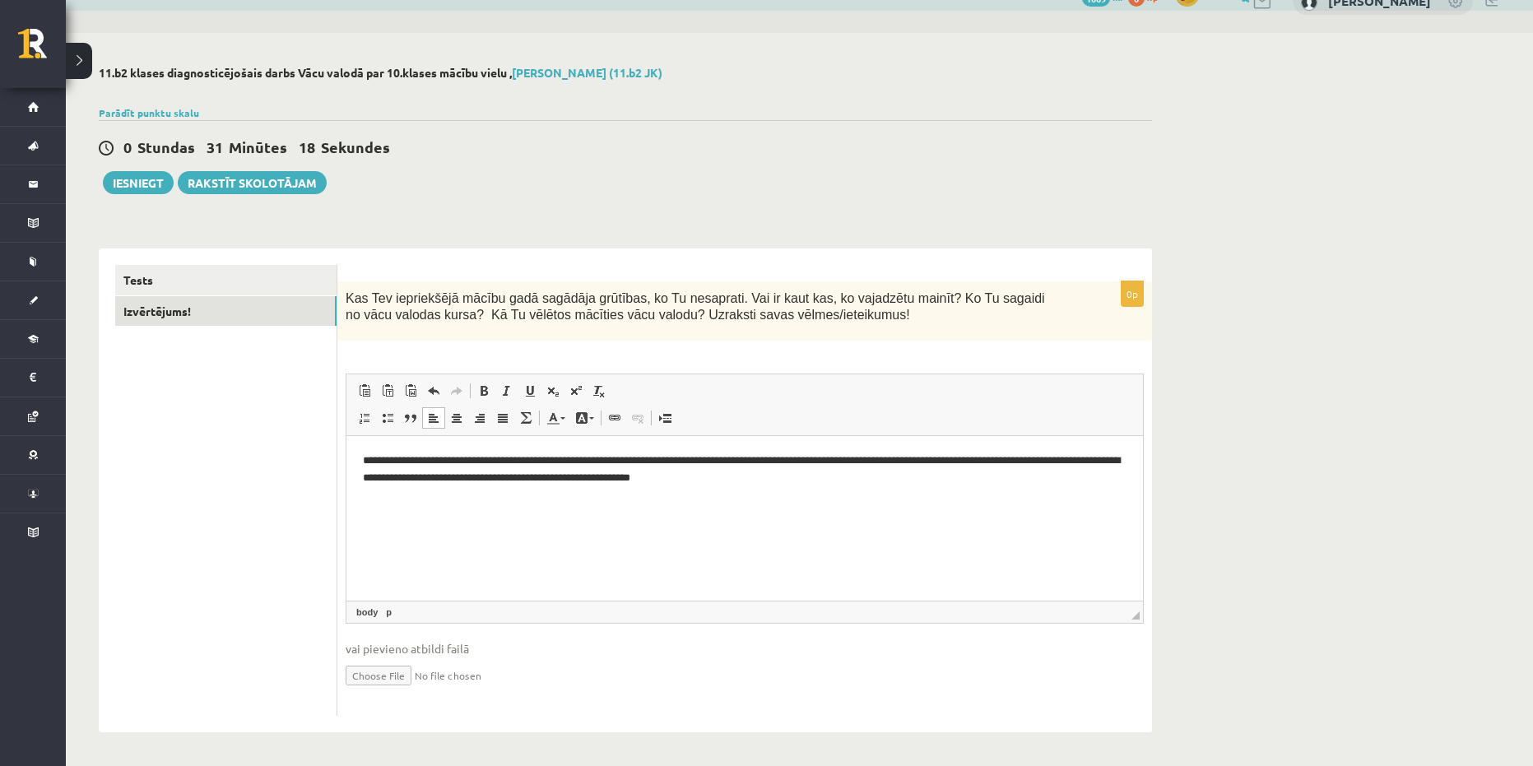
click at [592, 479] on p "**********" at bounding box center [744, 469] width 763 height 35
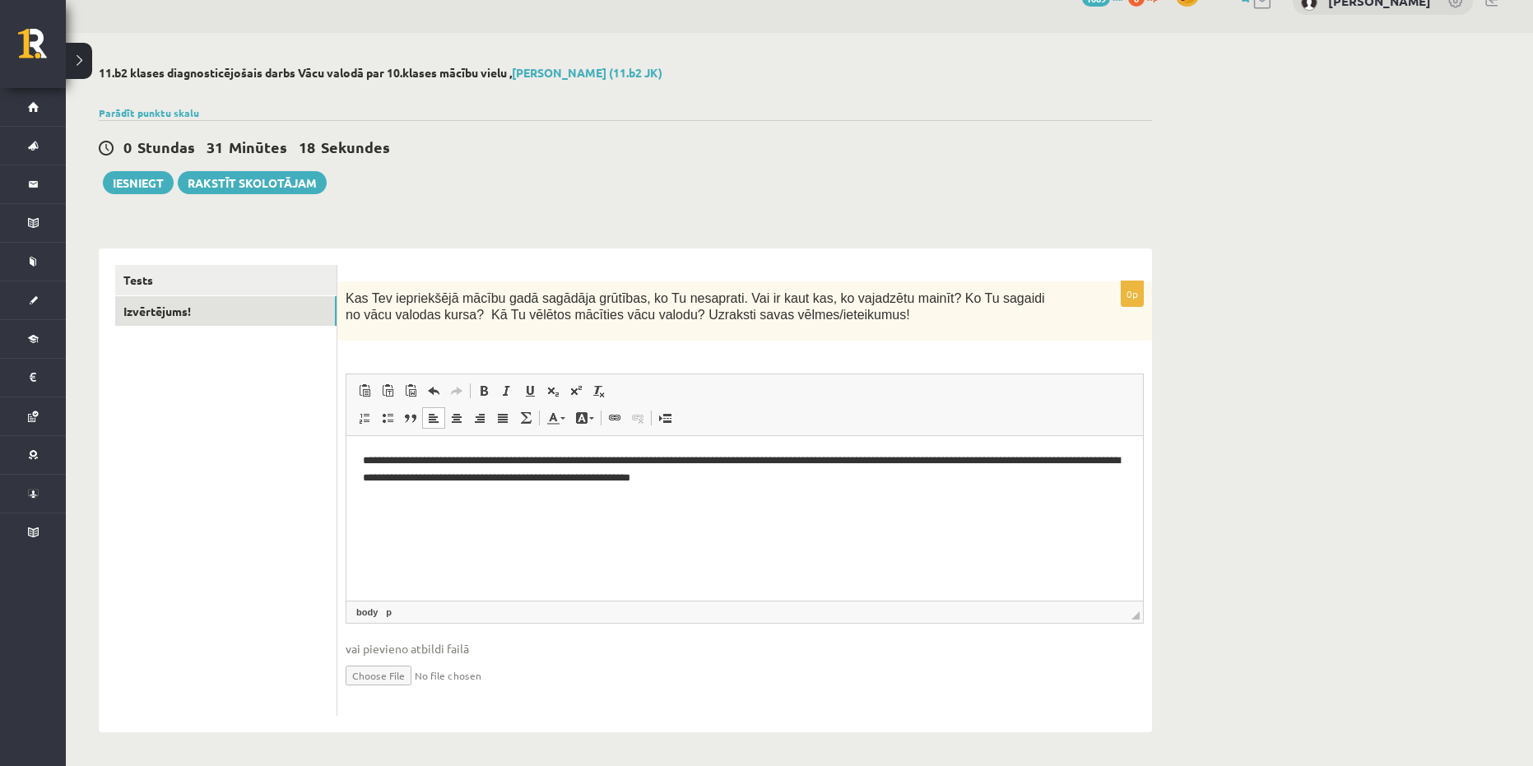
click at [591, 482] on p "**********" at bounding box center [744, 469] width 763 height 35
click at [766, 481] on p "**********" at bounding box center [744, 469] width 763 height 35
click at [220, 309] on link "Izvērtējums!" at bounding box center [225, 311] width 221 height 30
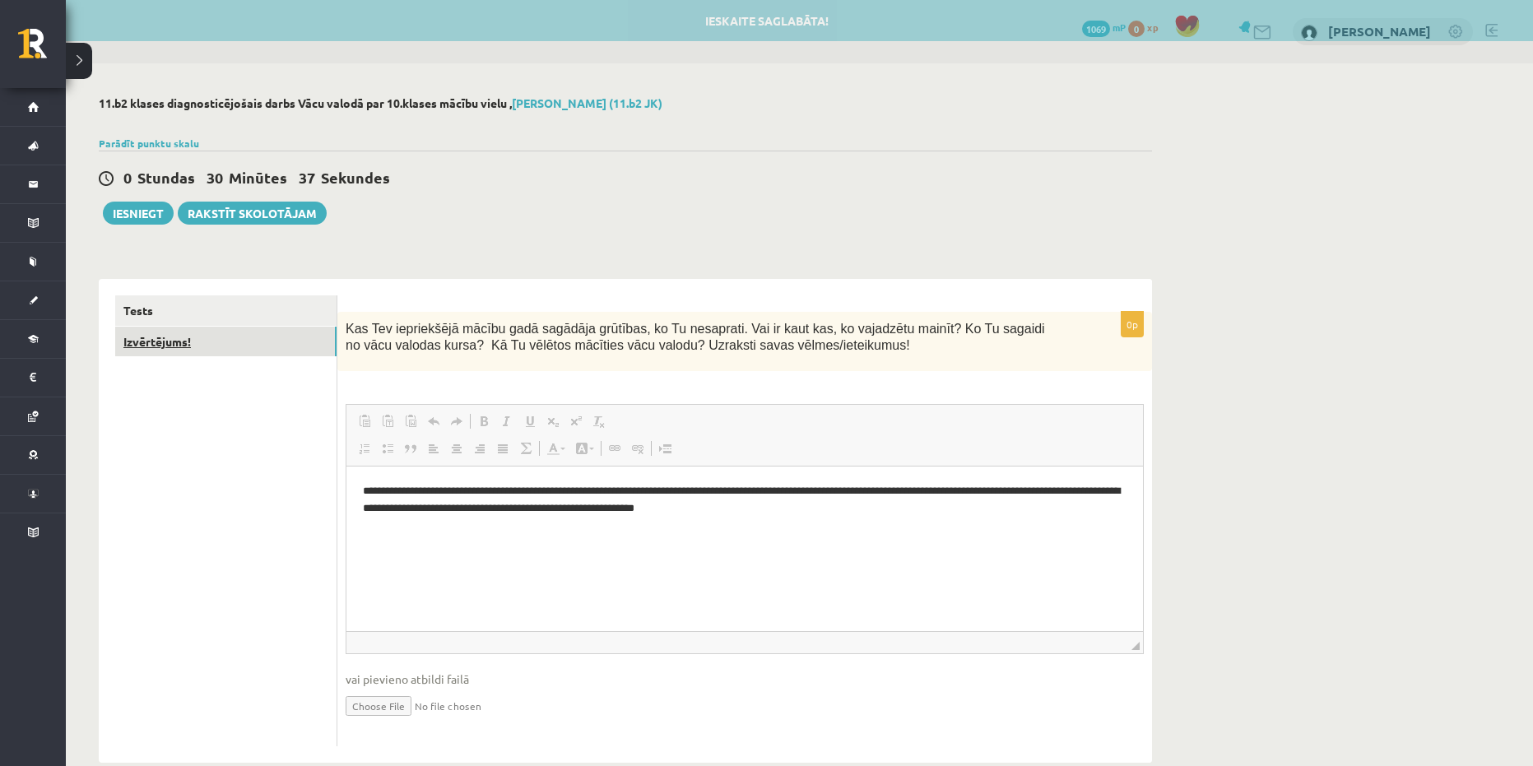
scroll to position [0, 0]
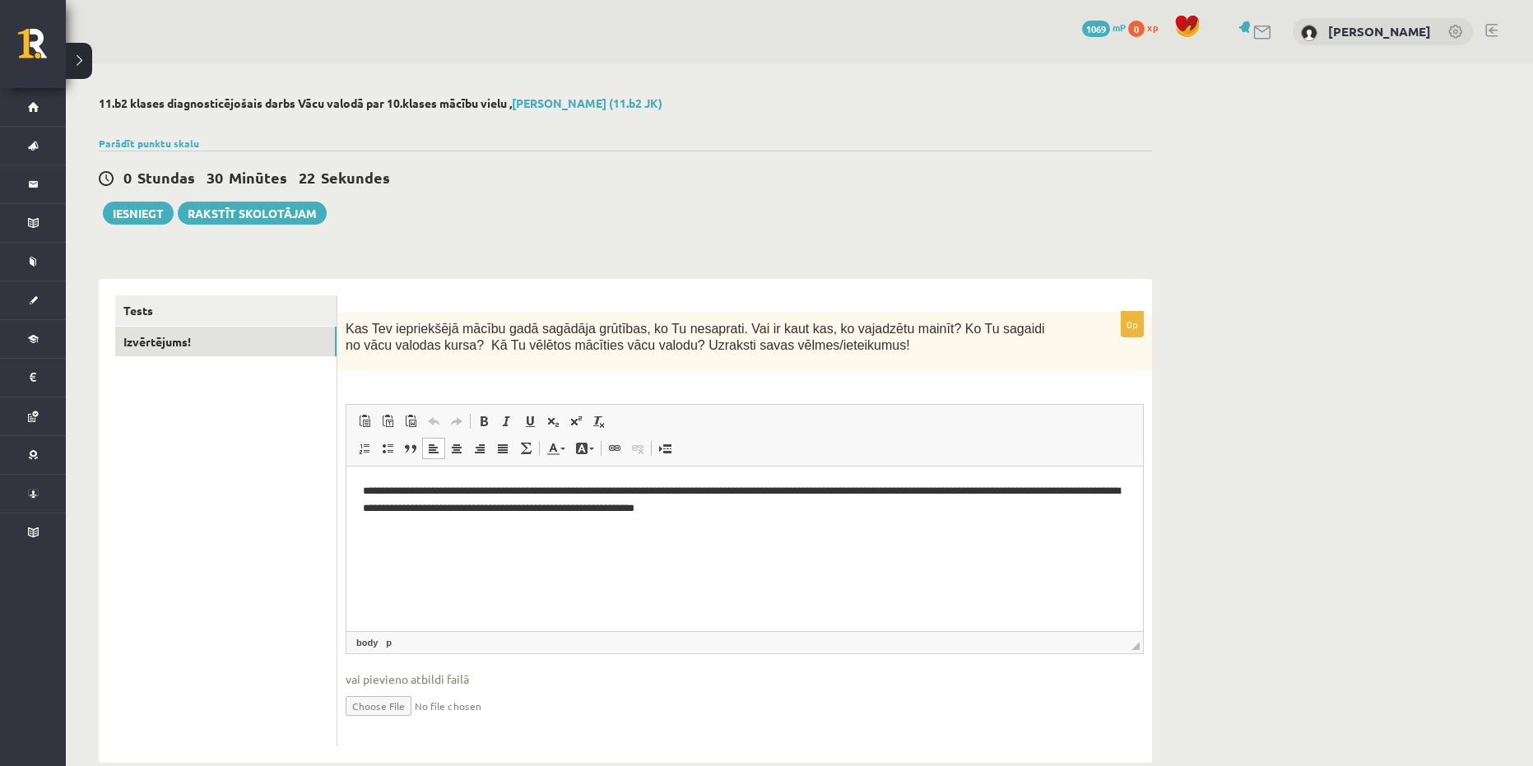
click at [451, 512] on p "**********" at bounding box center [744, 499] width 763 height 35
click at [452, 515] on p "**********" at bounding box center [744, 499] width 763 height 35
click at [146, 215] on button "Iesniegt" at bounding box center [138, 213] width 71 height 23
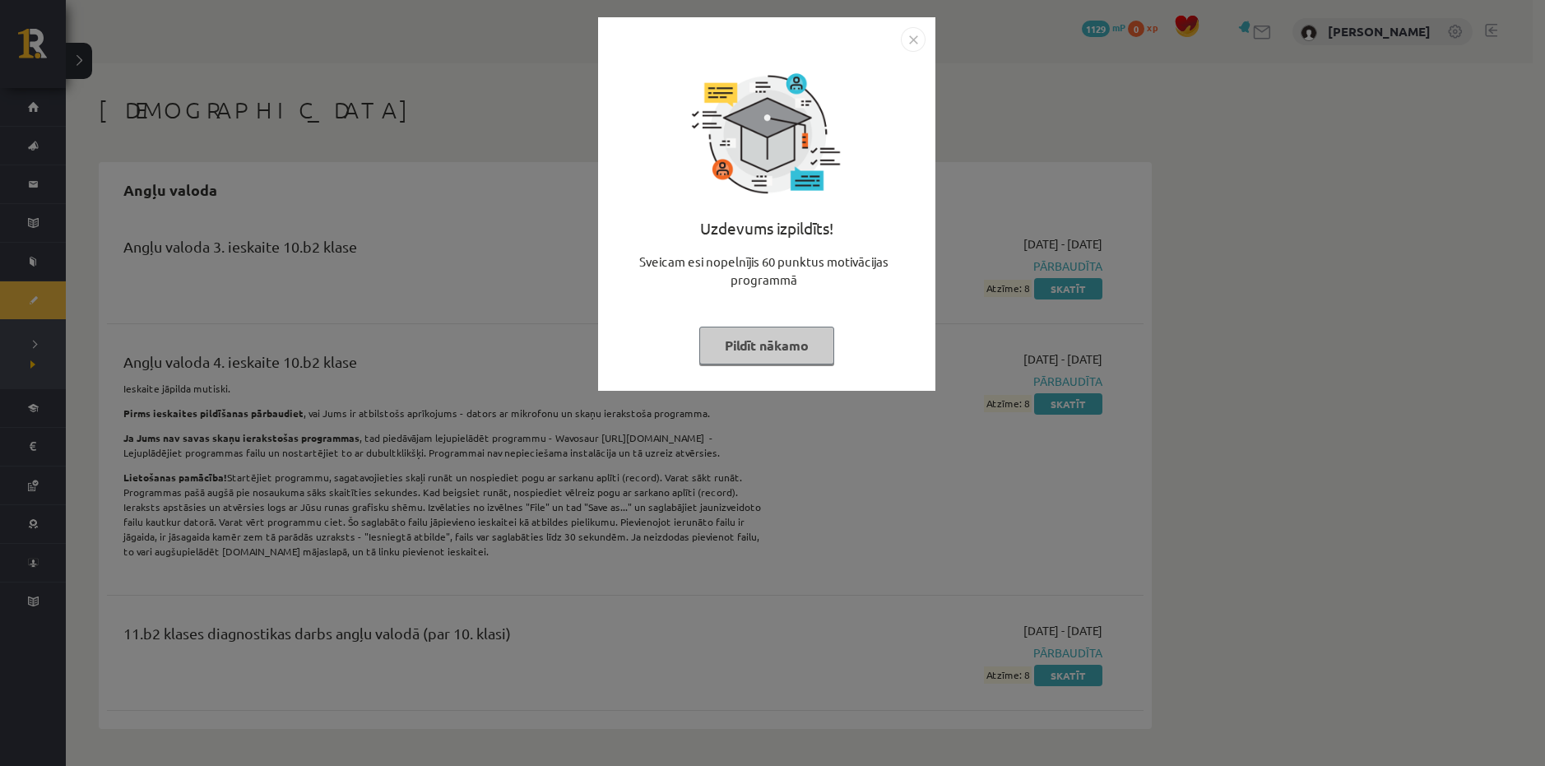
click at [760, 346] on button "Pildīt nākamo" at bounding box center [766, 346] width 135 height 38
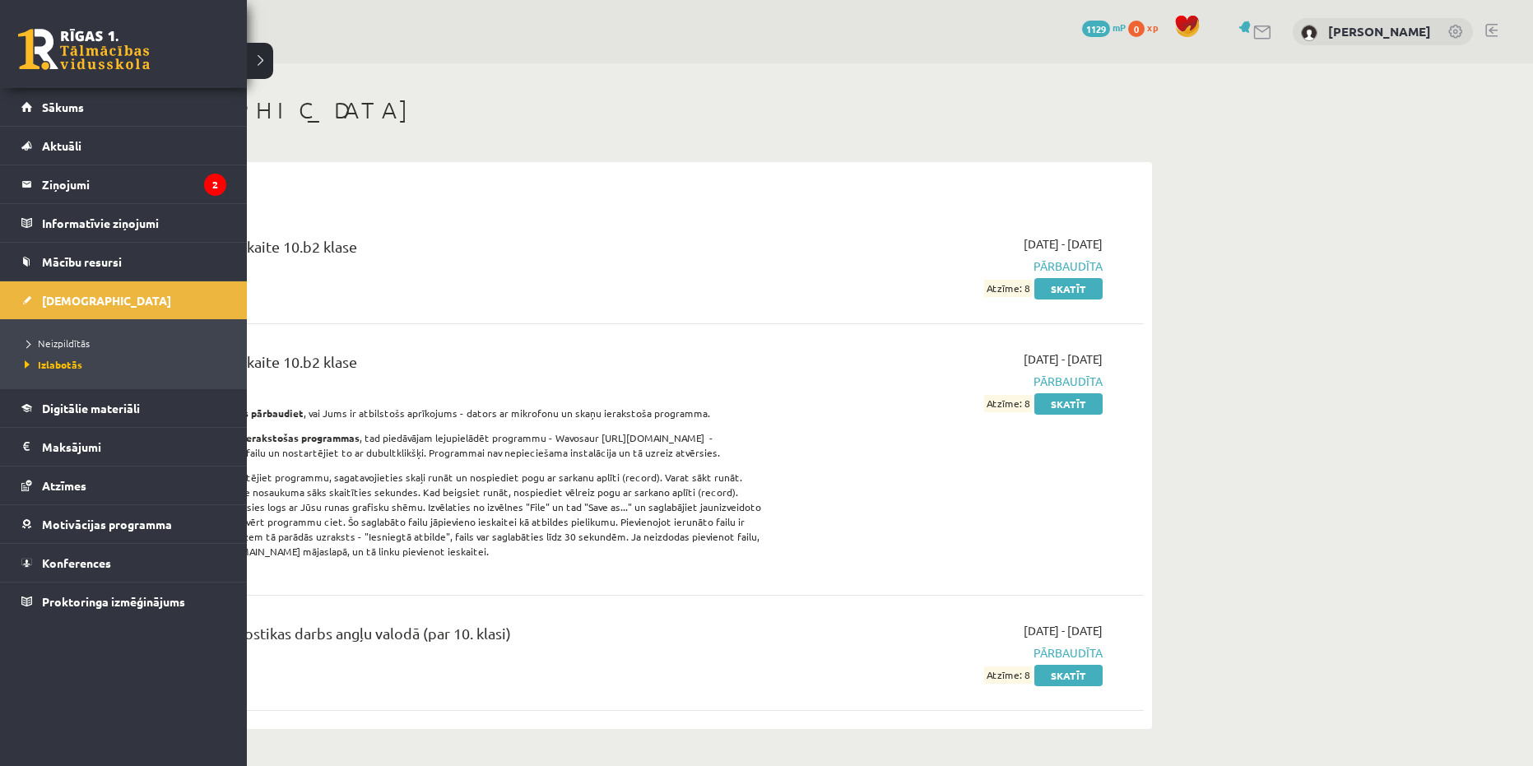
click at [54, 53] on link at bounding box center [84, 49] width 132 height 41
